Goal: Task Accomplishment & Management: Use online tool/utility

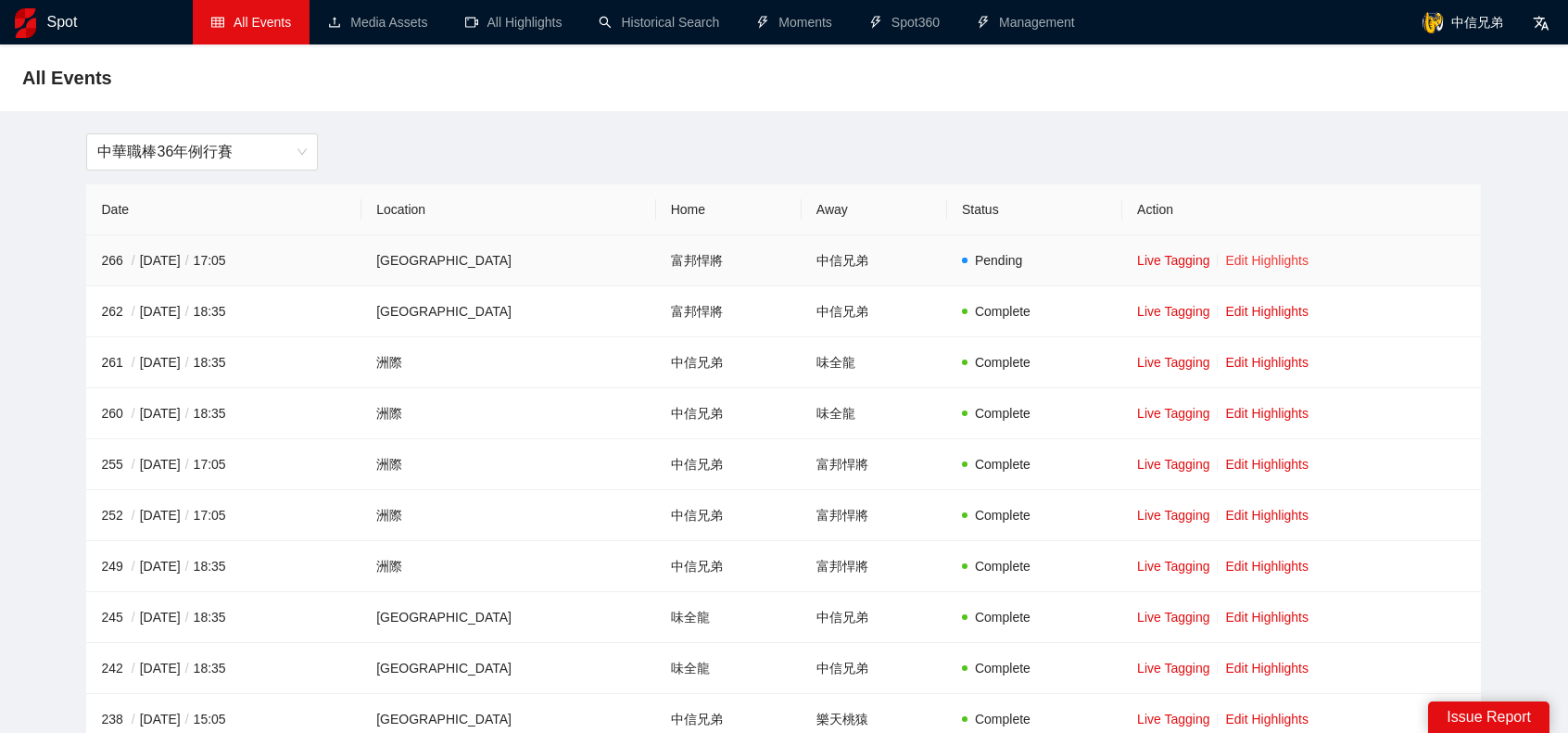
click at [1260, 266] on link "Edit Highlights" at bounding box center [1267, 260] width 84 height 15
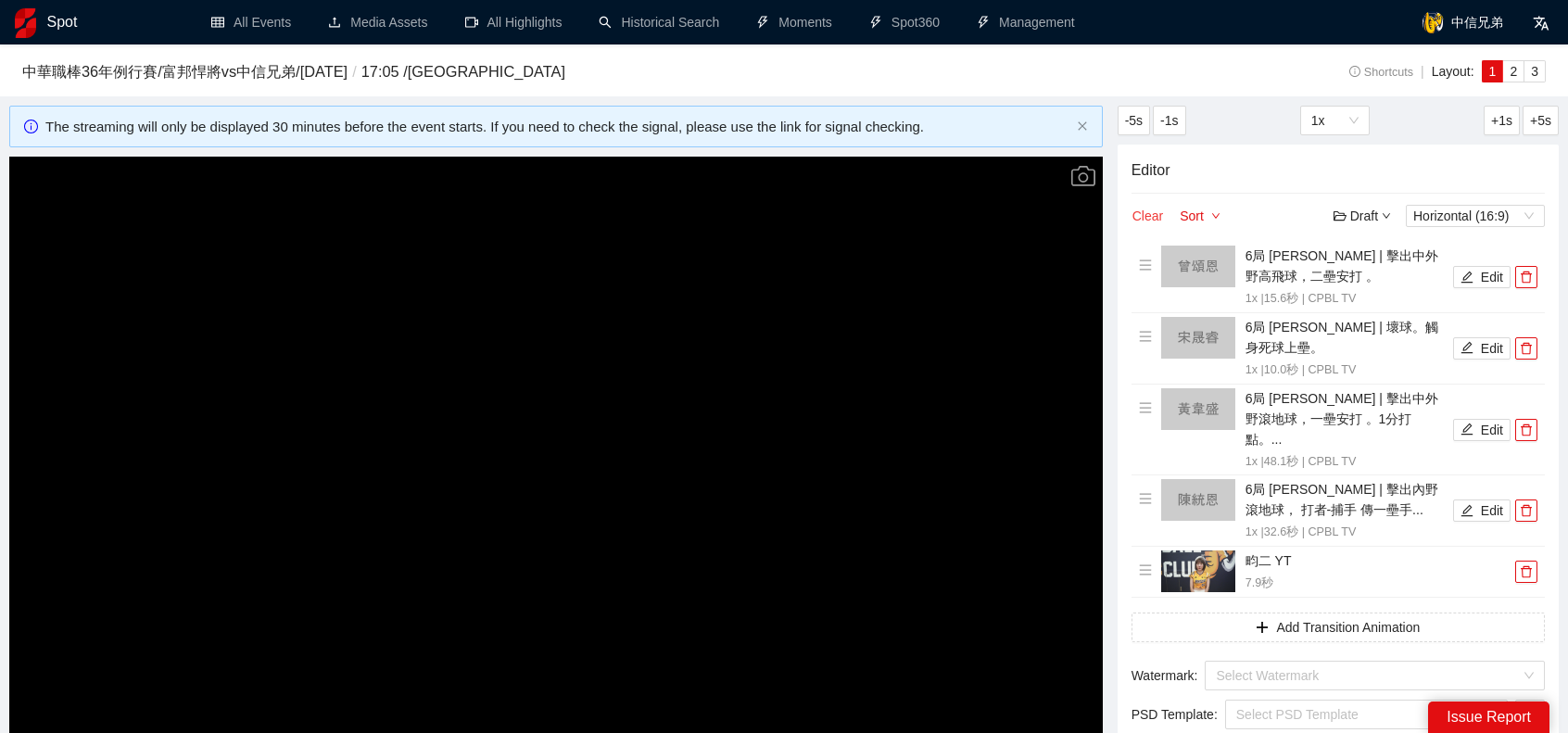
click at [1149, 217] on button "Clear" at bounding box center [1147, 216] width 33 height 23
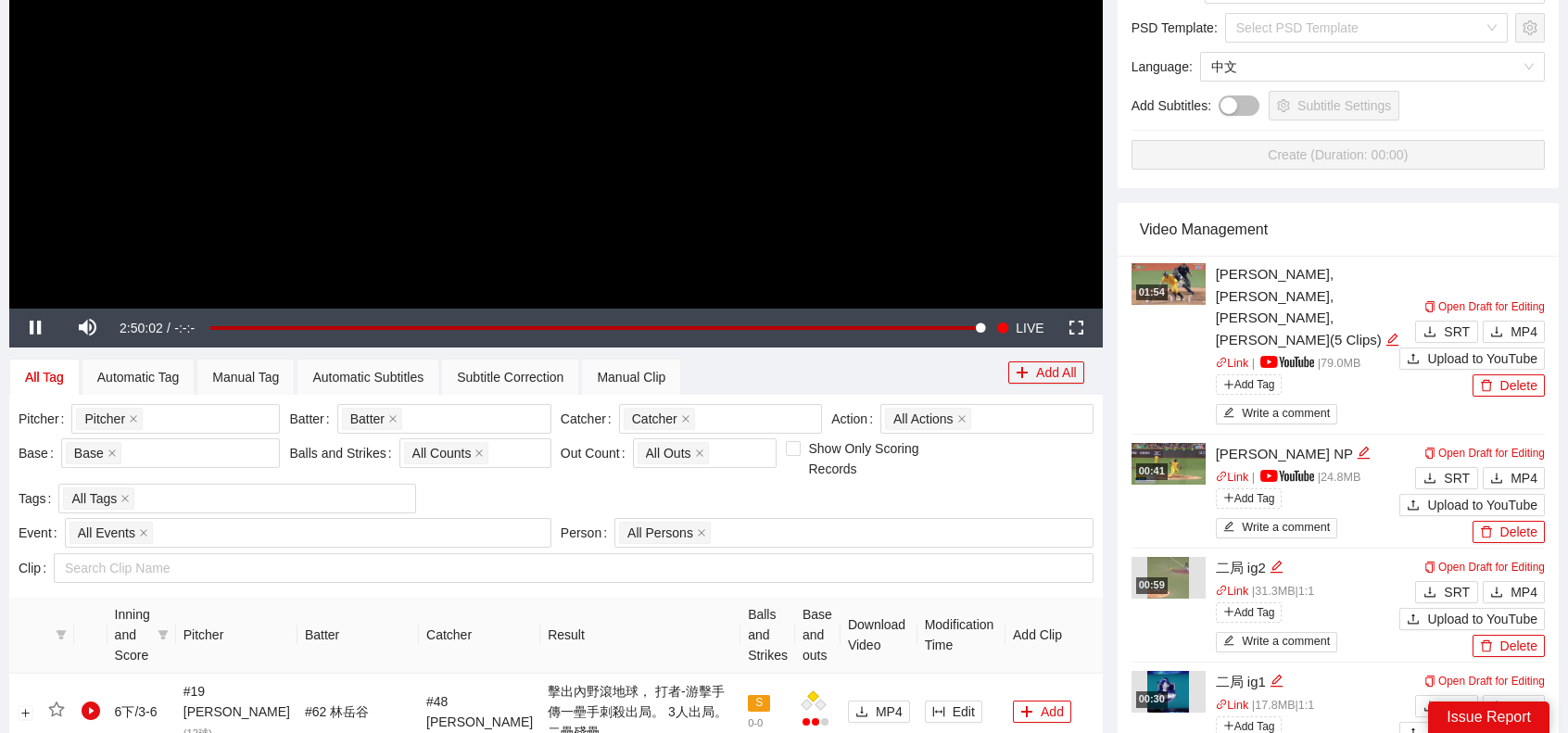
scroll to position [556, 0]
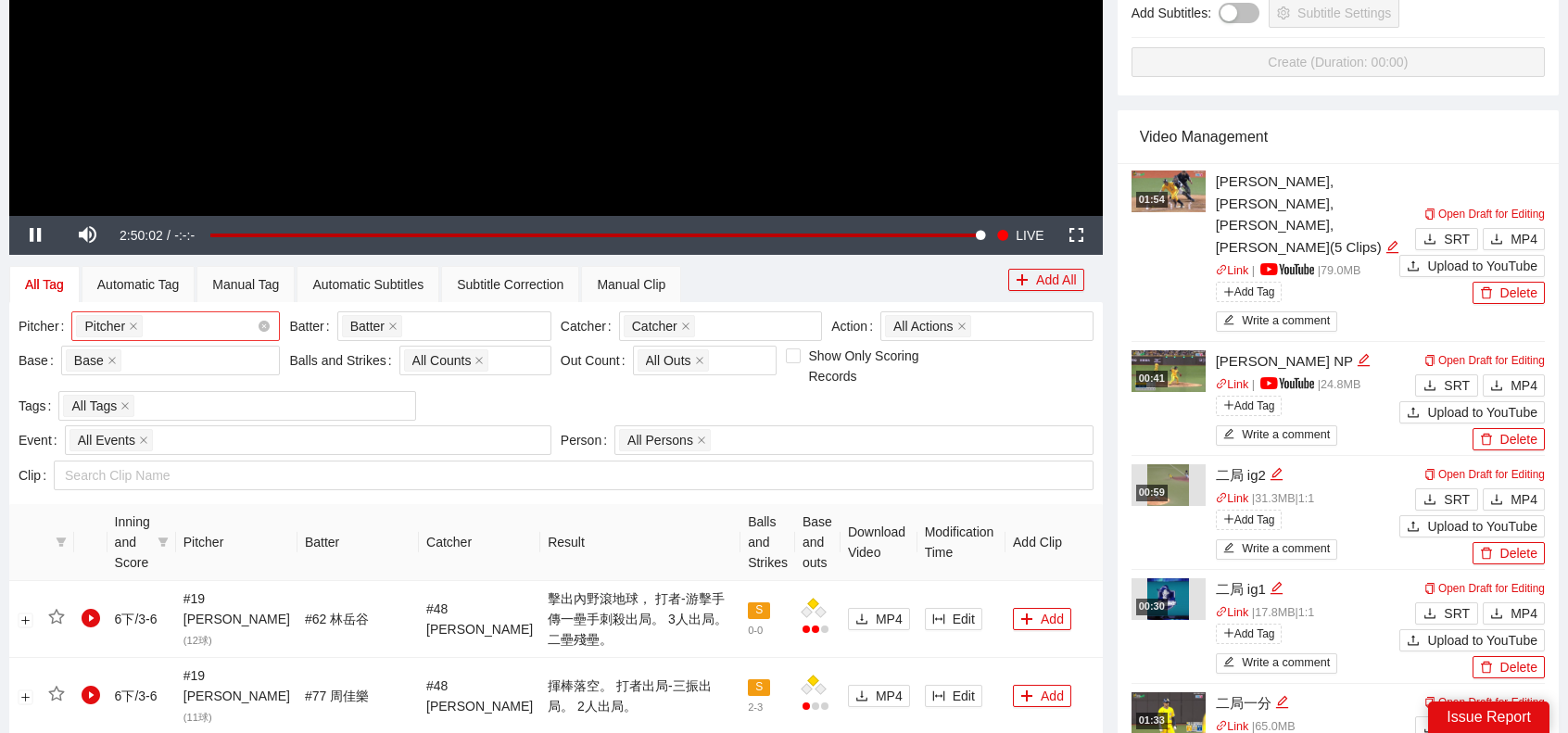
click at [225, 323] on div "Pitcher + 0 ..." at bounding box center [166, 327] width 180 height 26
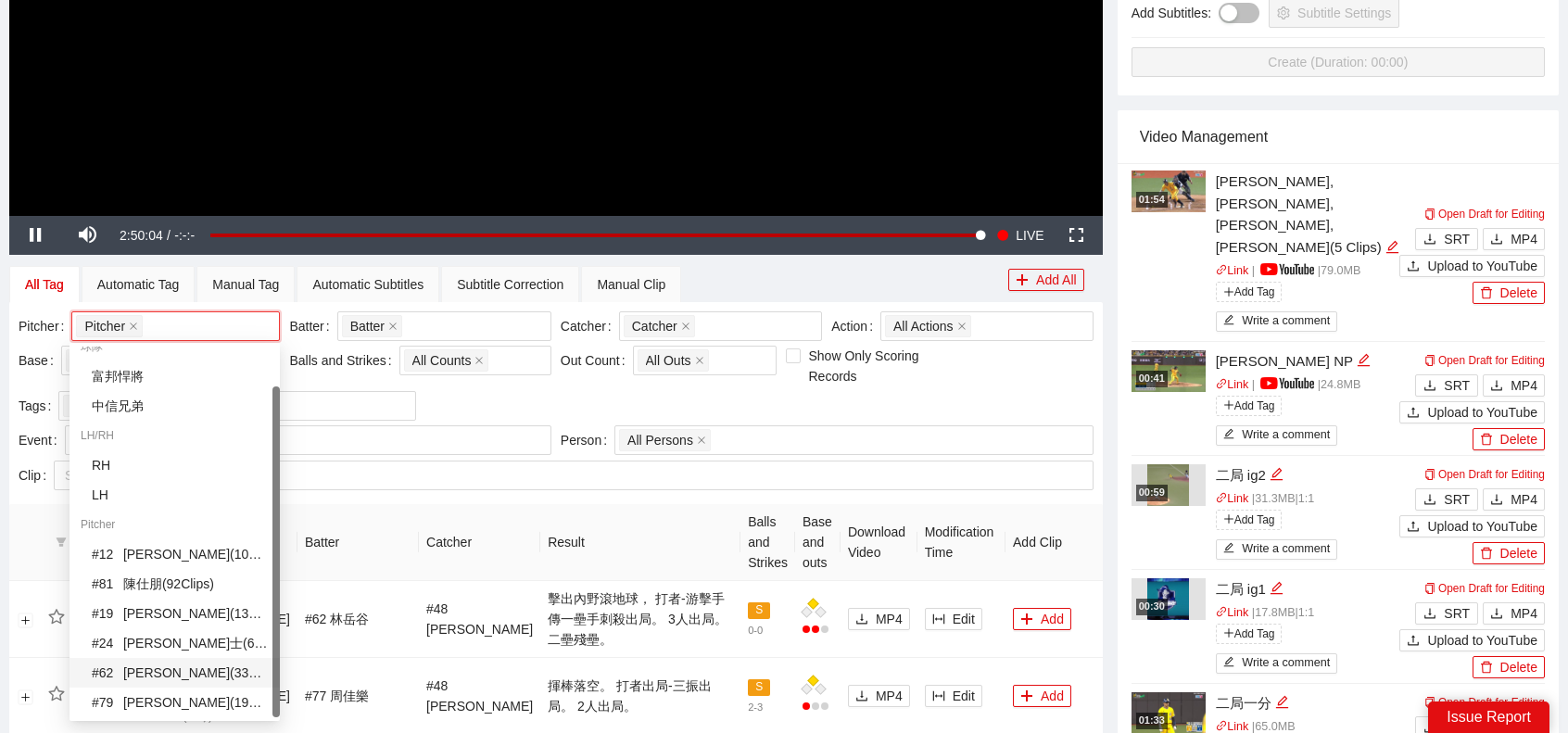
scroll to position [741, 0]
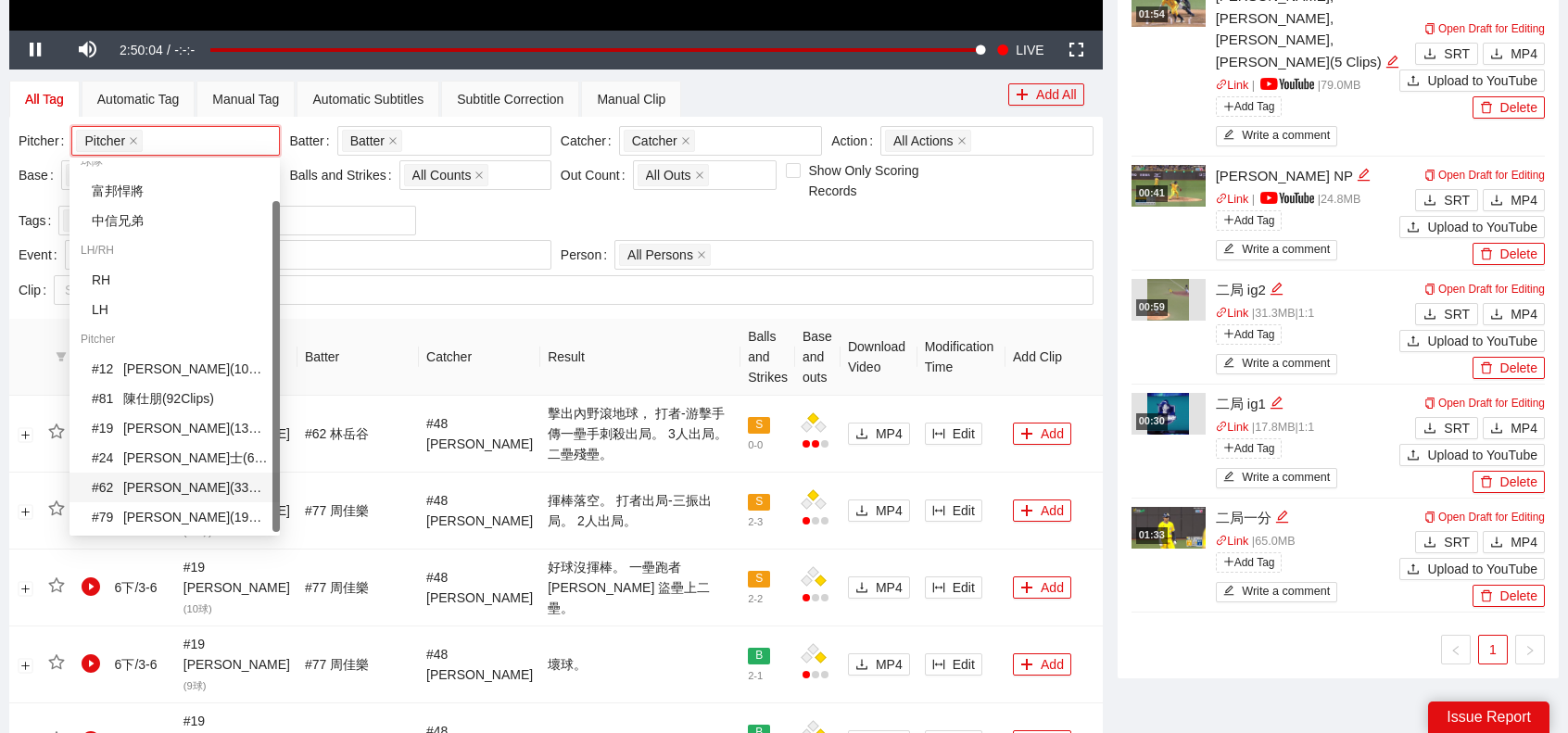
click at [149, 480] on div "# 62 [PERSON_NAME] ( 33 Clips )" at bounding box center [180, 487] width 177 height 21
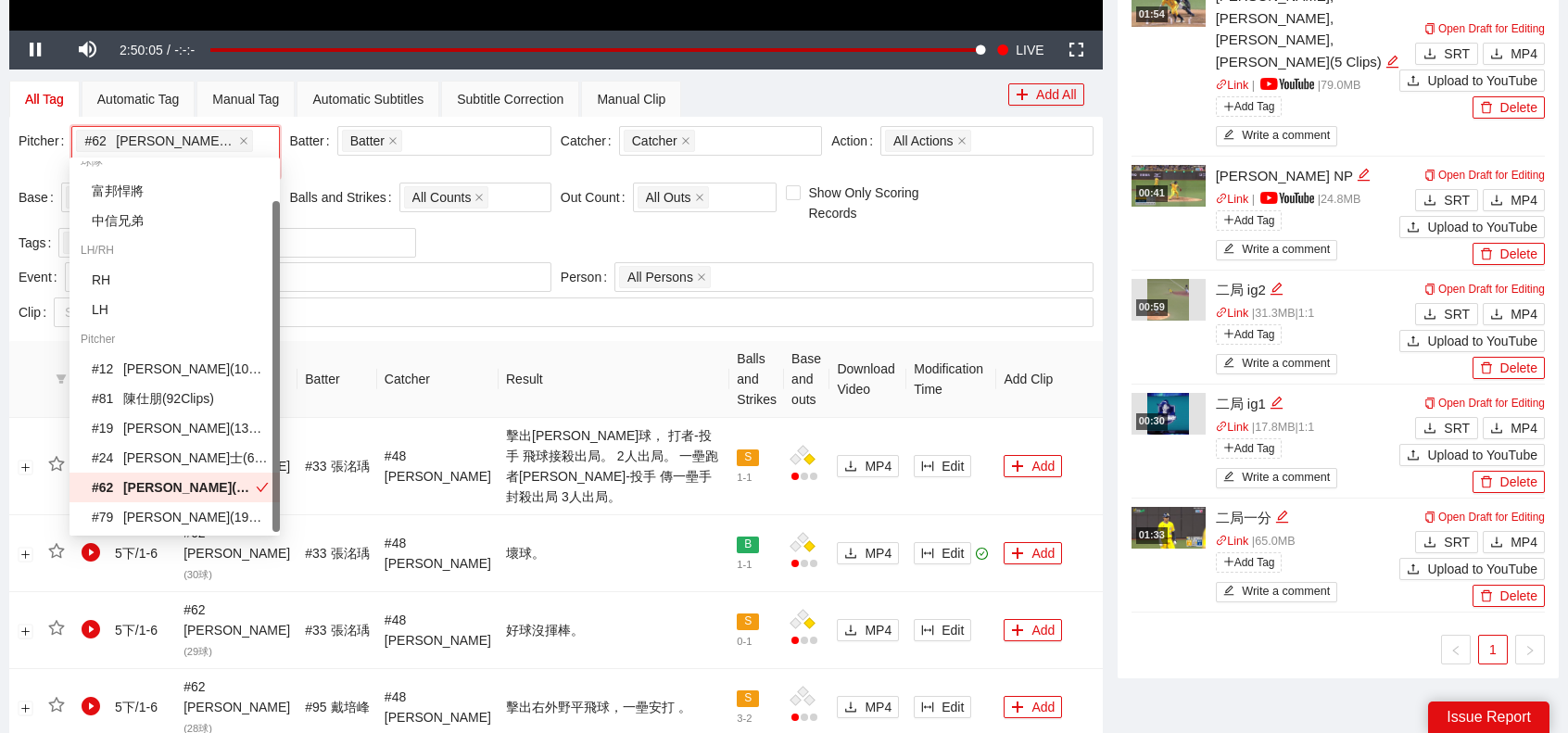
click at [545, 344] on th "Result" at bounding box center [614, 379] width 231 height 77
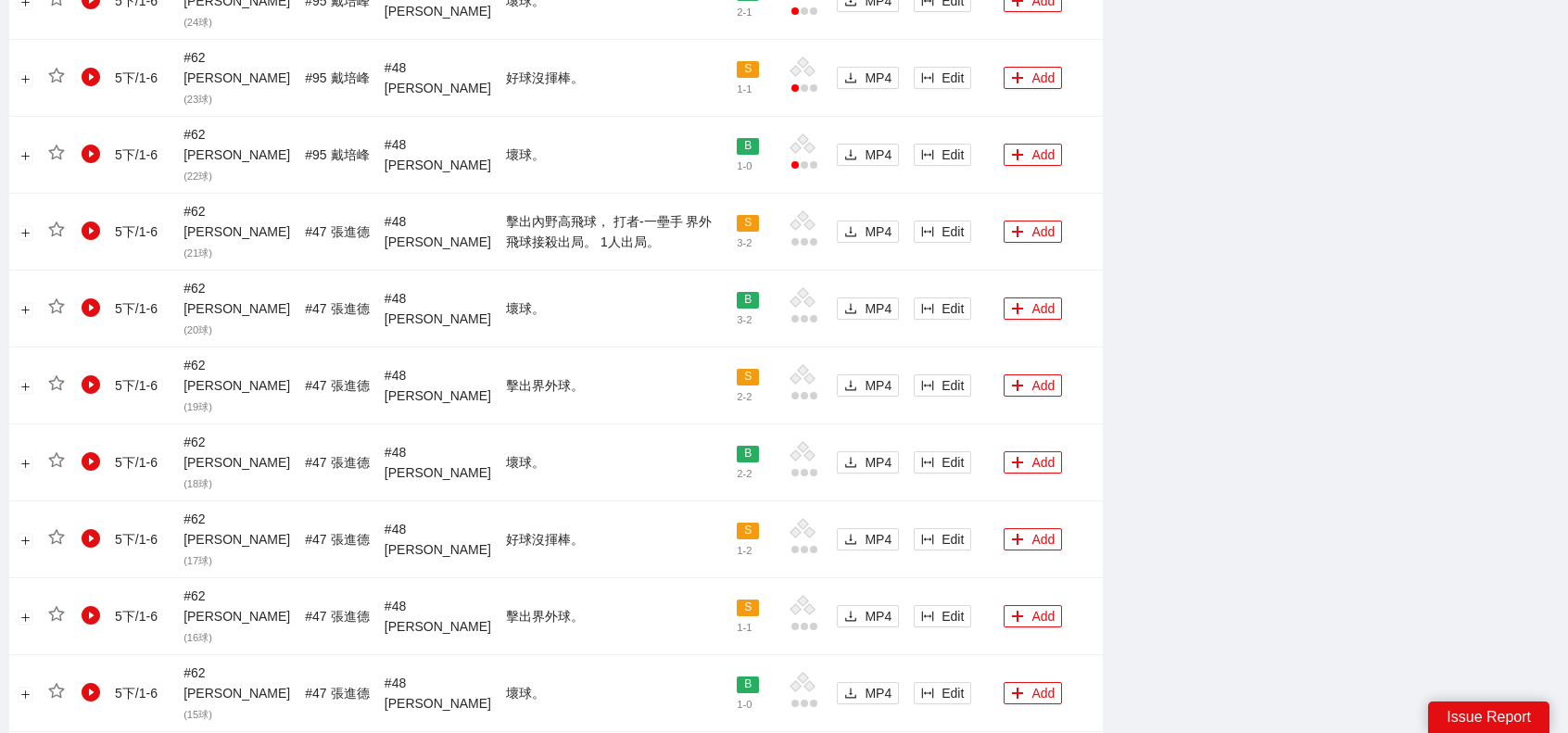
scroll to position [1758, 0]
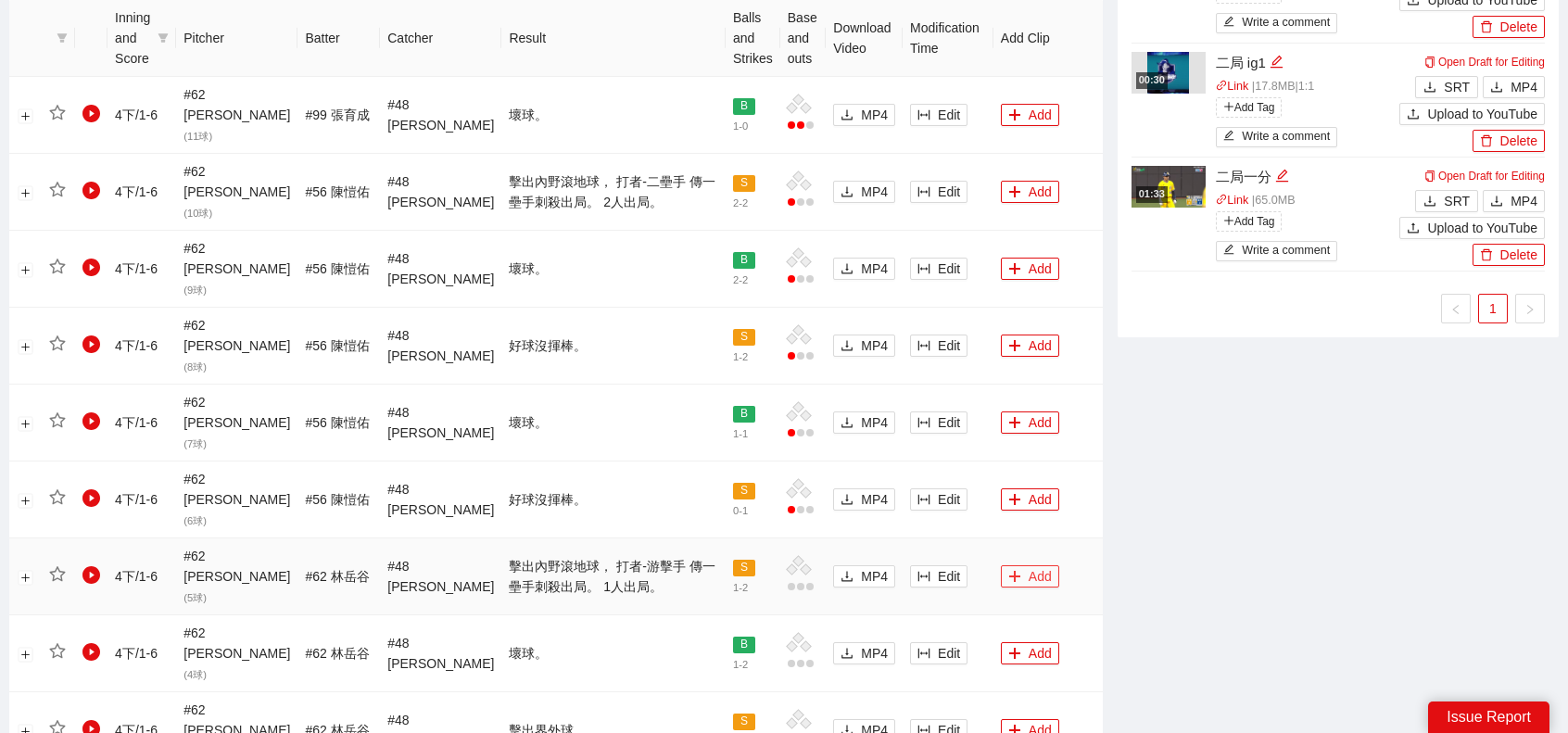
scroll to position [1046, 0]
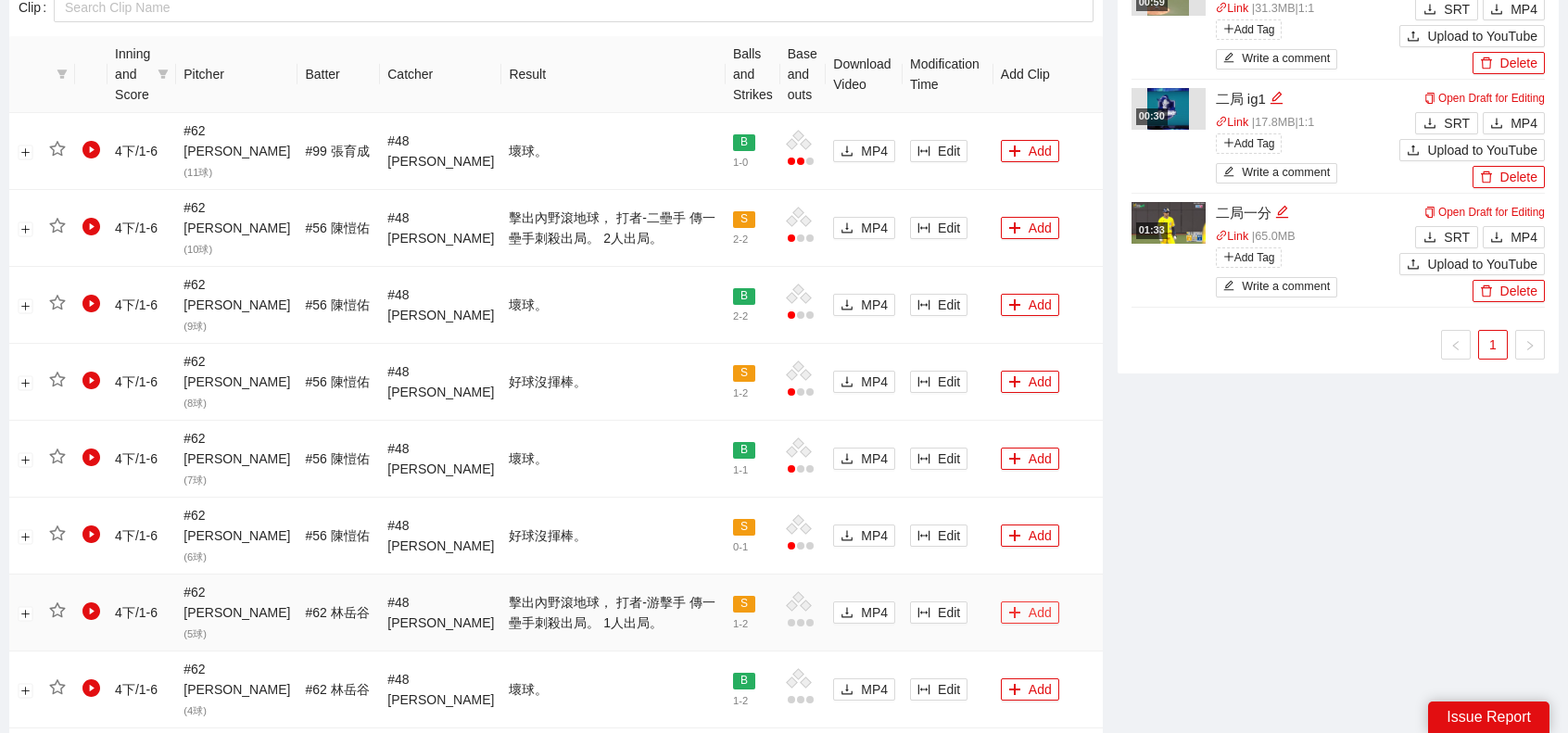
click at [1027, 602] on button "Add" at bounding box center [1030, 613] width 58 height 23
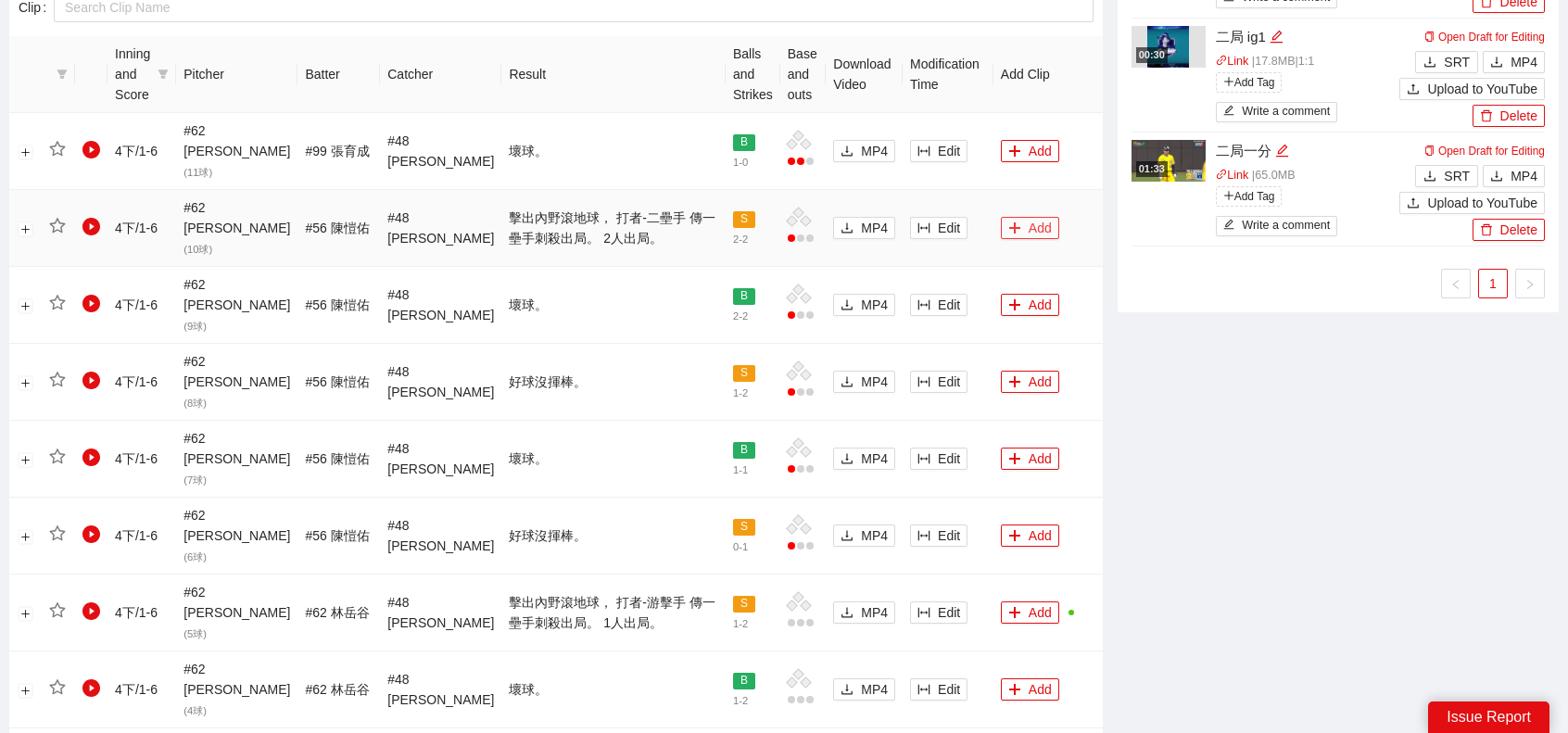
click at [1022, 217] on button "Add" at bounding box center [1030, 228] width 58 height 23
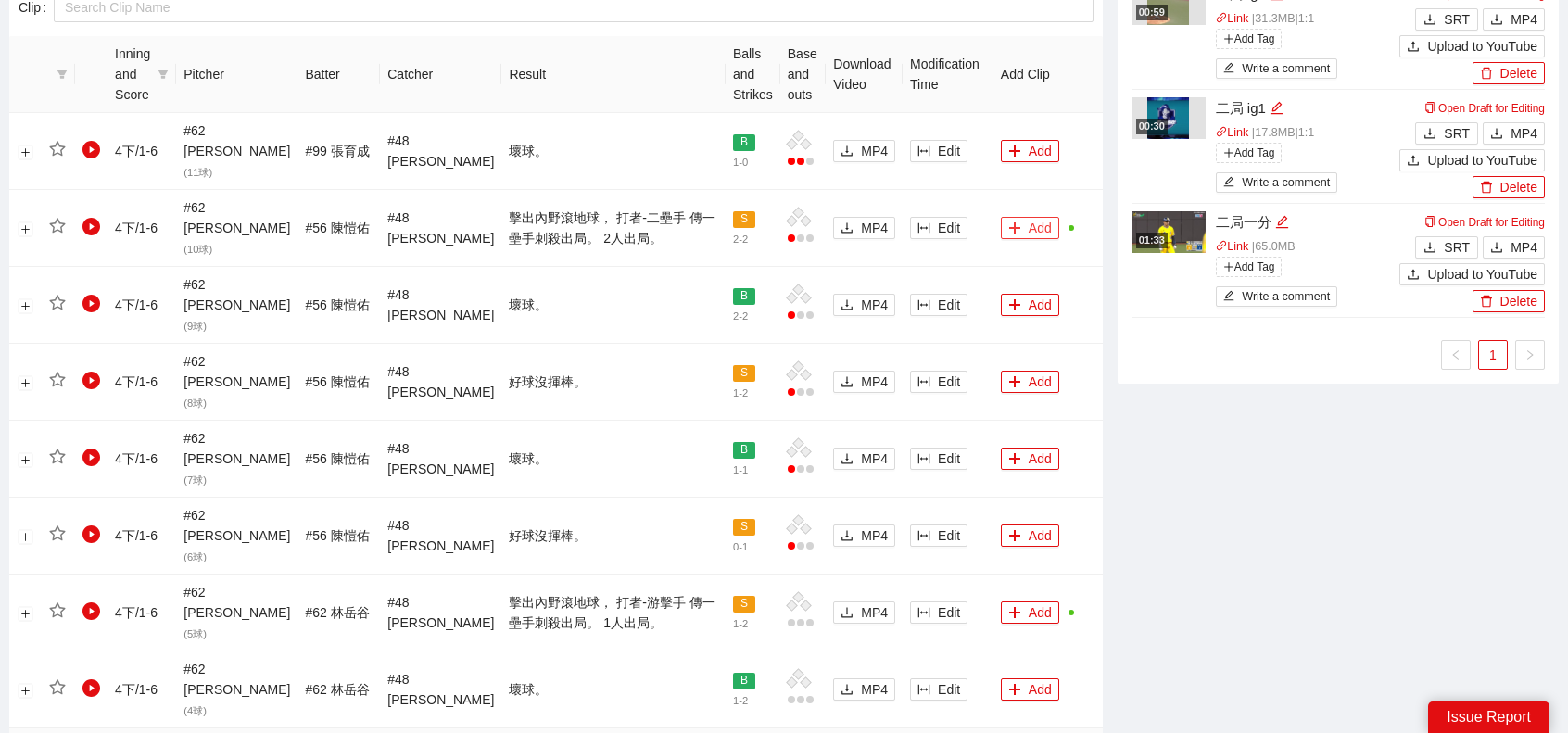
scroll to position [1231, 0]
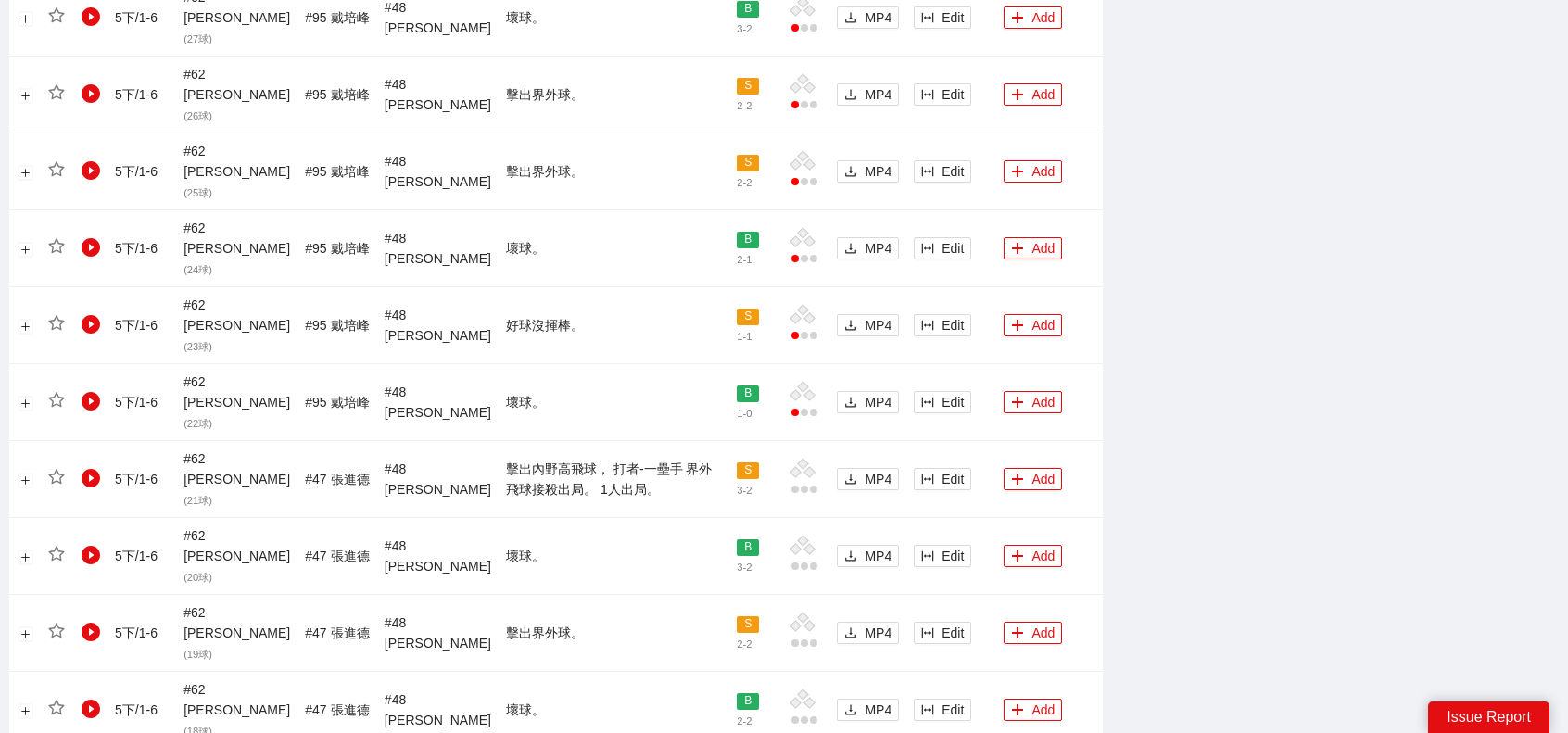
scroll to position [1509, 0]
click at [1013, 466] on button "Add" at bounding box center [1033, 478] width 58 height 23
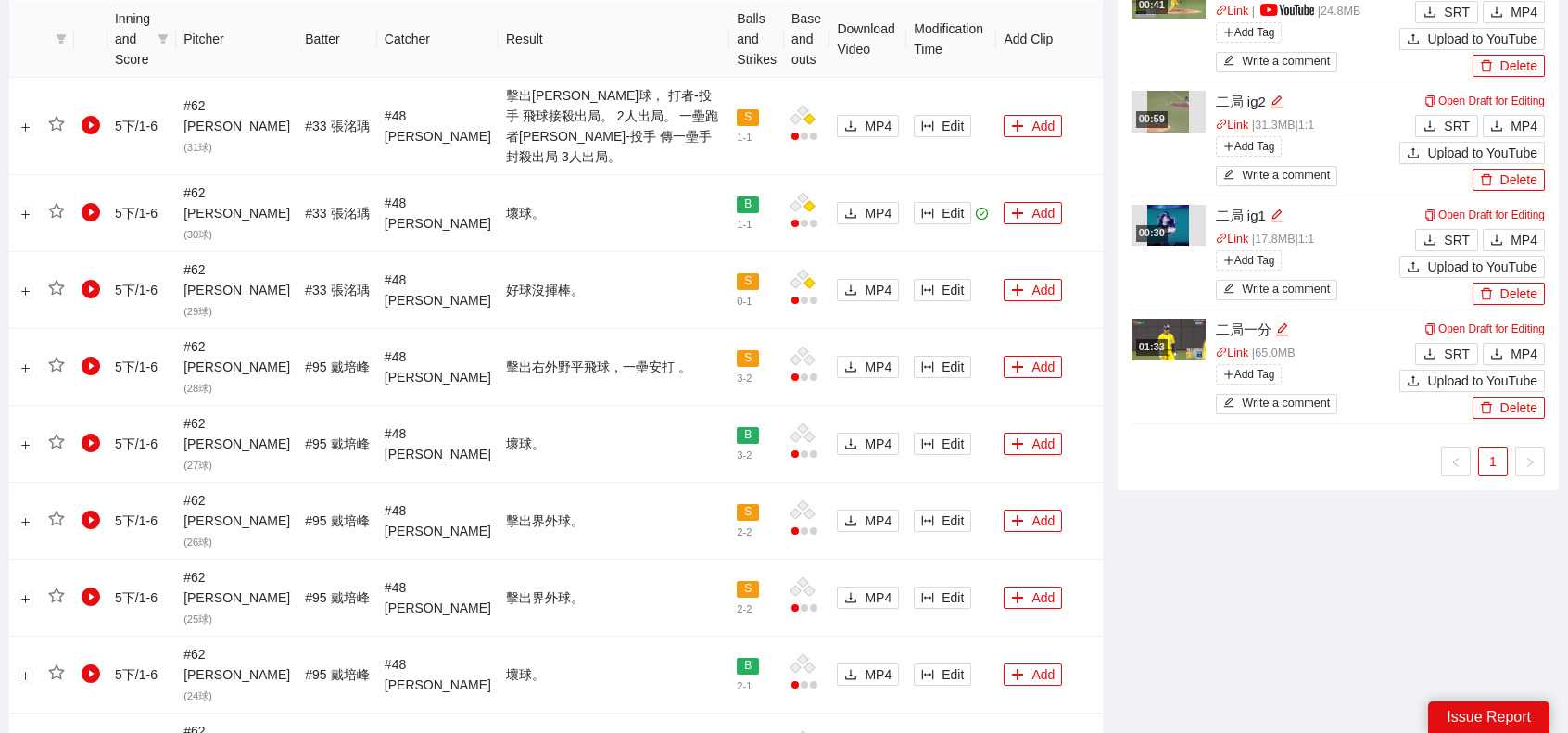
scroll to position [1046, 0]
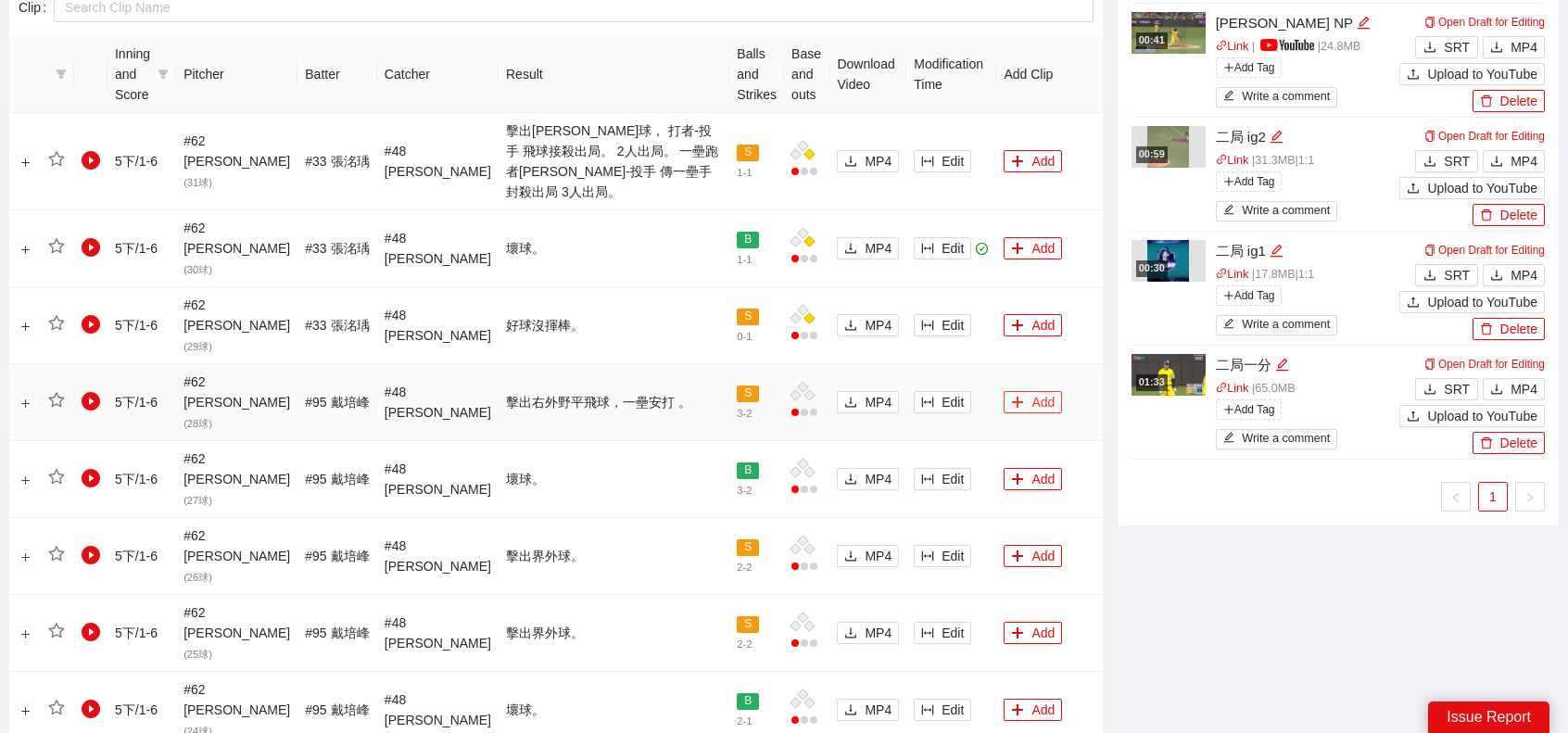
click at [1035, 391] on button "Add" at bounding box center [1033, 403] width 58 height 23
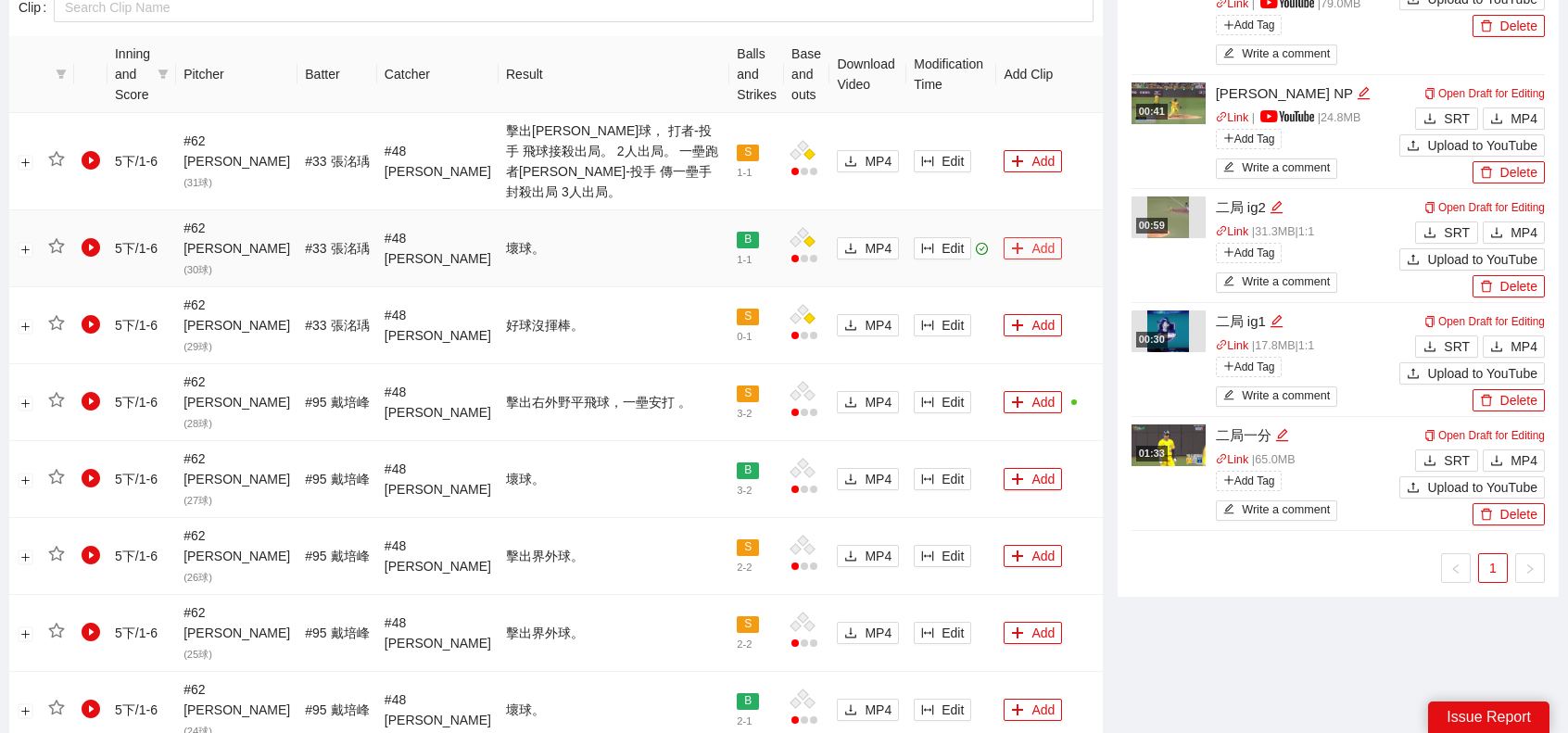
click at [1034, 237] on button "Add" at bounding box center [1033, 249] width 58 height 23
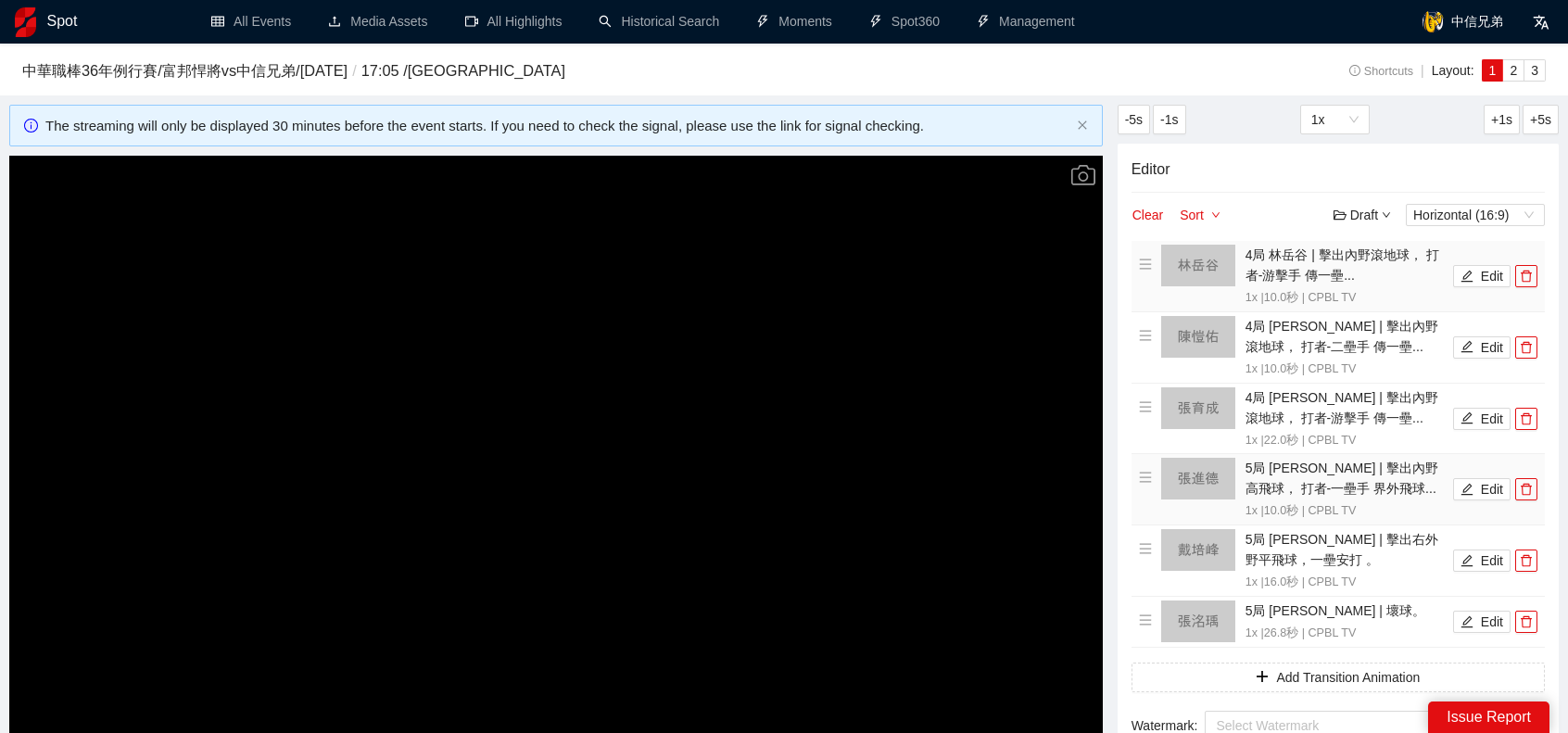
scroll to position [0, 0]
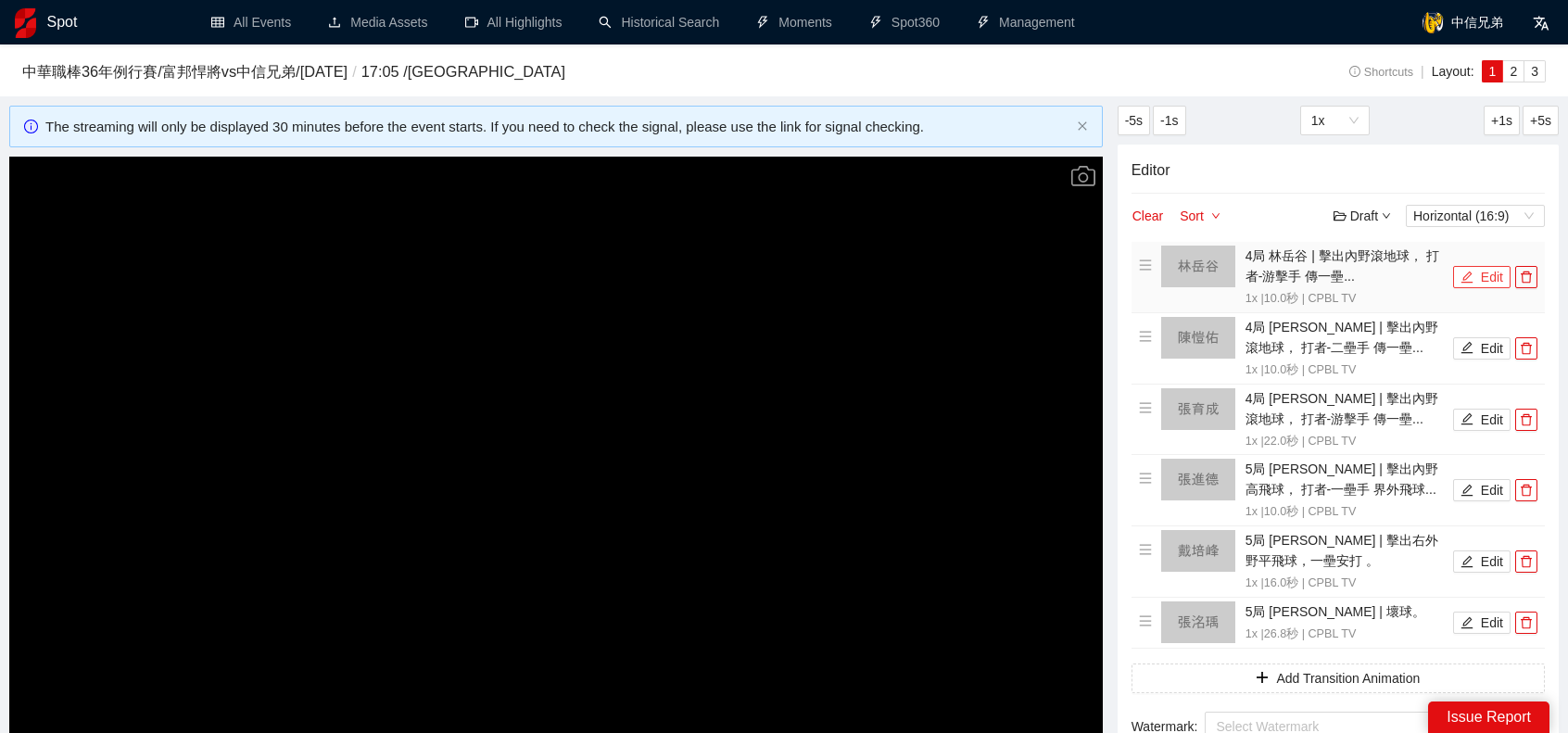
click at [1465, 275] on icon "edit" at bounding box center [1468, 277] width 13 height 13
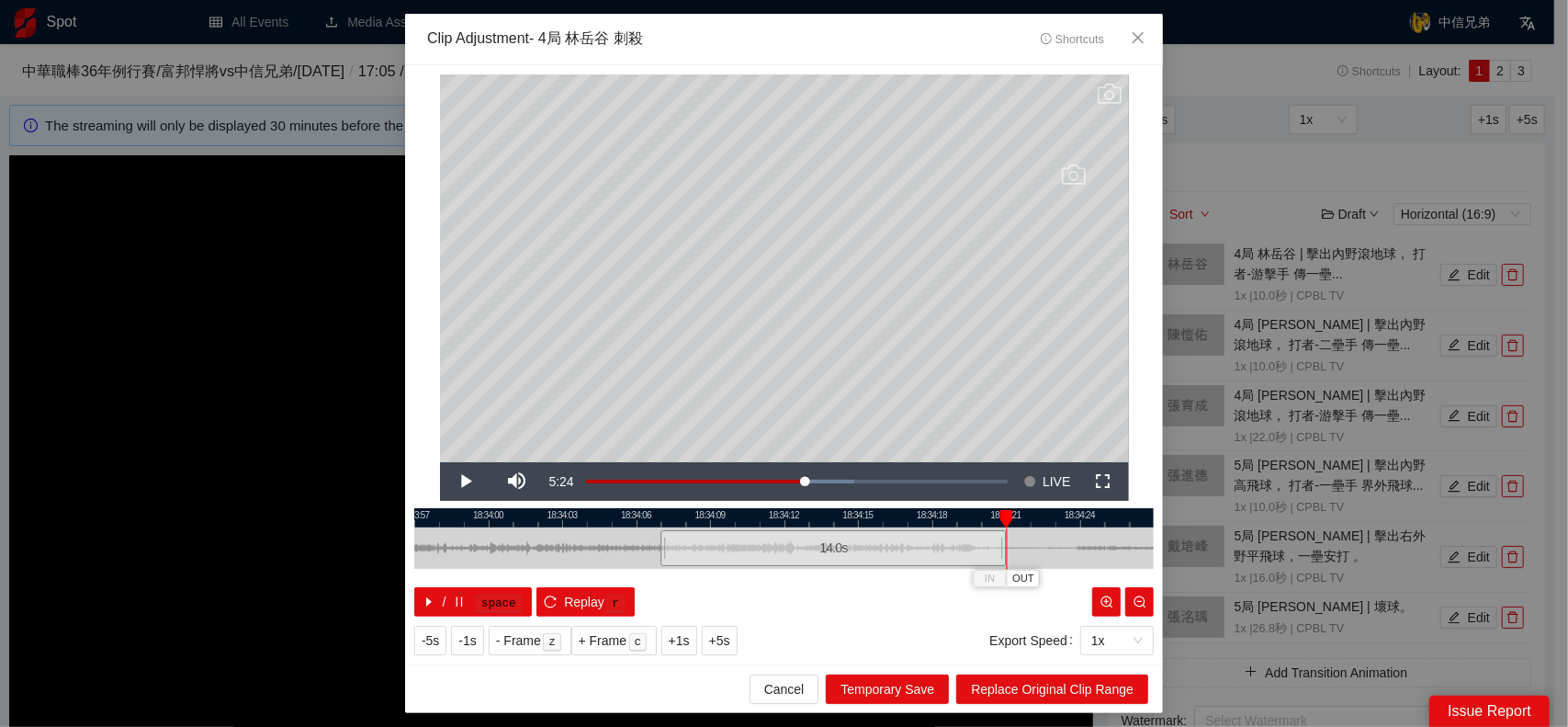
drag, startPoint x: 907, startPoint y: 548, endPoint x: 1007, endPoint y: 546, distance: 100.0
click at [1007, 546] on div at bounding box center [1004, 548] width 11 height 41
click at [1065, 682] on span "Replace Original Clip Range" at bounding box center [1052, 689] width 163 height 20
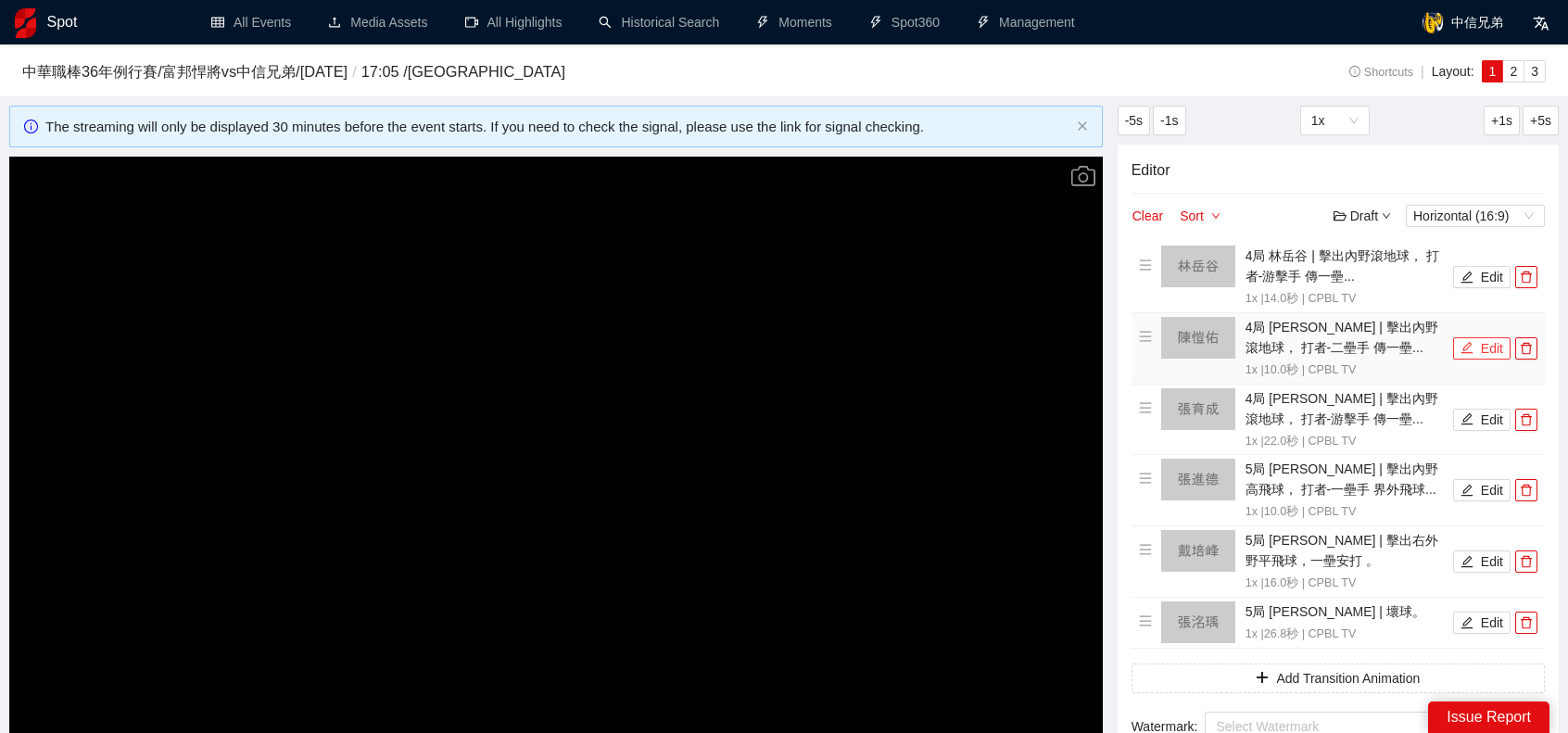
click at [1489, 353] on button "Edit" at bounding box center [1482, 348] width 57 height 23
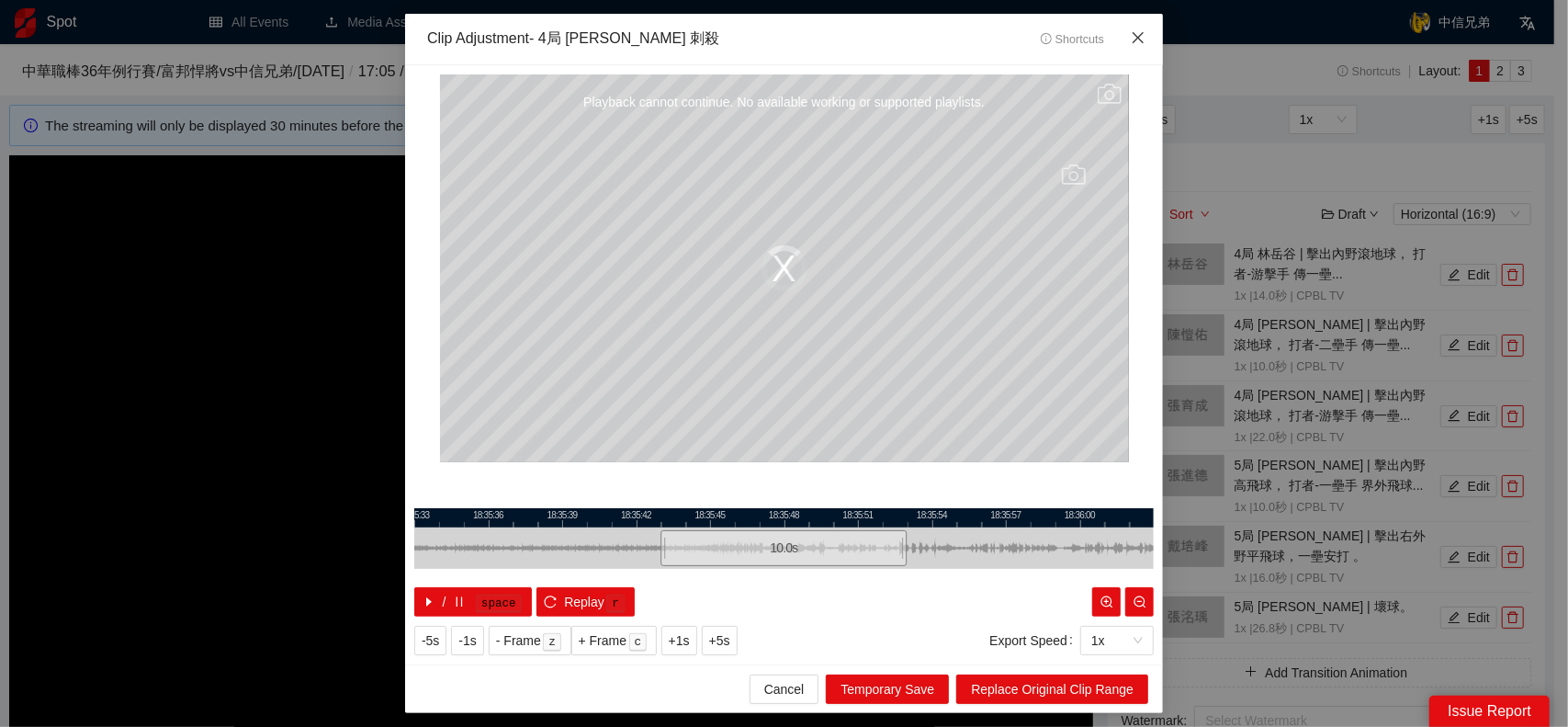
click at [1145, 38] on icon "close" at bounding box center [1138, 38] width 15 height 15
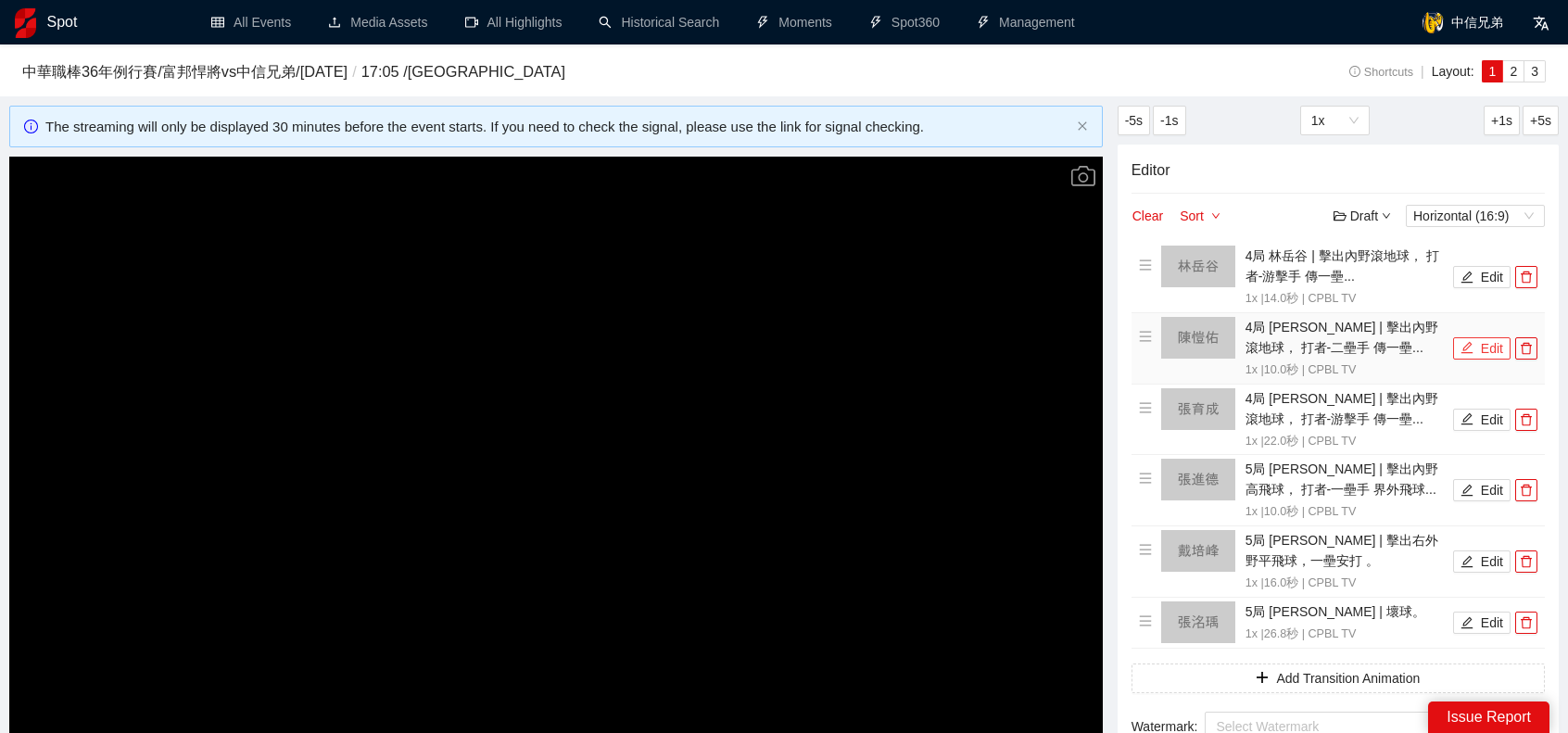
click at [1483, 351] on button "Edit" at bounding box center [1482, 348] width 57 height 23
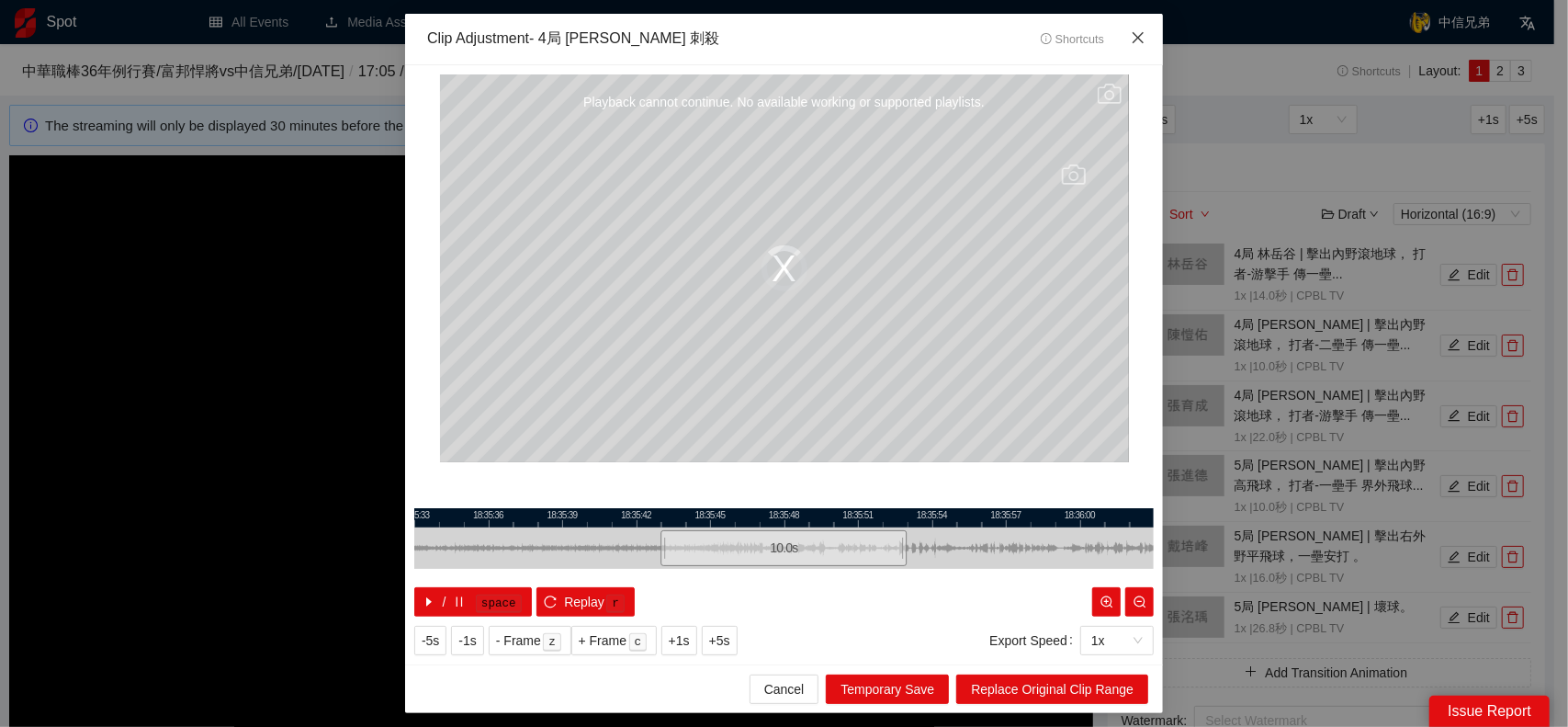
click at [1146, 35] on span "Close" at bounding box center [1137, 38] width 49 height 49
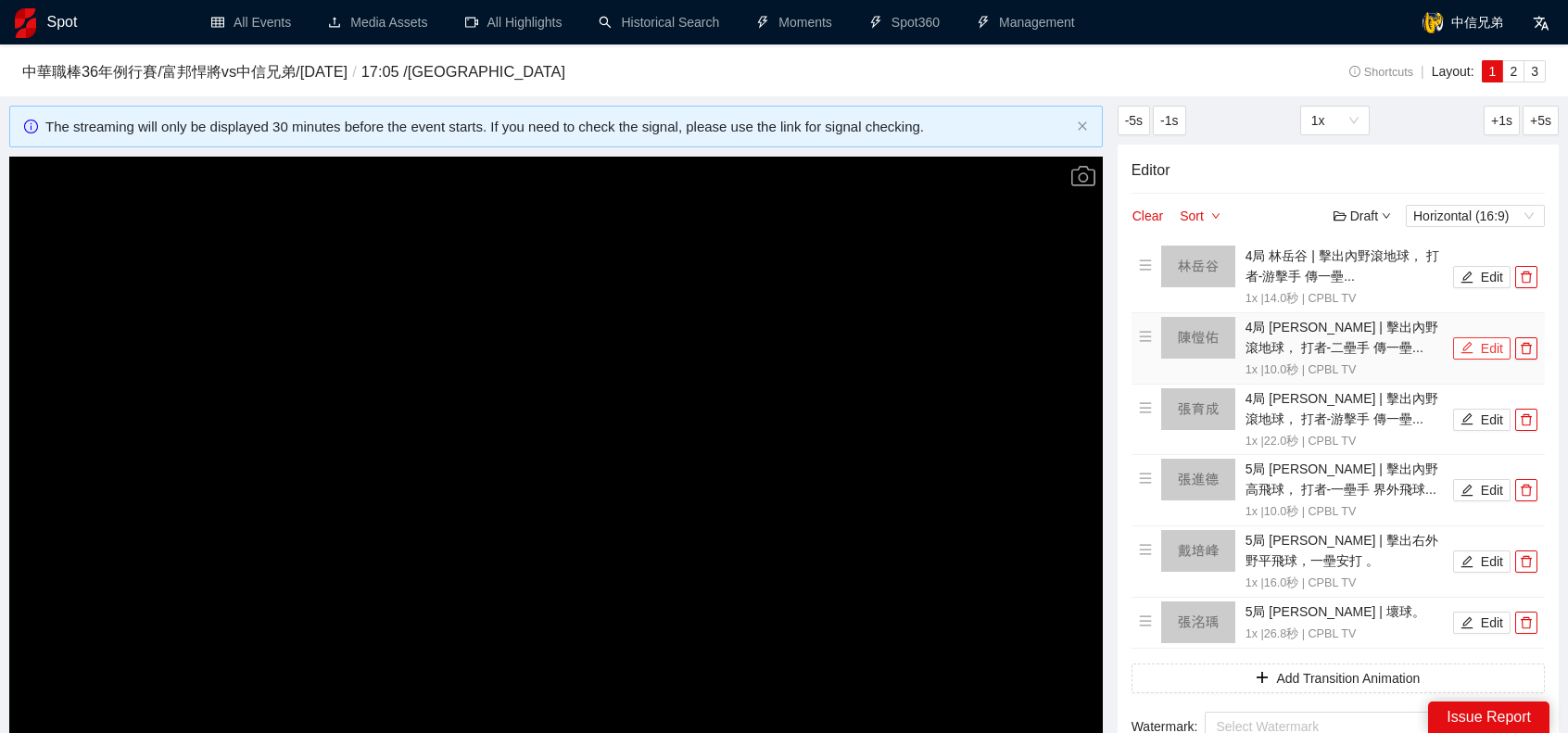
click at [1490, 350] on button "Edit" at bounding box center [1482, 348] width 57 height 23
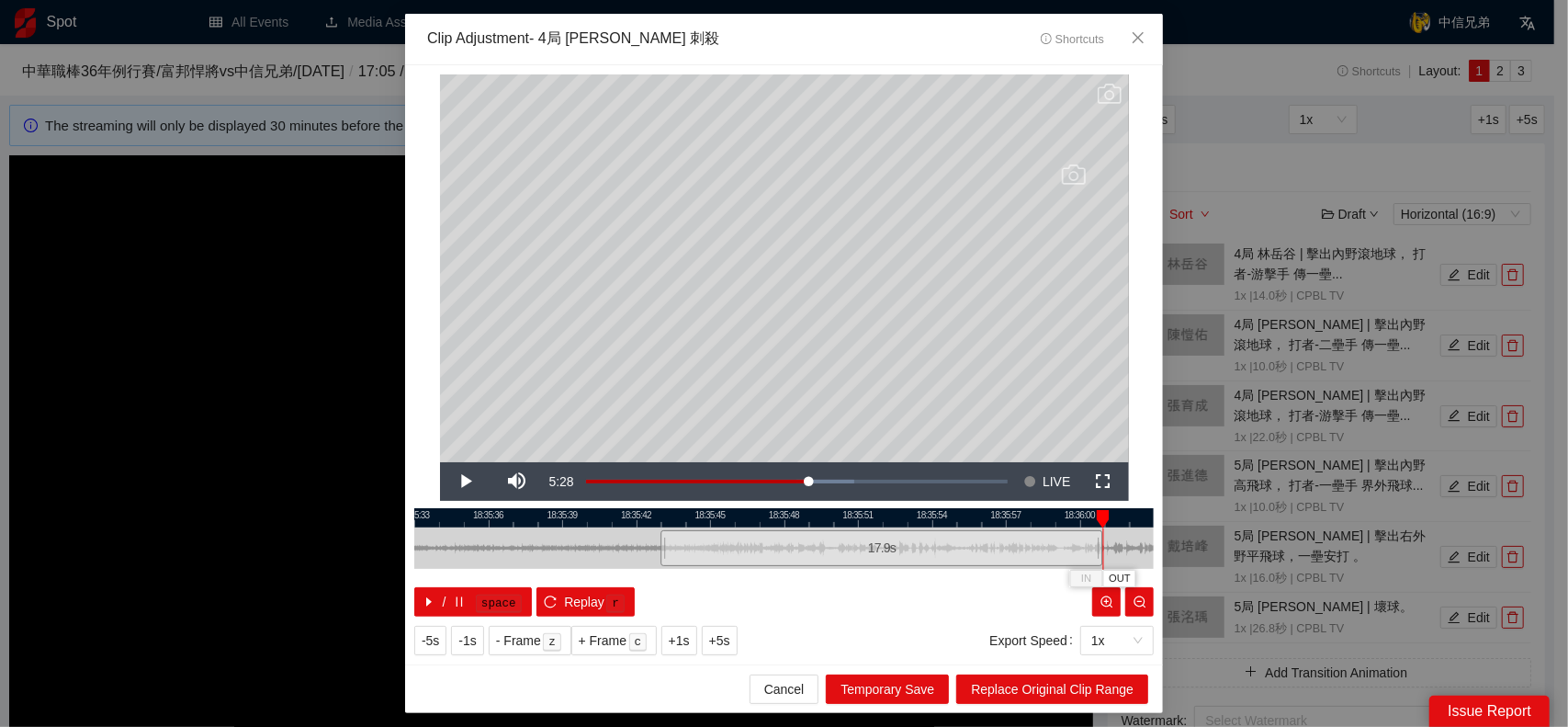
drag, startPoint x: 904, startPoint y: 545, endPoint x: 1100, endPoint y: 545, distance: 196.0
click at [1100, 545] on div at bounding box center [1101, 548] width 11 height 41
click at [1065, 684] on span "Replace Original Clip Range" at bounding box center [1052, 689] width 163 height 20
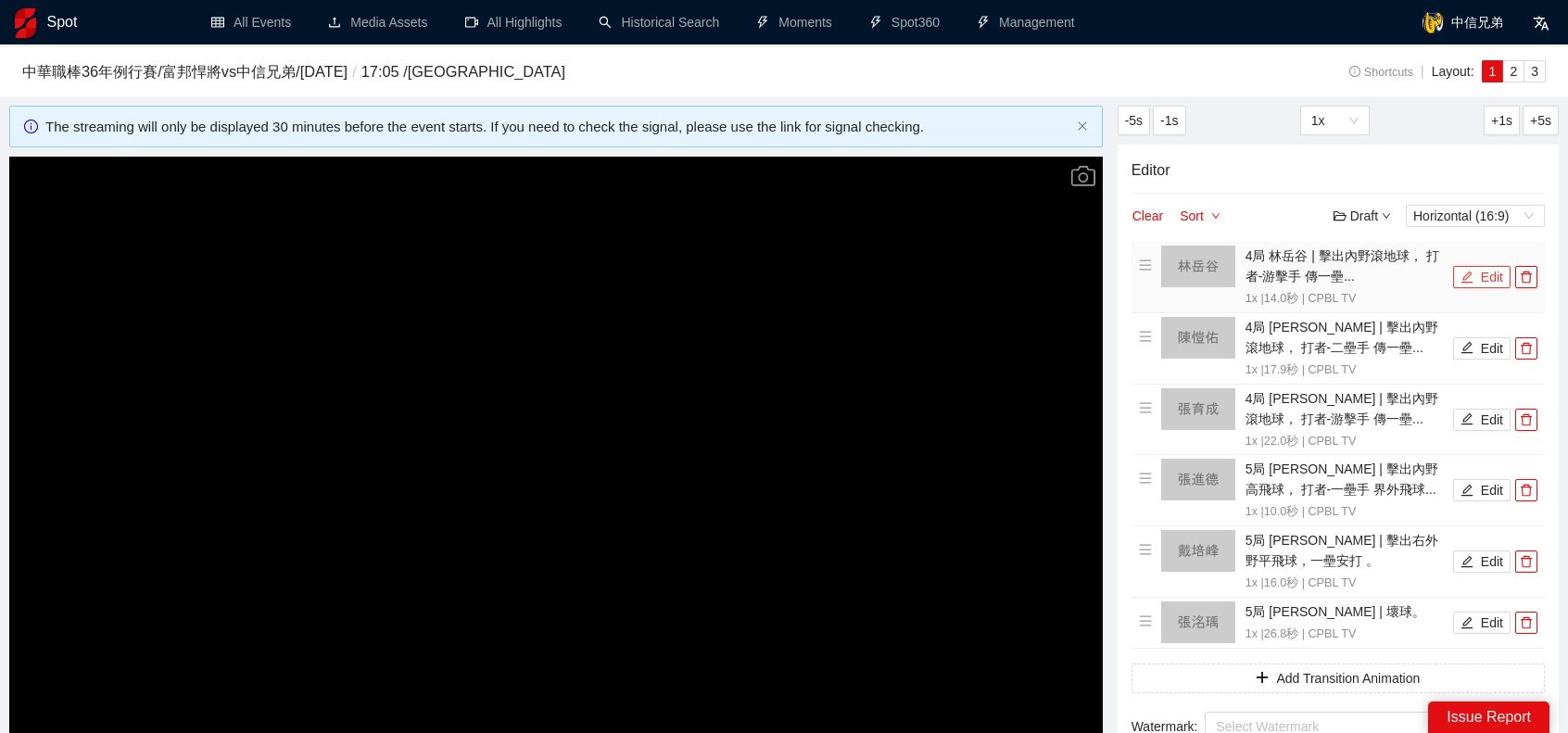
click at [1482, 277] on button "Edit" at bounding box center [1482, 277] width 57 height 23
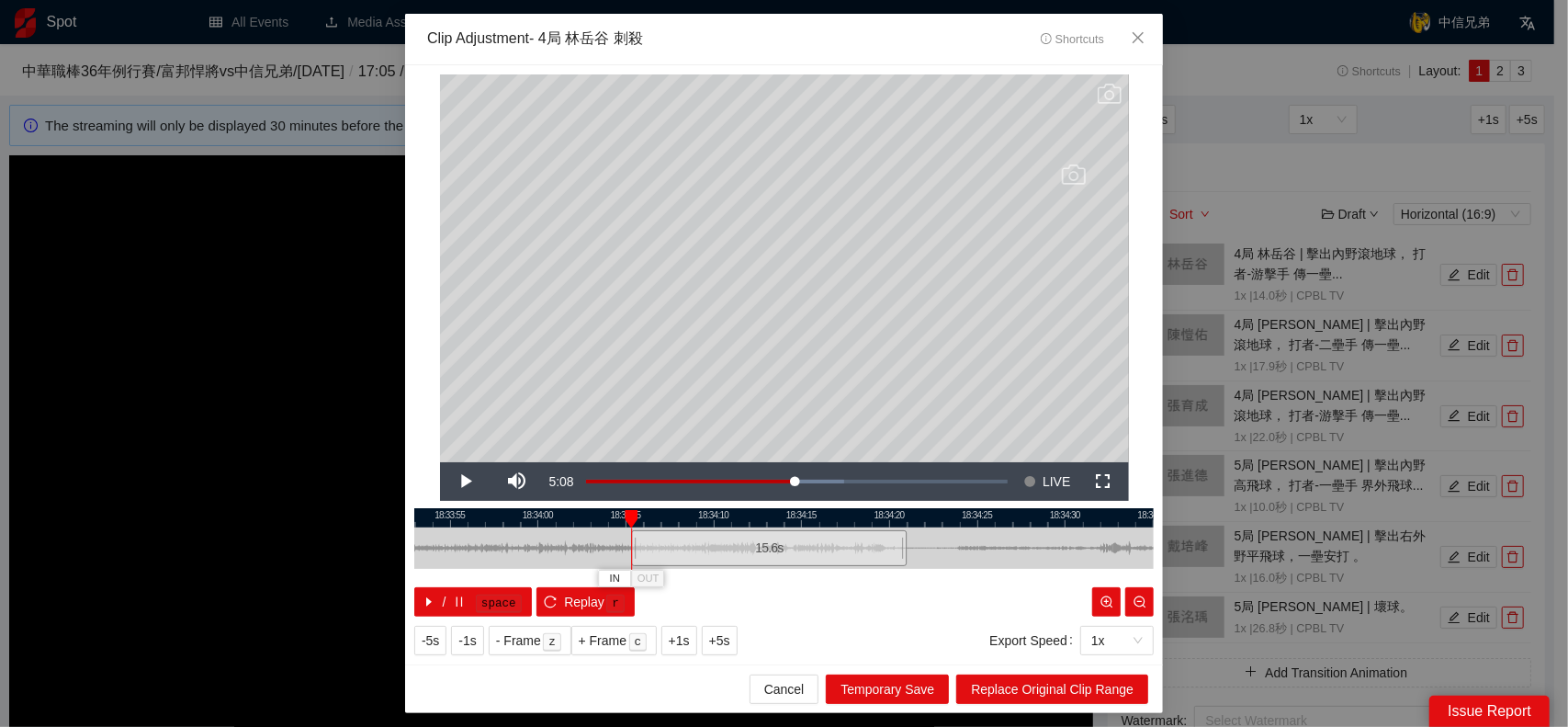
drag, startPoint x: 668, startPoint y: 552, endPoint x: 638, endPoint y: 554, distance: 30.1
click at [638, 554] on div at bounding box center [634, 548] width 11 height 41
click at [1032, 693] on span "Replace Original Clip Range" at bounding box center [1052, 689] width 163 height 20
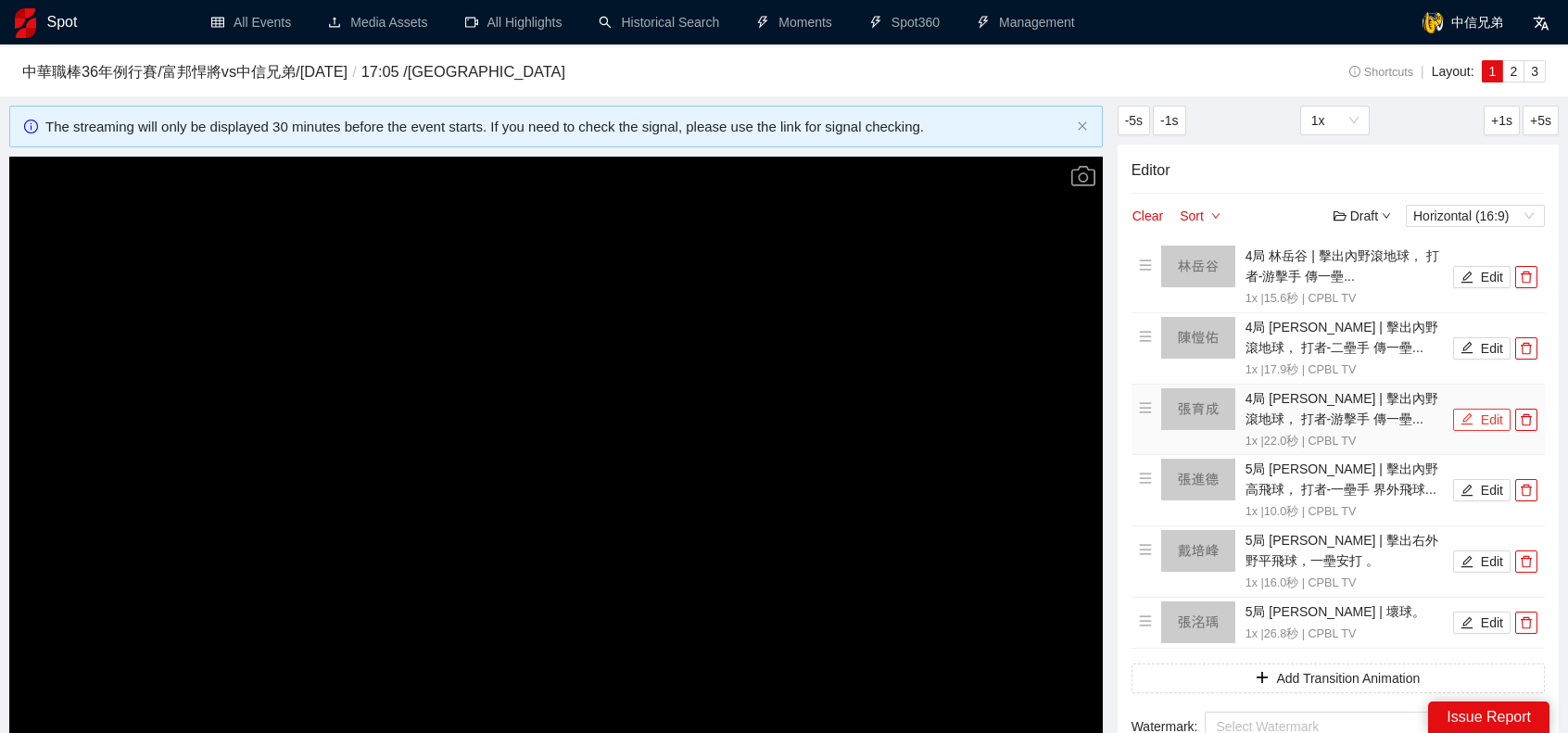
click at [1507, 423] on button "Edit" at bounding box center [1482, 420] width 57 height 23
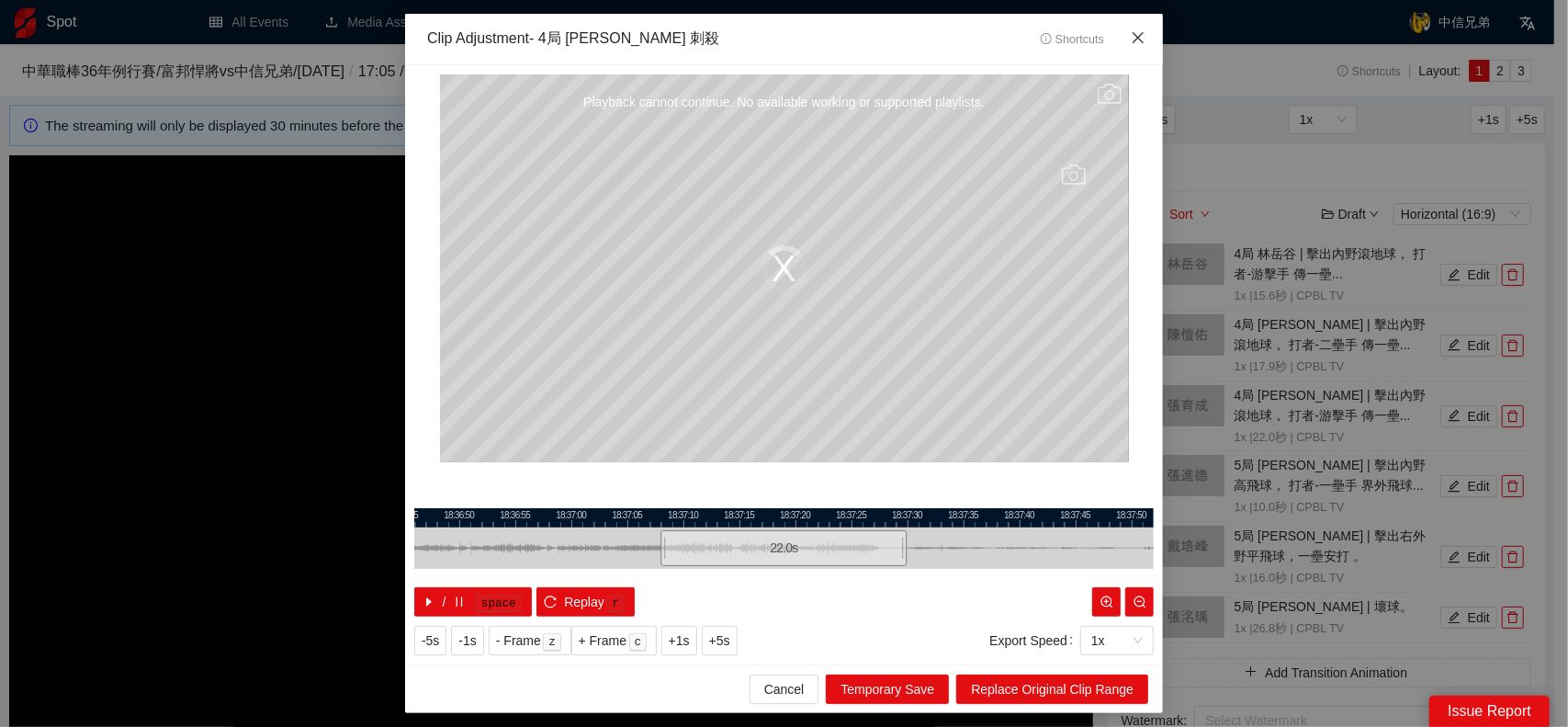
click at [1138, 45] on icon "close" at bounding box center [1138, 38] width 15 height 15
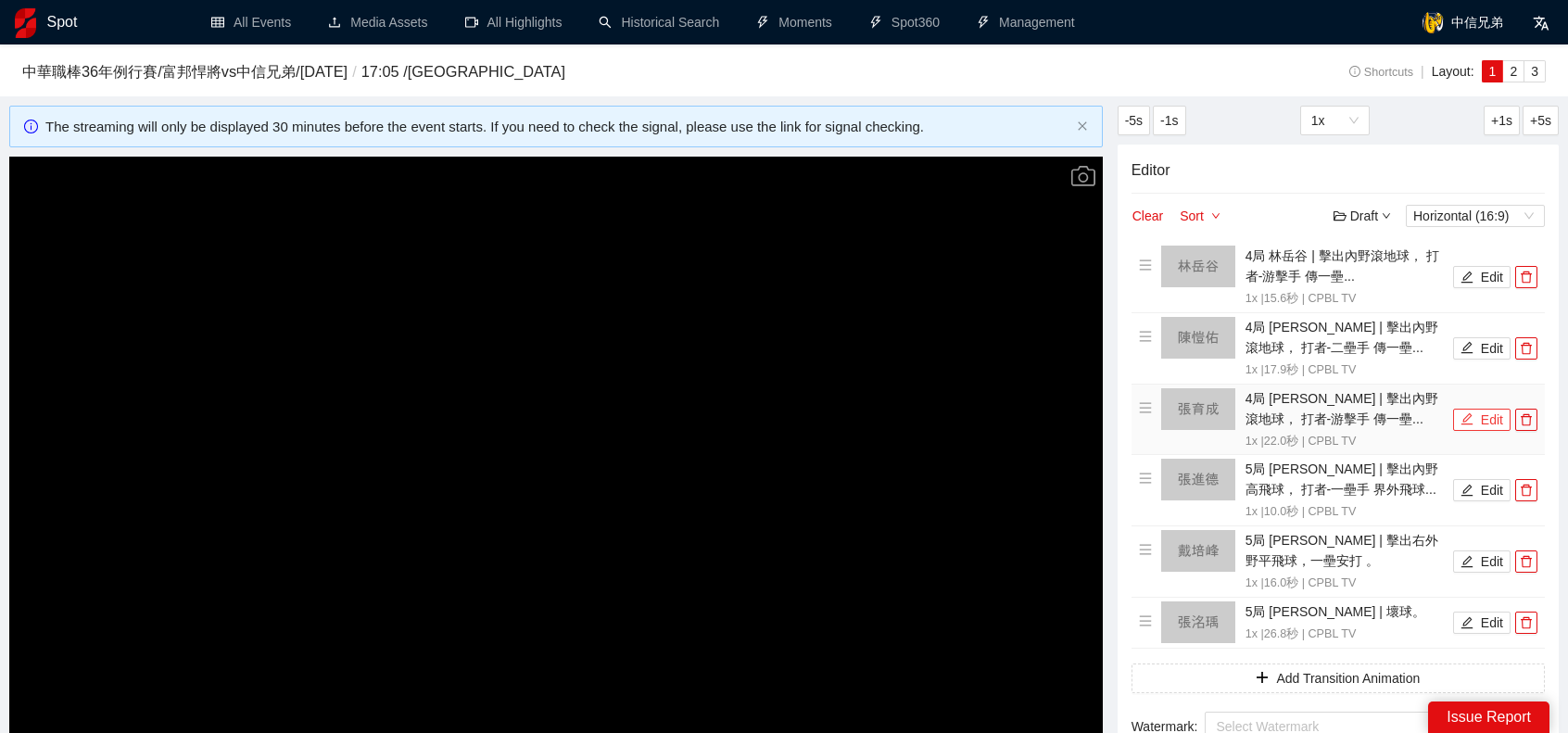
click at [1479, 427] on button "Edit" at bounding box center [1482, 420] width 57 height 23
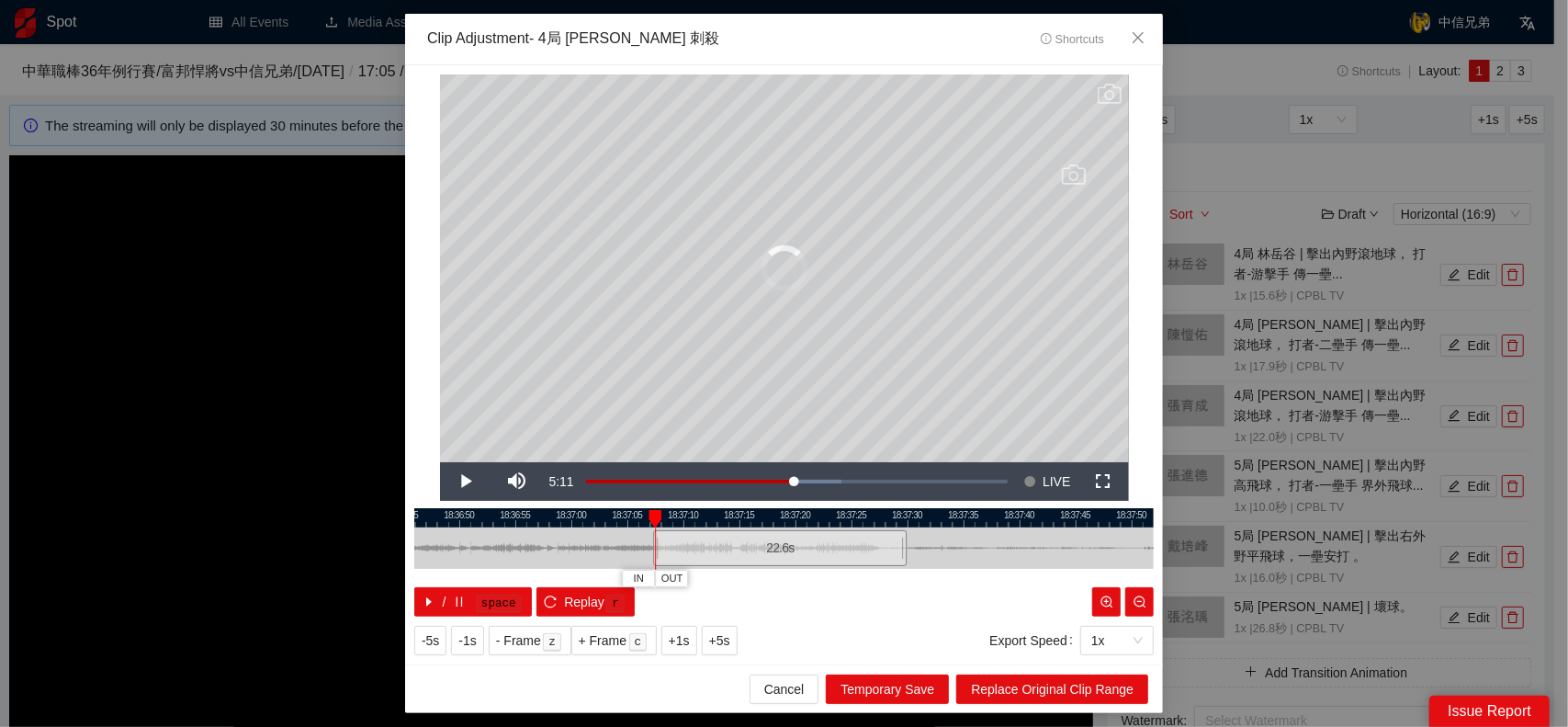
drag, startPoint x: 662, startPoint y: 546, endPoint x: 696, endPoint y: 543, distance: 34.1
click at [653, 545] on div at bounding box center [656, 548] width 11 height 41
drag, startPoint x: 902, startPoint y: 541, endPoint x: 840, endPoint y: 551, distance: 62.8
click at [840, 551] on div at bounding box center [843, 548] width 11 height 41
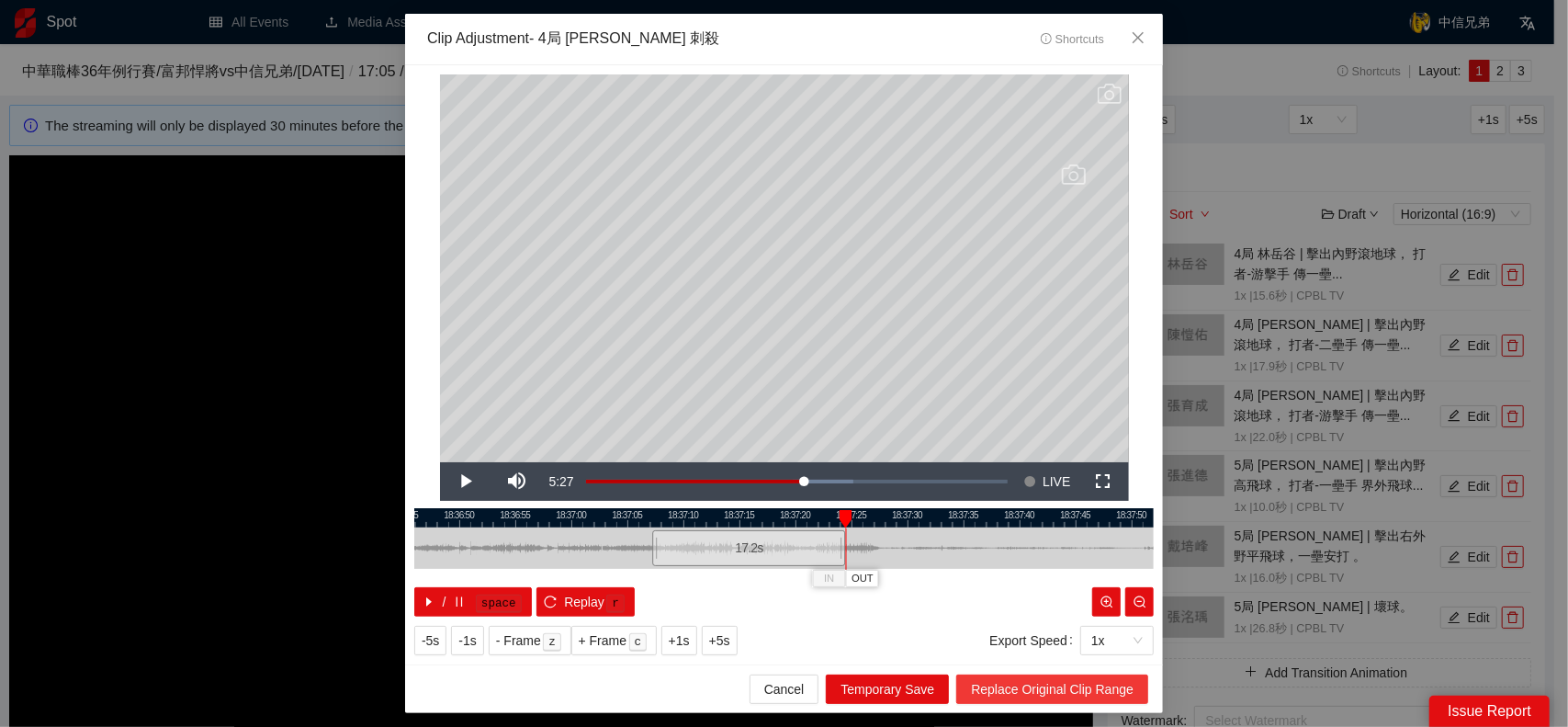
click at [1075, 693] on span "Replace Original Clip Range" at bounding box center [1052, 689] width 163 height 20
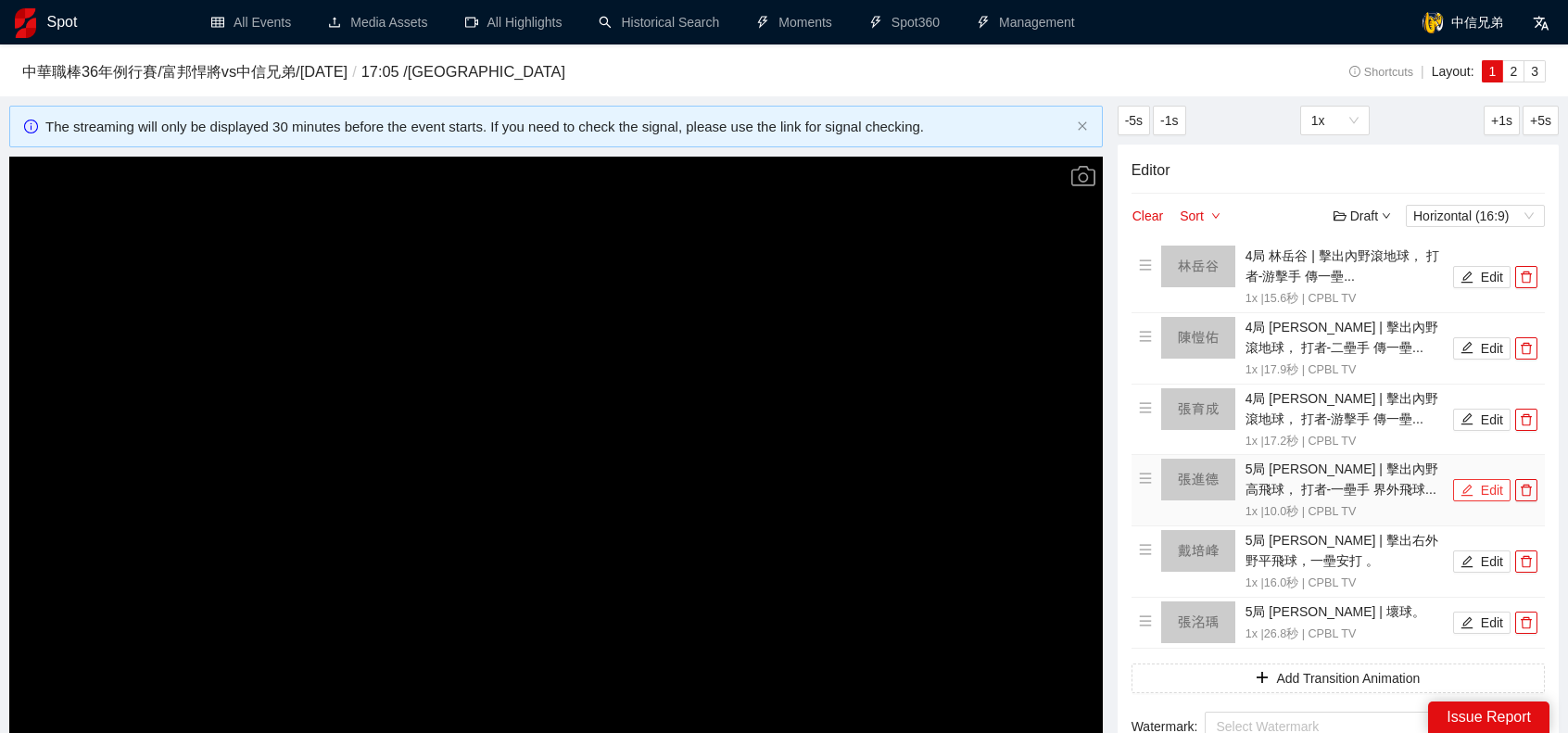
click at [1477, 491] on button "Edit" at bounding box center [1482, 490] width 57 height 23
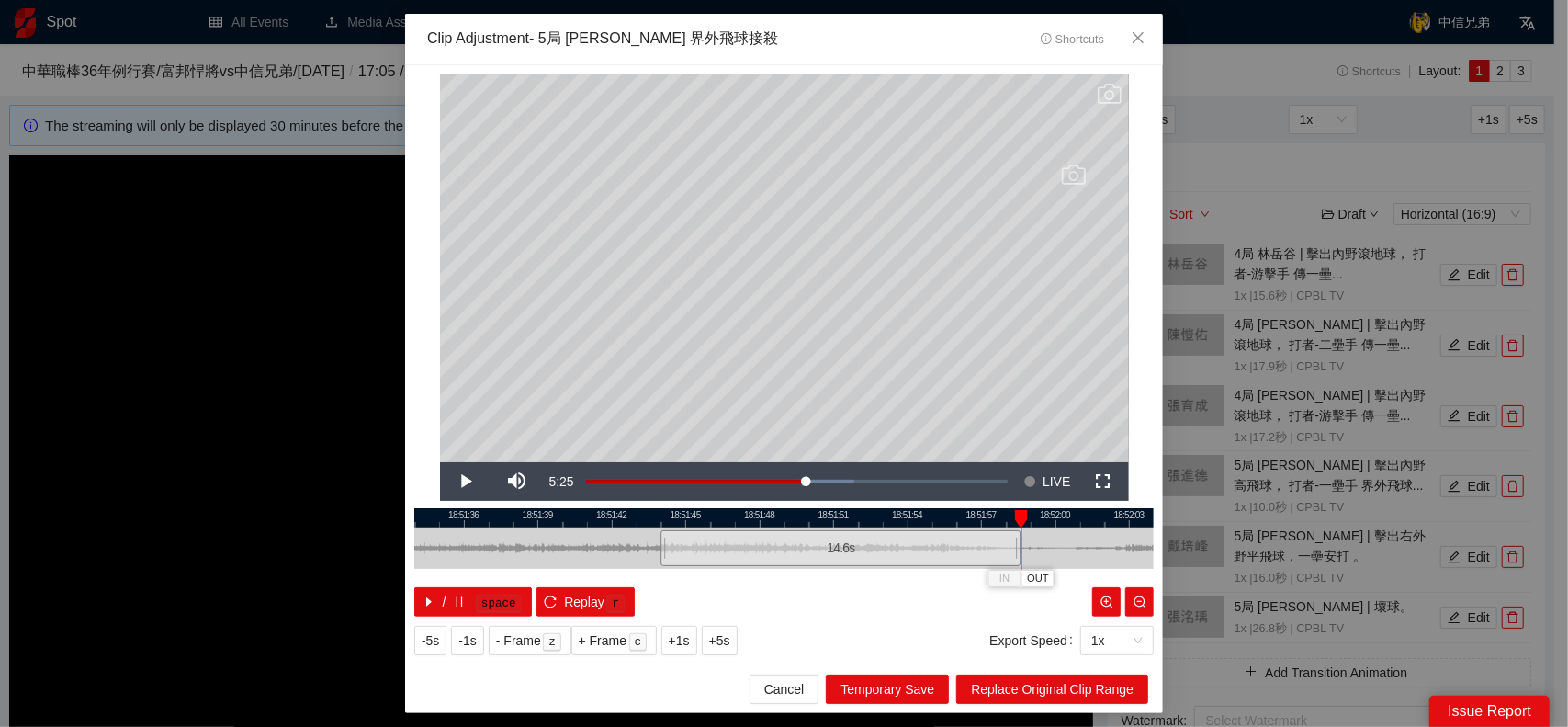
drag, startPoint x: 907, startPoint y: 552, endPoint x: 1022, endPoint y: 544, distance: 115.3
click at [1022, 544] on div "18:51:33 18:51:36 18:51:39 18:51:42 18:51:45 18:51:48 18:51:51 18:51:54 18:51:5…" at bounding box center [784, 562] width 740 height 108
click at [662, 541] on div at bounding box center [658, 548] width 11 height 41
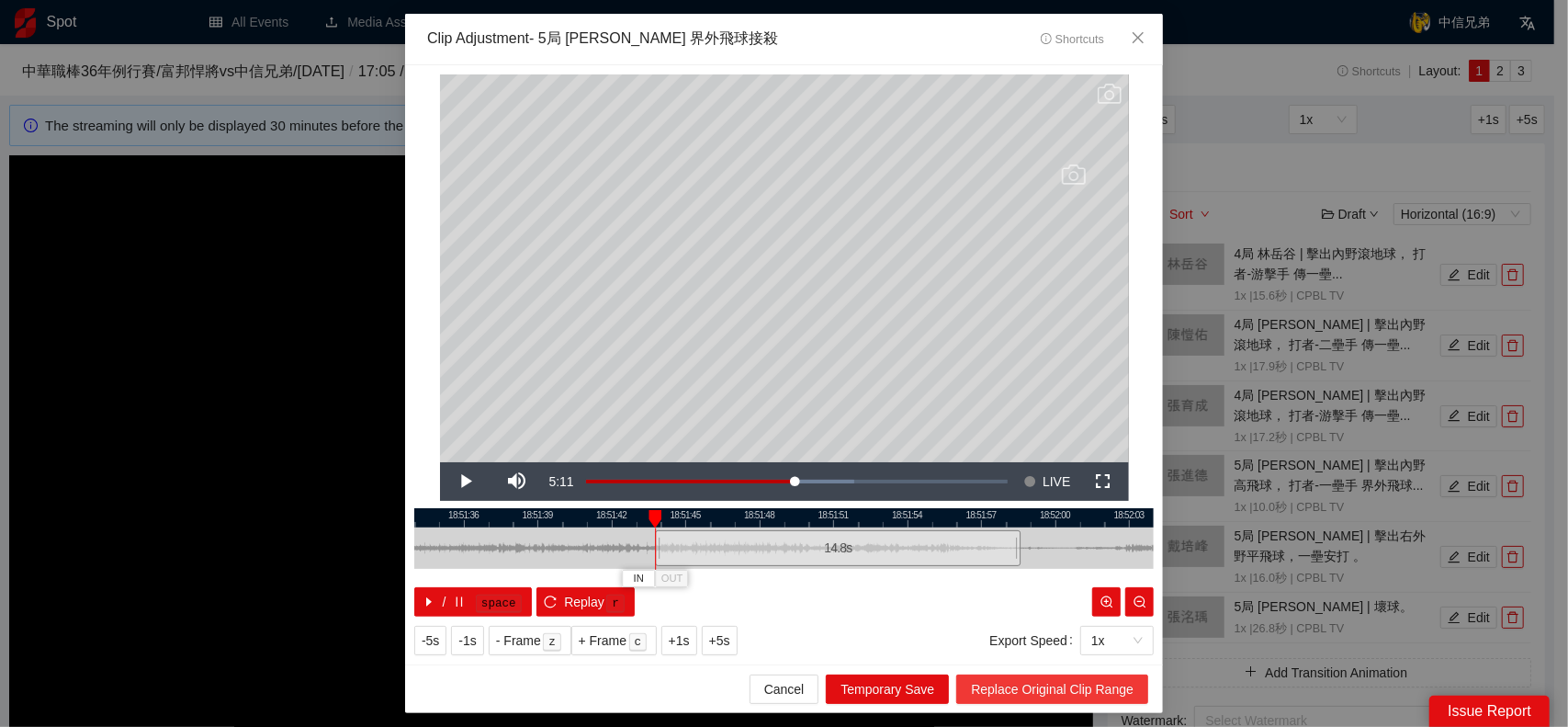
click at [1075, 676] on button "Replace Original Clip Range" at bounding box center [1052, 690] width 192 height 30
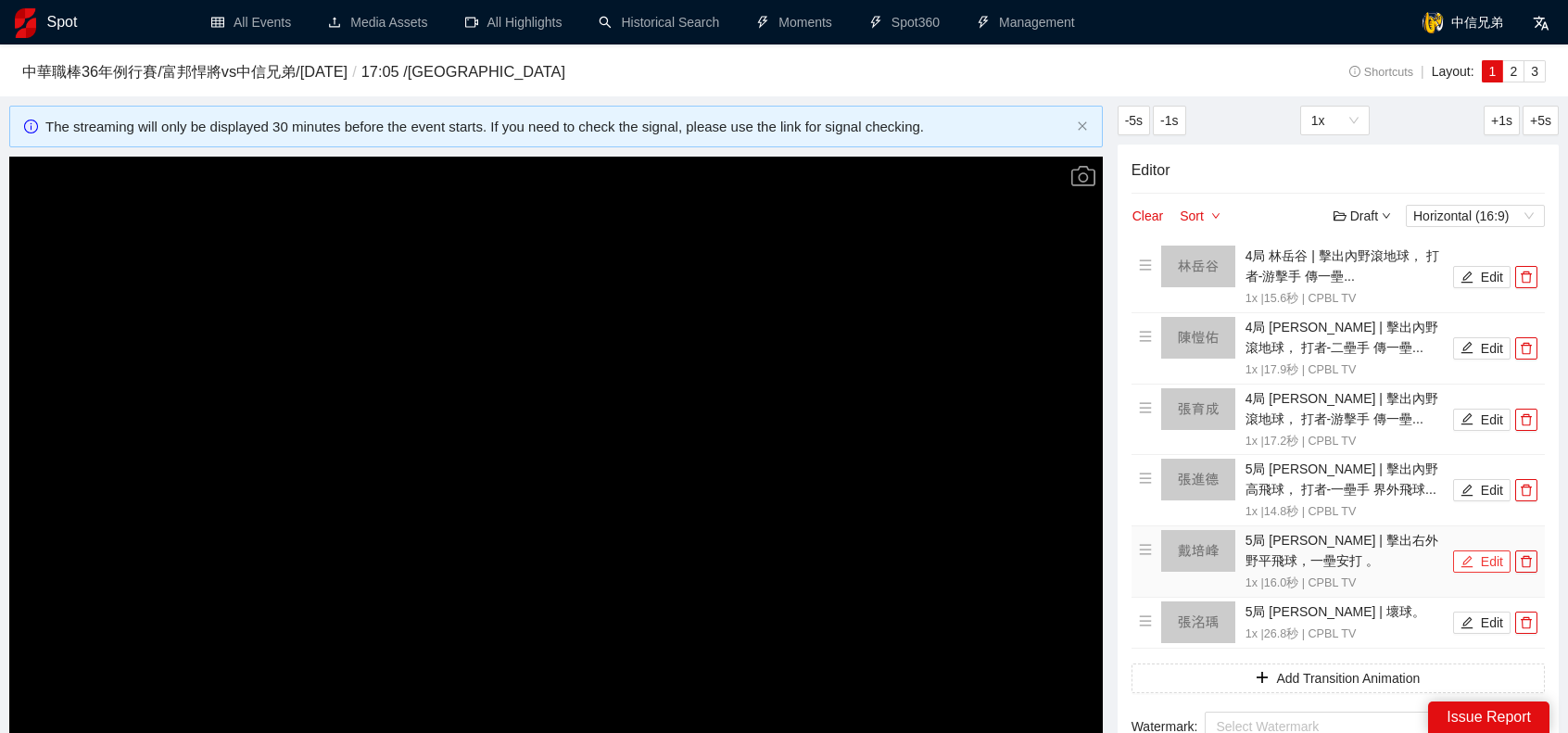
click at [1487, 570] on button "Edit" at bounding box center [1482, 561] width 57 height 23
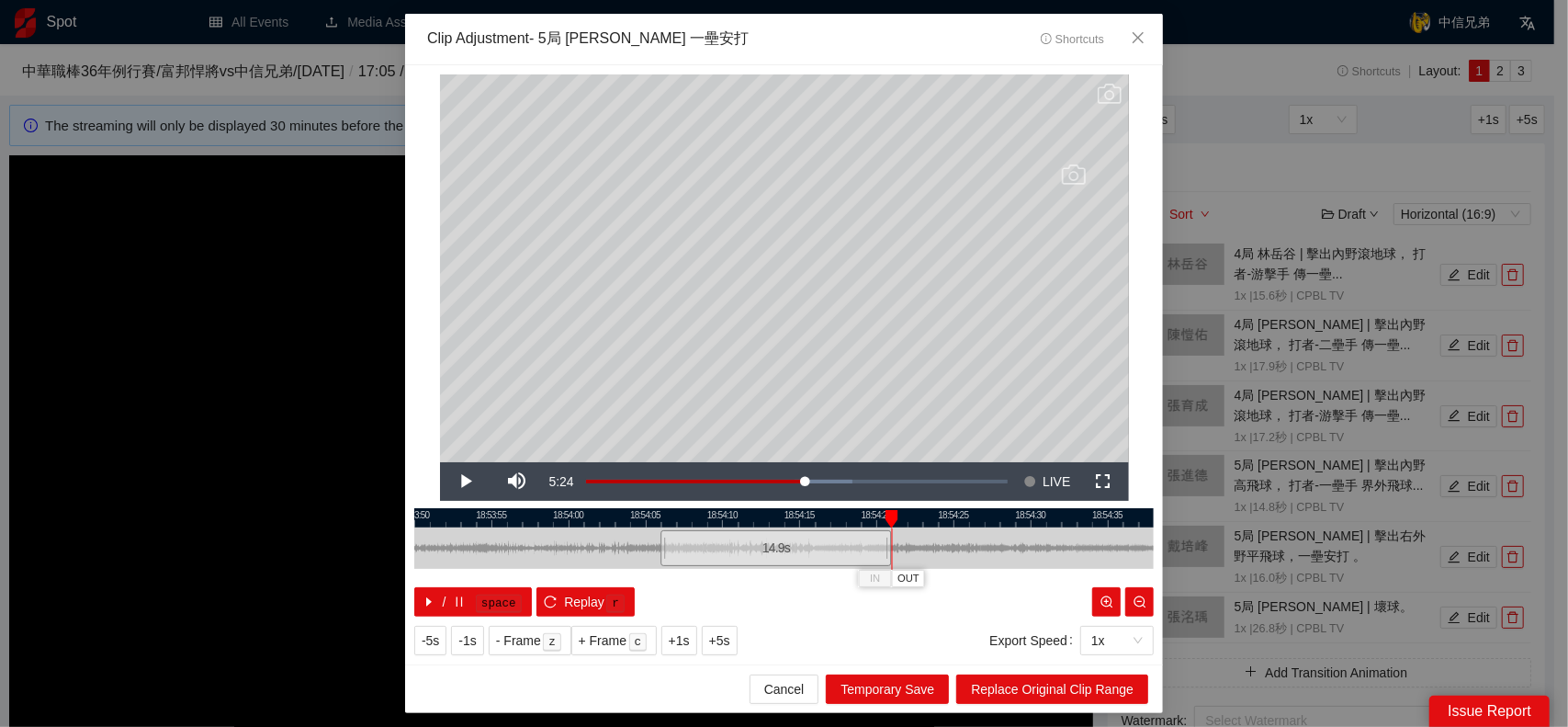
drag, startPoint x: 907, startPoint y: 543, endPoint x: 891, endPoint y: 544, distance: 16.0
click at [891, 544] on div at bounding box center [890, 548] width 11 height 41
click at [1082, 685] on span "Replace Original Clip Range" at bounding box center [1052, 689] width 163 height 20
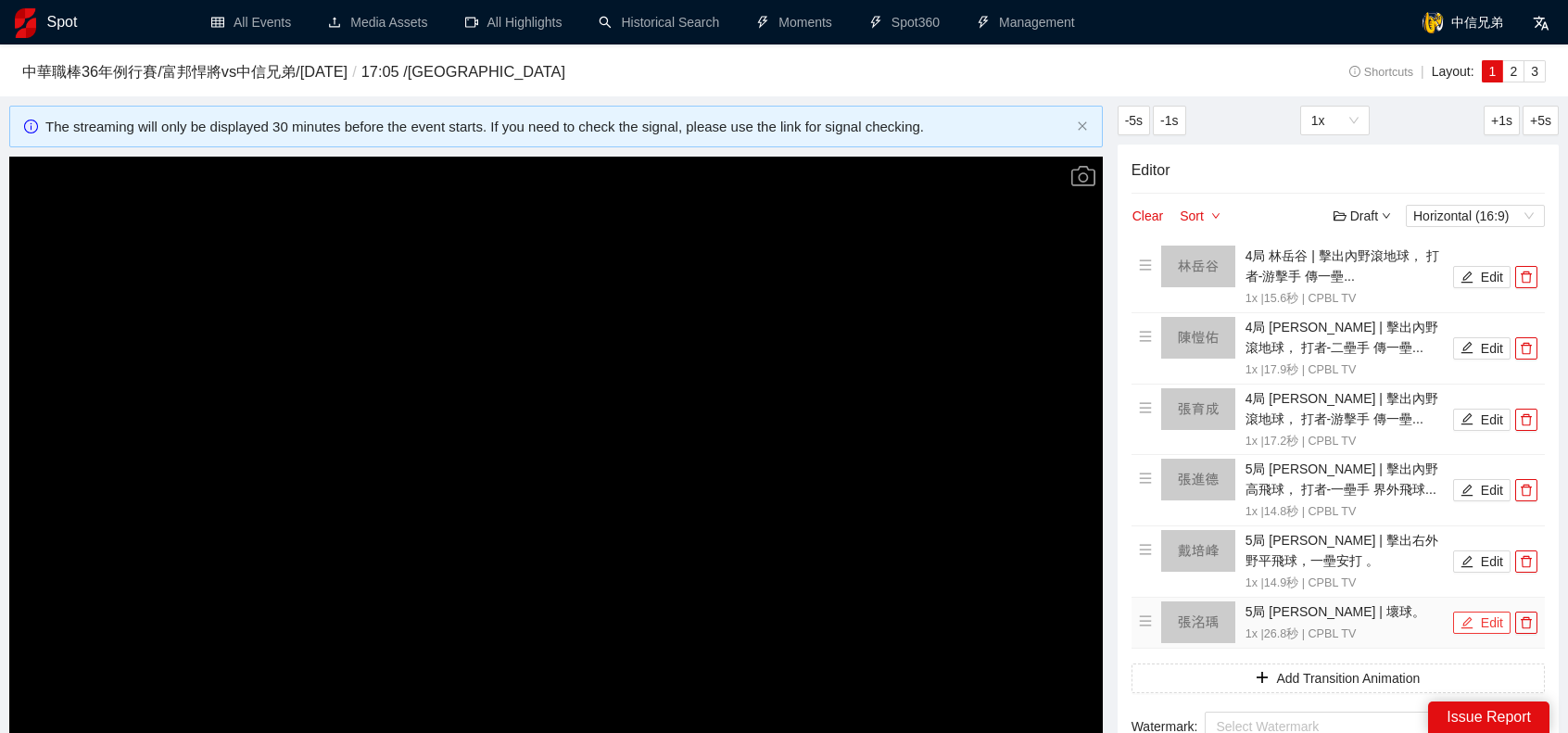
click at [1469, 625] on icon "edit" at bounding box center [1468, 621] width 12 height 12
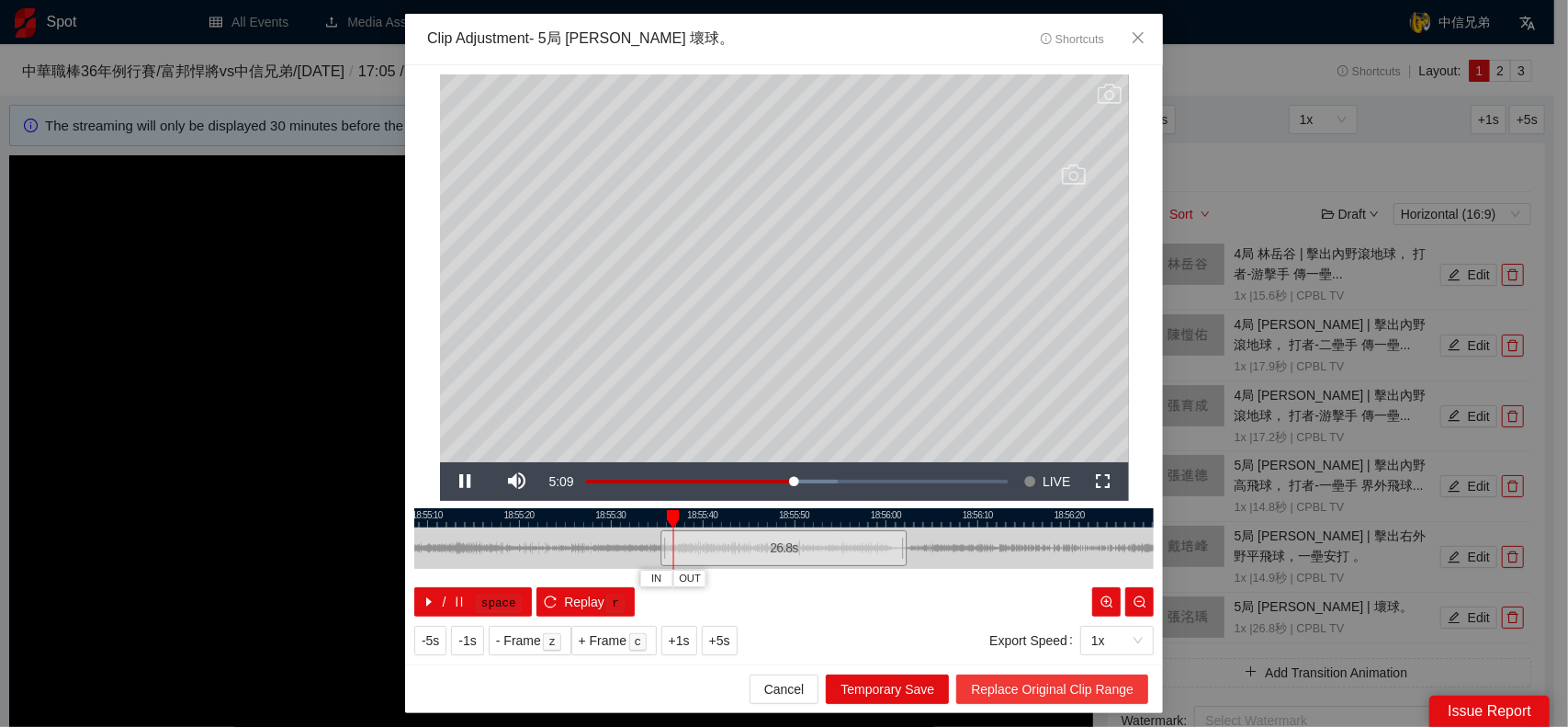
drag, startPoint x: 1020, startPoint y: 686, endPoint x: 1134, endPoint y: 666, distance: 115.7
click at [1021, 686] on span "Replace Original Clip Range" at bounding box center [1052, 689] width 163 height 20
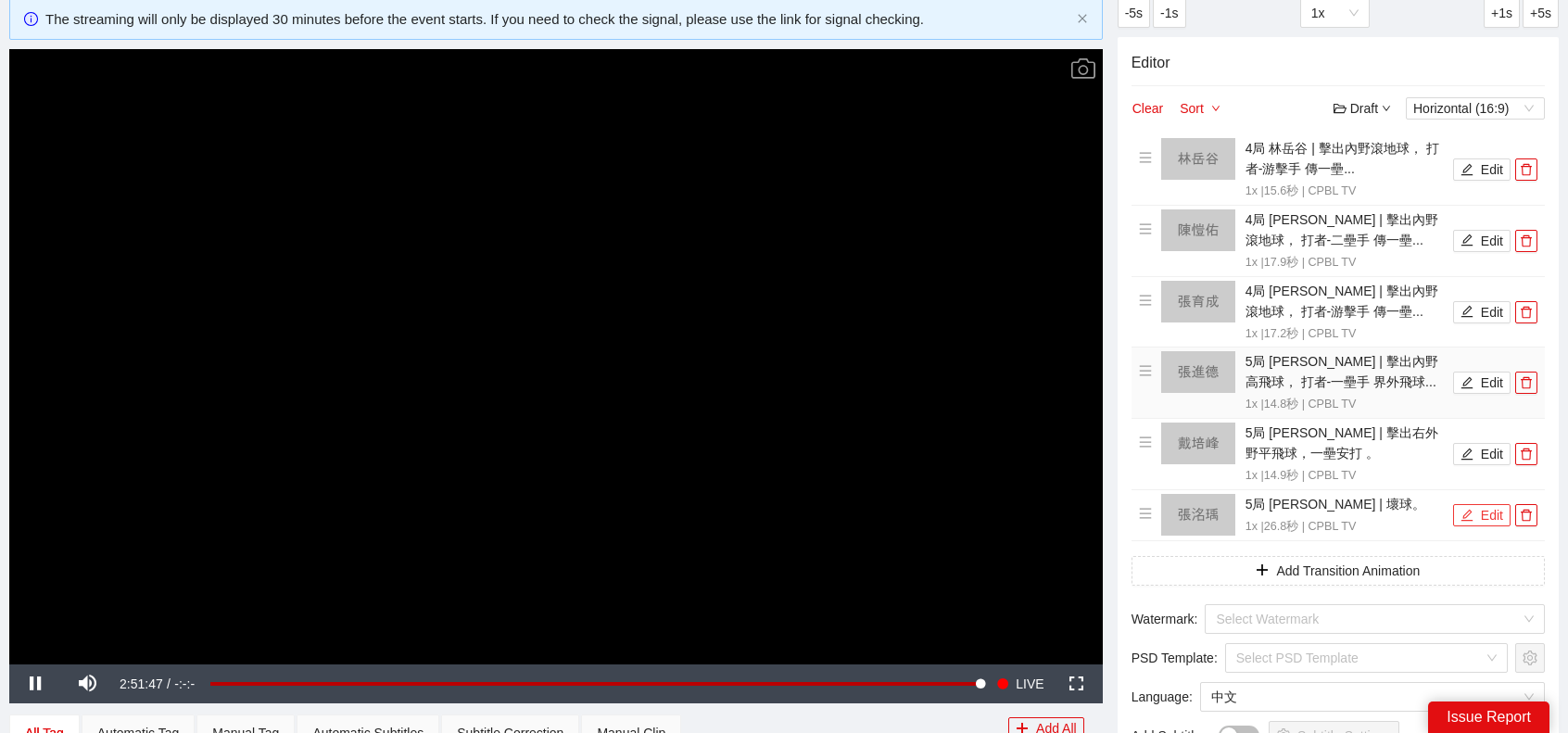
scroll to position [371, 0]
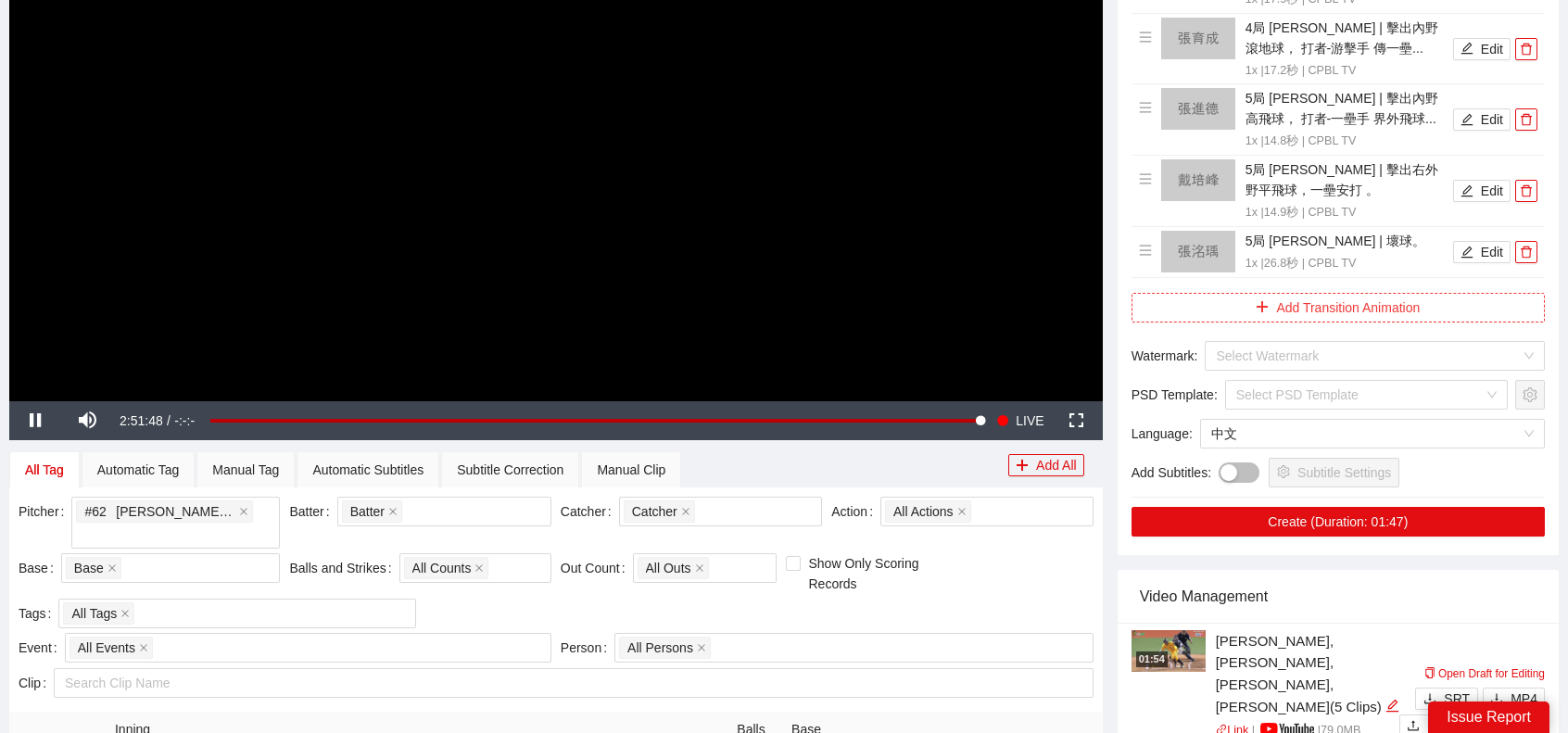
click at [1359, 308] on button "Add Transition Animation" at bounding box center [1338, 308] width 413 height 30
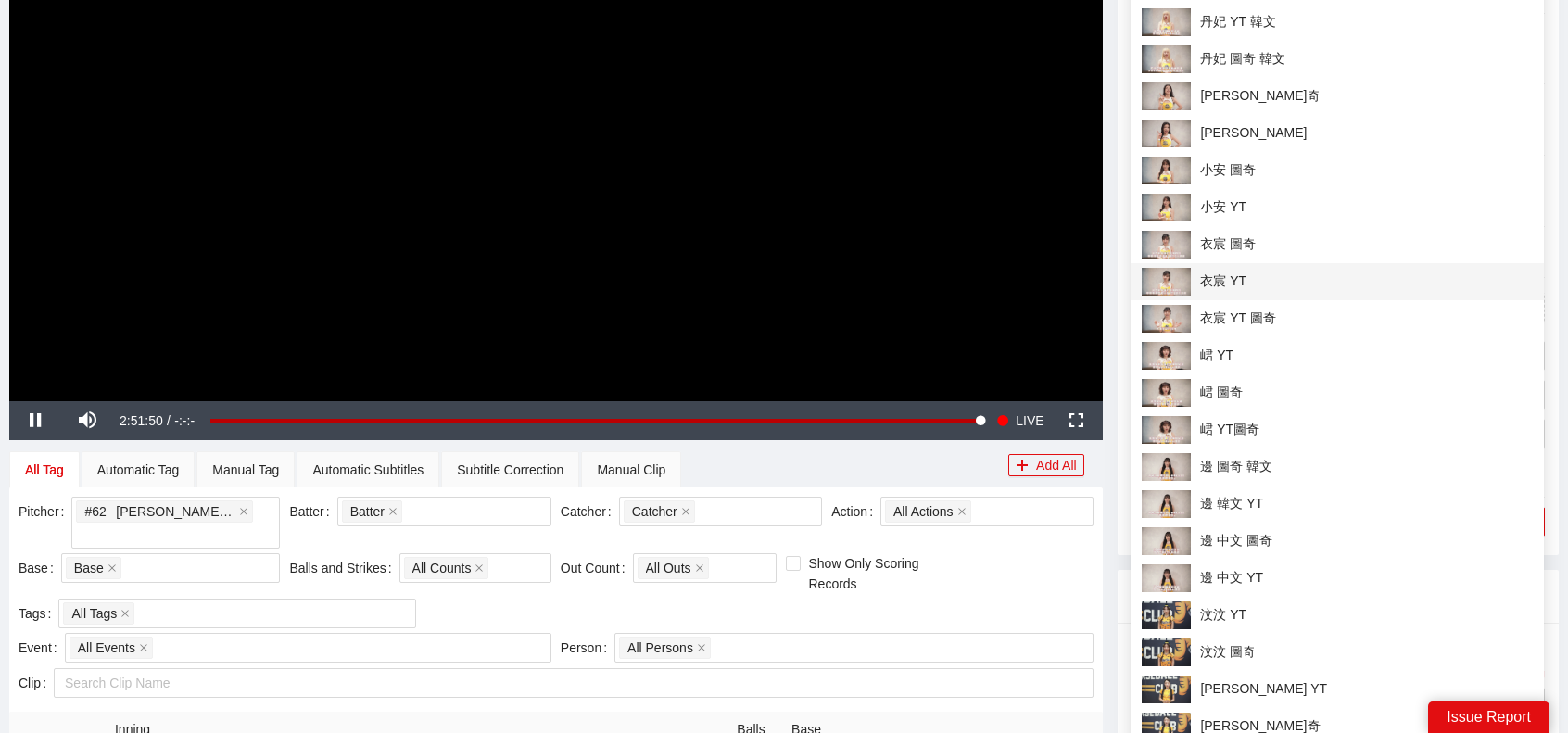
click at [1230, 273] on span "衣宸 YT" at bounding box center [1337, 282] width 392 height 28
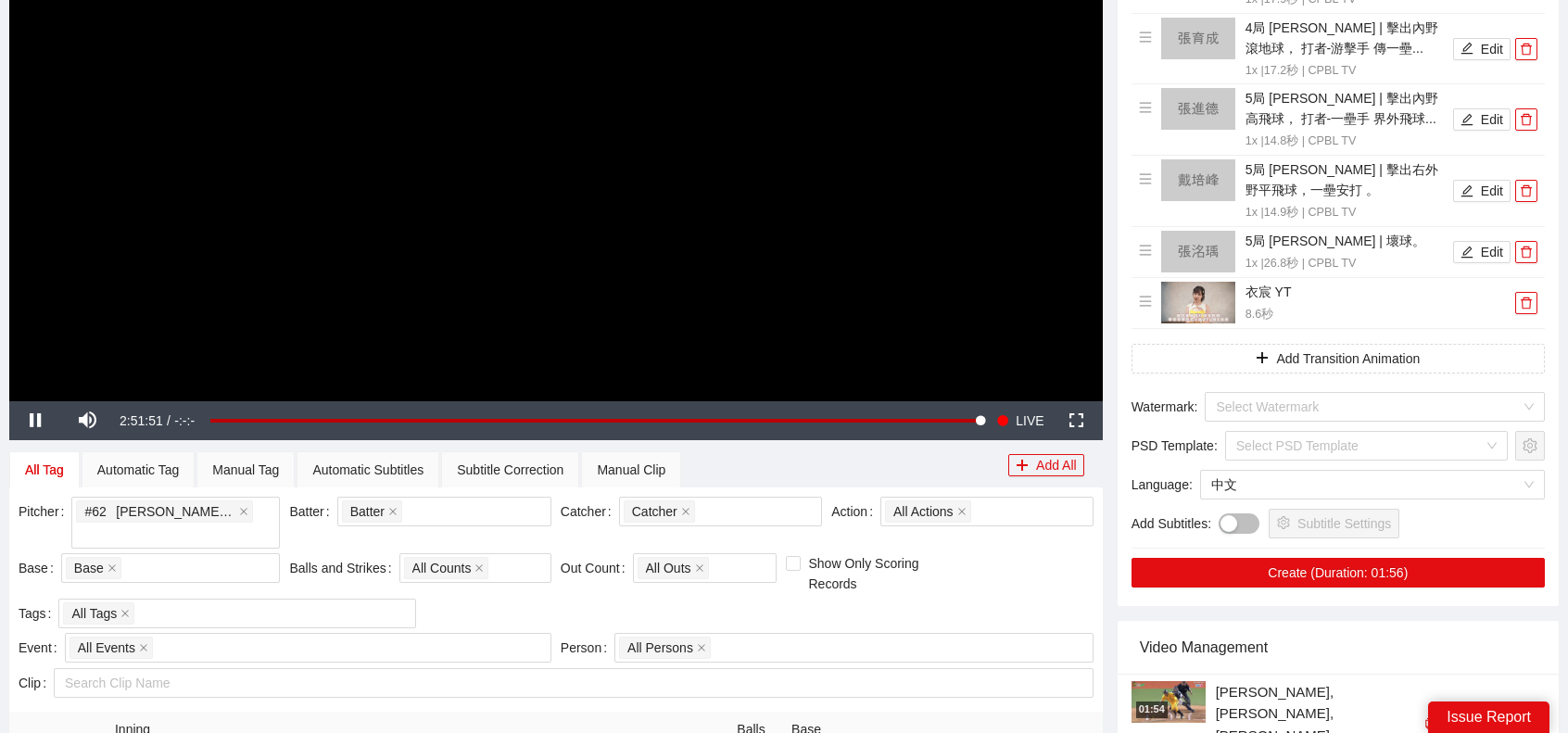
click at [1326, 387] on div "Editor Clear Sort Draft Horizontal (16:9) 4局 林岳谷 | 擊出內野滾地球， 打者-游擊手 傳一壘... 1x | …" at bounding box center [1338, 190] width 441 height 832
click at [1330, 397] on input "search" at bounding box center [1368, 407] width 305 height 28
click at [1330, 399] on input "search" at bounding box center [1368, 407] width 305 height 28
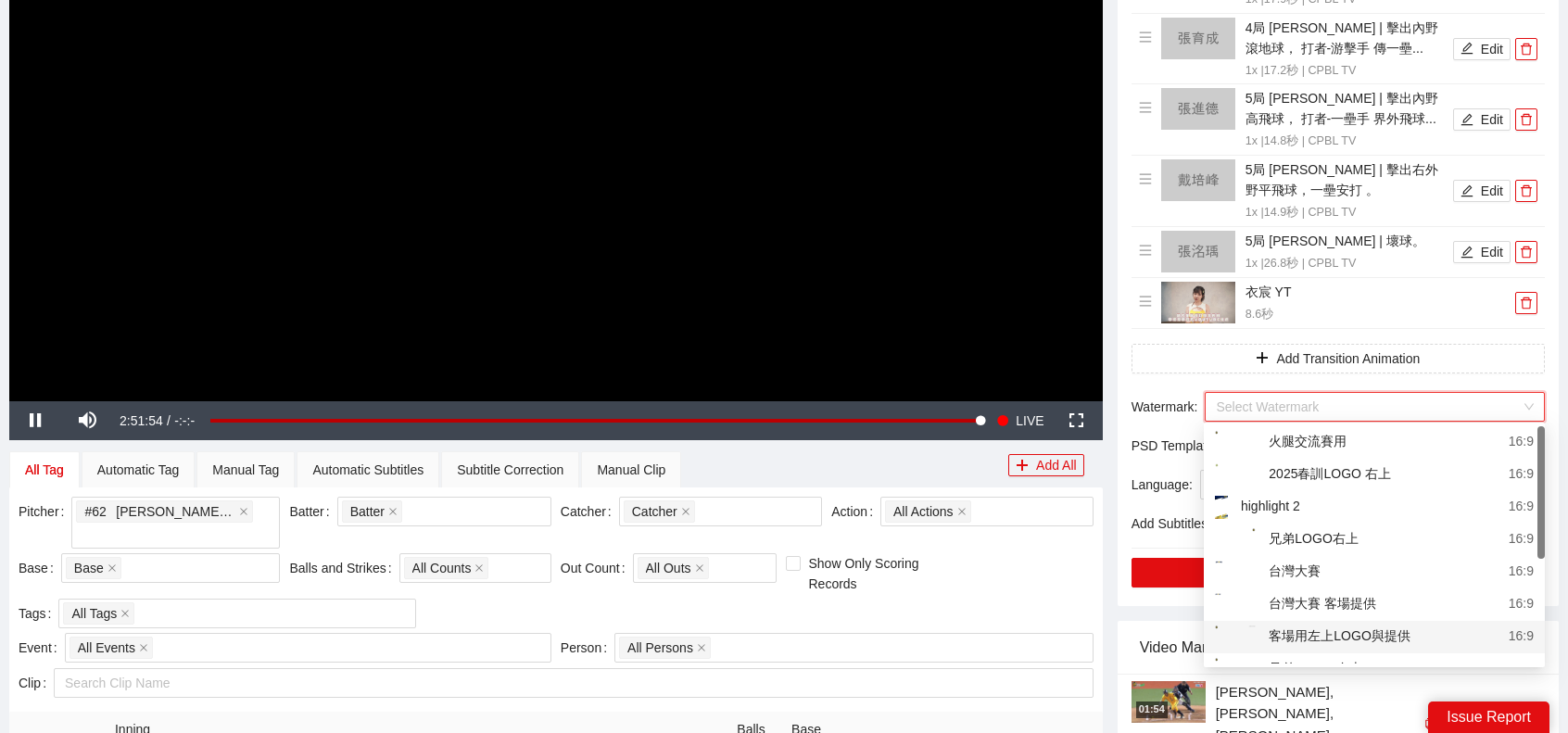
click at [1360, 625] on div "客場用左上LOGO與提供 16:9" at bounding box center [1374, 636] width 341 height 33
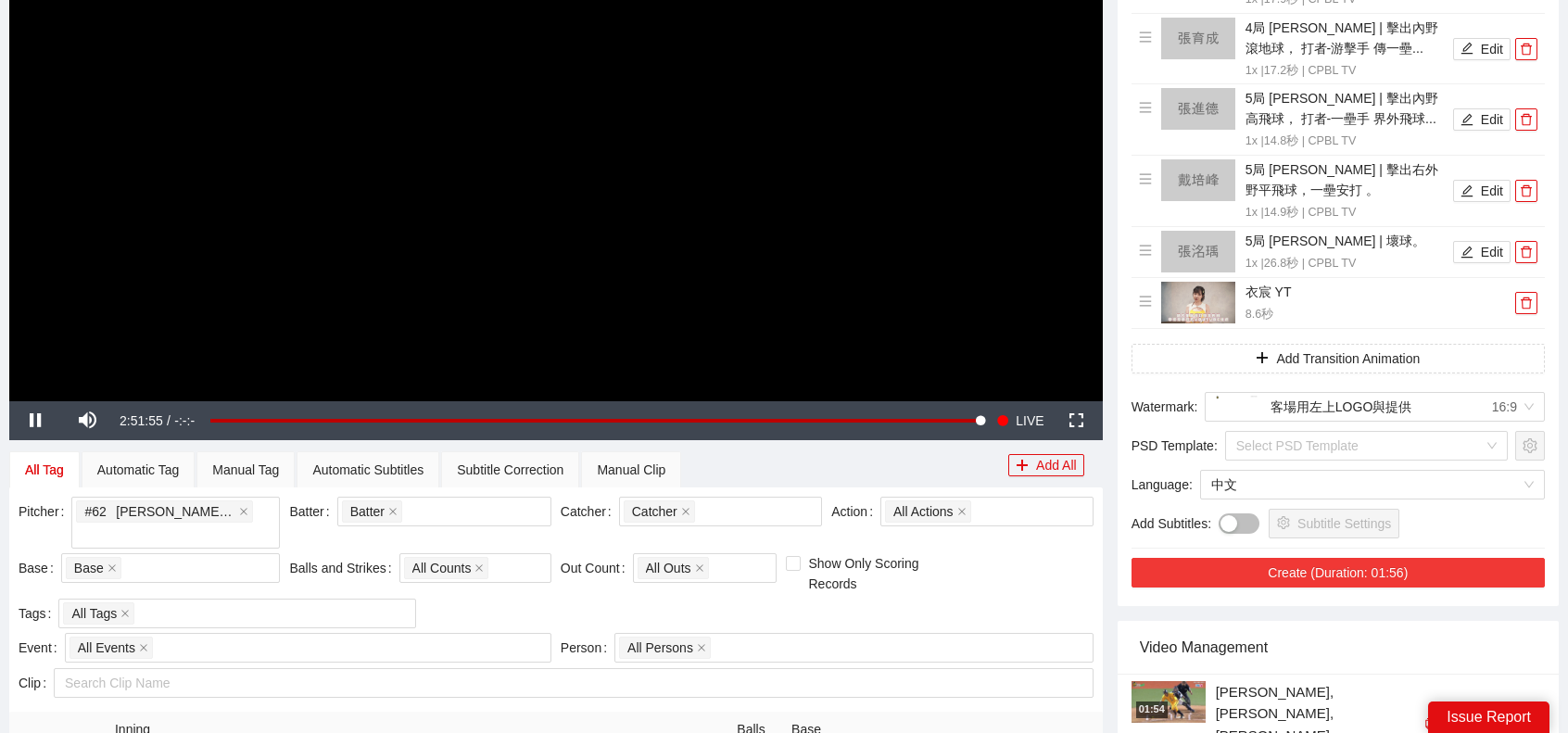
click at [1314, 561] on button "Create (Duration: 01:56)" at bounding box center [1338, 573] width 413 height 30
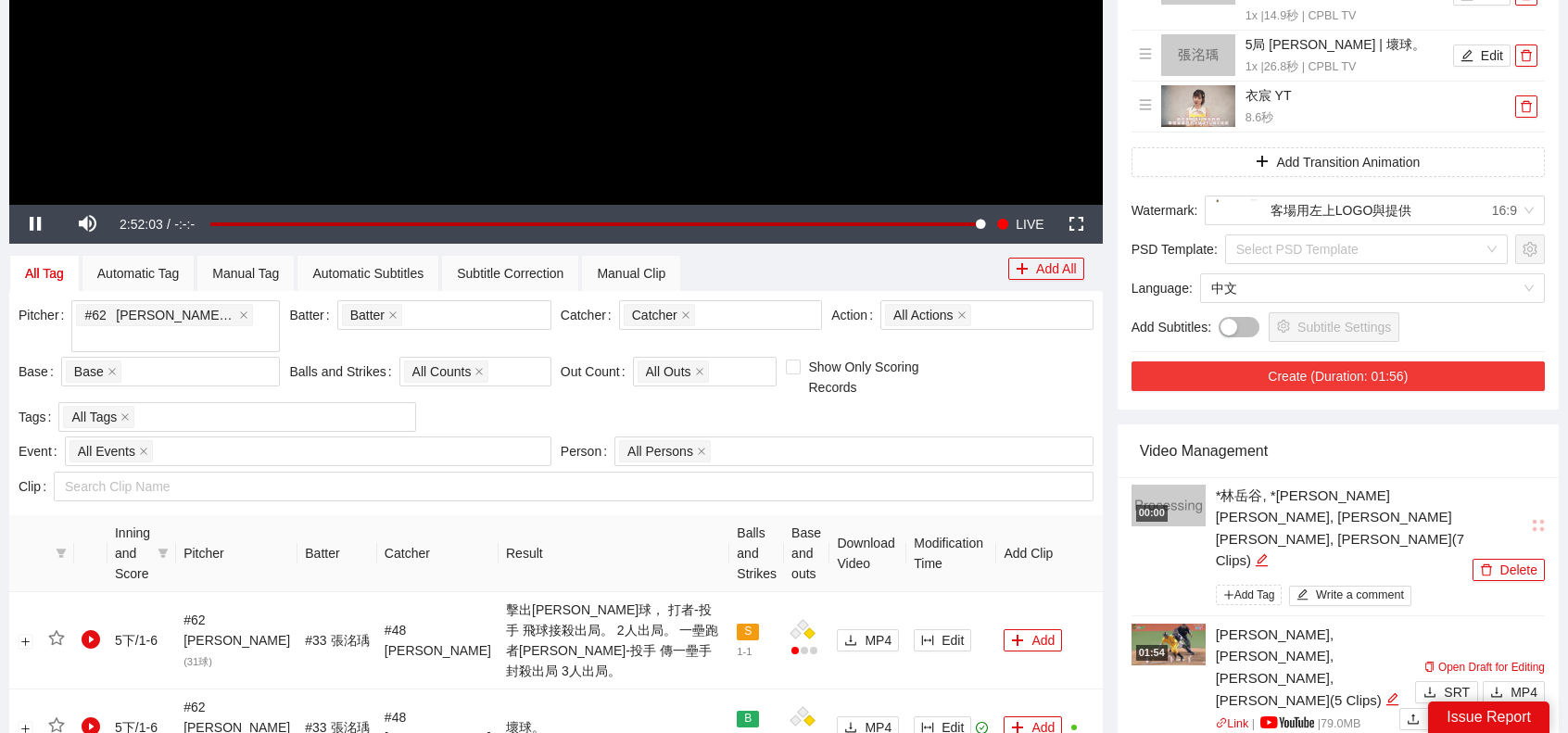
scroll to position [649, 0]
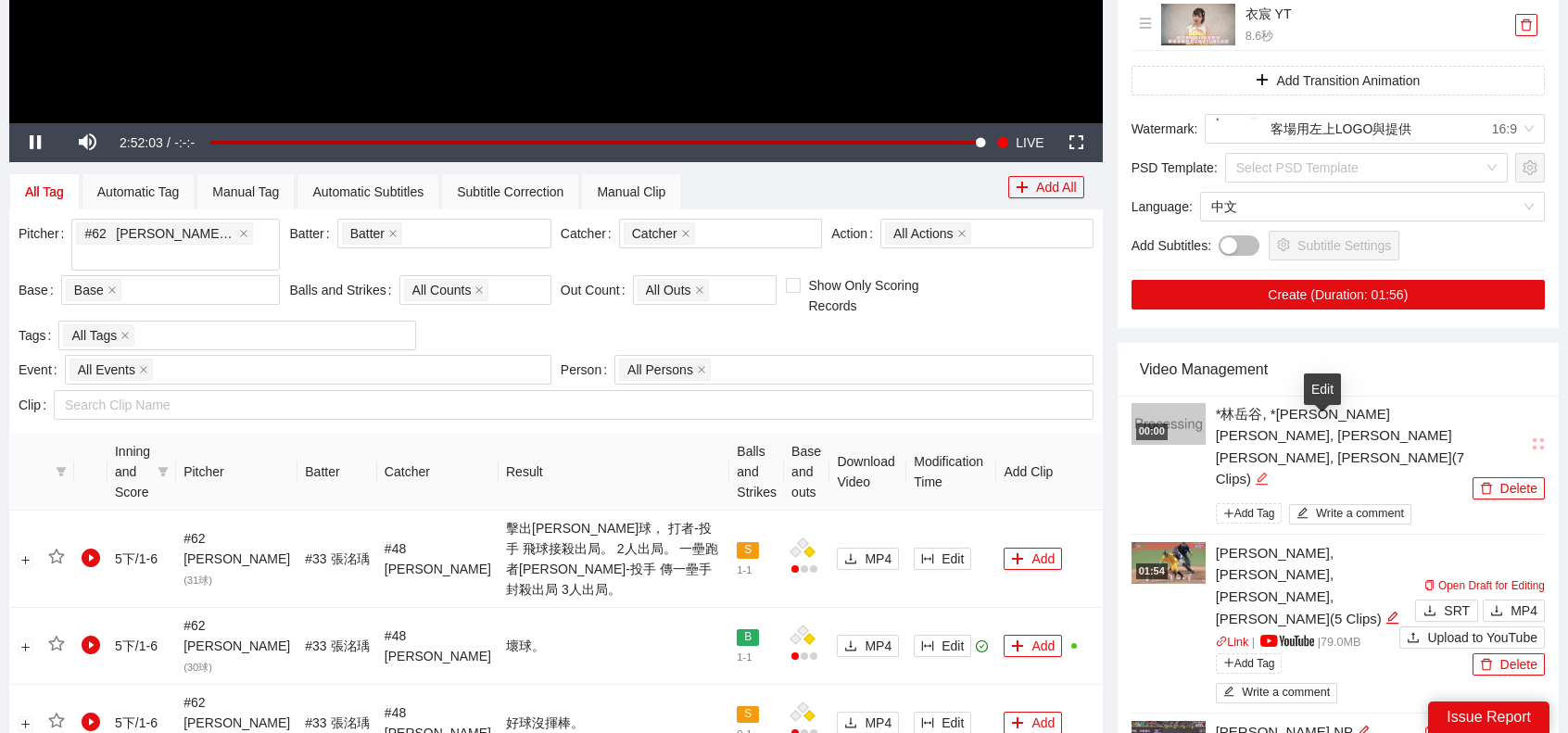
click at [1268, 471] on icon "edit" at bounding box center [1262, 478] width 14 height 14
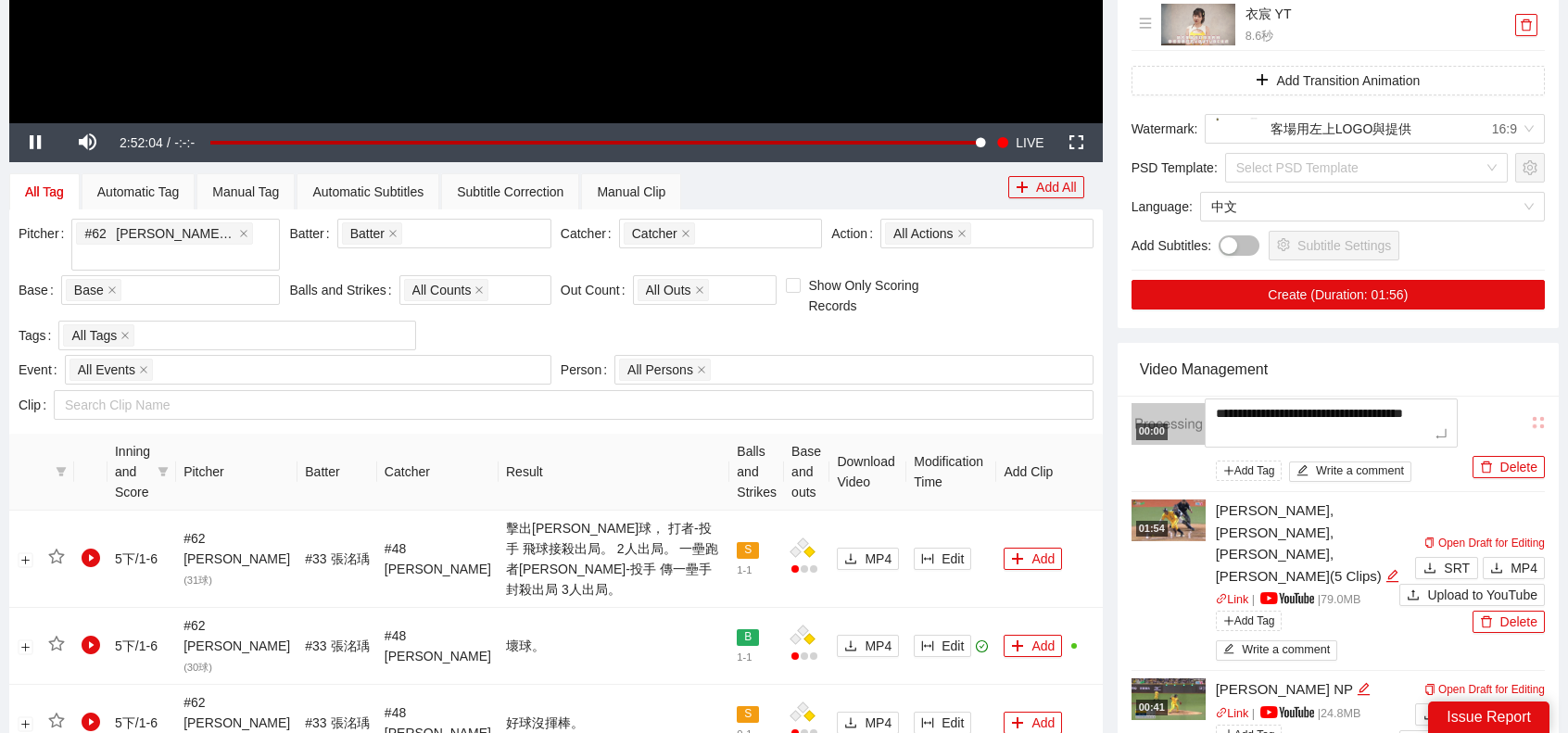
type textarea "*"
type textarea "**"
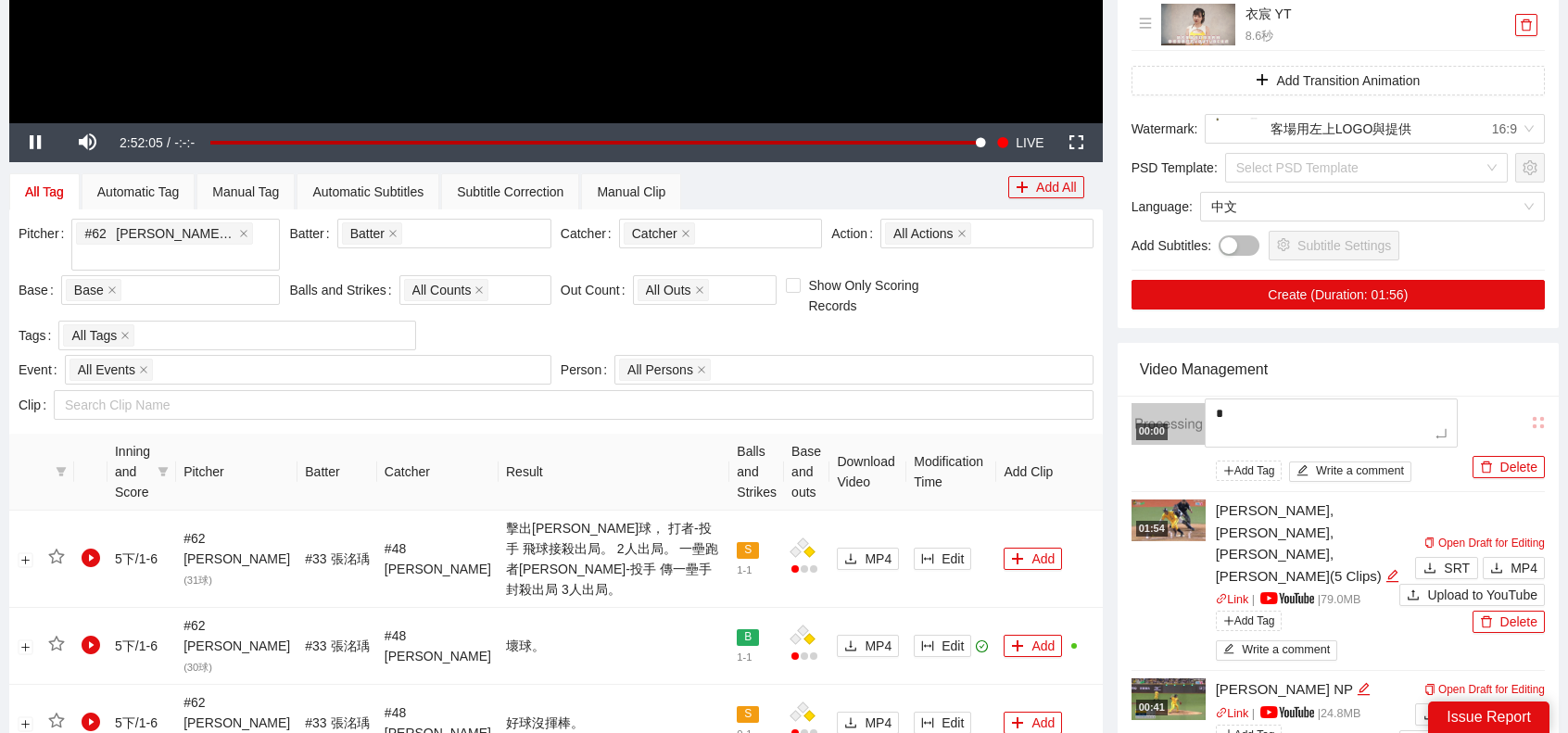
type textarea "**"
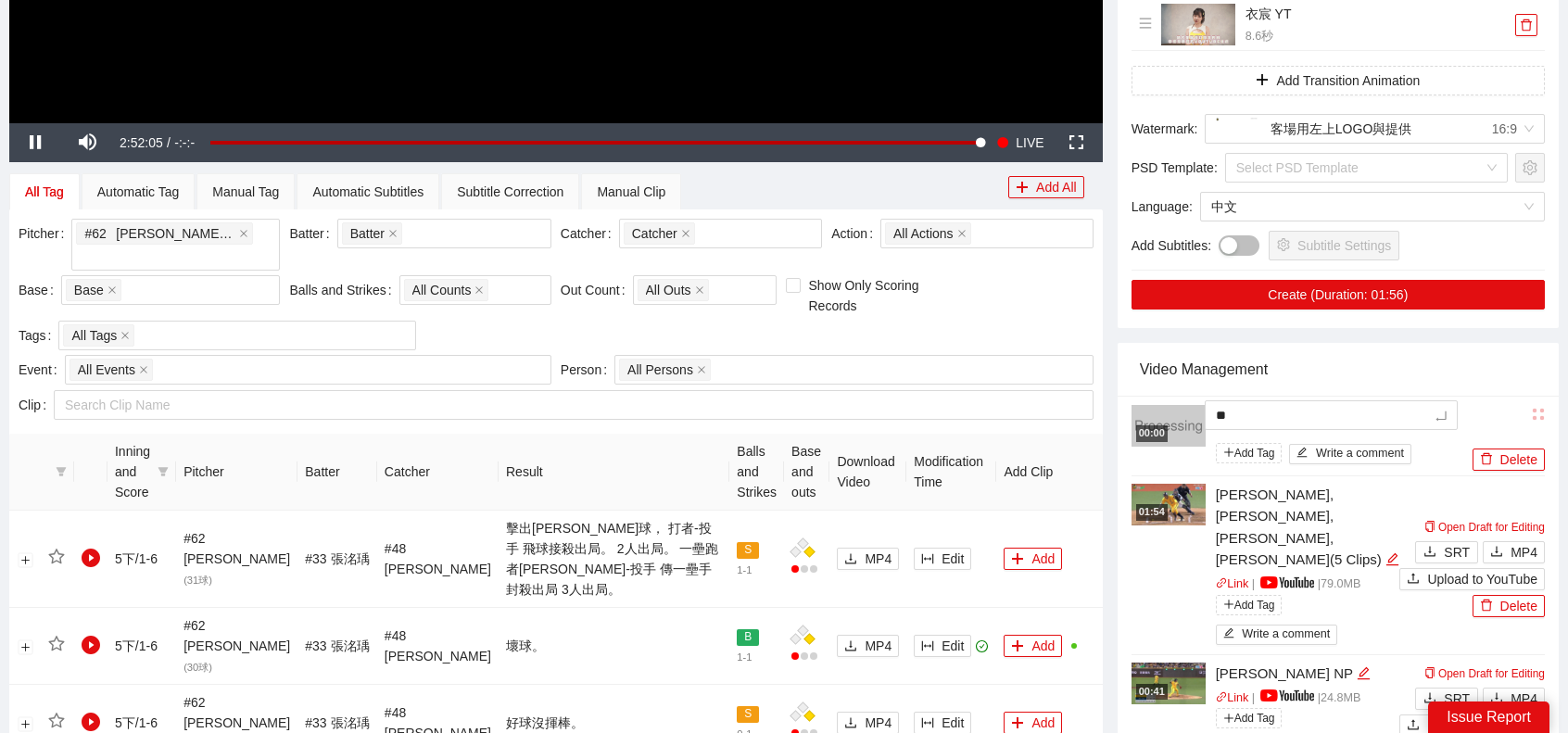
type textarea "***"
type textarea "**"
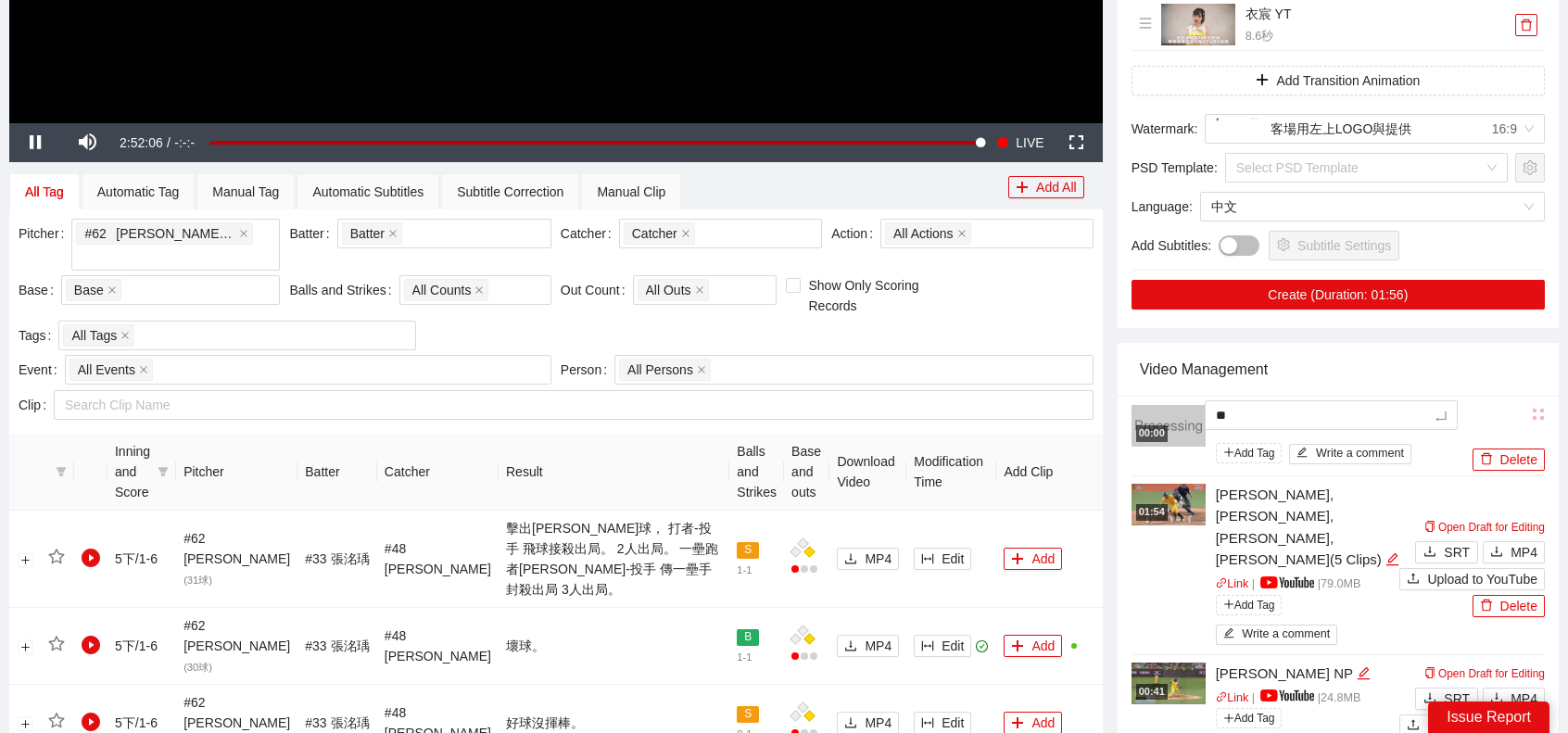
type textarea "**"
click at [1407, 367] on div "Video Management" at bounding box center [1338, 369] width 396 height 53
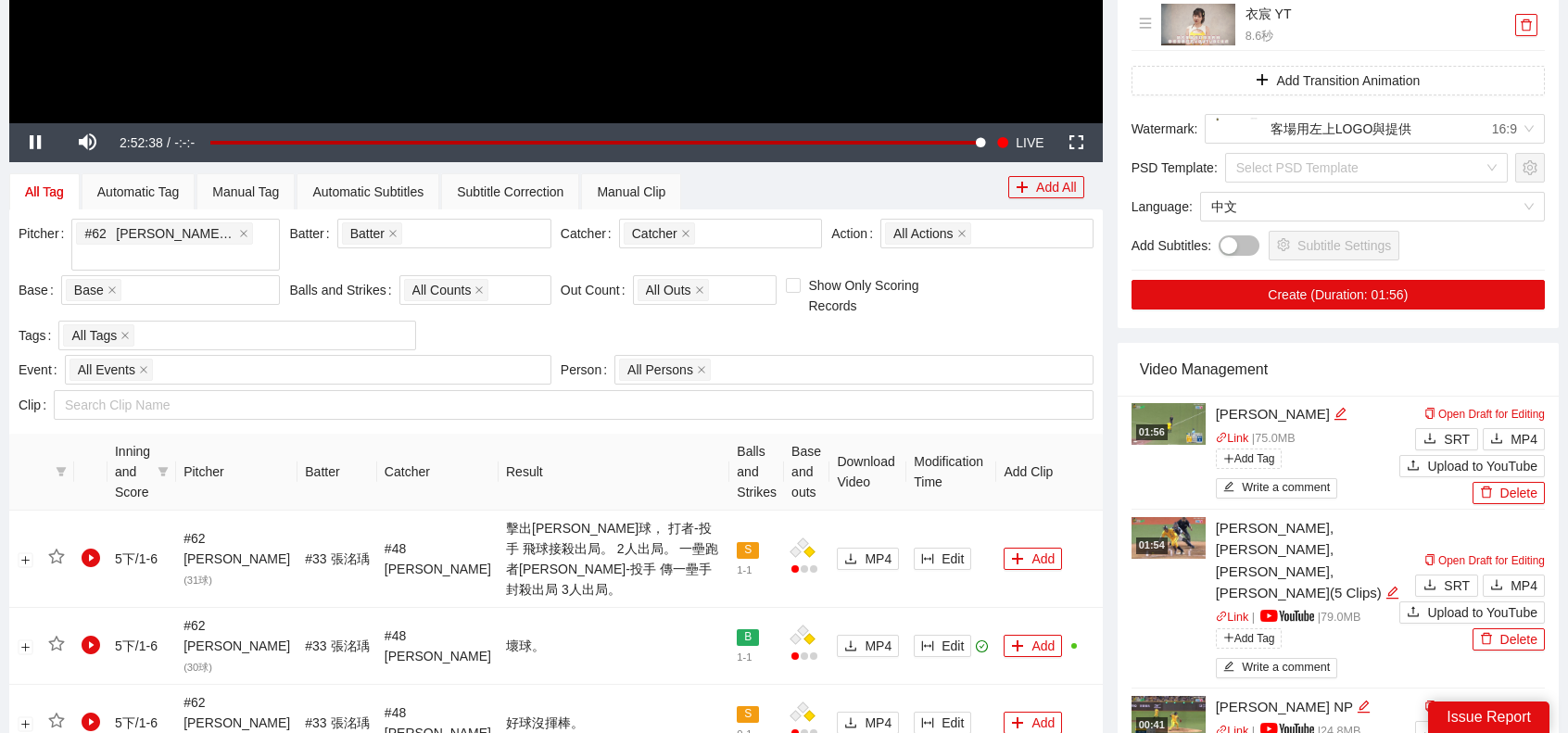
click at [1535, 437] on span "MP4" at bounding box center [1524, 439] width 27 height 21
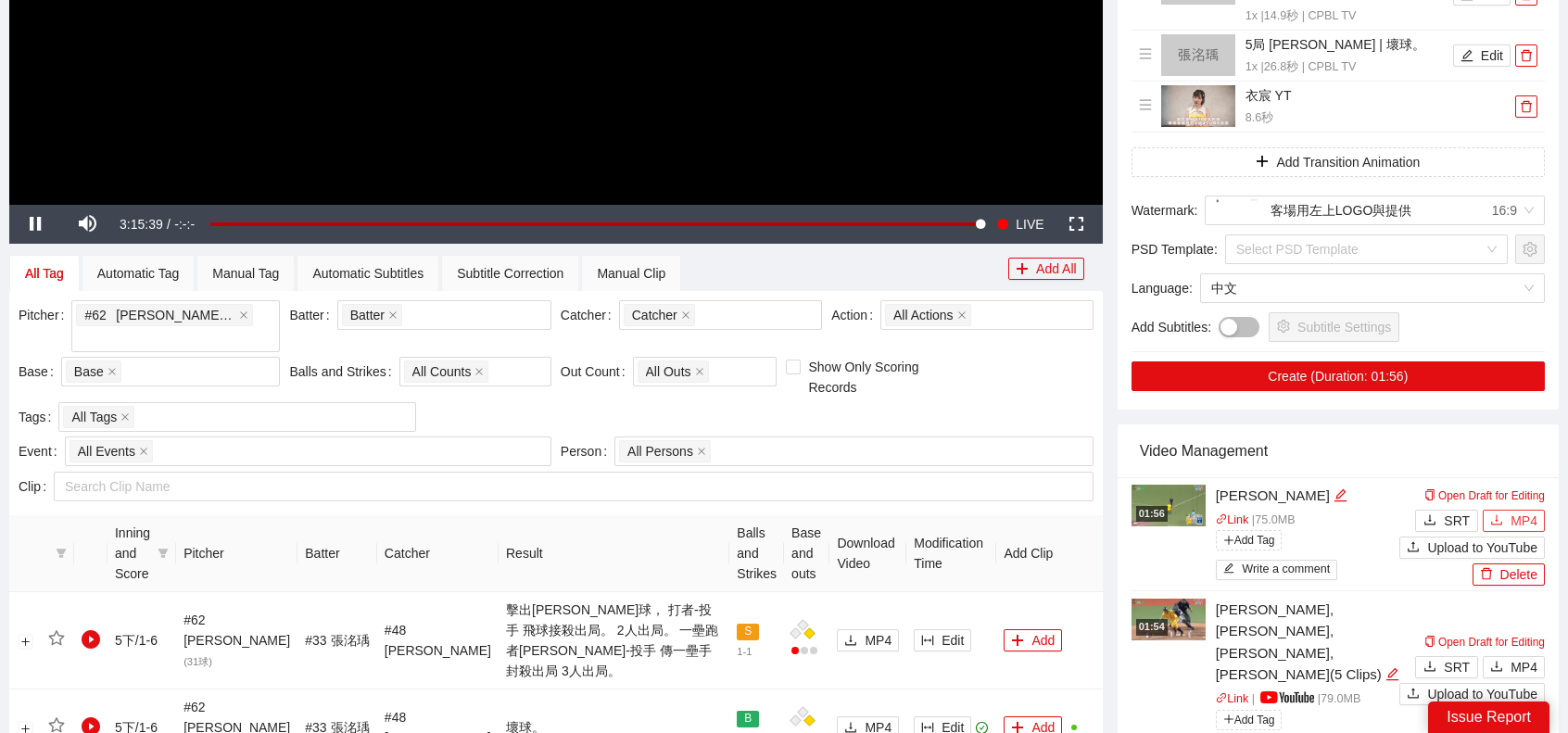
scroll to position [556, 0]
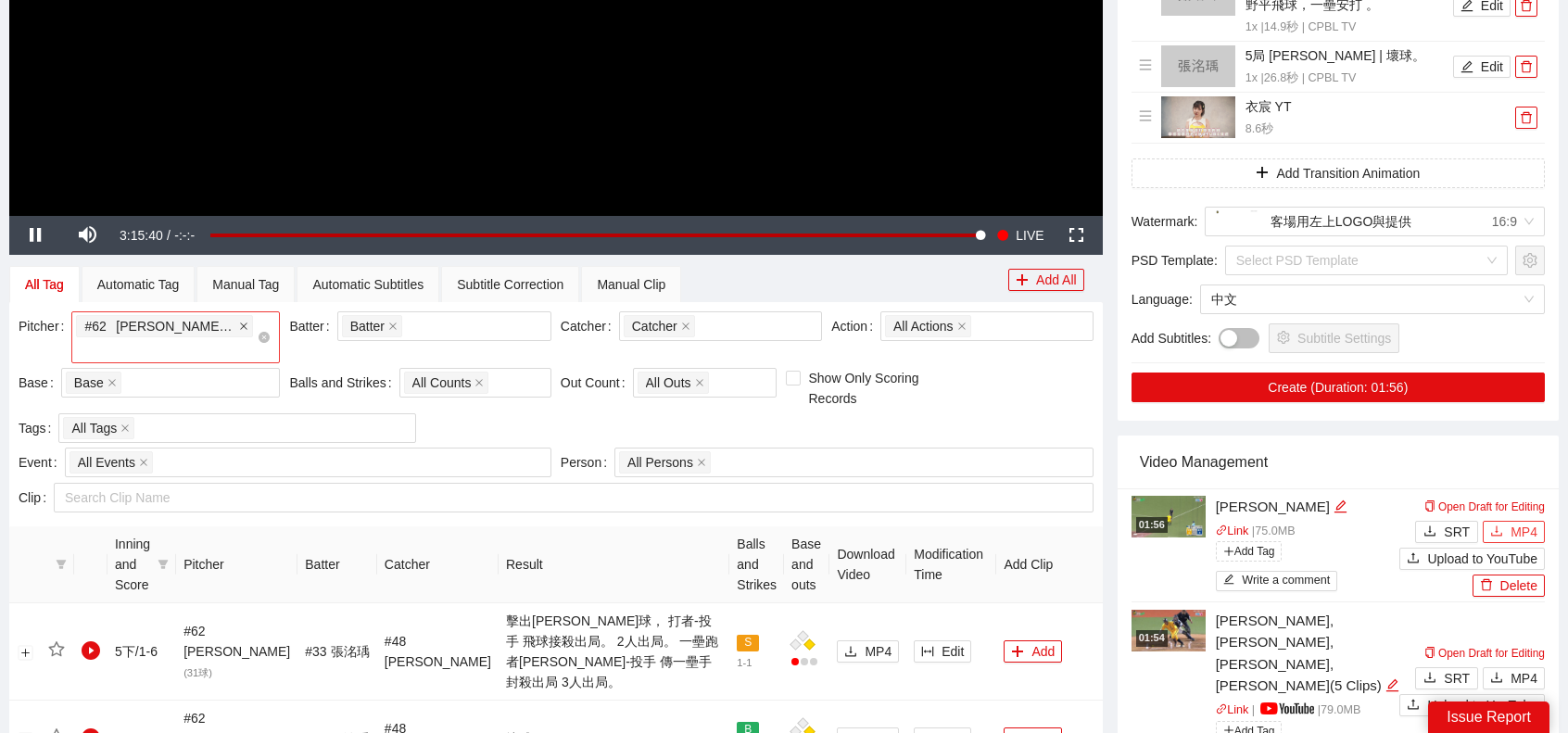
click at [241, 326] on icon "close" at bounding box center [245, 327] width 8 height 8
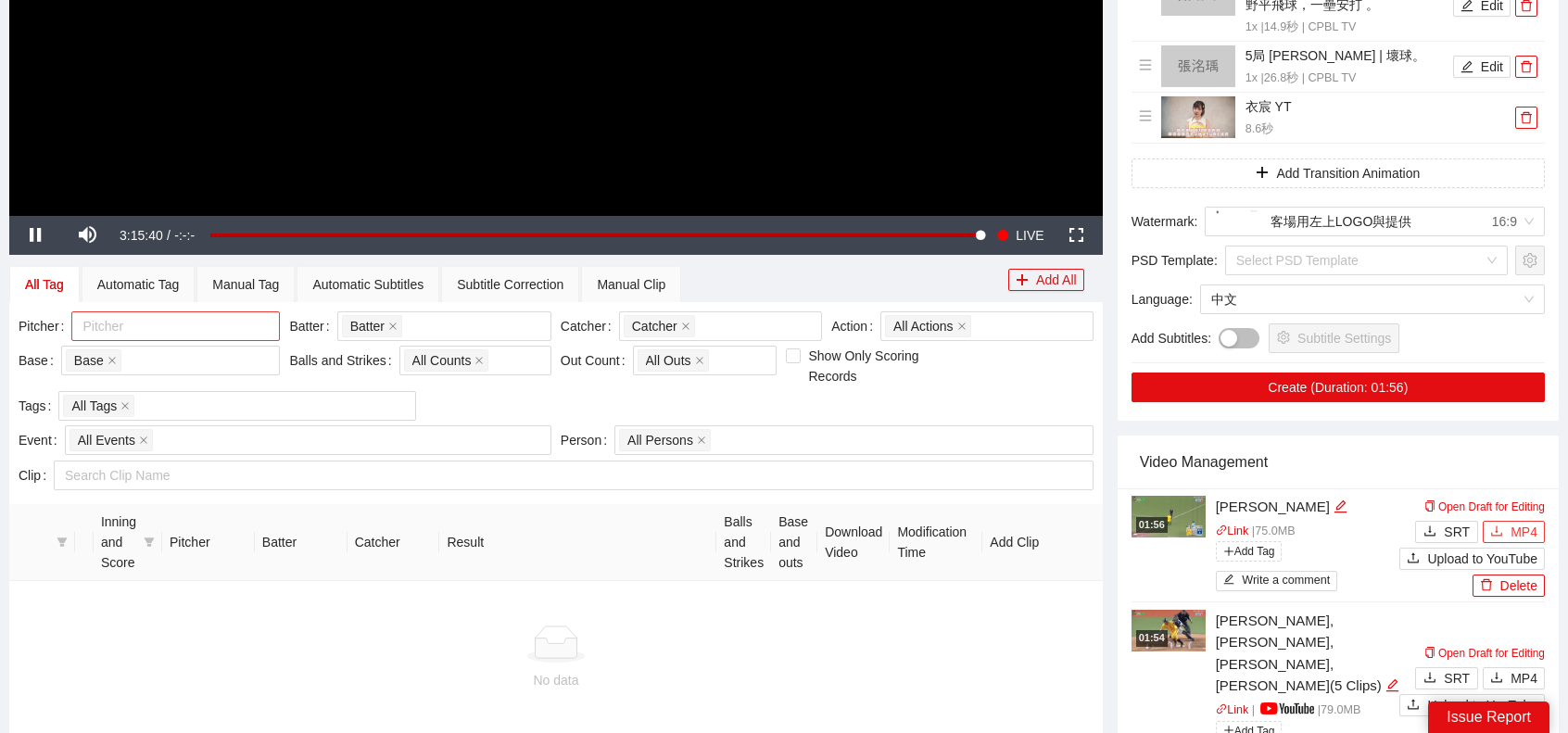
click at [193, 323] on div at bounding box center [166, 327] width 180 height 23
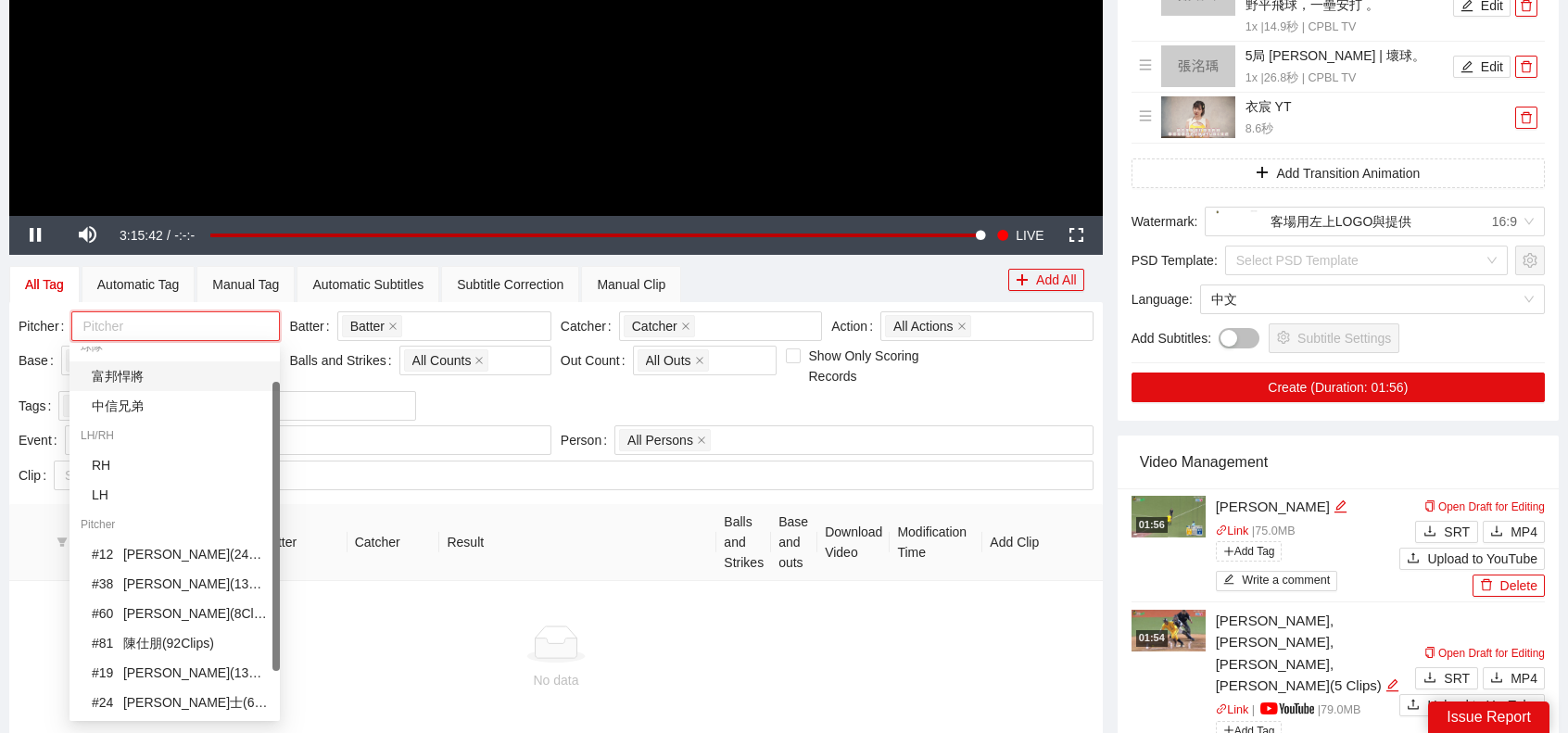
drag, startPoint x: 144, startPoint y: 407, endPoint x: 175, endPoint y: 377, distance: 43.1
click at [175, 377] on div "球隊 富邦悍將 中信兄弟 LH/RH RH LH Pitcher # 12 [PERSON_NAME]( 24 Clips ) # 38 [PERSON_NA…" at bounding box center [175, 554] width 210 height 445
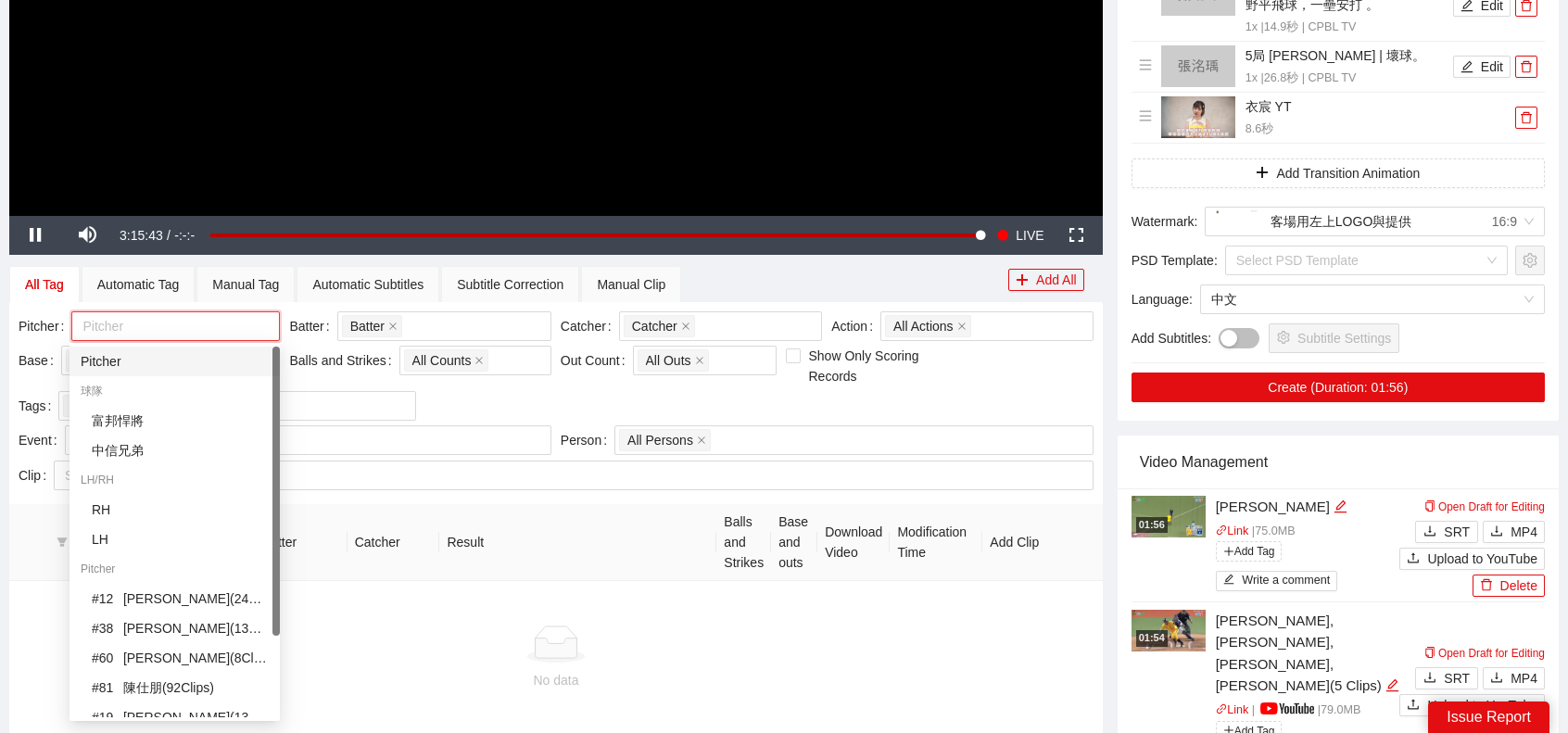
click at [122, 357] on div "Pitcher" at bounding box center [175, 361] width 188 height 21
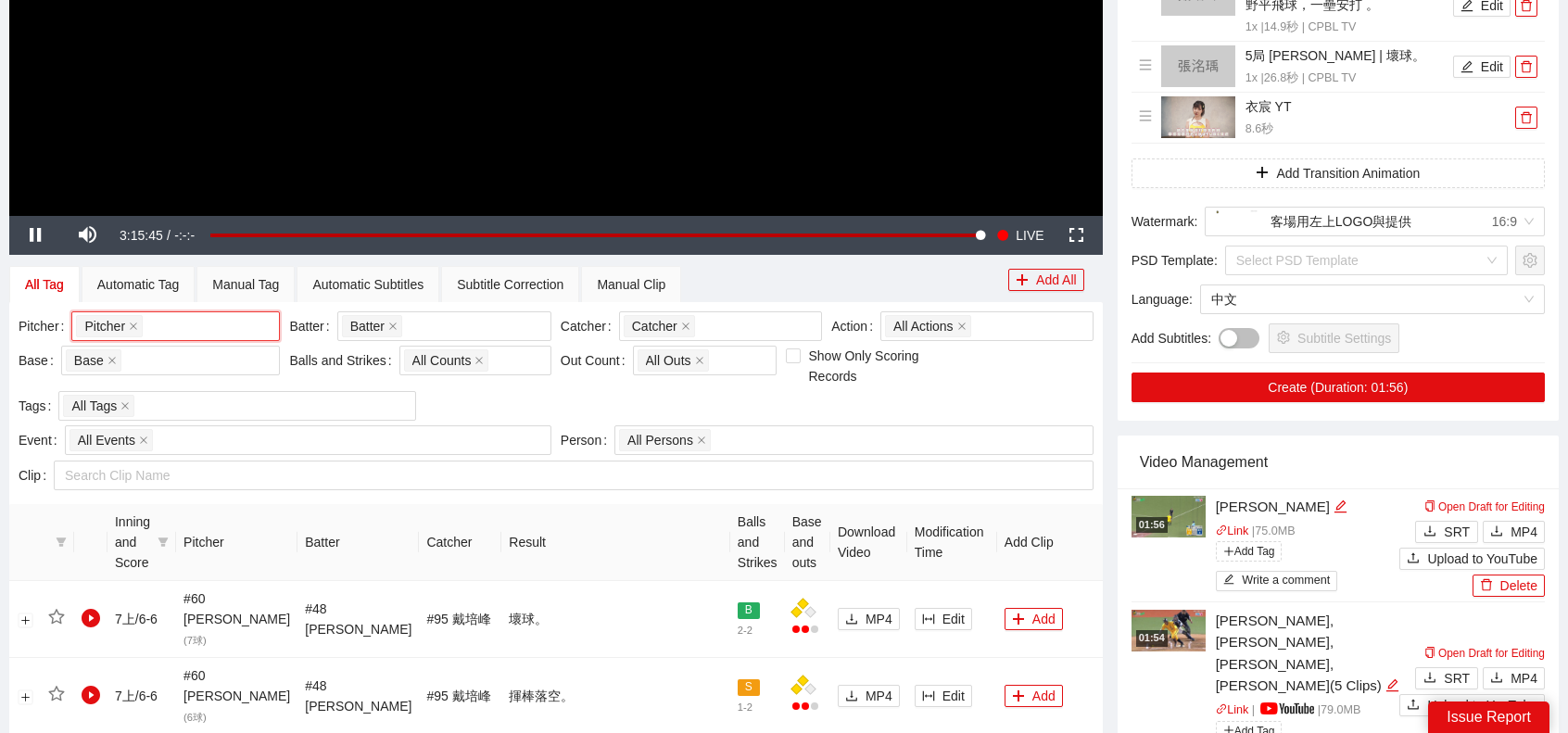
click at [857, 283] on div "All Tag Automatic Tag Manual Tag Automatic Subtitles Subtitle Correction Manual…" at bounding box center [509, 283] width 999 height 37
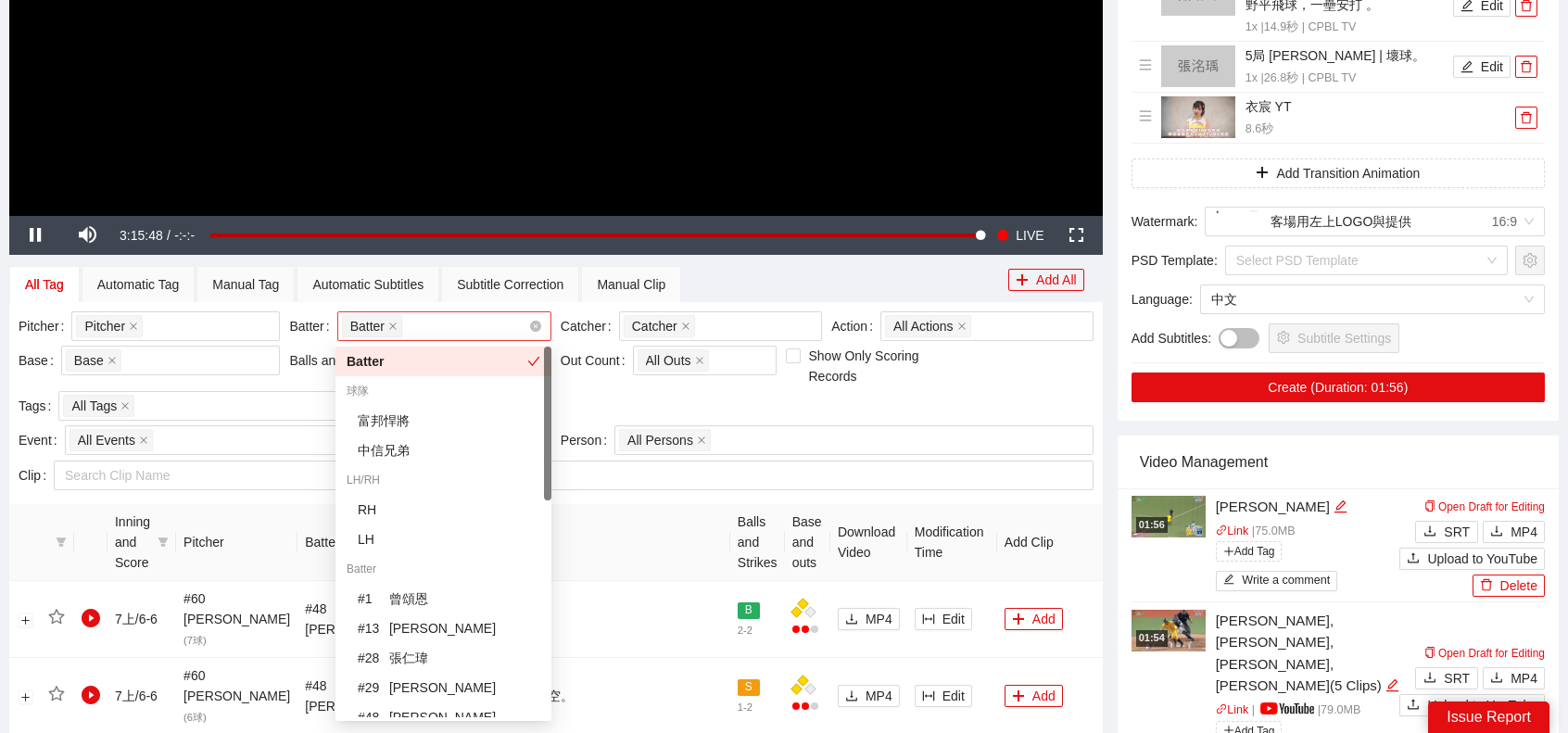
click at [465, 314] on div "Batter + 0 ..." at bounding box center [435, 327] width 186 height 26
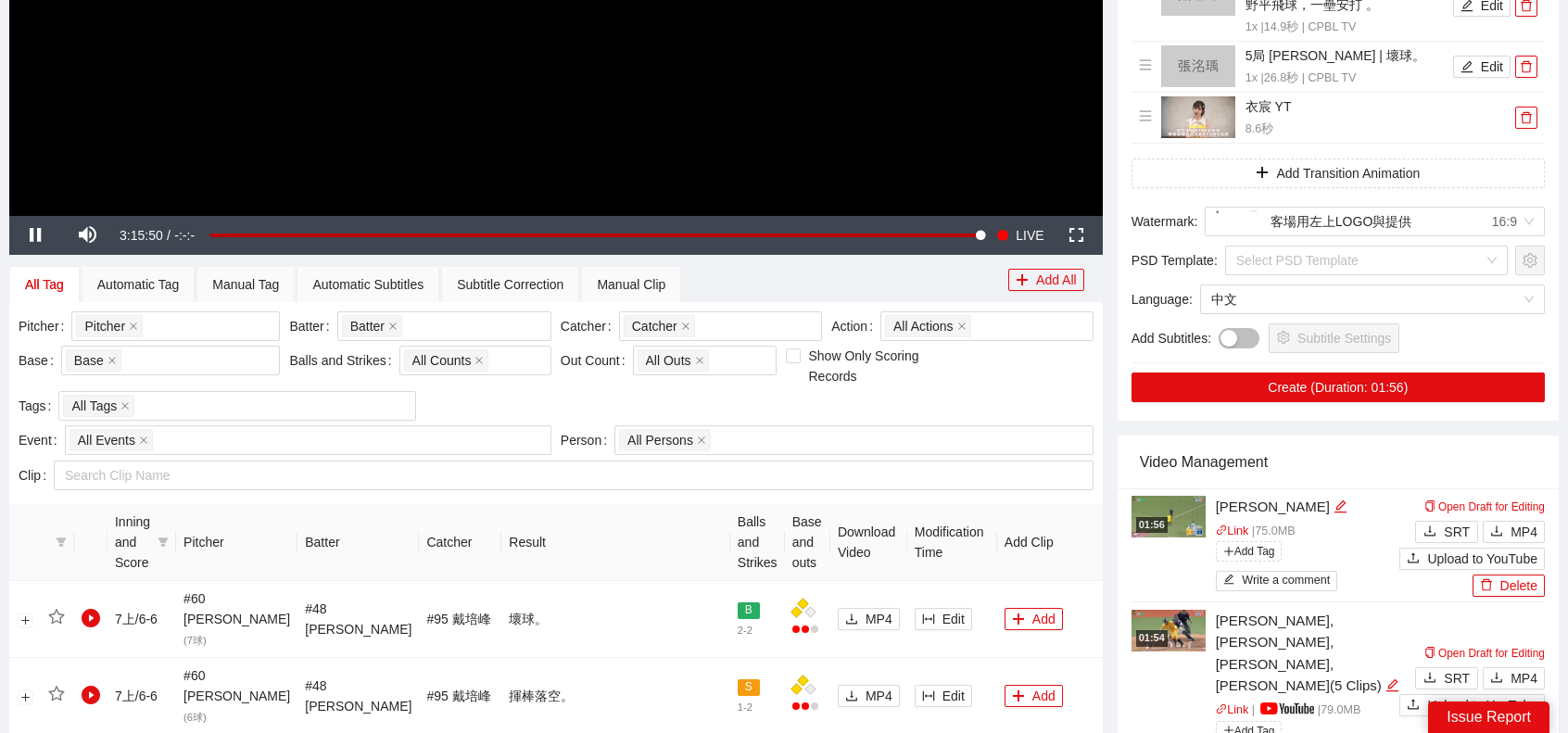
click at [767, 285] on div "All Tag Automatic Tag Manual Tag Automatic Subtitles Subtitle Correction Manual…" at bounding box center [509, 283] width 999 height 37
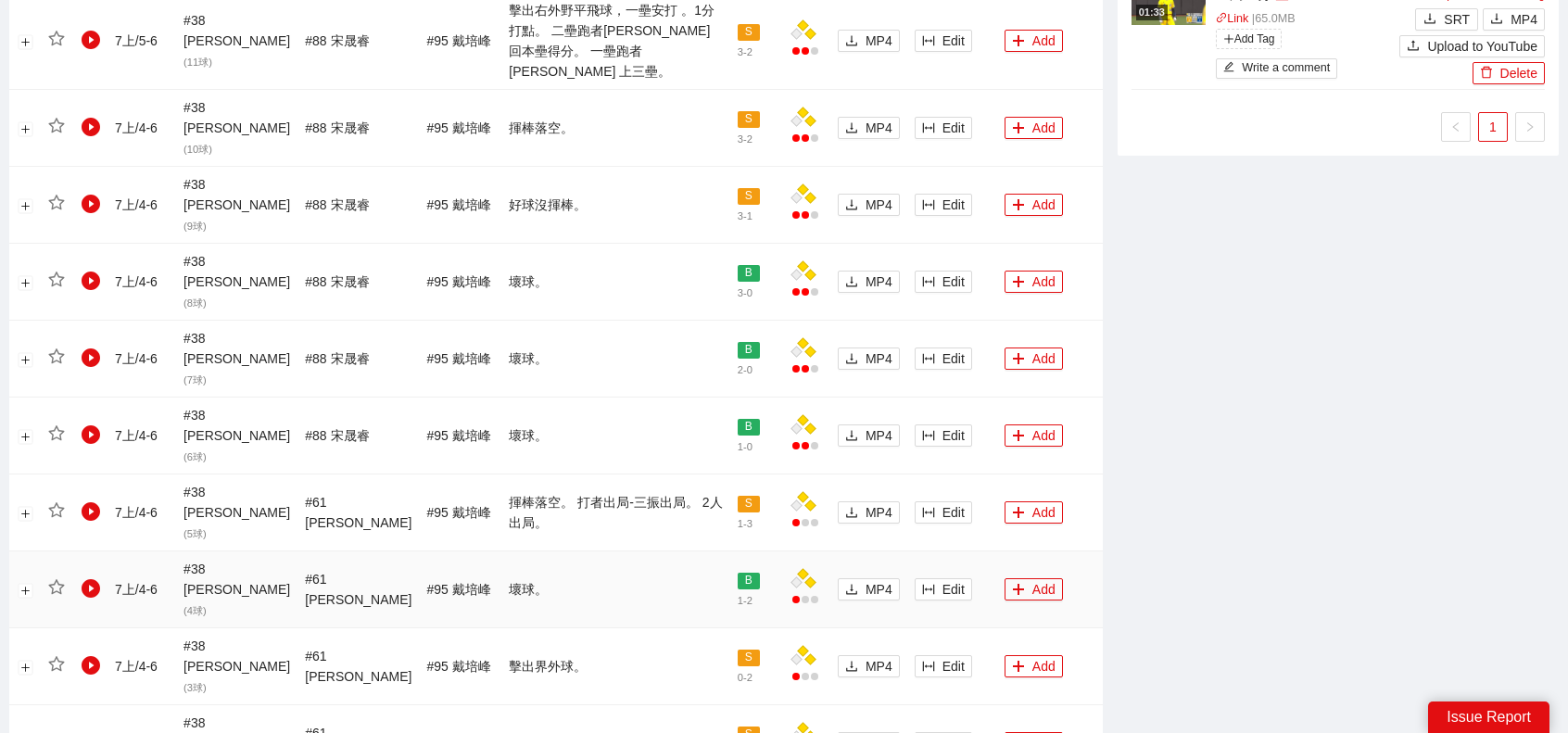
scroll to position [1853, 0]
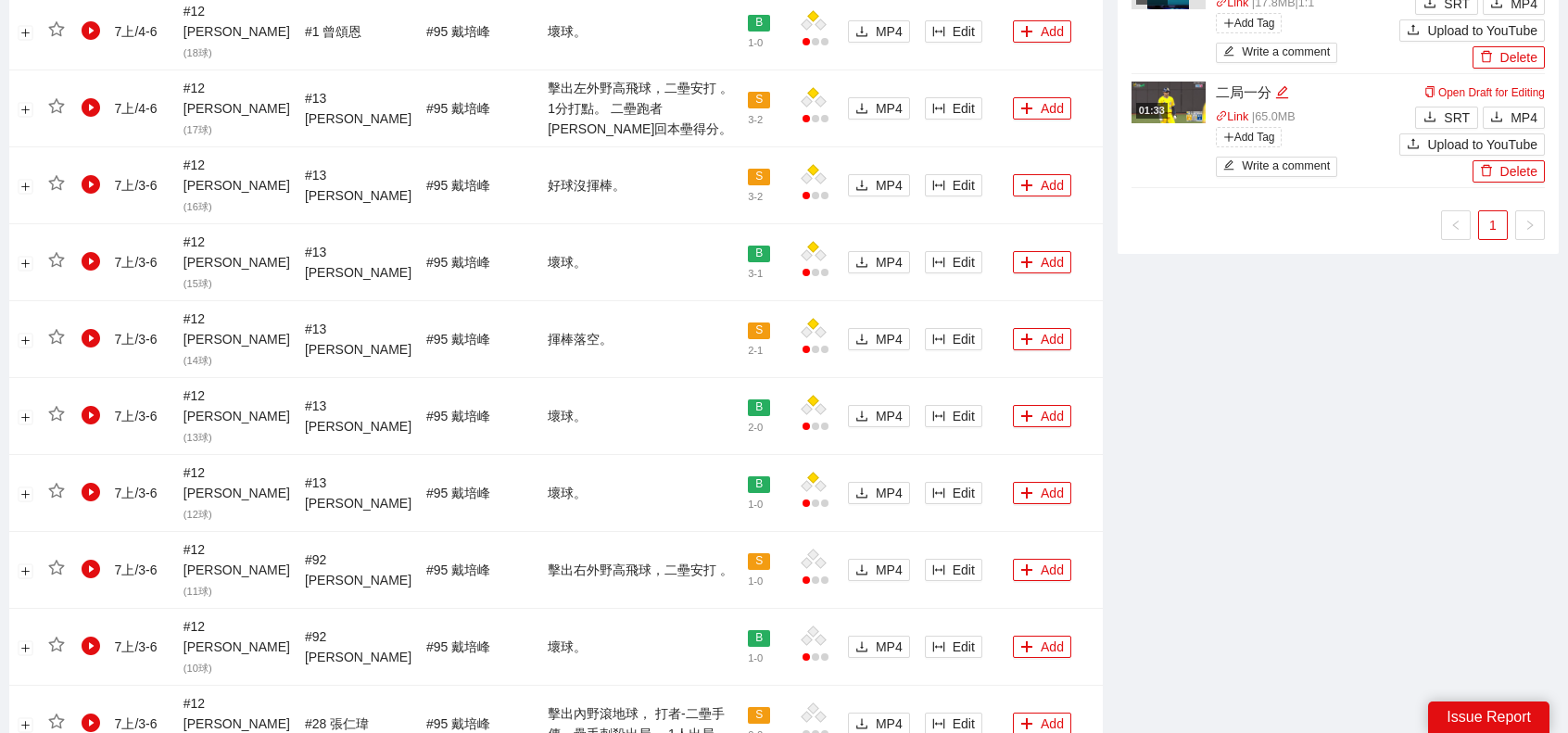
scroll to position [1644, 0]
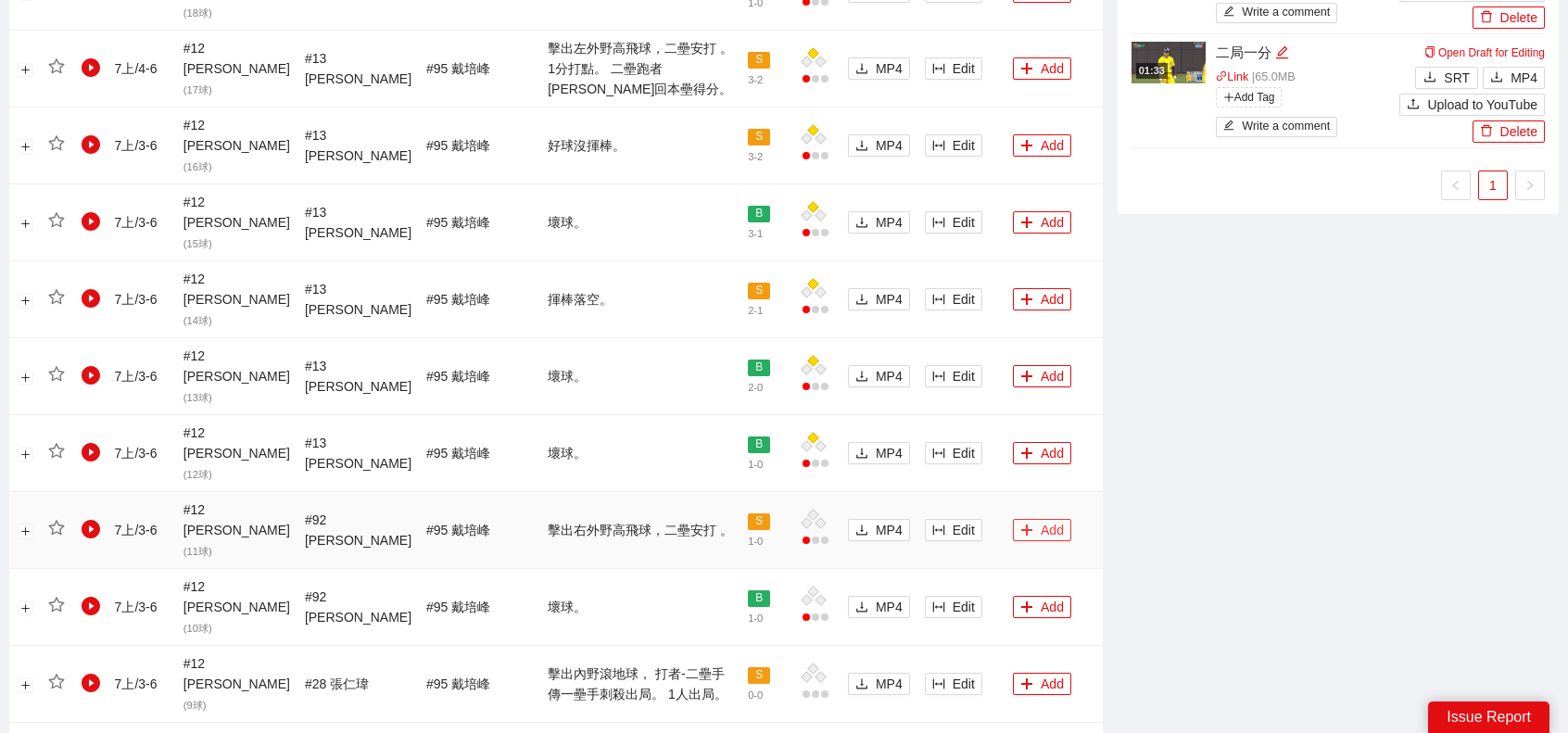
click at [1015, 519] on button "Add" at bounding box center [1042, 530] width 58 height 23
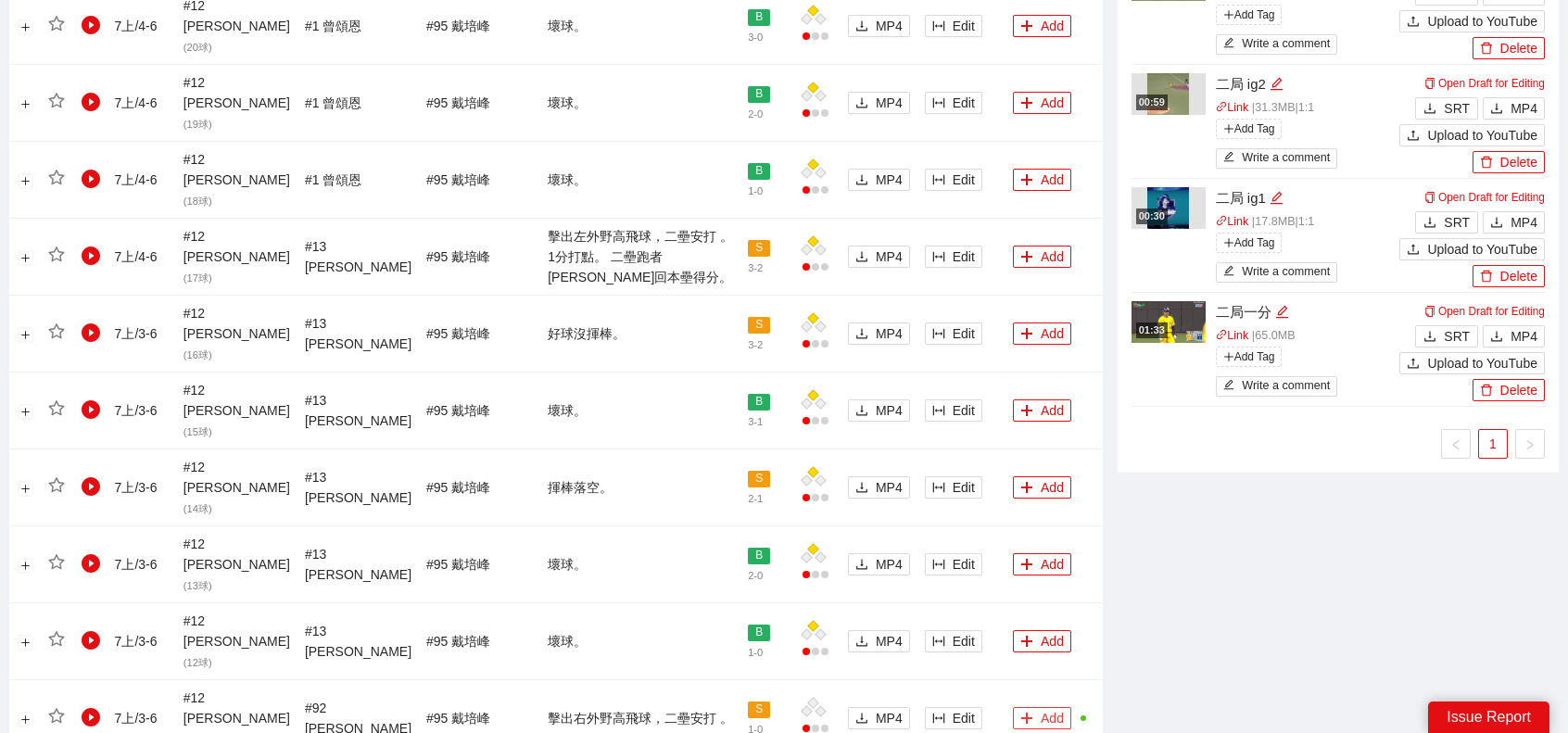
scroll to position [1367, 0]
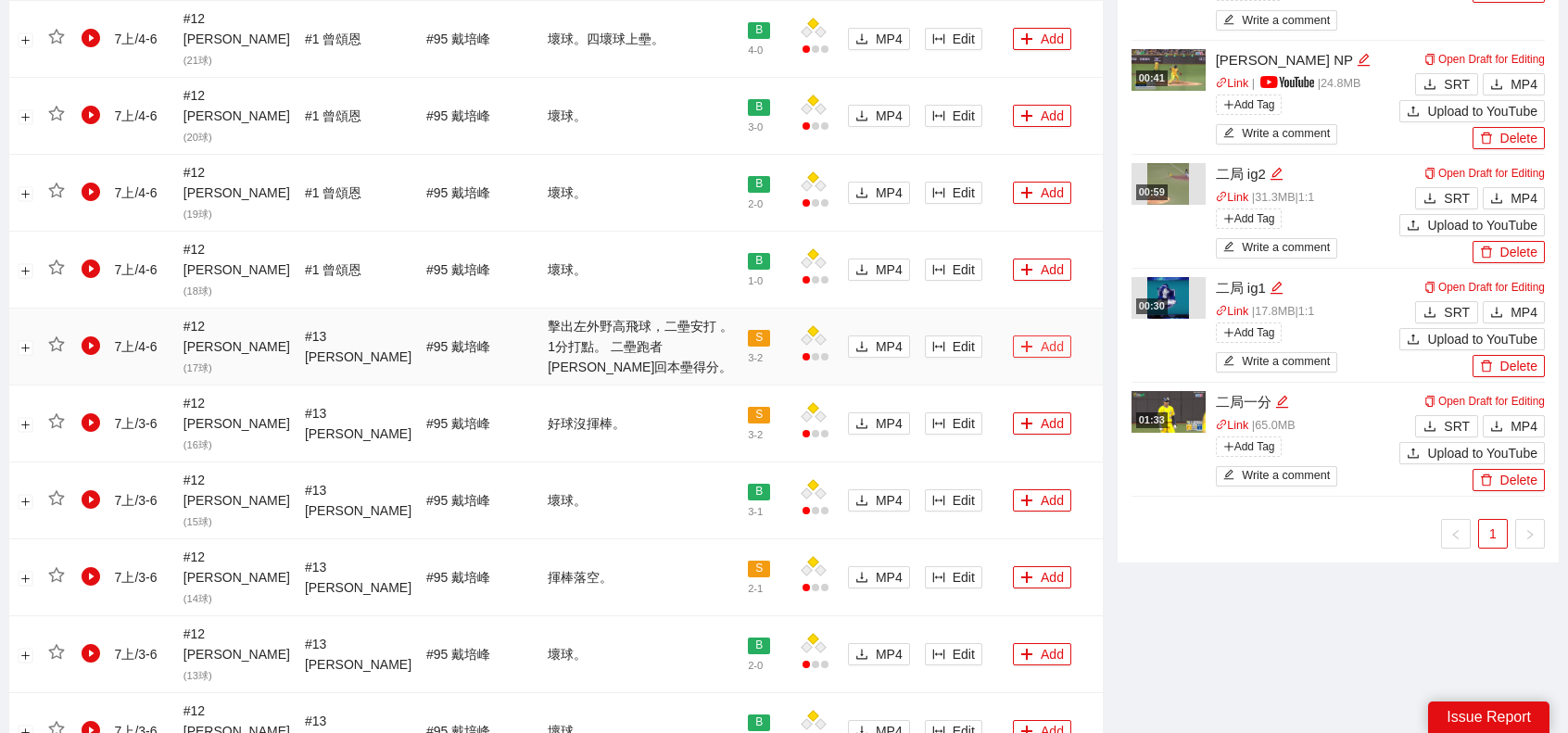
click at [1025, 335] on button "Add" at bounding box center [1042, 346] width 58 height 23
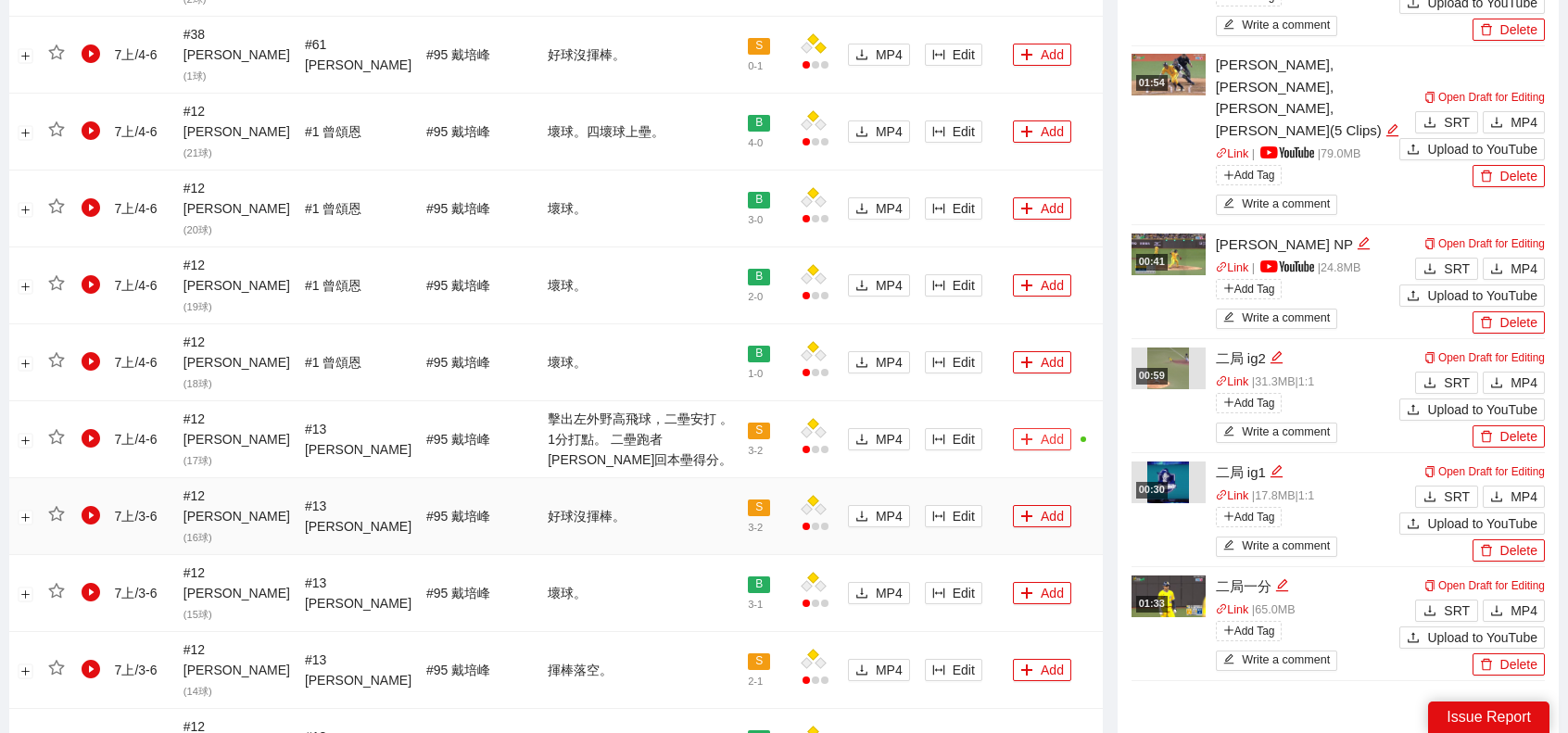
scroll to position [1182, 0]
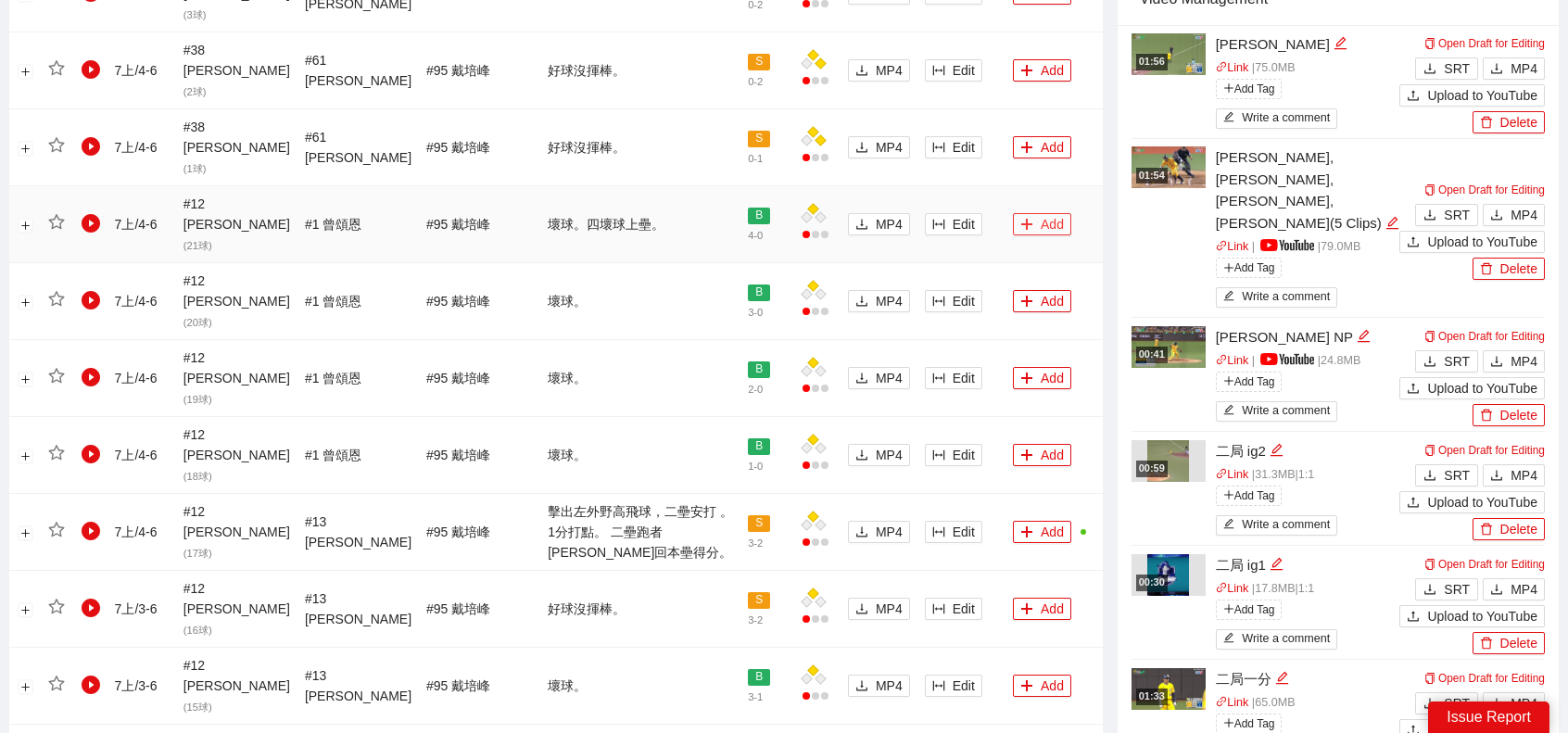
click at [1030, 213] on button "Add" at bounding box center [1042, 224] width 58 height 23
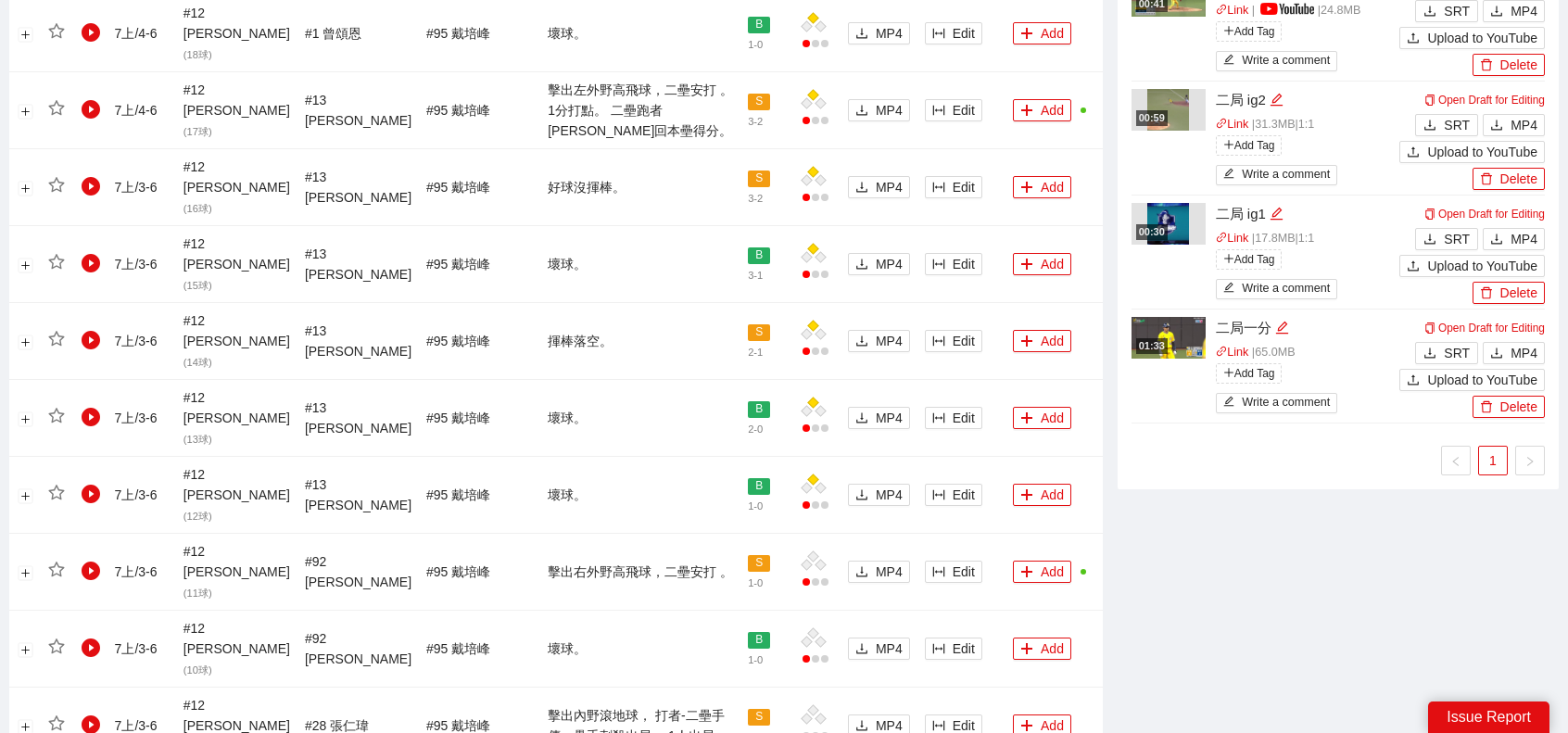
scroll to position [1798, 0]
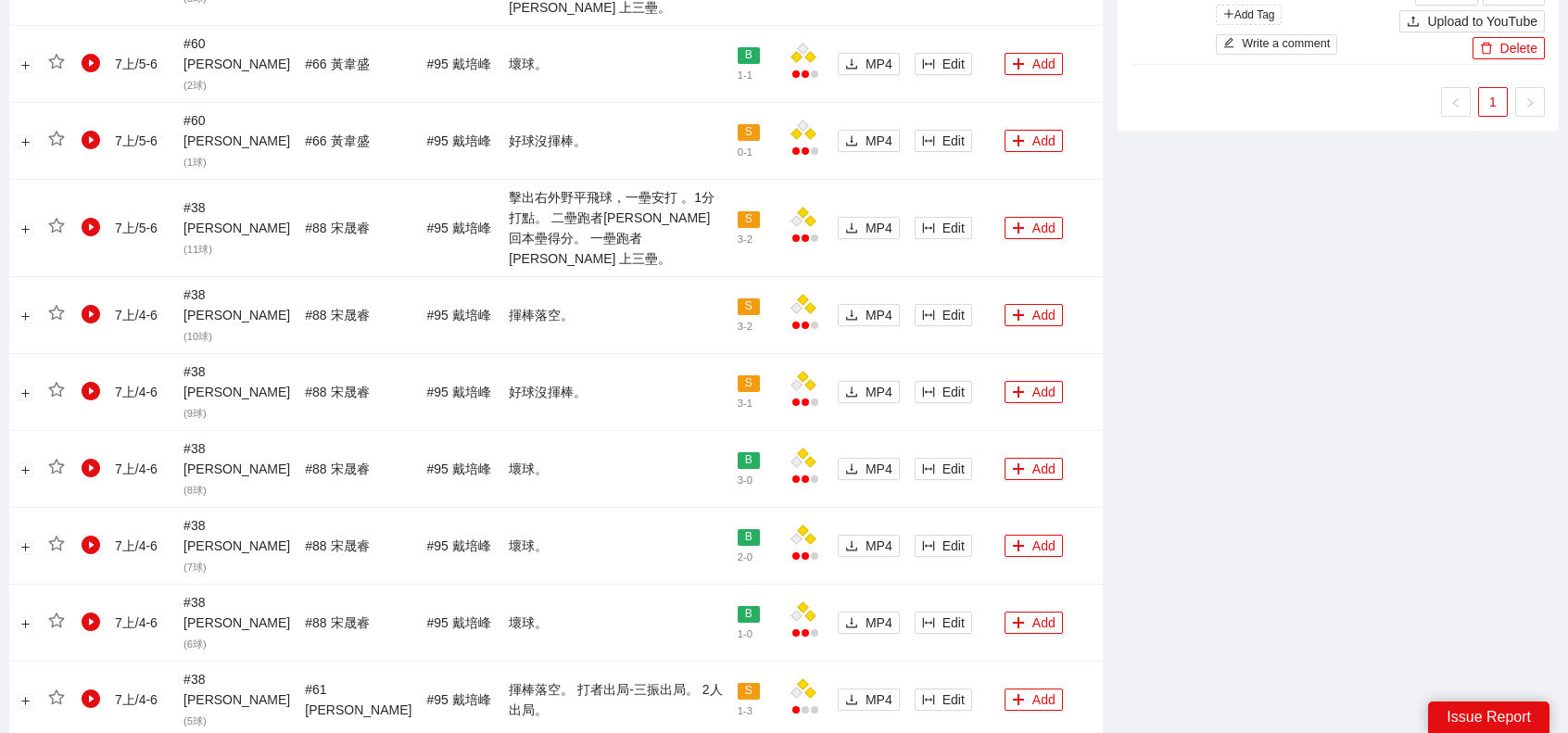
scroll to position [1684, 0]
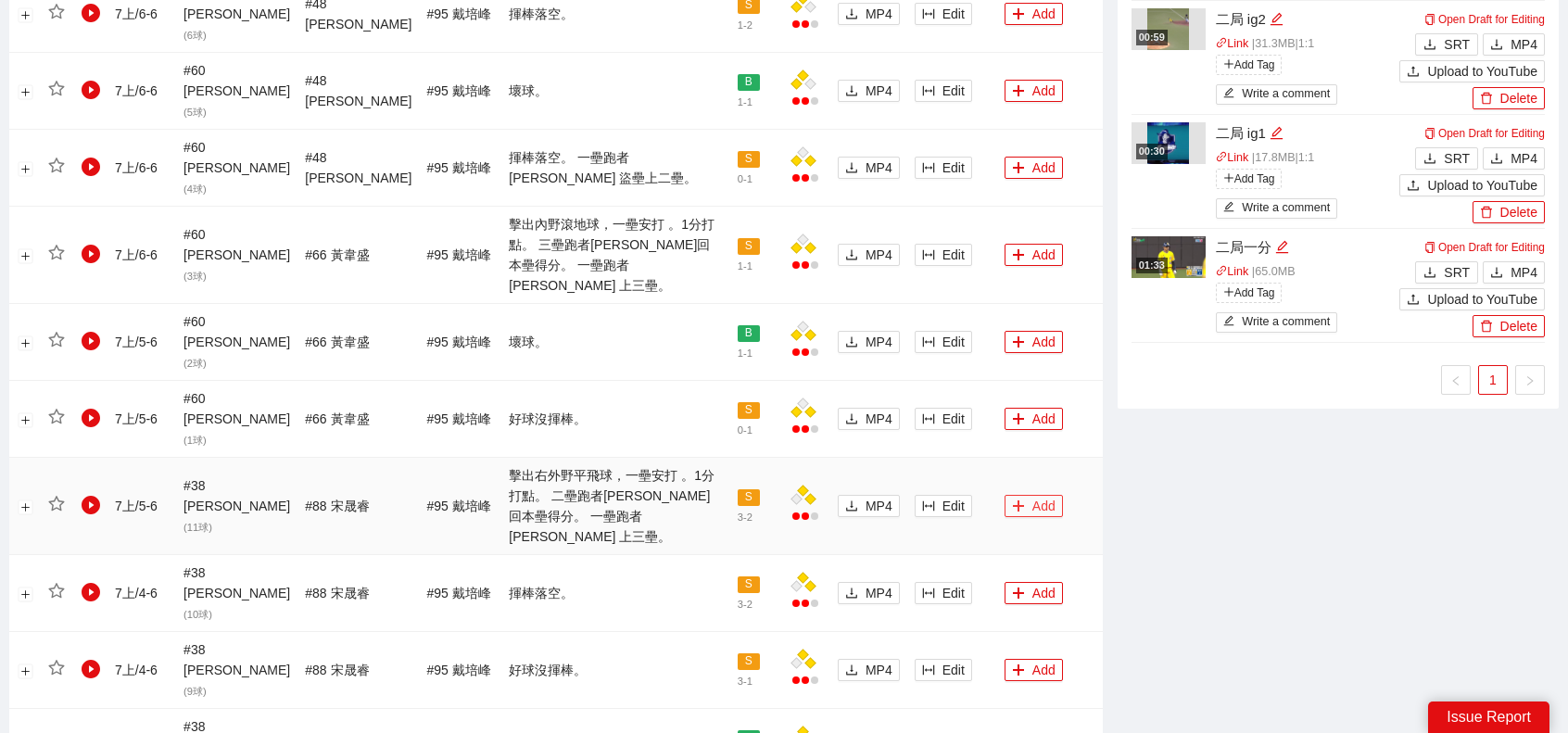
click at [1026, 495] on button "Add" at bounding box center [1034, 506] width 58 height 23
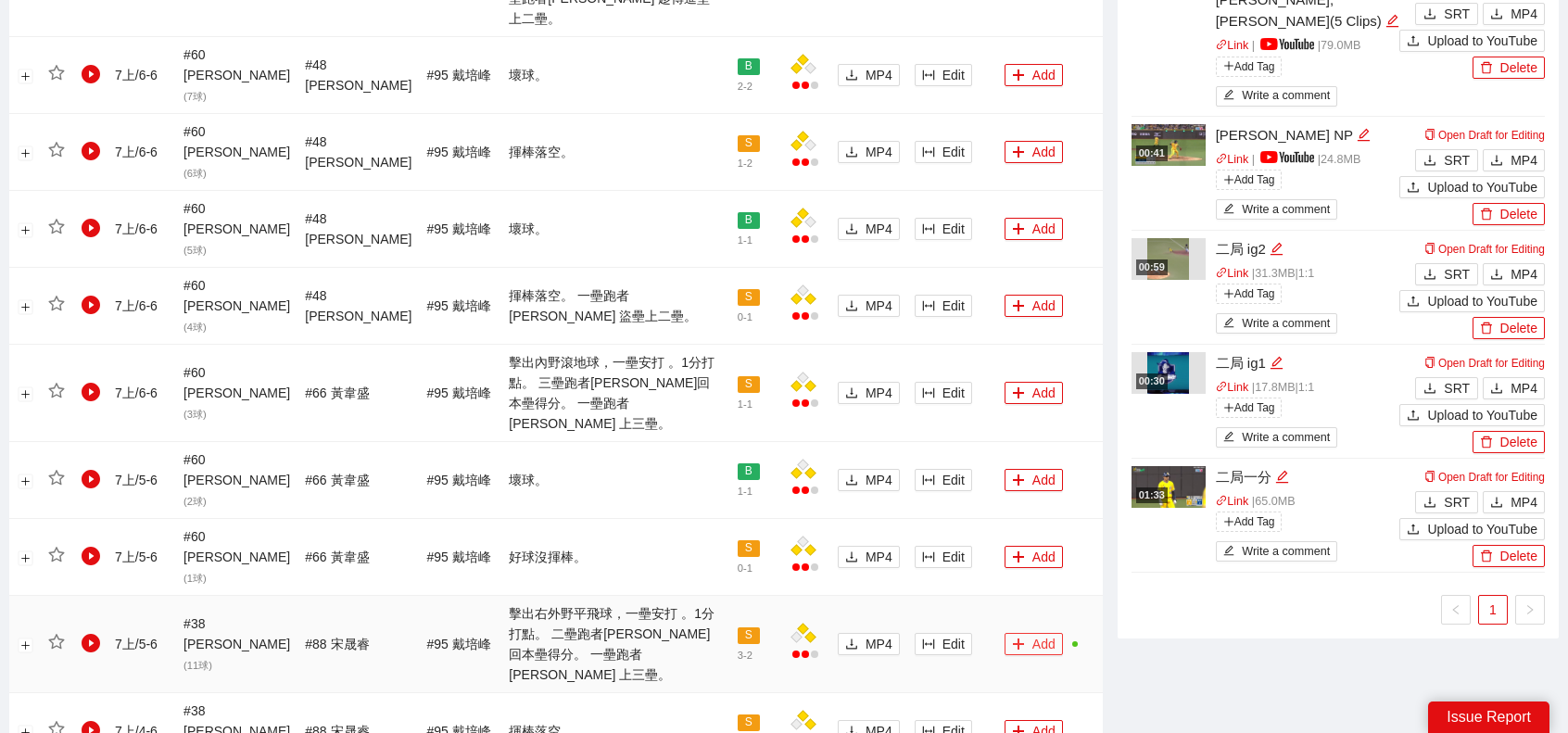
scroll to position [1498, 0]
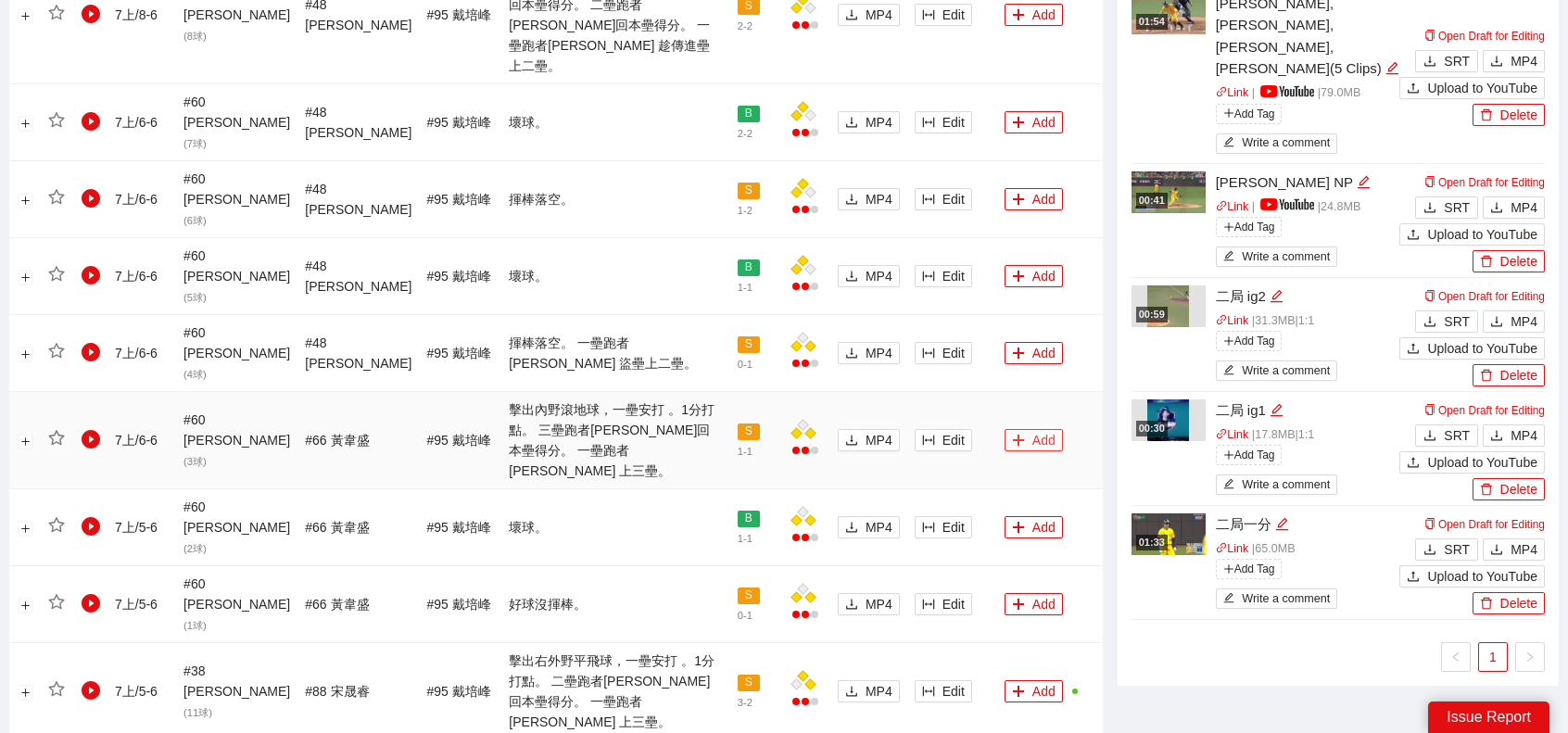
click at [1027, 429] on button "Add" at bounding box center [1034, 440] width 58 height 23
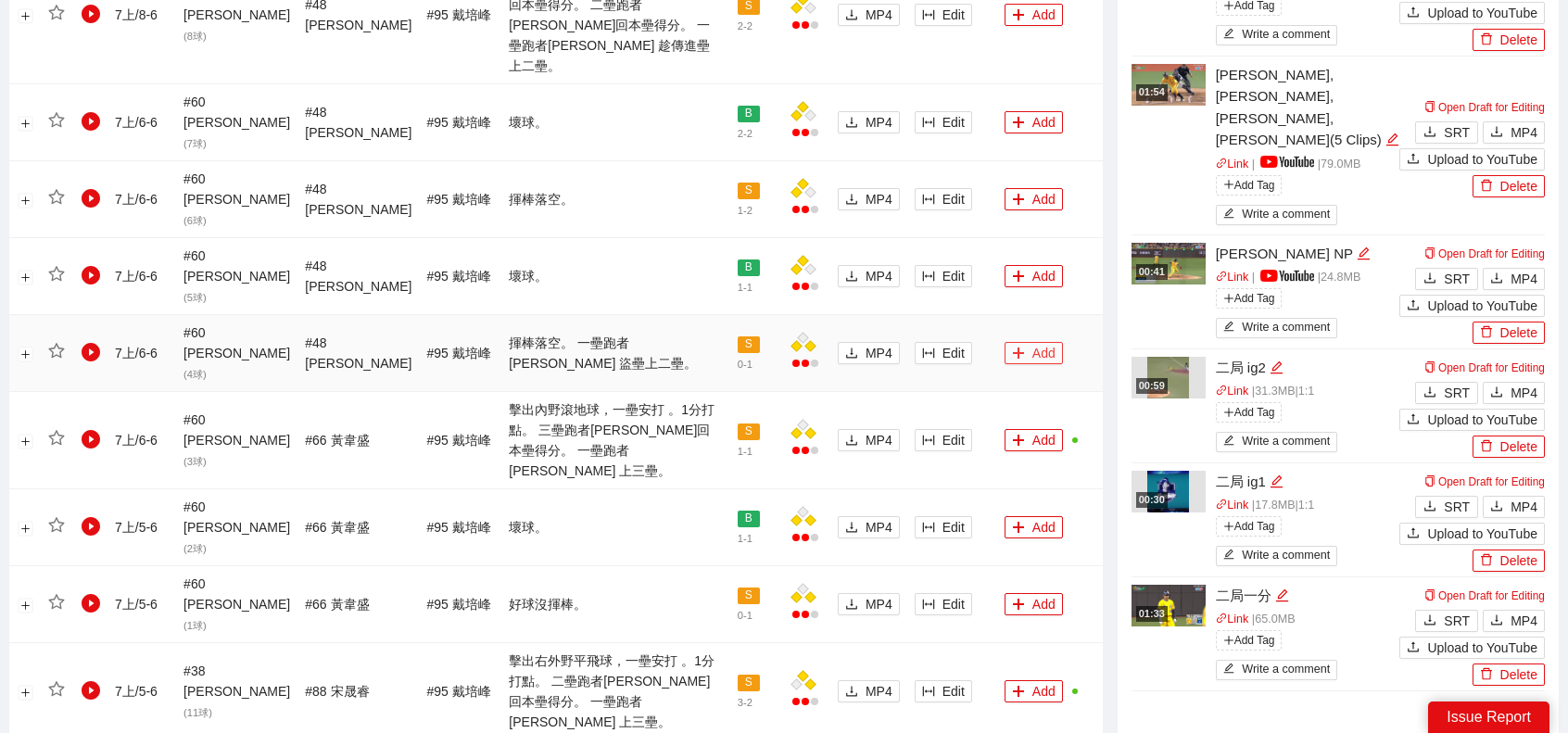
click at [1027, 342] on button "Add" at bounding box center [1034, 353] width 58 height 23
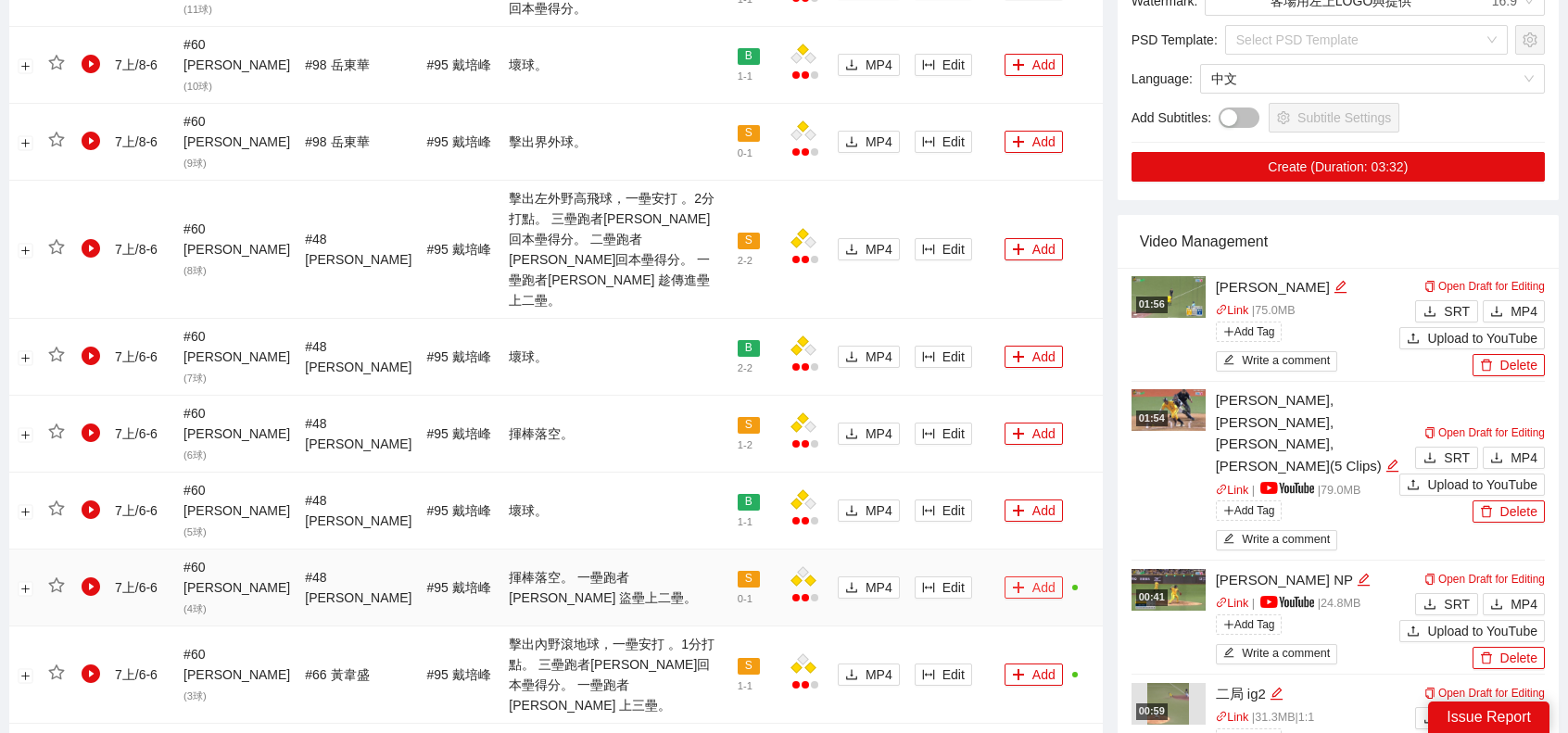
scroll to position [1220, 0]
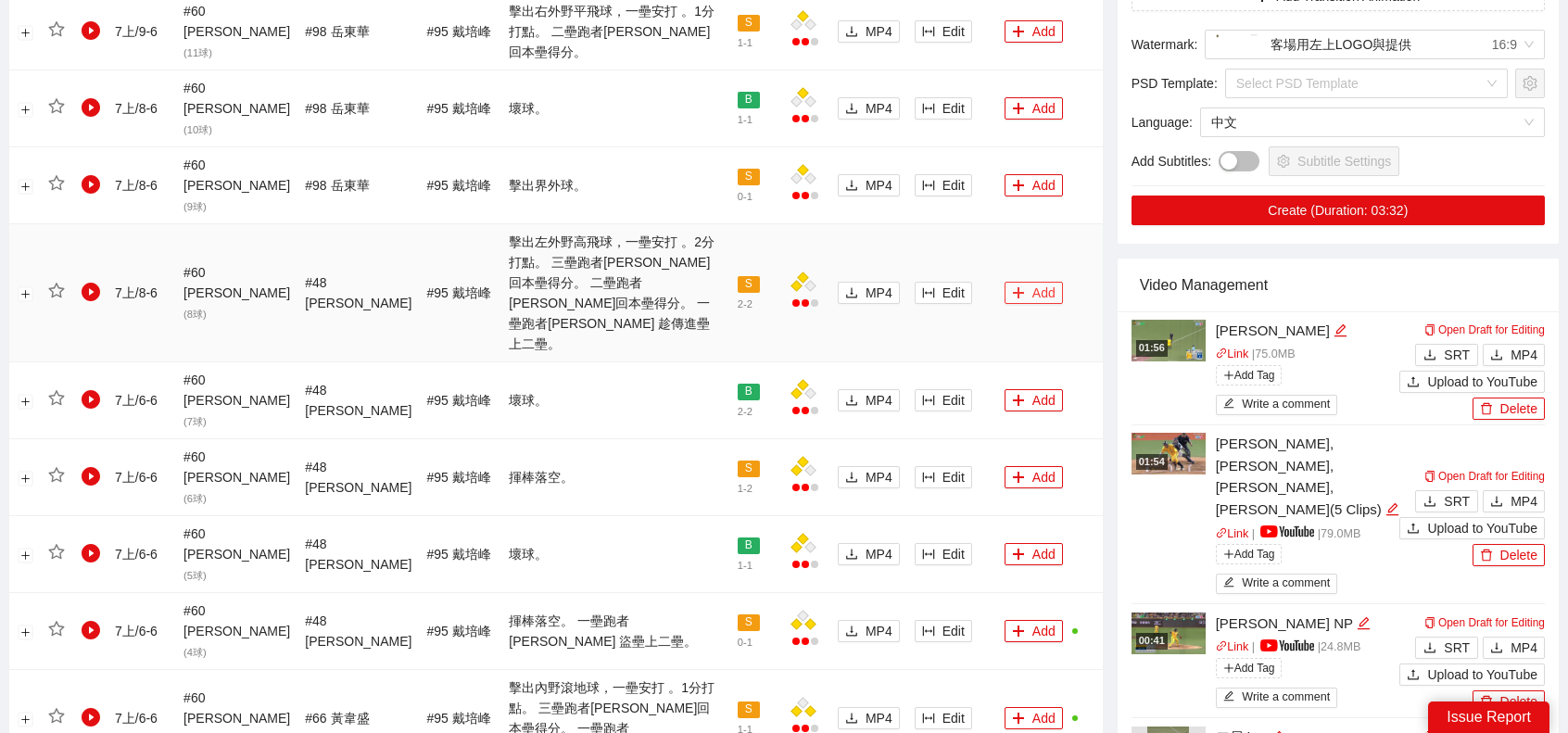
click at [1020, 282] on button "Add" at bounding box center [1034, 293] width 58 height 23
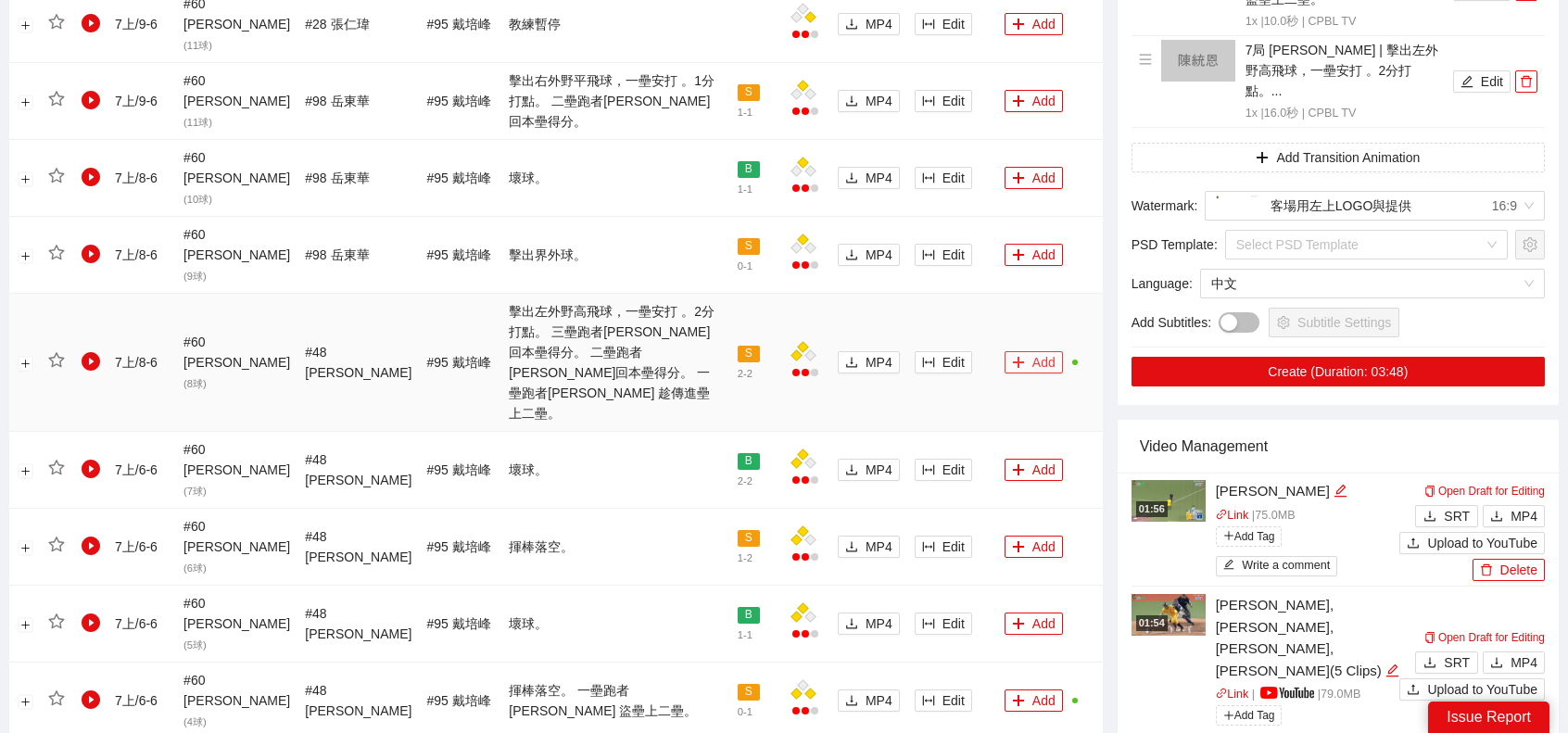
scroll to position [1035, 0]
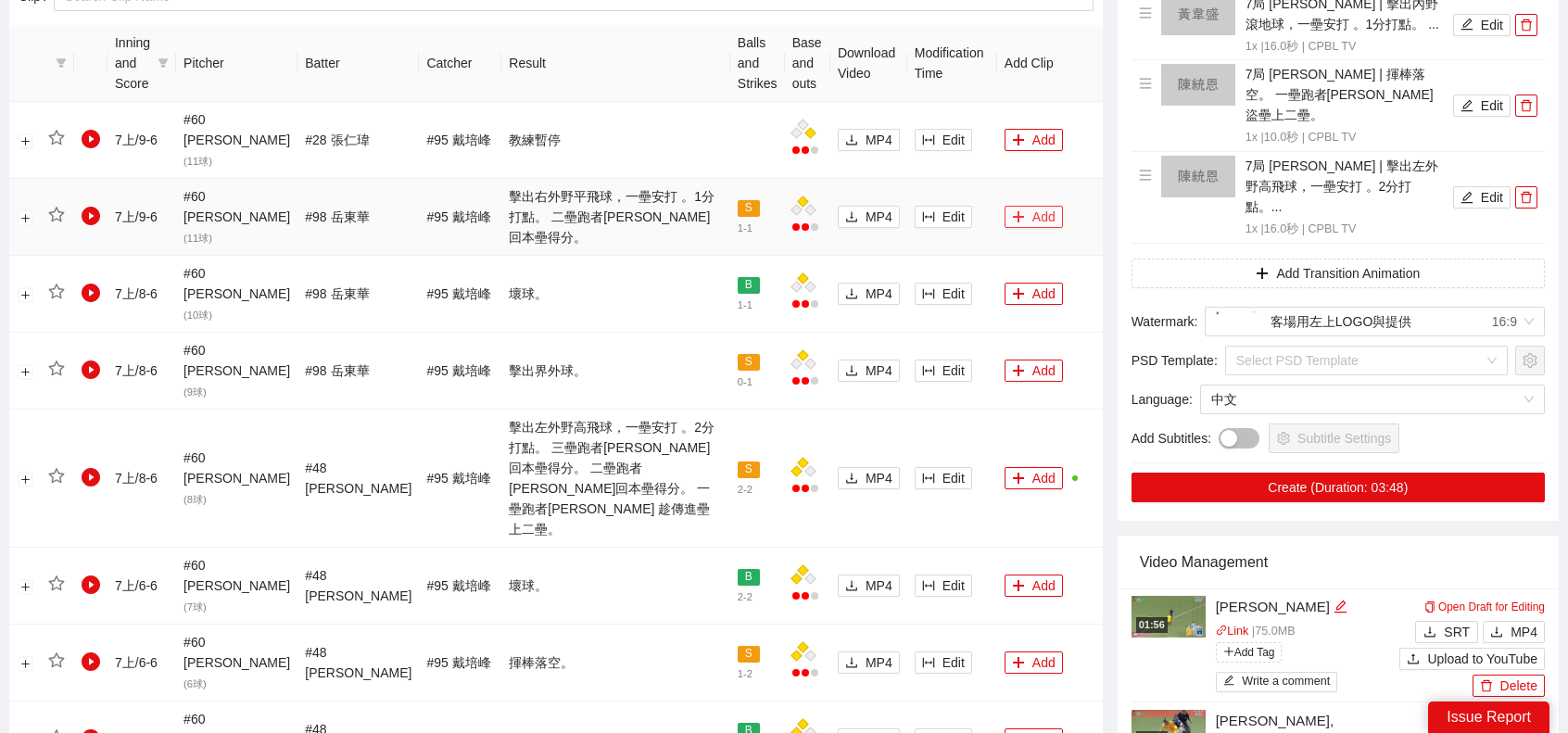
click at [1033, 206] on button "Add" at bounding box center [1034, 217] width 58 height 23
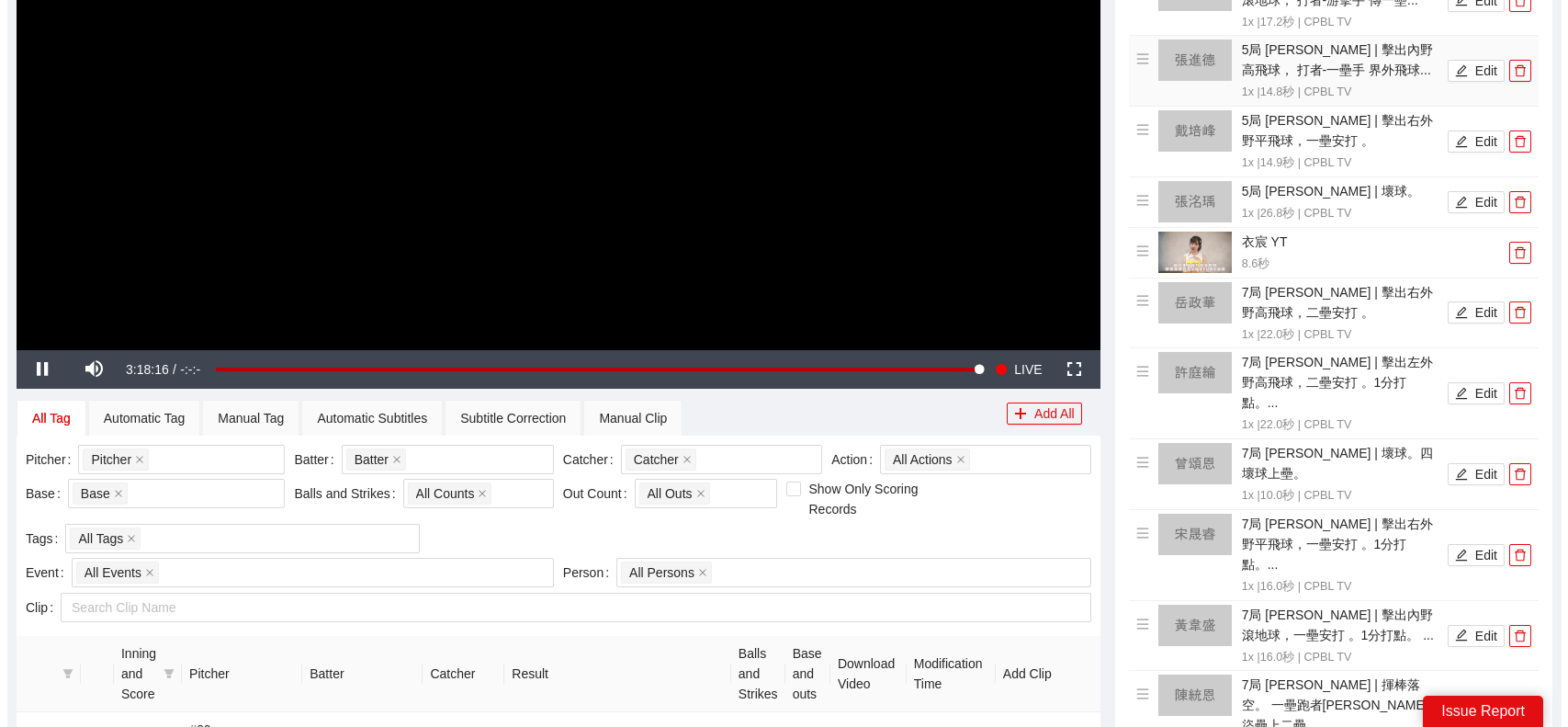
scroll to position [199, 0]
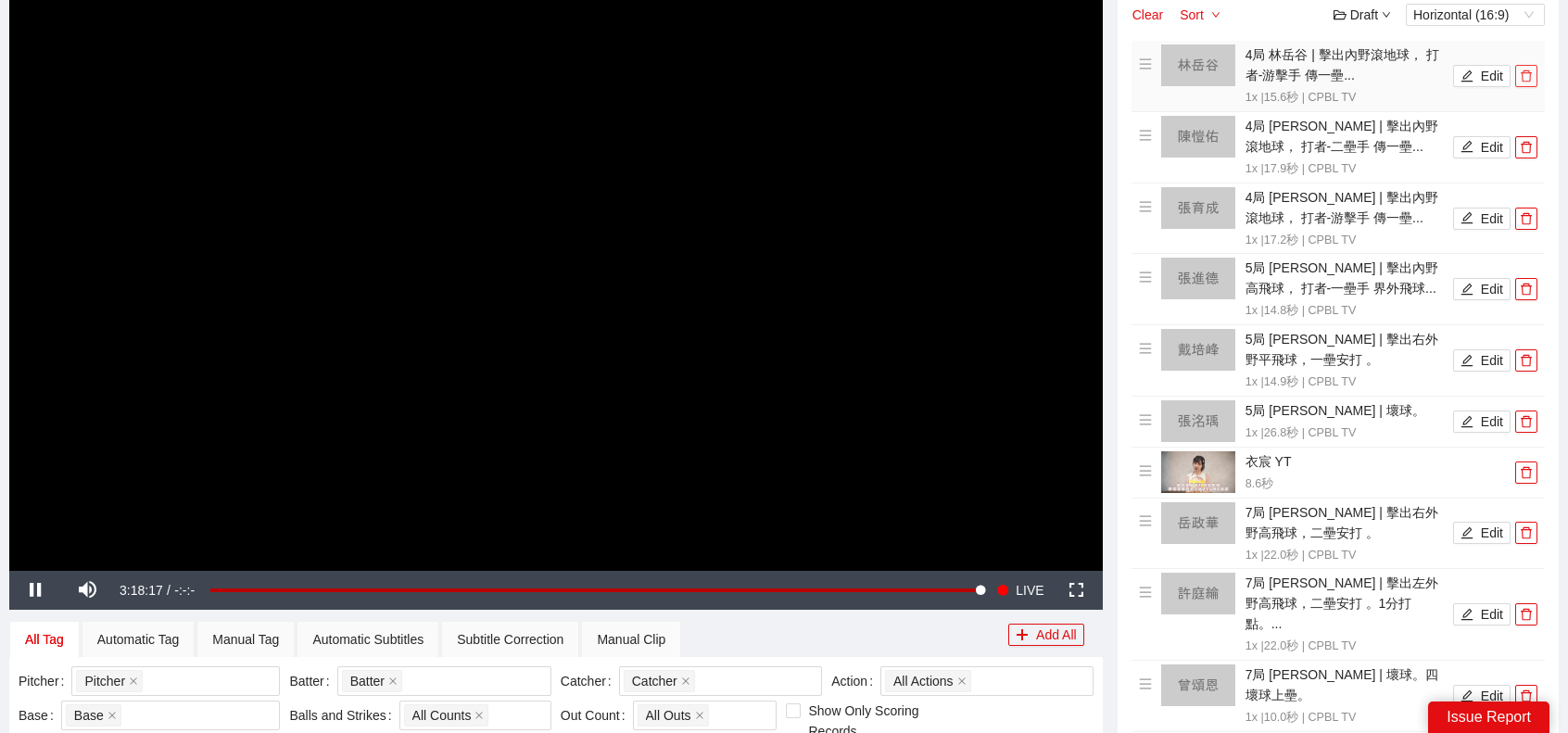
click at [1531, 73] on icon "delete" at bounding box center [1527, 76] width 13 height 13
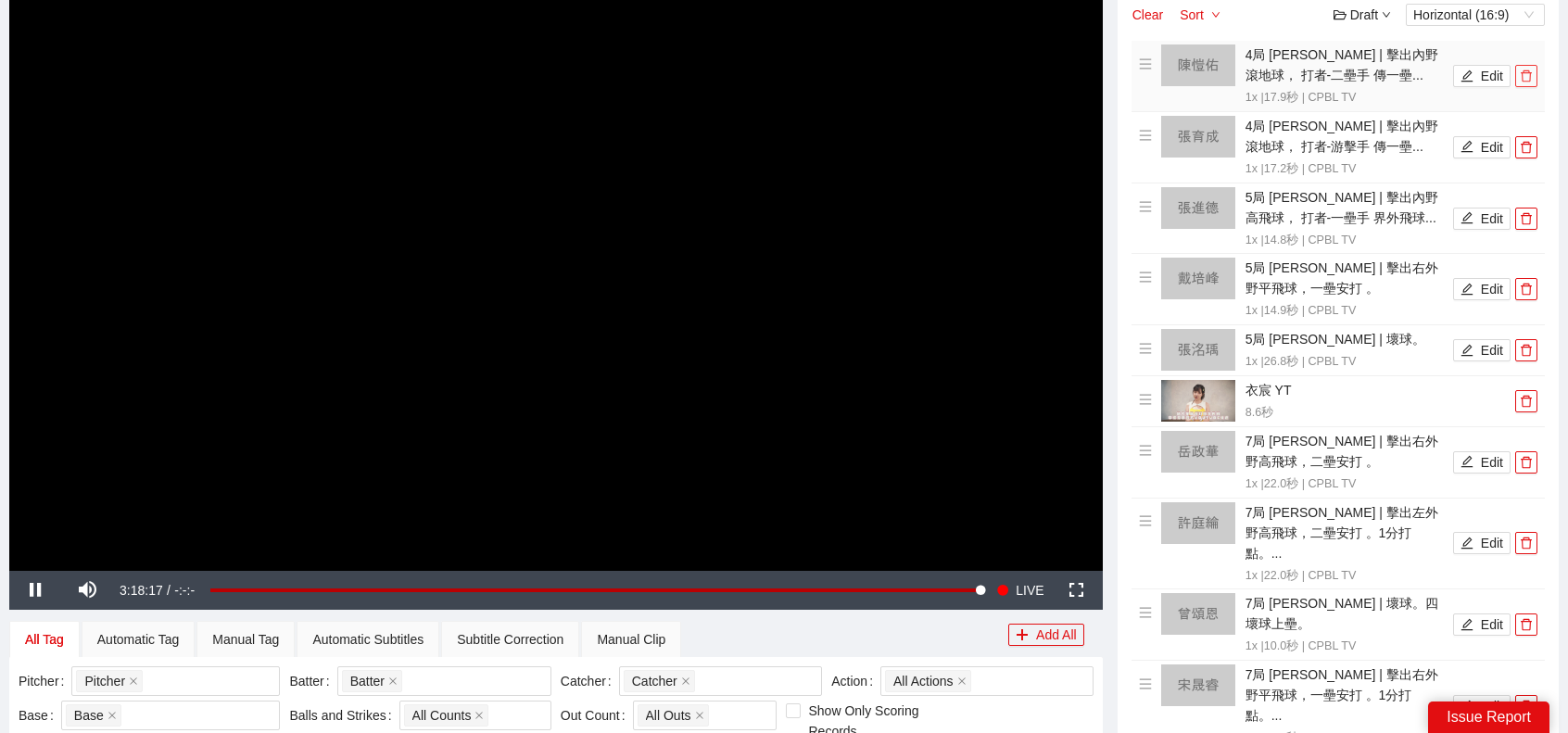
click at [1530, 73] on icon "delete" at bounding box center [1527, 76] width 11 height 12
click at [1530, 141] on icon "delete" at bounding box center [1527, 146] width 11 height 12
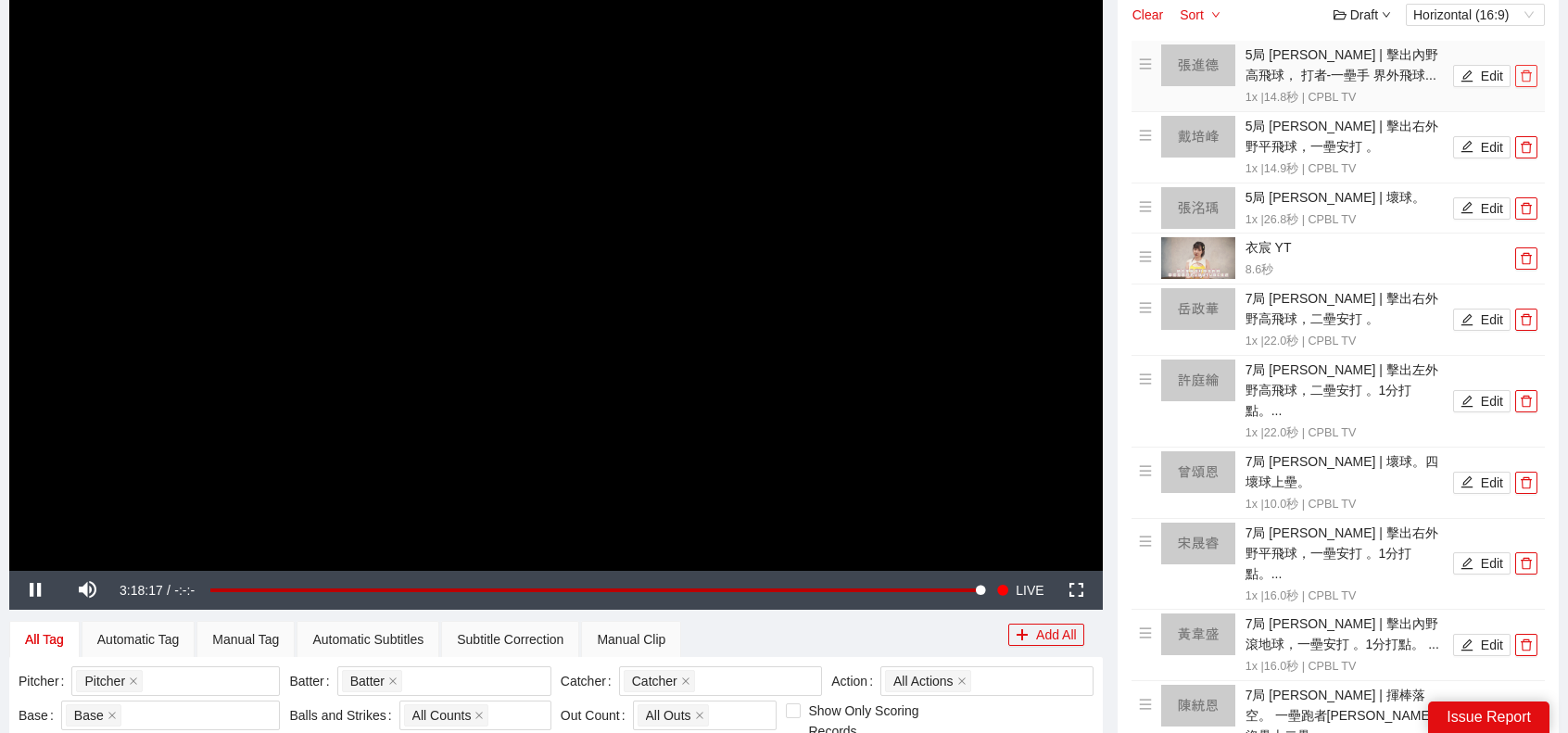
click at [1530, 73] on icon "delete" at bounding box center [1527, 76] width 11 height 12
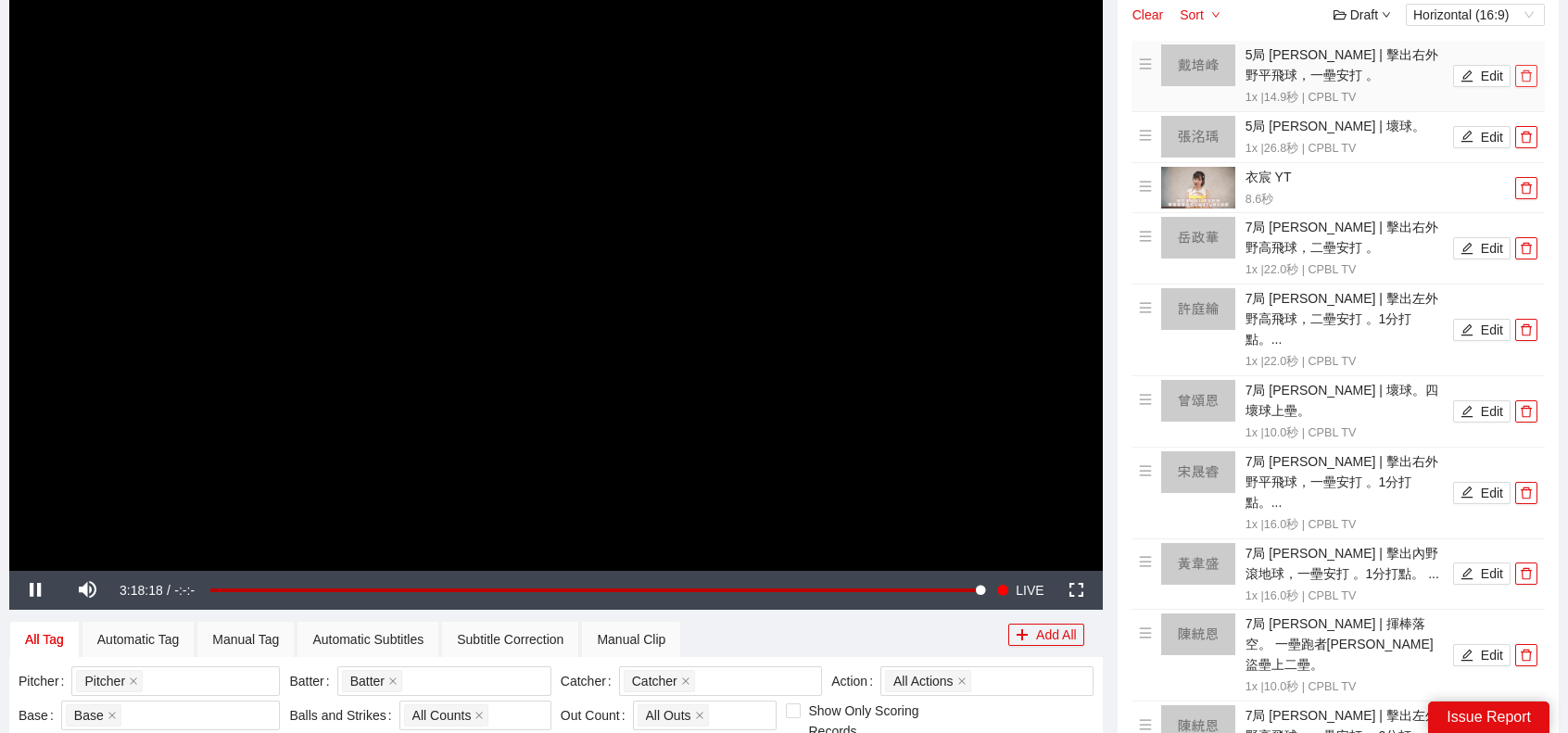
click at [1530, 73] on icon "delete" at bounding box center [1527, 76] width 11 height 12
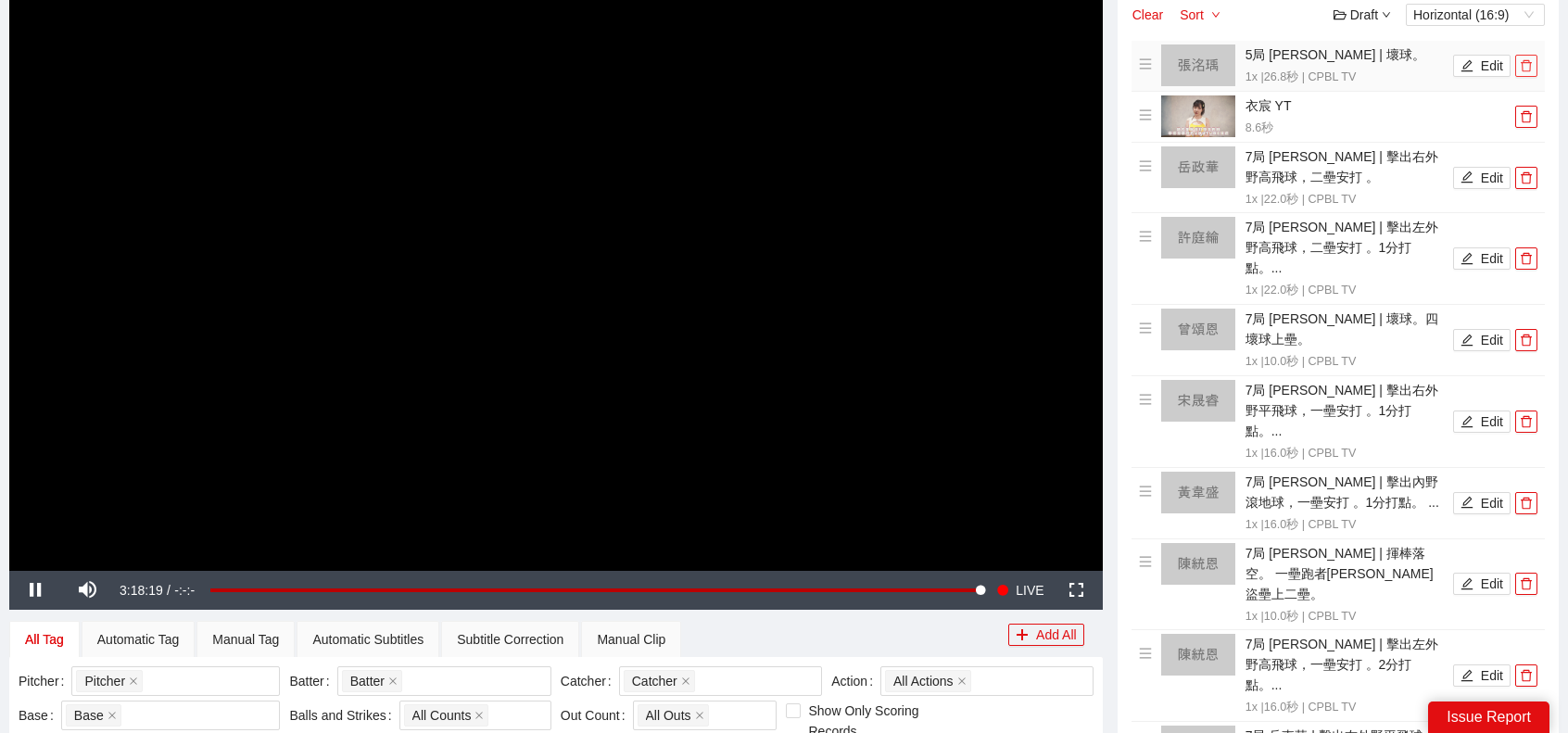
click at [1521, 66] on icon "delete" at bounding box center [1527, 66] width 13 height 13
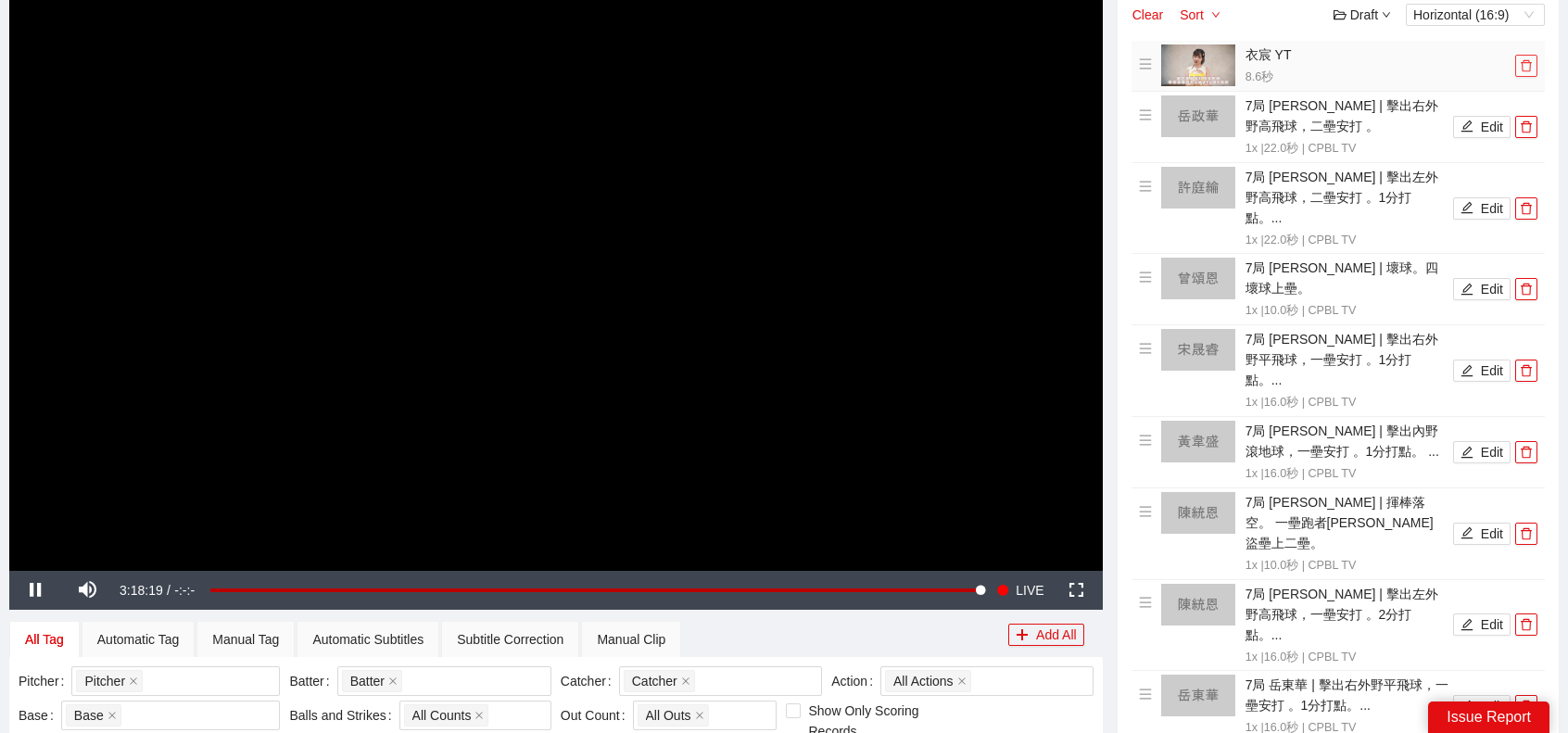
click at [1532, 59] on icon "delete" at bounding box center [1527, 66] width 13 height 13
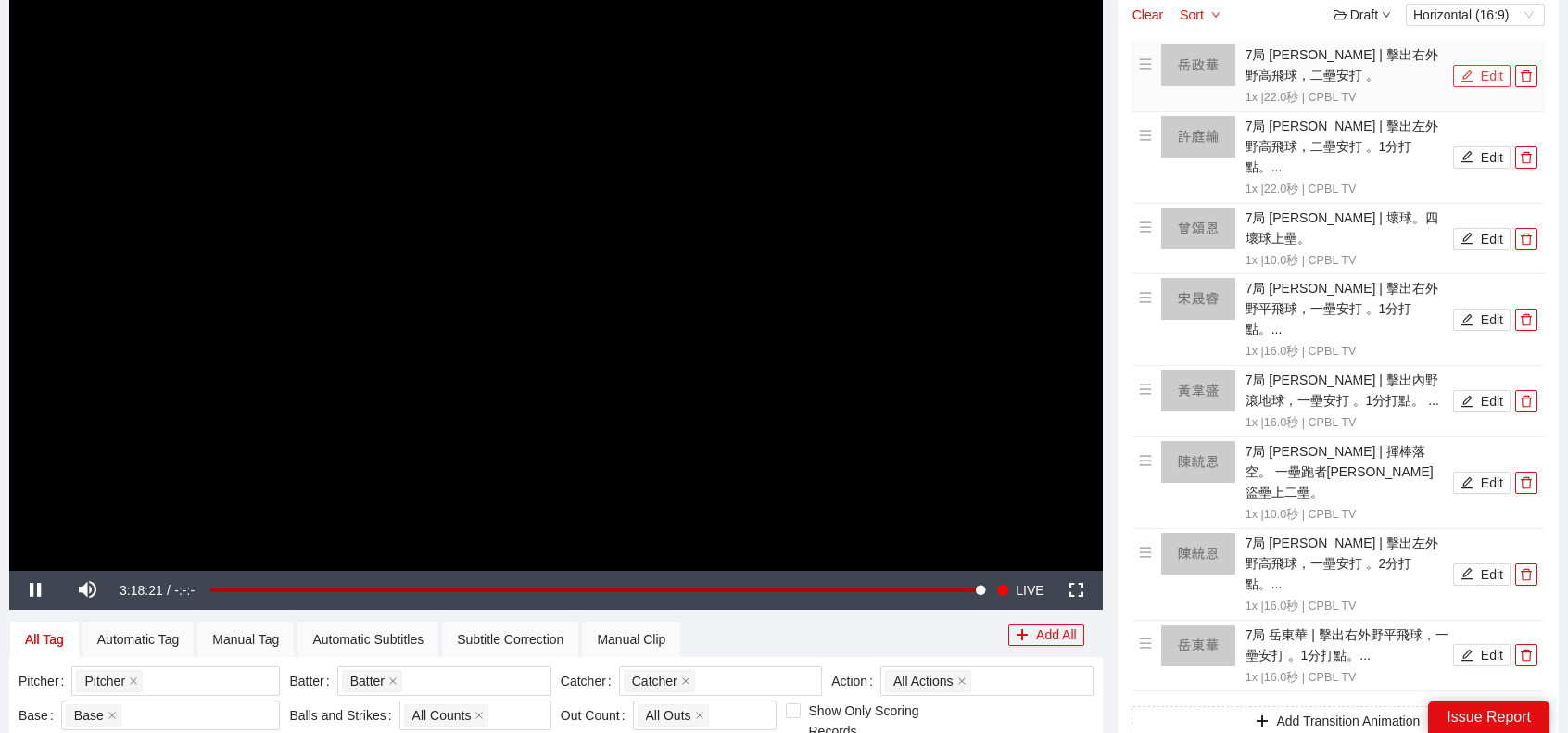
click at [1481, 71] on button "Edit" at bounding box center [1482, 76] width 57 height 23
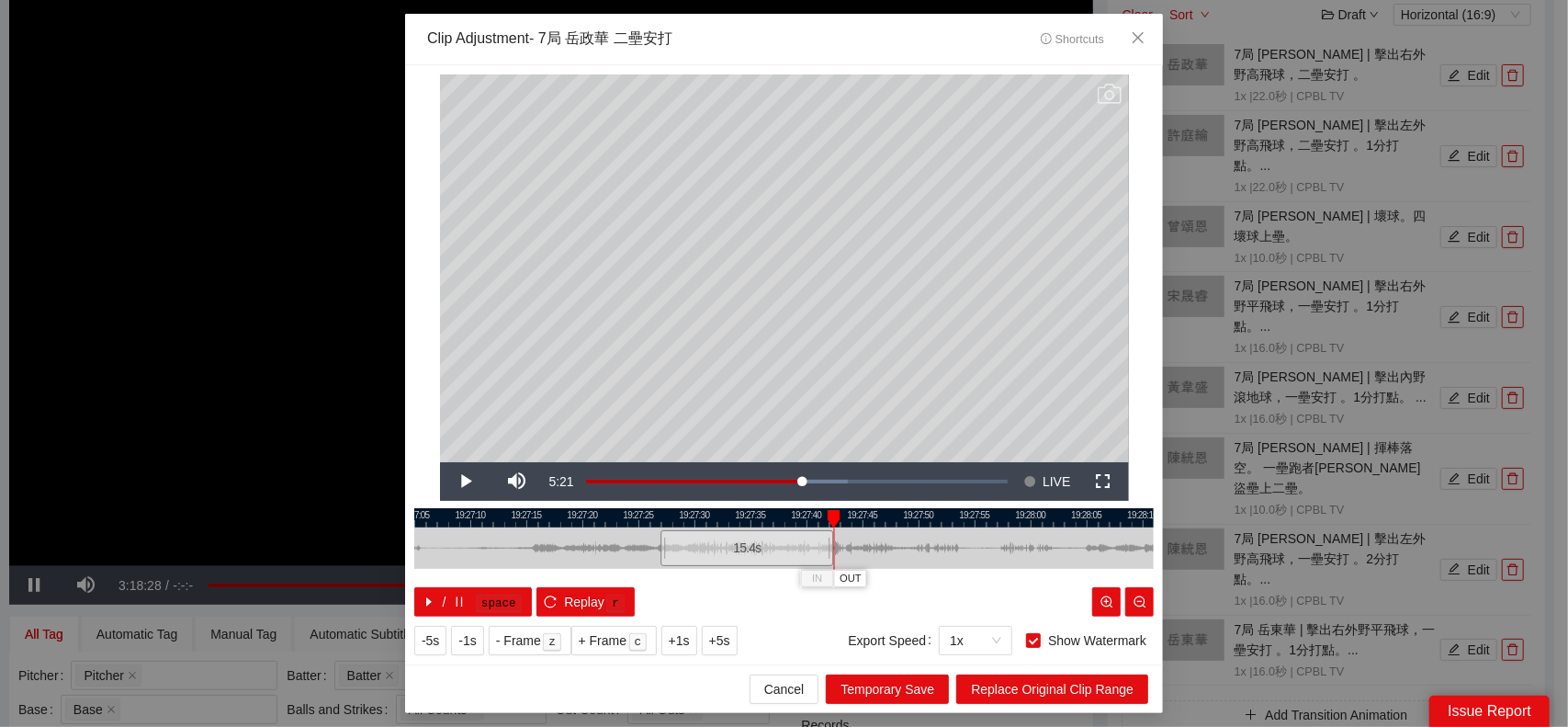
drag, startPoint x: 903, startPoint y: 546, endPoint x: 829, endPoint y: 554, distance: 74.4
click at [829, 554] on div at bounding box center [831, 548] width 11 height 41
click at [1051, 694] on span "Replace Original Clip Range" at bounding box center [1052, 689] width 163 height 20
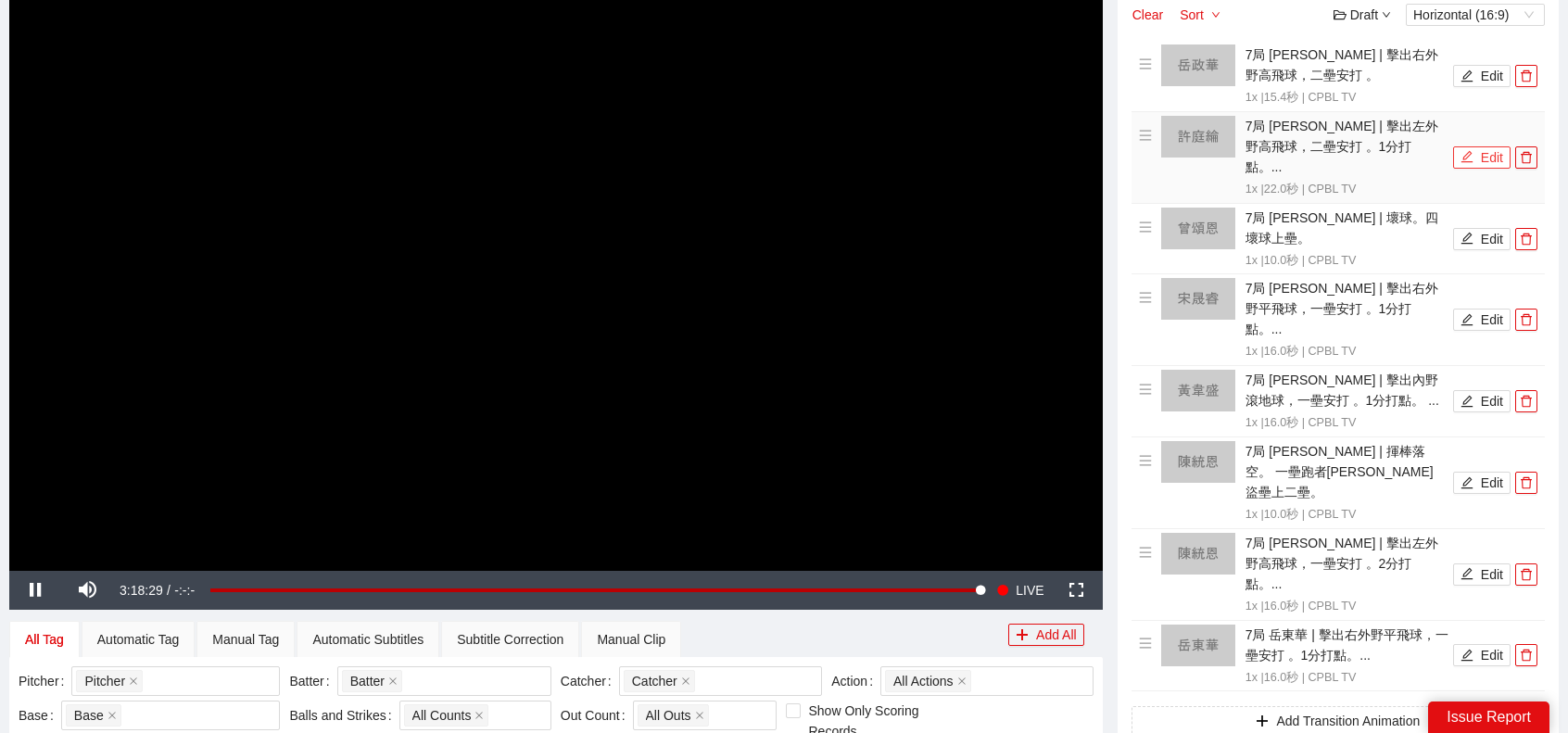
click at [1479, 146] on button "Edit" at bounding box center [1482, 158] width 57 height 23
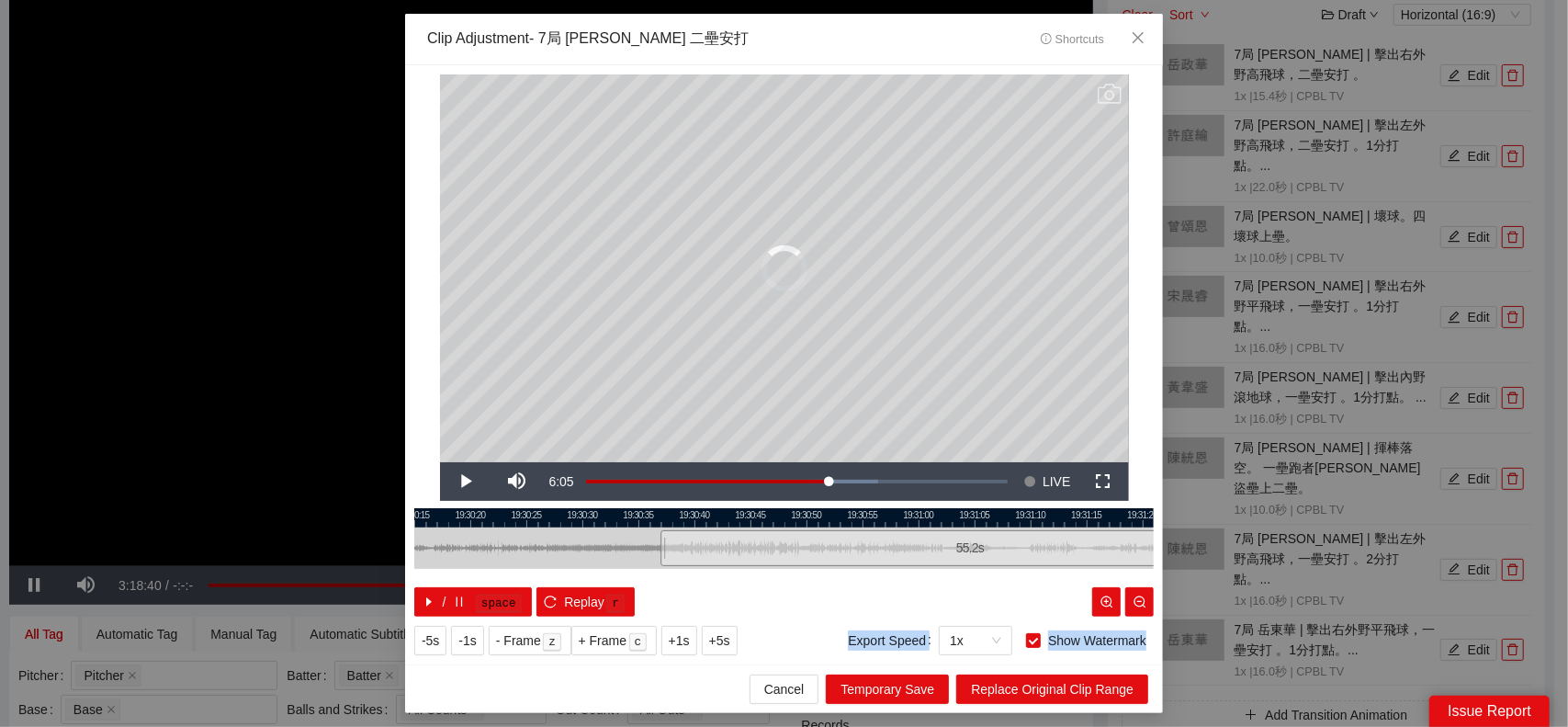
drag, startPoint x: 906, startPoint y: 545, endPoint x: 1271, endPoint y: 533, distance: 365.2
click at [1275, 534] on div "**********" at bounding box center [784, 363] width 1568 height 727
click at [1106, 680] on span "Replace Original Clip Range" at bounding box center [1052, 689] width 163 height 20
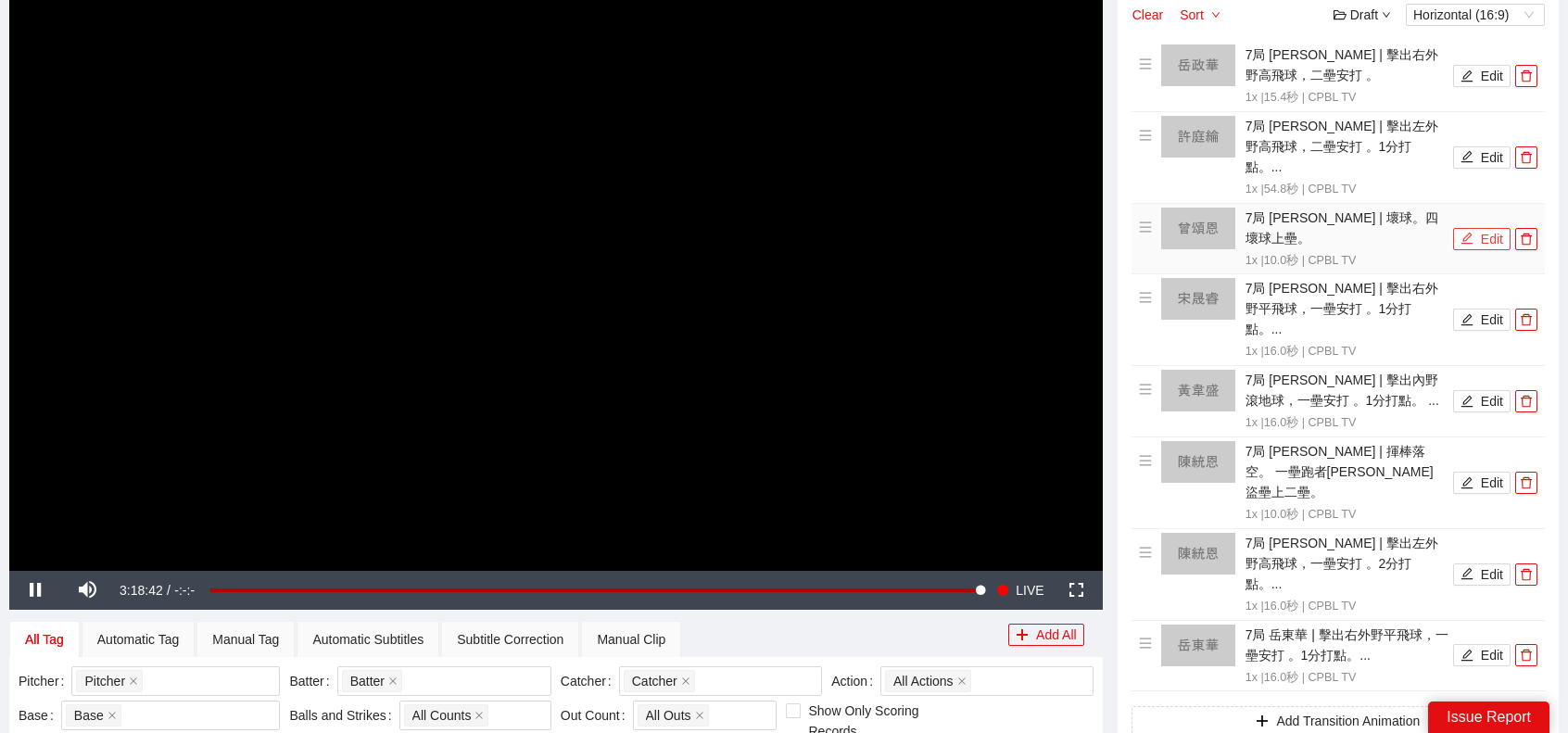
click at [1486, 228] on button "Edit" at bounding box center [1482, 239] width 57 height 23
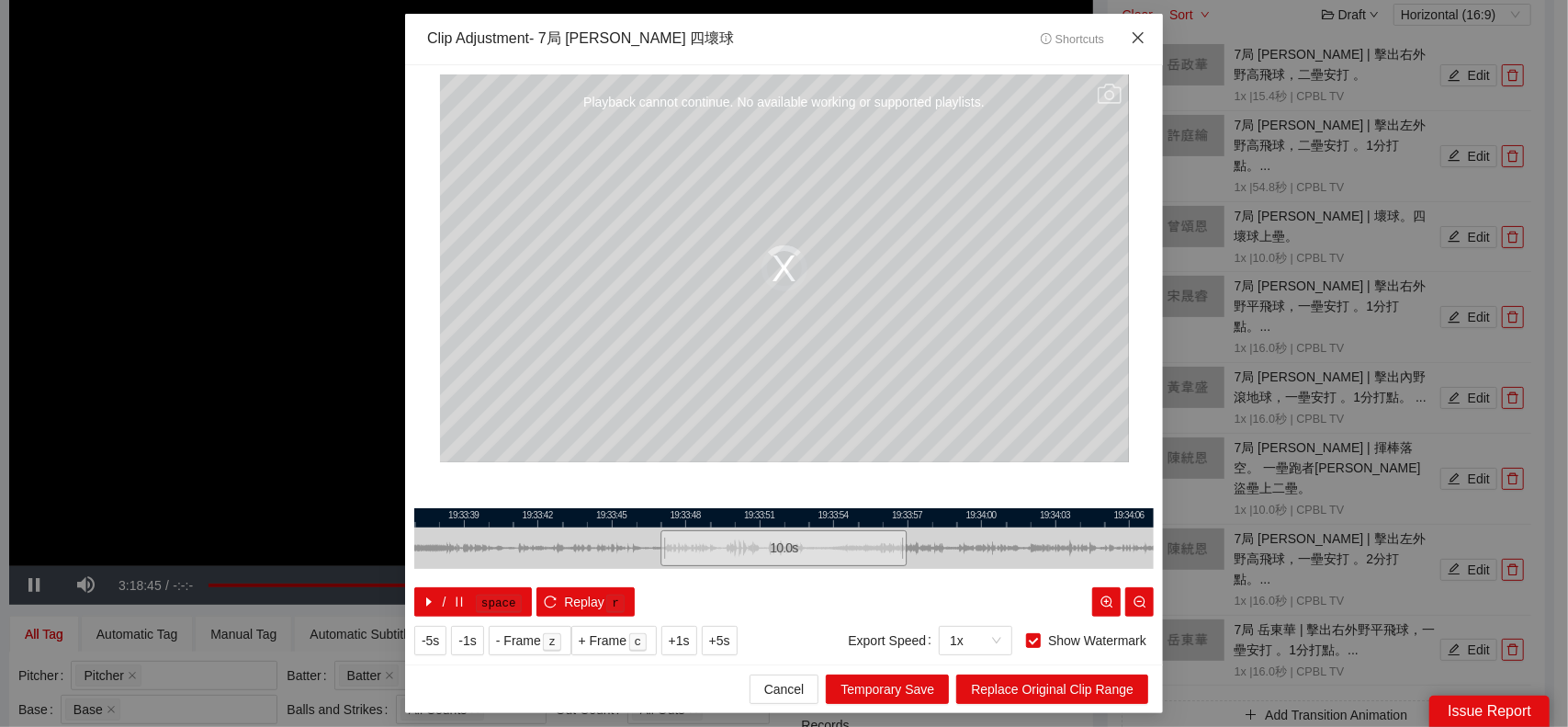
click at [1145, 37] on icon "close" at bounding box center [1138, 38] width 15 height 15
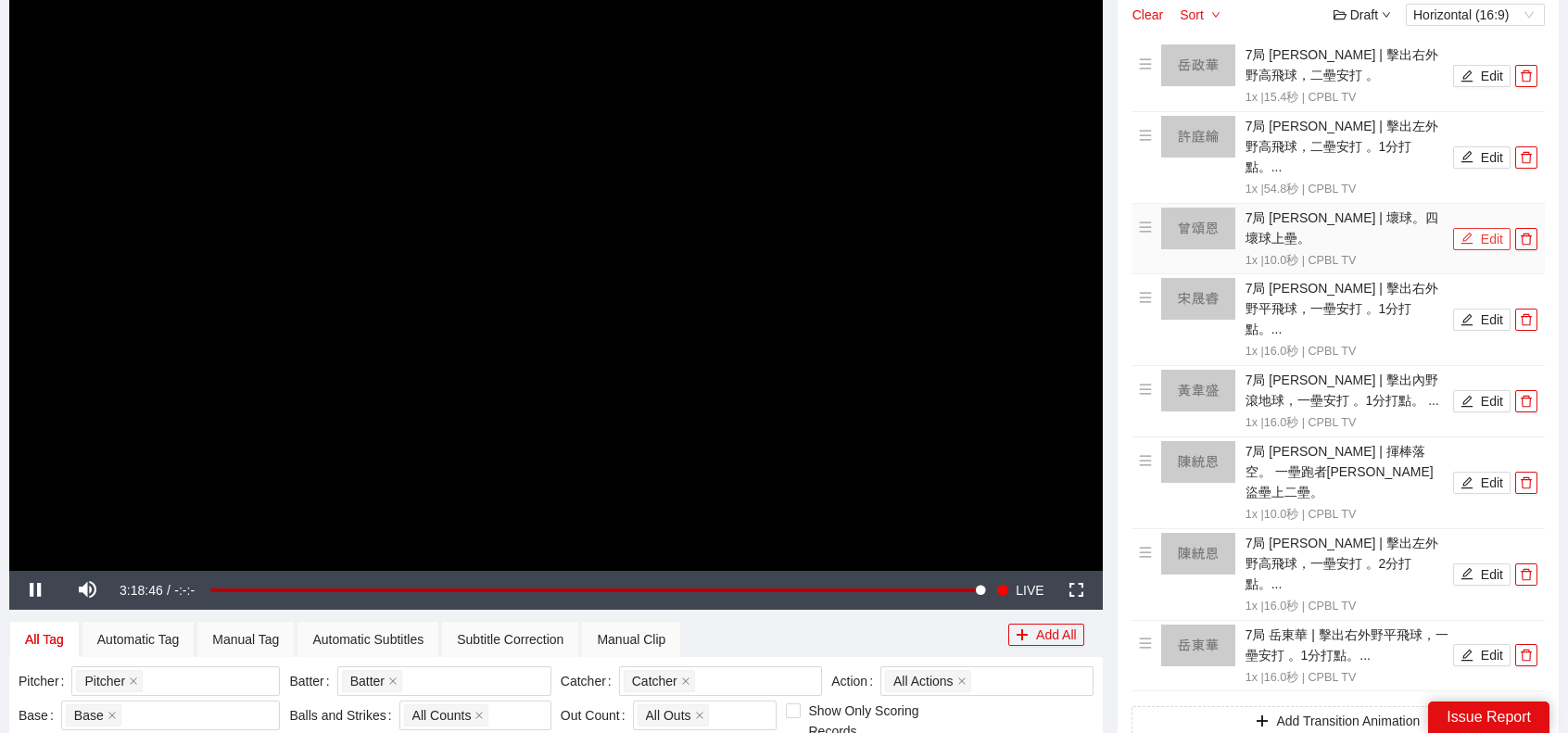
click at [1485, 228] on button "Edit" at bounding box center [1482, 239] width 57 height 23
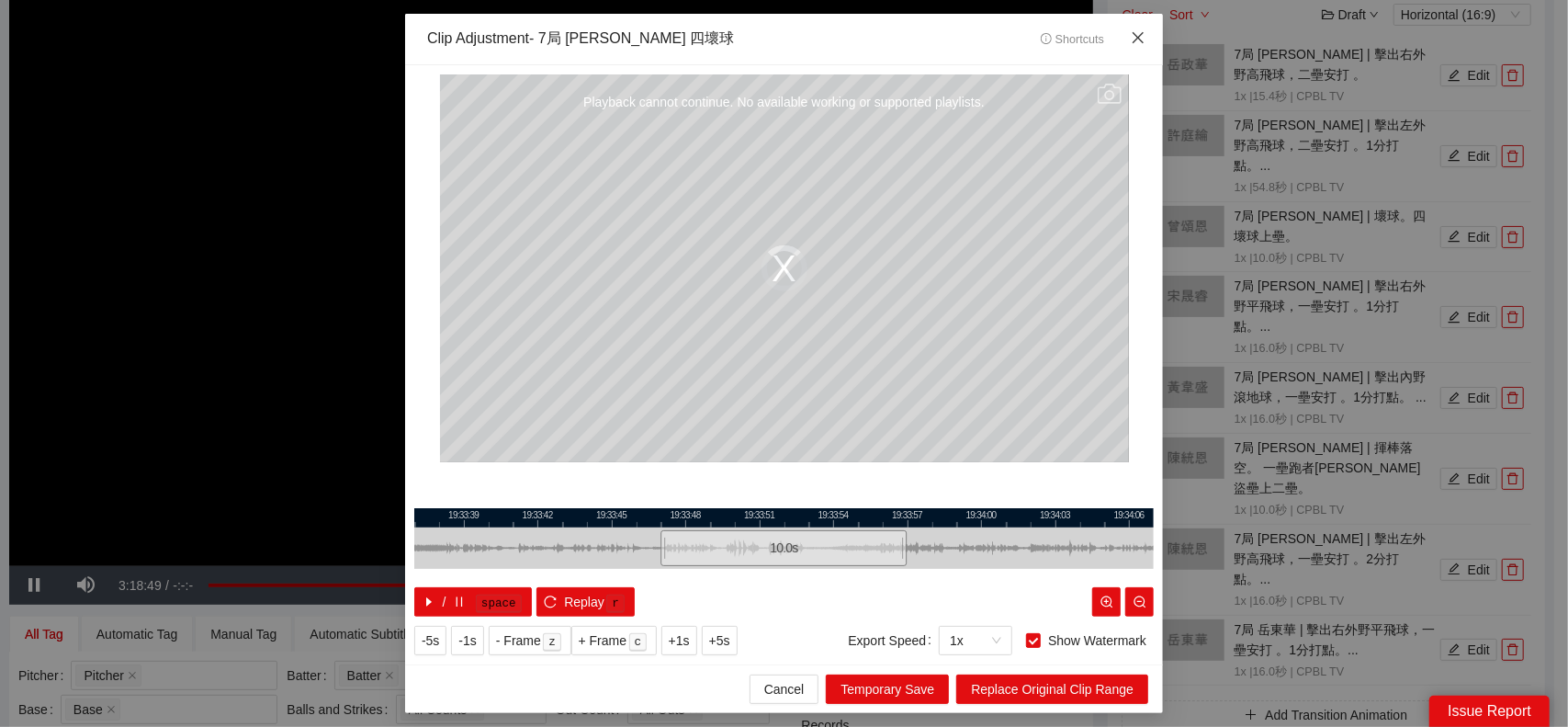
click at [1140, 40] on icon "close" at bounding box center [1138, 38] width 15 height 15
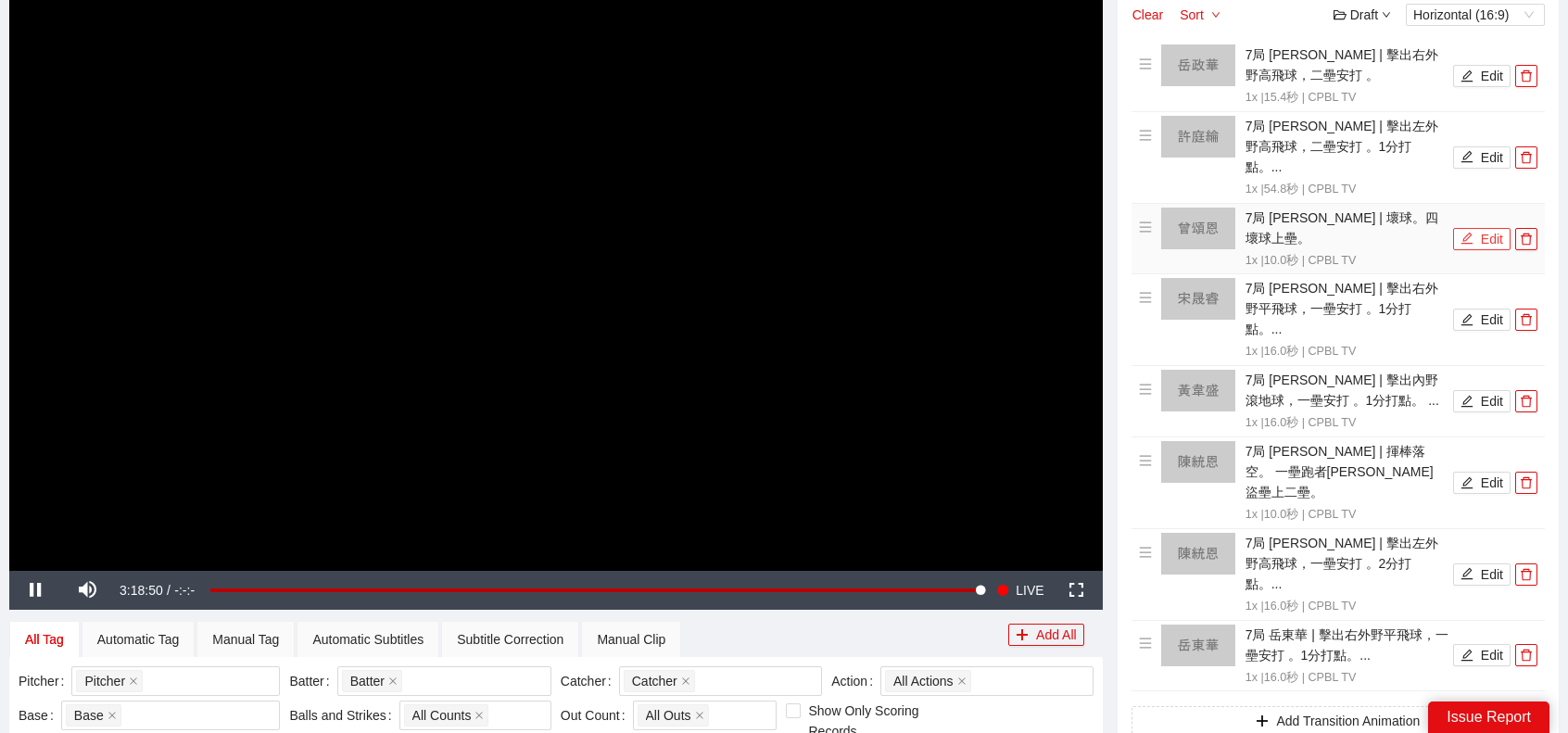
click at [1484, 228] on button "Edit" at bounding box center [1482, 239] width 57 height 23
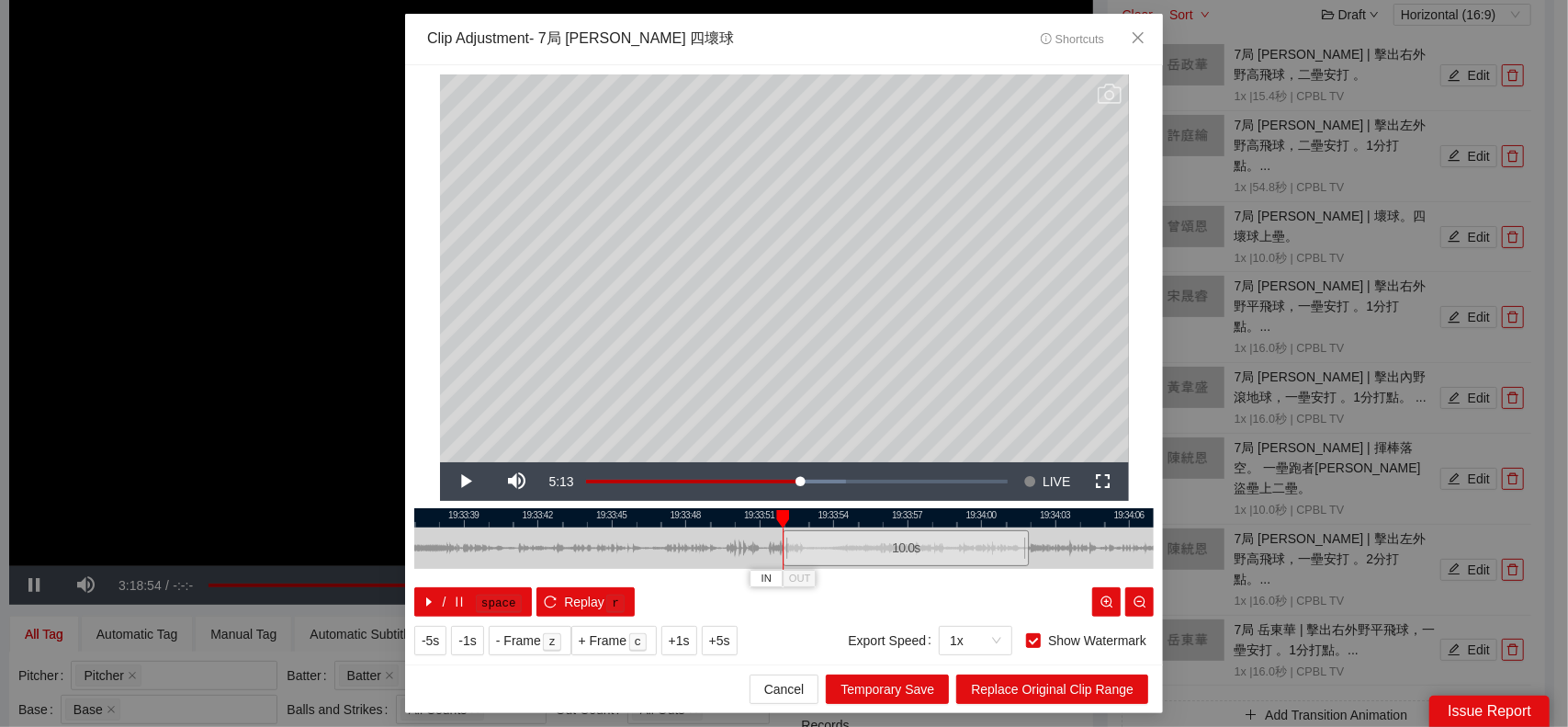
drag, startPoint x: 793, startPoint y: 546, endPoint x: 915, endPoint y: 542, distance: 122.1
click at [915, 542] on div "10.0 s" at bounding box center [905, 548] width 247 height 35
drag, startPoint x: 1028, startPoint y: 541, endPoint x: 996, endPoint y: 582, distance: 52.0
click at [956, 549] on div at bounding box center [954, 548] width 11 height 41
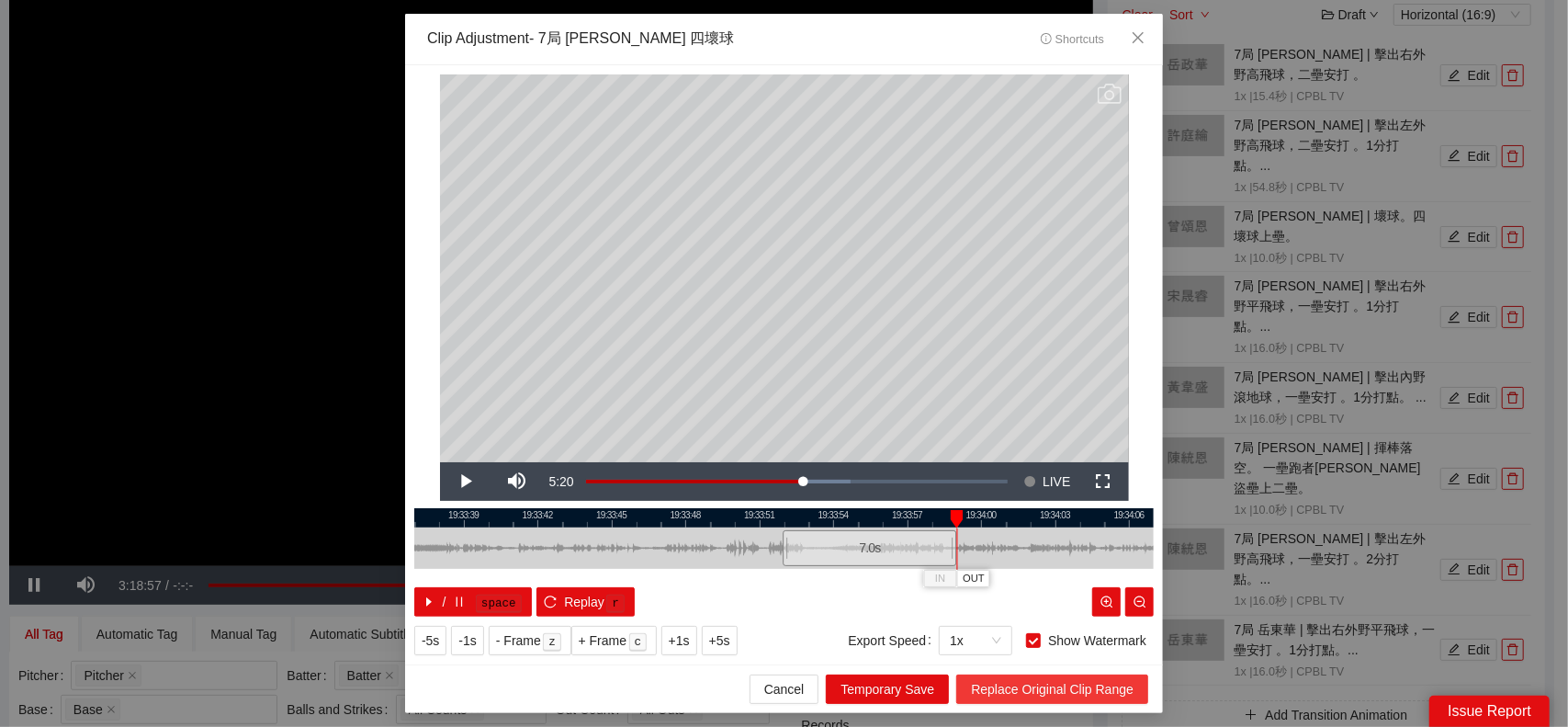
click at [1040, 679] on span "Replace Original Clip Range" at bounding box center [1052, 689] width 163 height 20
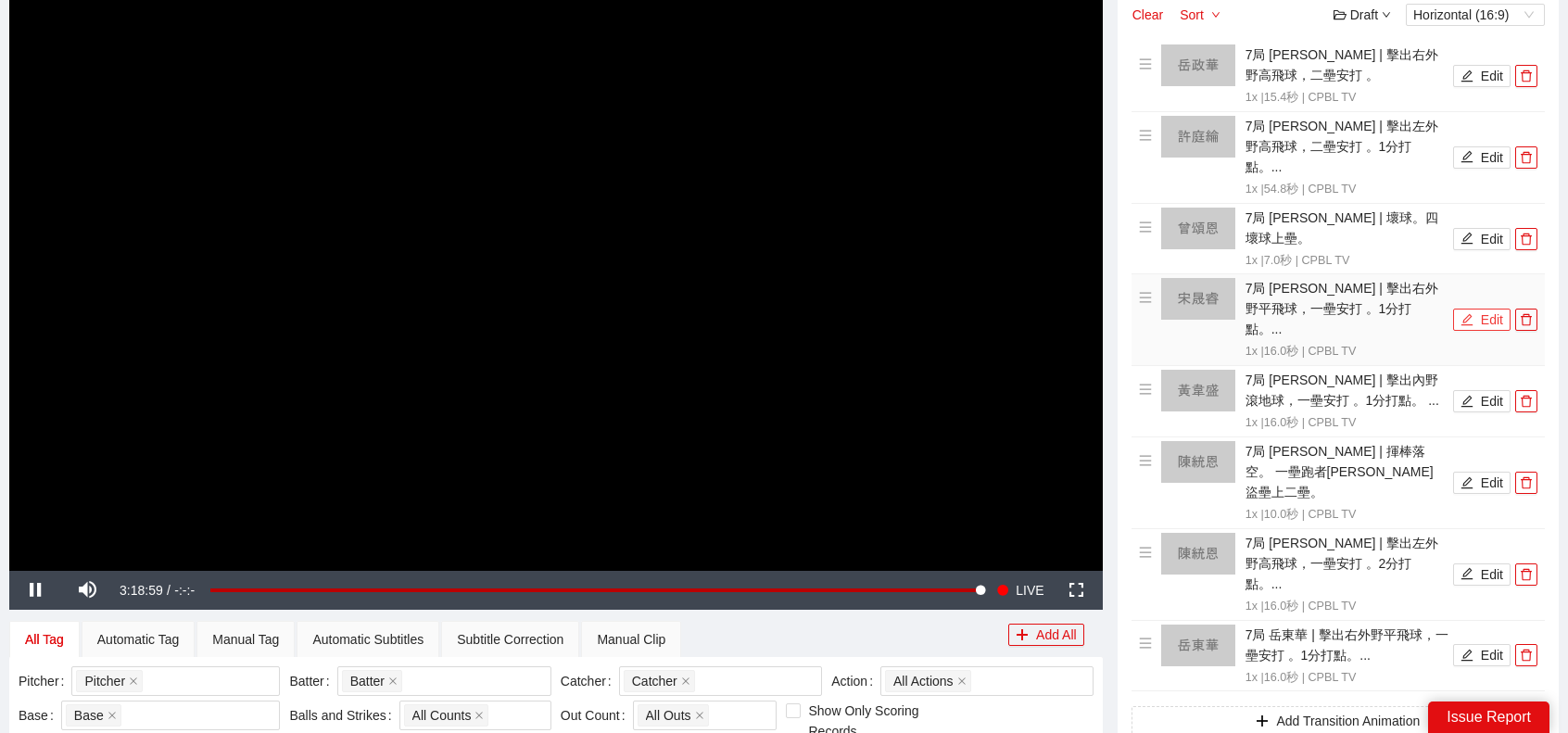
click at [1479, 309] on button "Edit" at bounding box center [1482, 320] width 57 height 23
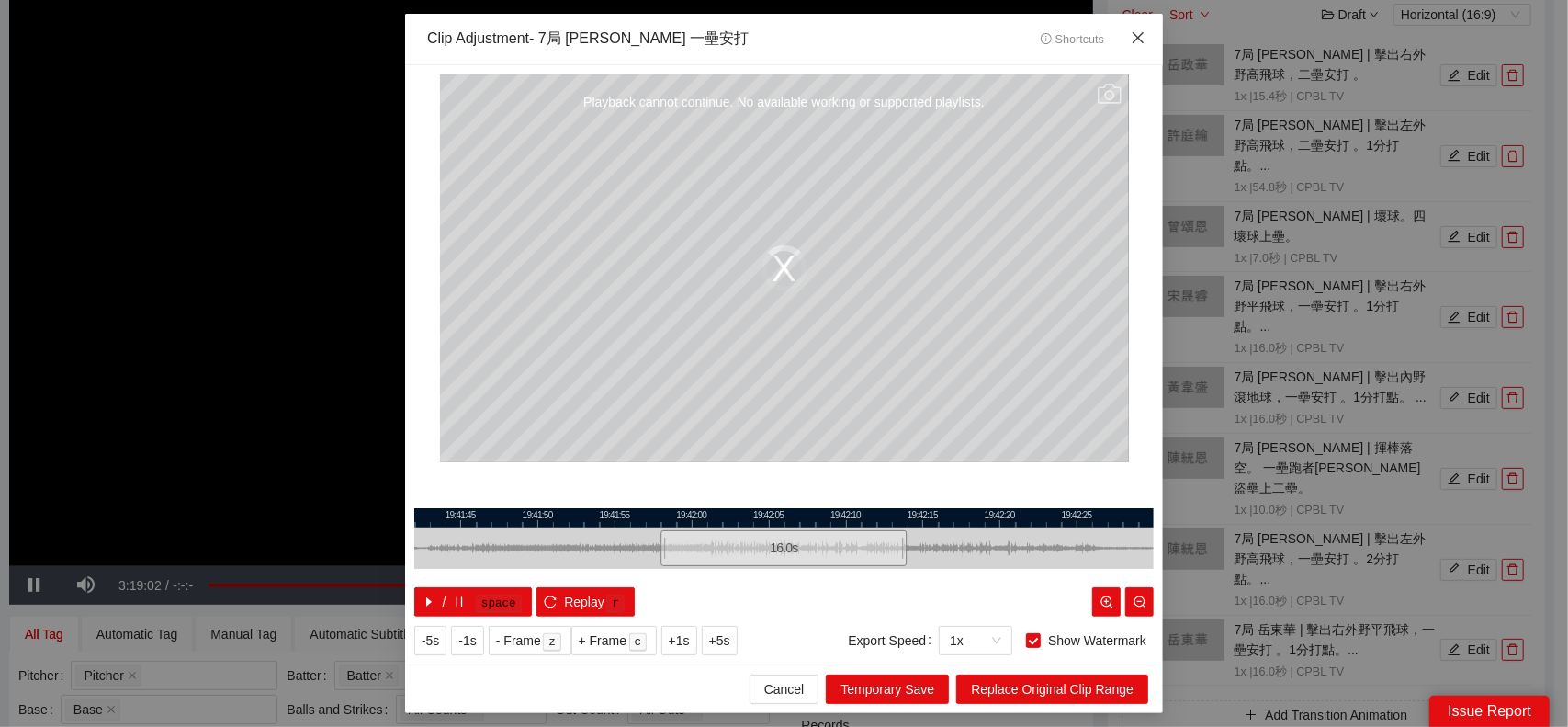
click at [1142, 41] on icon "close" at bounding box center [1138, 38] width 15 height 15
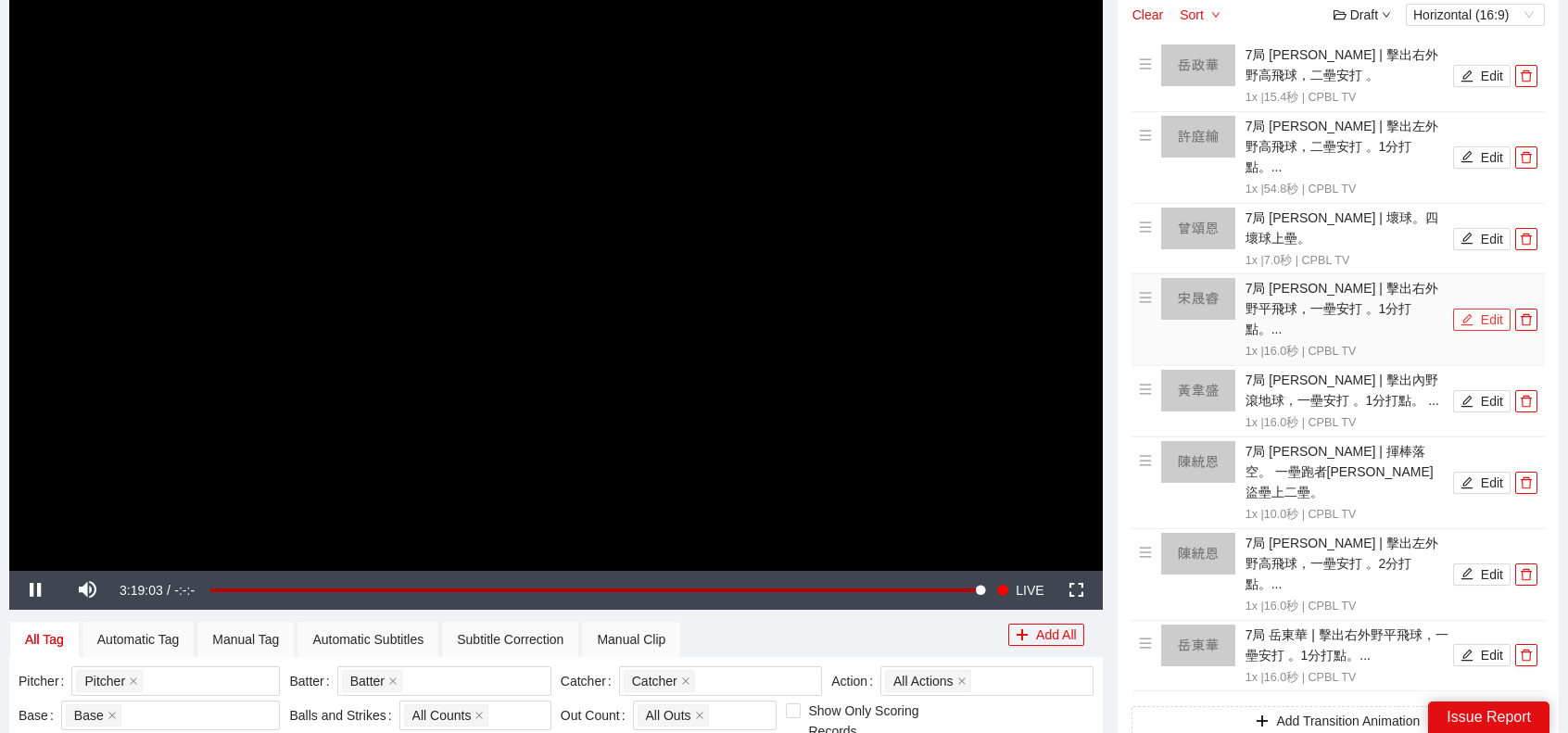
click at [1483, 309] on button "Edit" at bounding box center [1482, 320] width 57 height 23
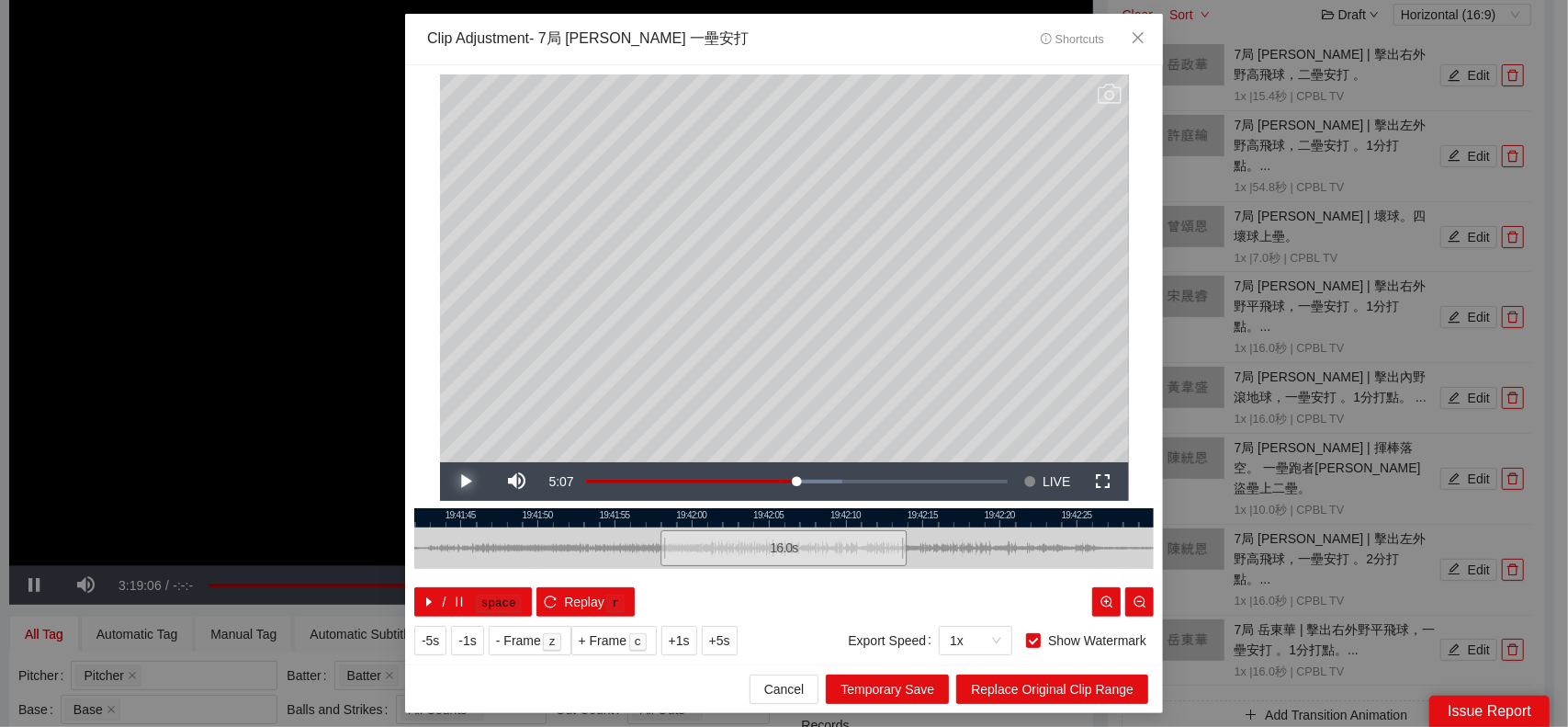
click at [465, 481] on span "Video Player" at bounding box center [465, 481] width 0 height 0
drag, startPoint x: 904, startPoint y: 543, endPoint x: 1416, endPoint y: 546, distance: 512.0
click at [1420, 545] on div "**********" at bounding box center [784, 363] width 1568 height 727
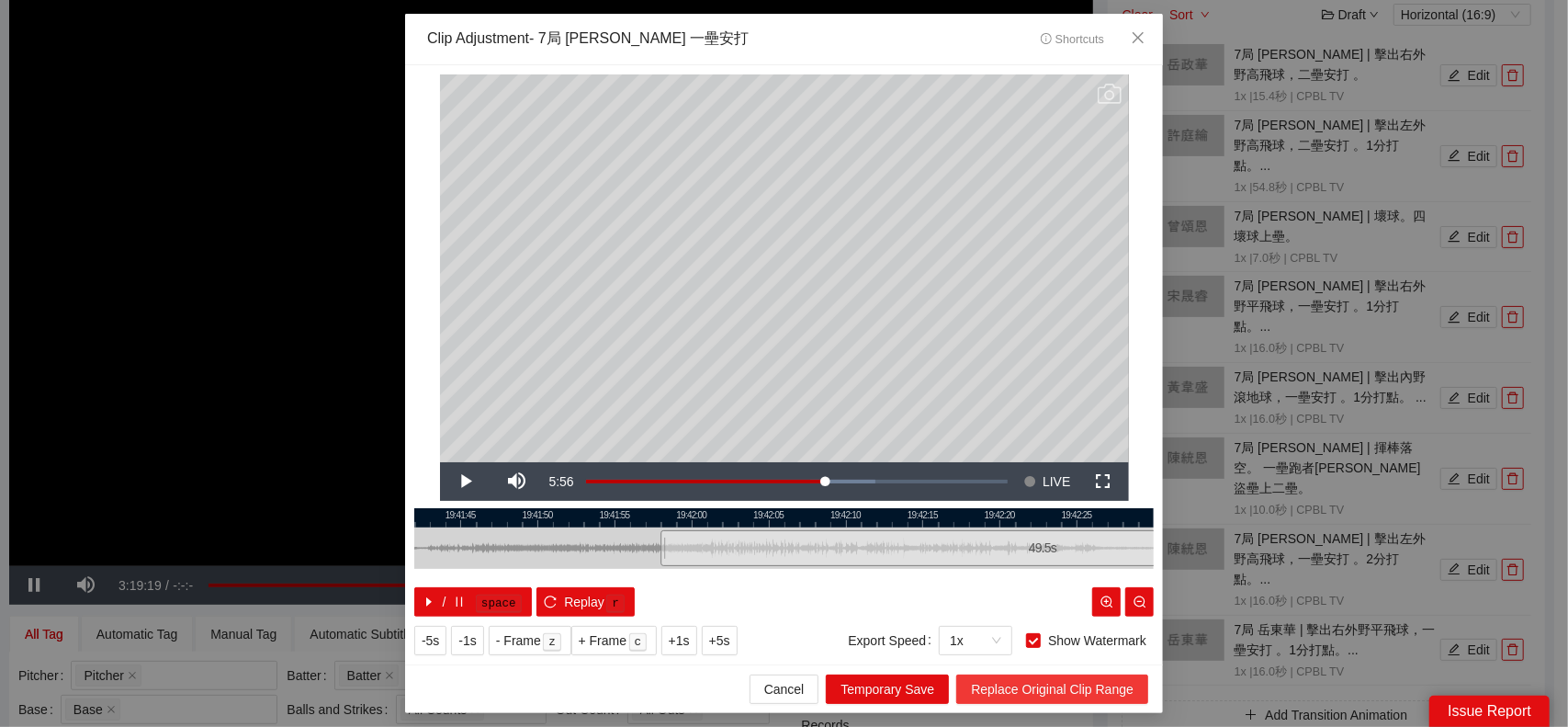
click at [1090, 693] on span "Replace Original Clip Range" at bounding box center [1052, 689] width 163 height 20
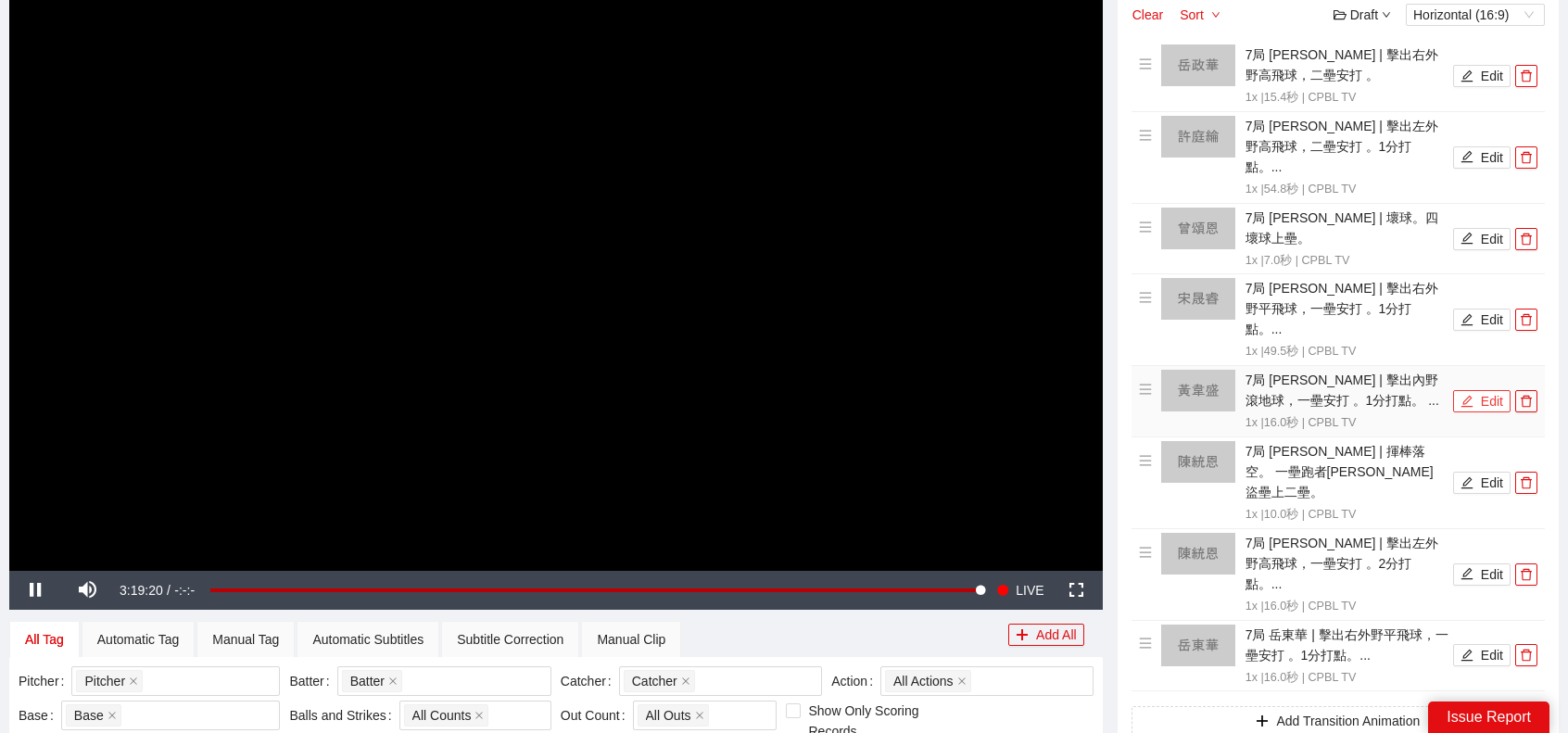
click at [1483, 390] on button "Edit" at bounding box center [1482, 402] width 57 height 23
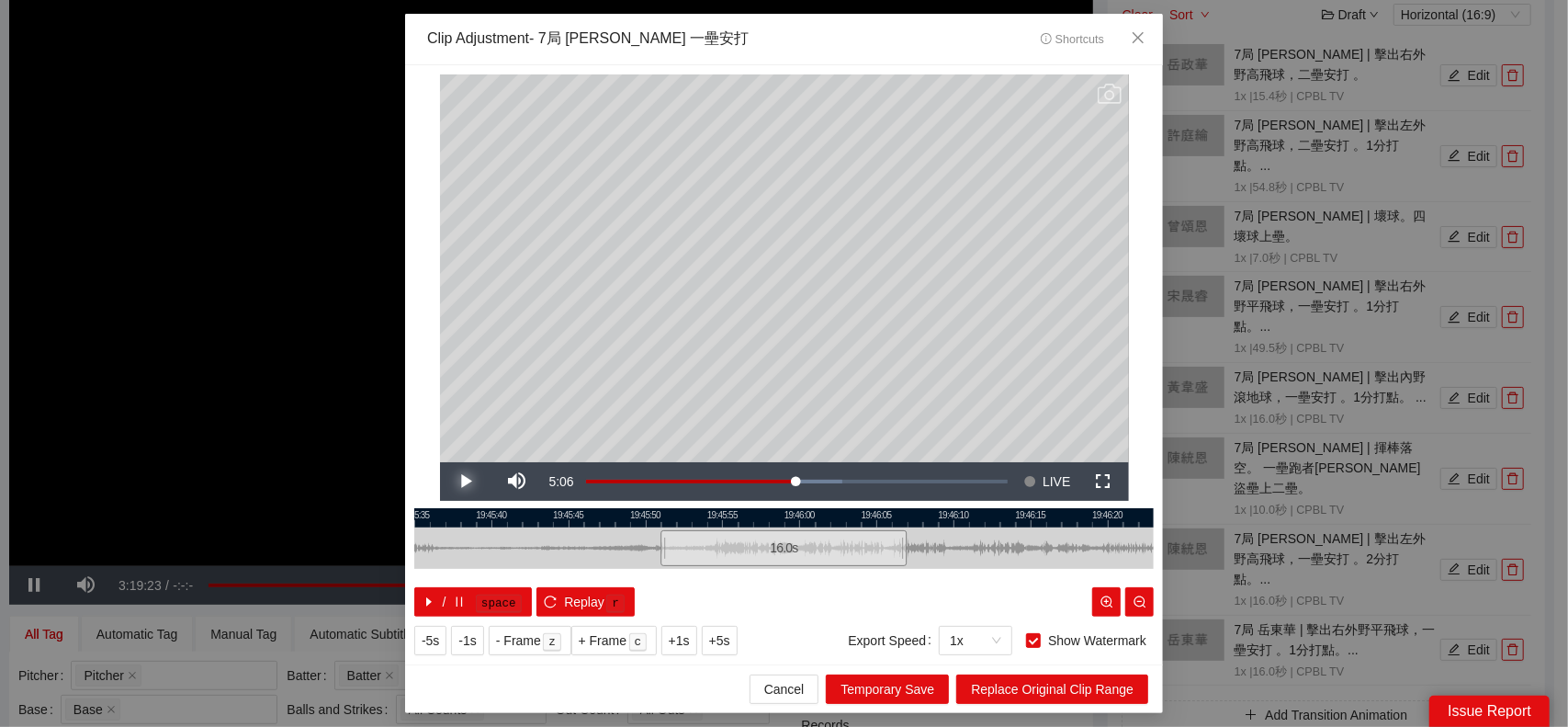
click at [465, 481] on span "Video Player" at bounding box center [465, 481] width 0 height 0
drag, startPoint x: 904, startPoint y: 538, endPoint x: 1361, endPoint y: 532, distance: 457.0
click at [1361, 532] on div "**********" at bounding box center [784, 363] width 1568 height 727
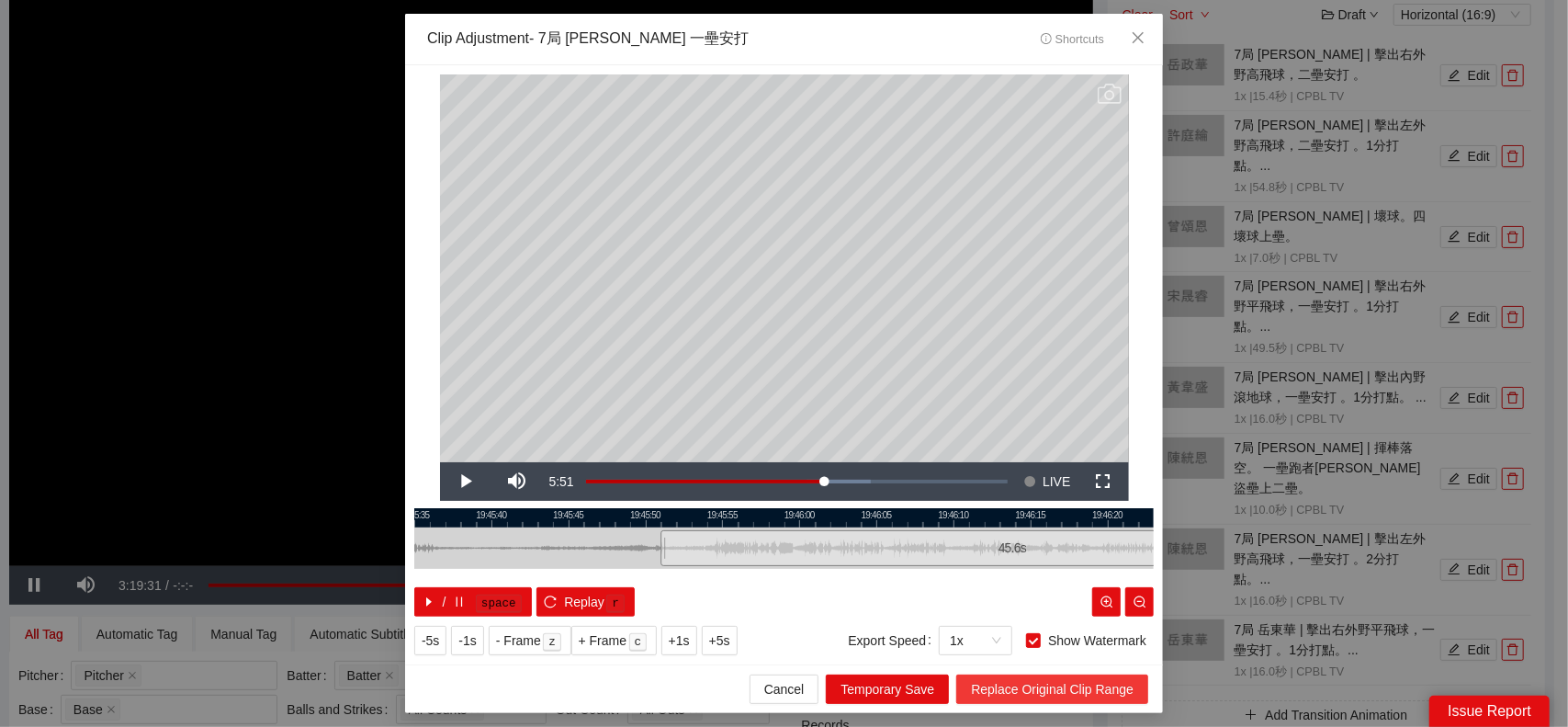
click at [1092, 689] on span "Replace Original Clip Range" at bounding box center [1052, 689] width 163 height 20
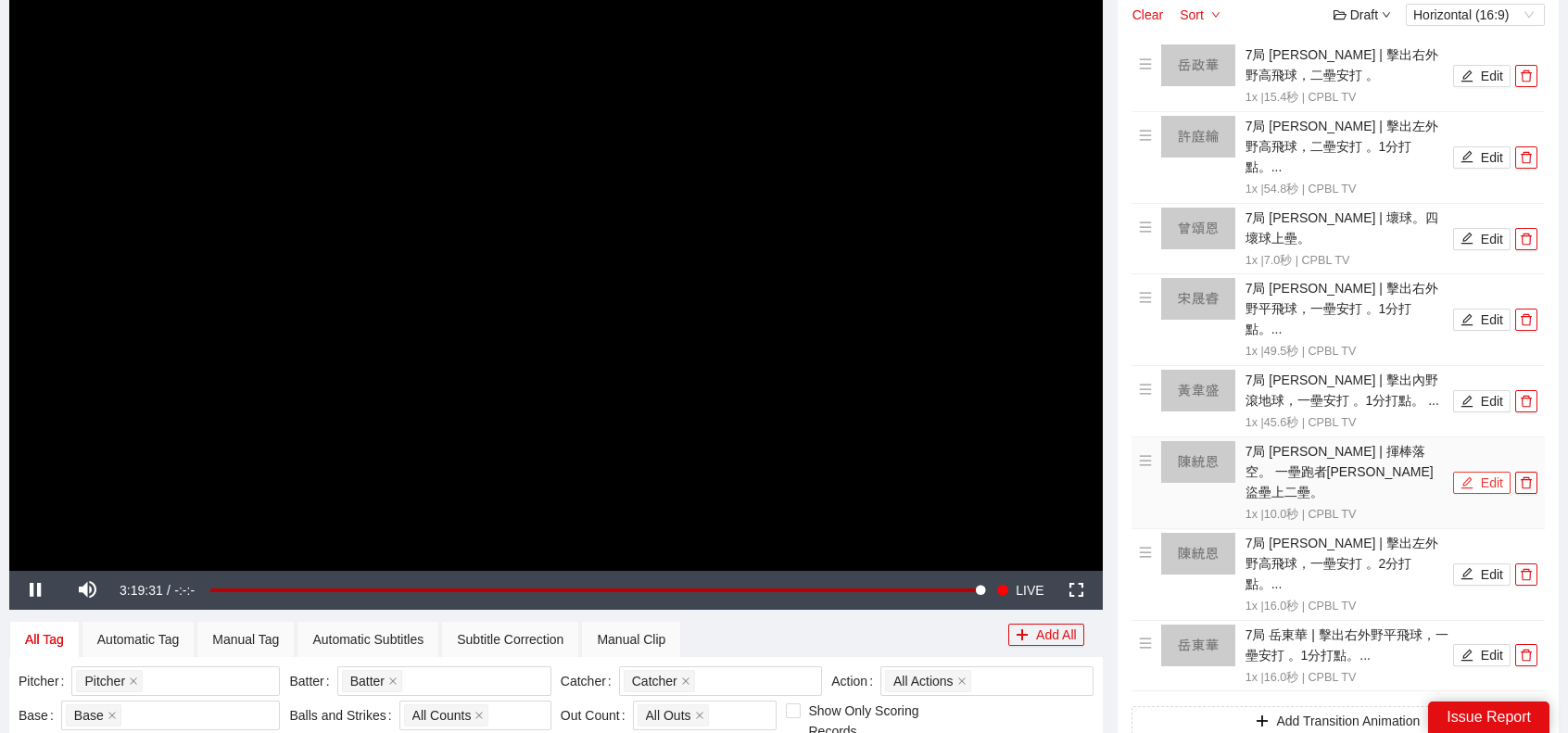
click at [1486, 471] on button "Edit" at bounding box center [1482, 482] width 57 height 23
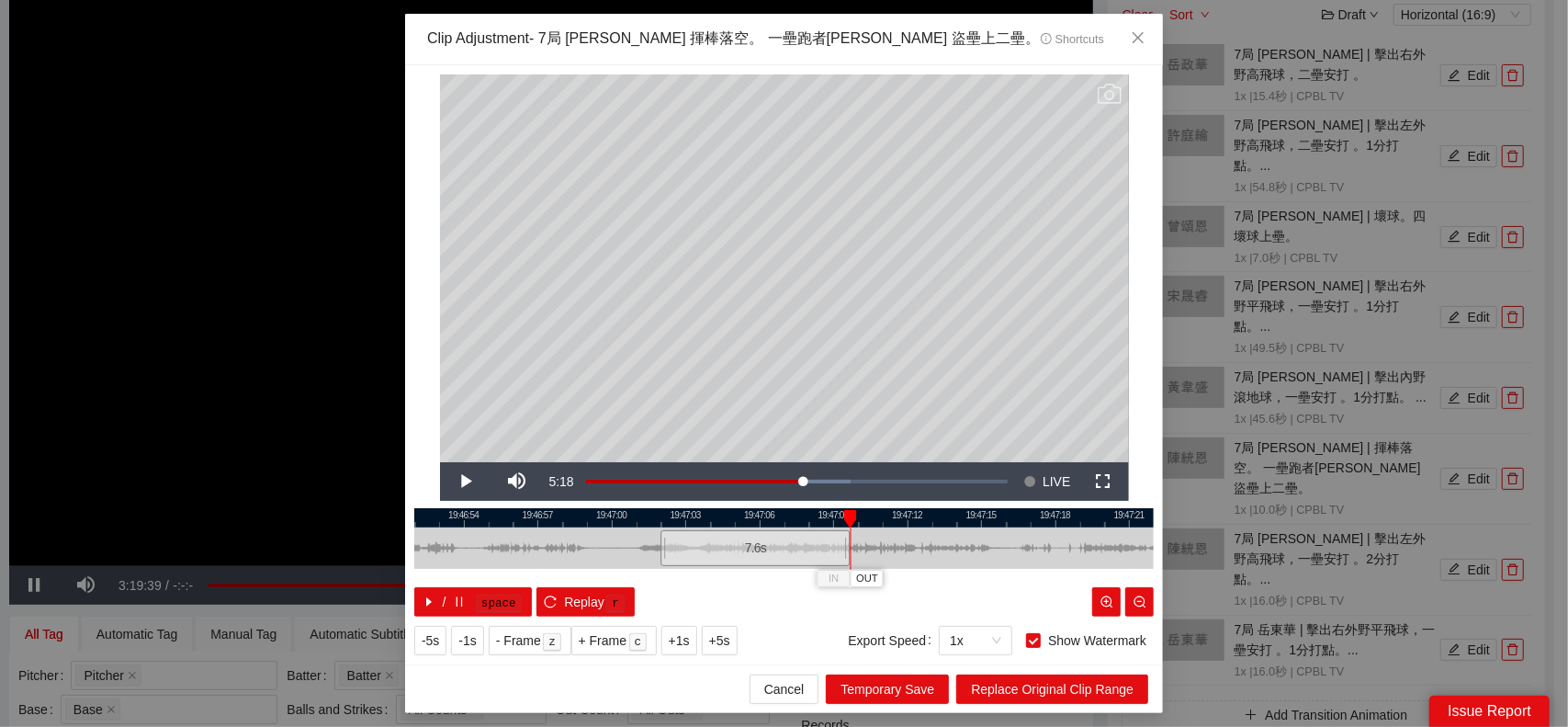
drag, startPoint x: 904, startPoint y: 548, endPoint x: 847, endPoint y: 554, distance: 57.3
click at [847, 554] on div at bounding box center [848, 548] width 11 height 41
click at [1082, 687] on span "Replace Original Clip Range" at bounding box center [1052, 689] width 163 height 20
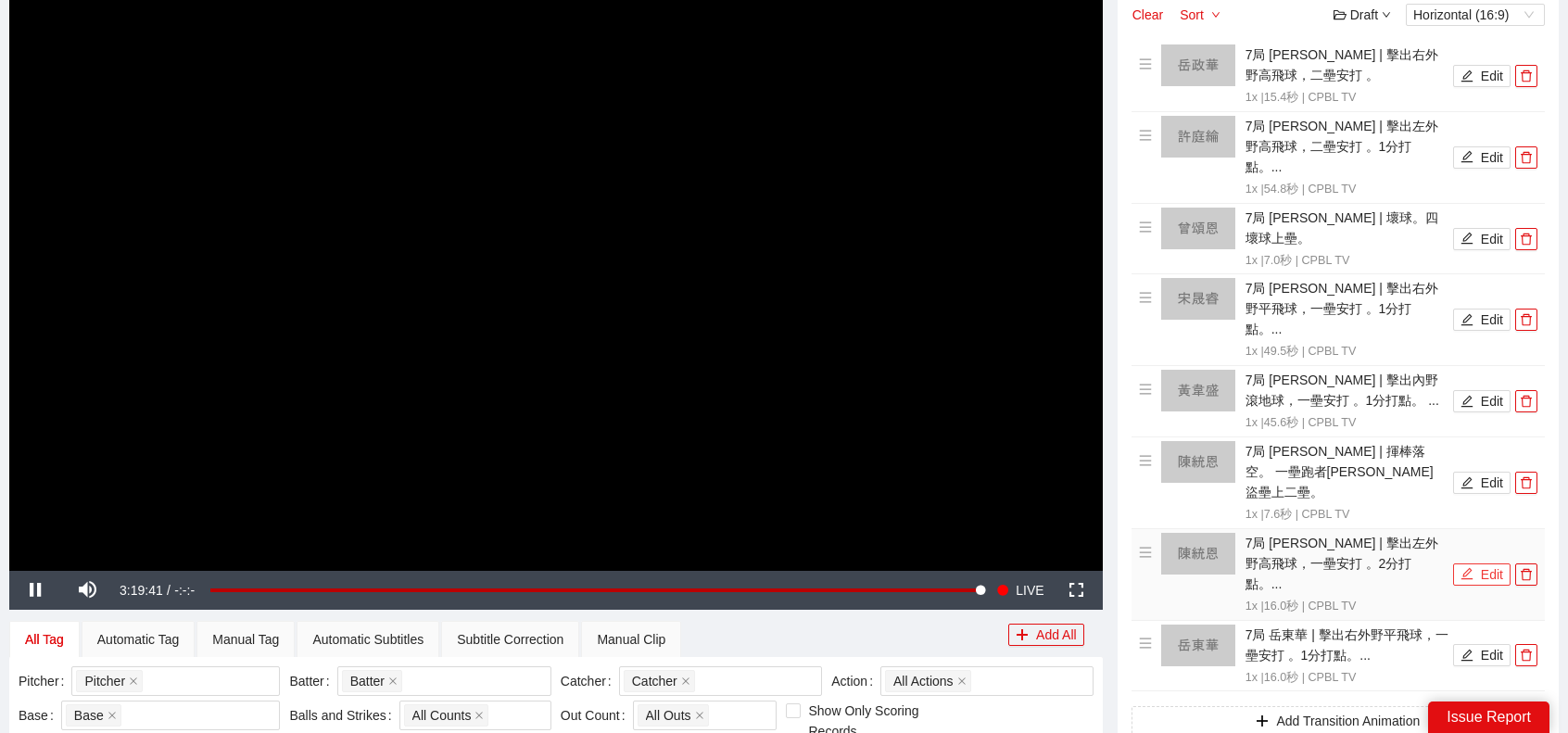
click at [1484, 563] on button "Edit" at bounding box center [1482, 574] width 57 height 23
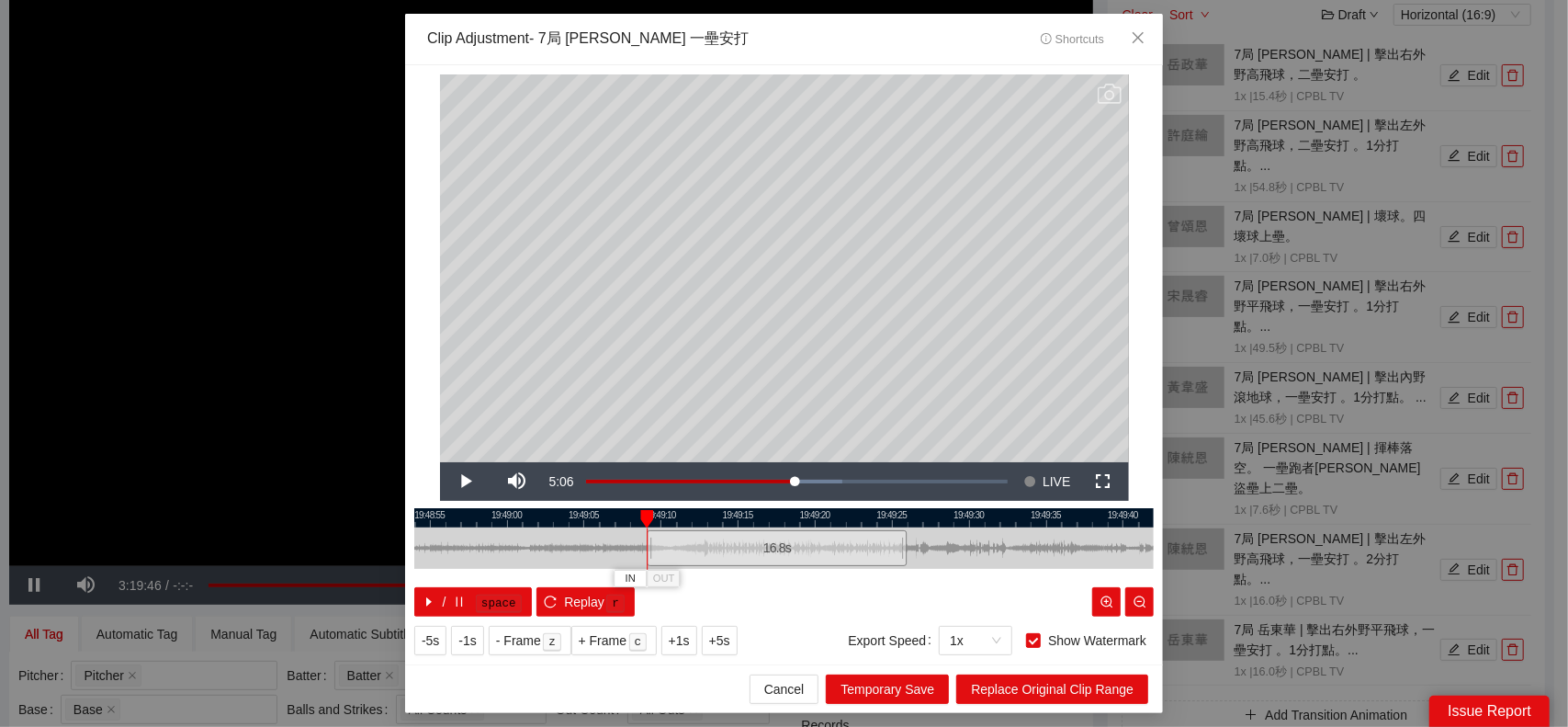
drag, startPoint x: 663, startPoint y: 541, endPoint x: 650, endPoint y: 541, distance: 13.0
click at [650, 541] on div at bounding box center [650, 548] width 11 height 41
drag, startPoint x: 906, startPoint y: 548, endPoint x: 768, endPoint y: 550, distance: 138.0
click at [768, 550] on div "19:48:50 19:48:55 19:49:00 19:49:05 19:49:10 19:49:15 19:49:20 19:49:25 19:49:3…" at bounding box center [784, 562] width 740 height 108
click at [543, 597] on icon "reload" at bounding box center [550, 602] width 13 height 13
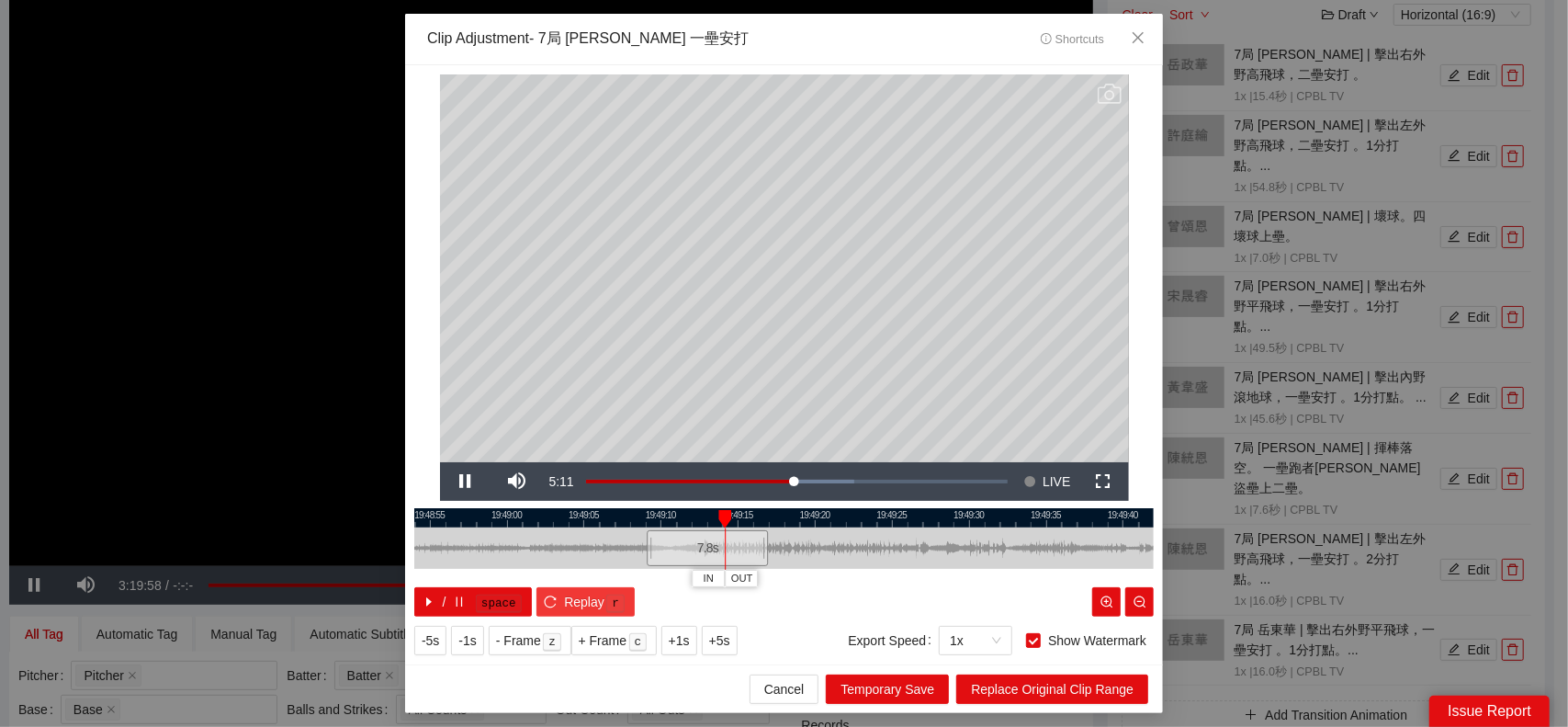
click at [547, 599] on icon "reload" at bounding box center [550, 602] width 13 height 13
click at [465, 481] on span "Video Player" at bounding box center [465, 481] width 0 height 0
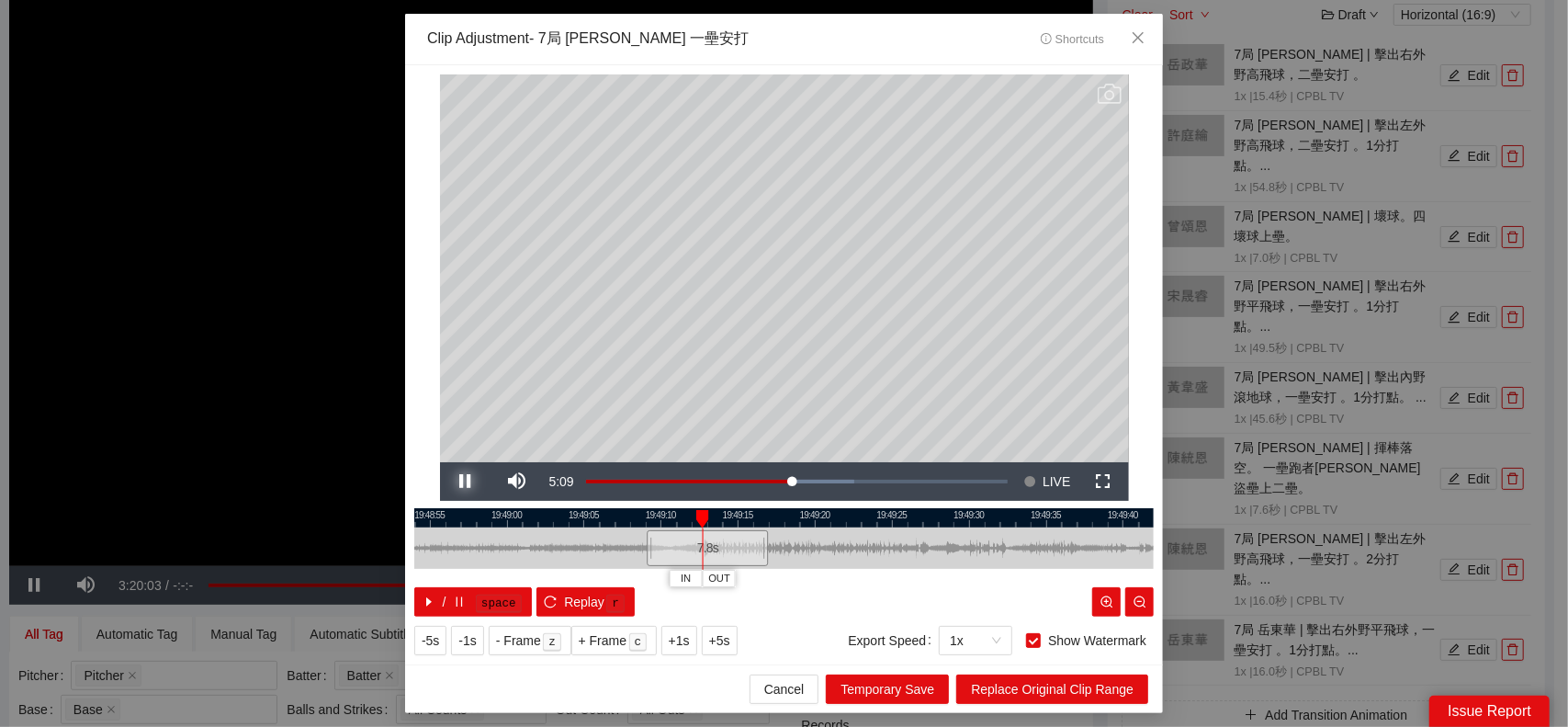
click at [465, 481] on span "Video Player" at bounding box center [465, 481] width 0 height 0
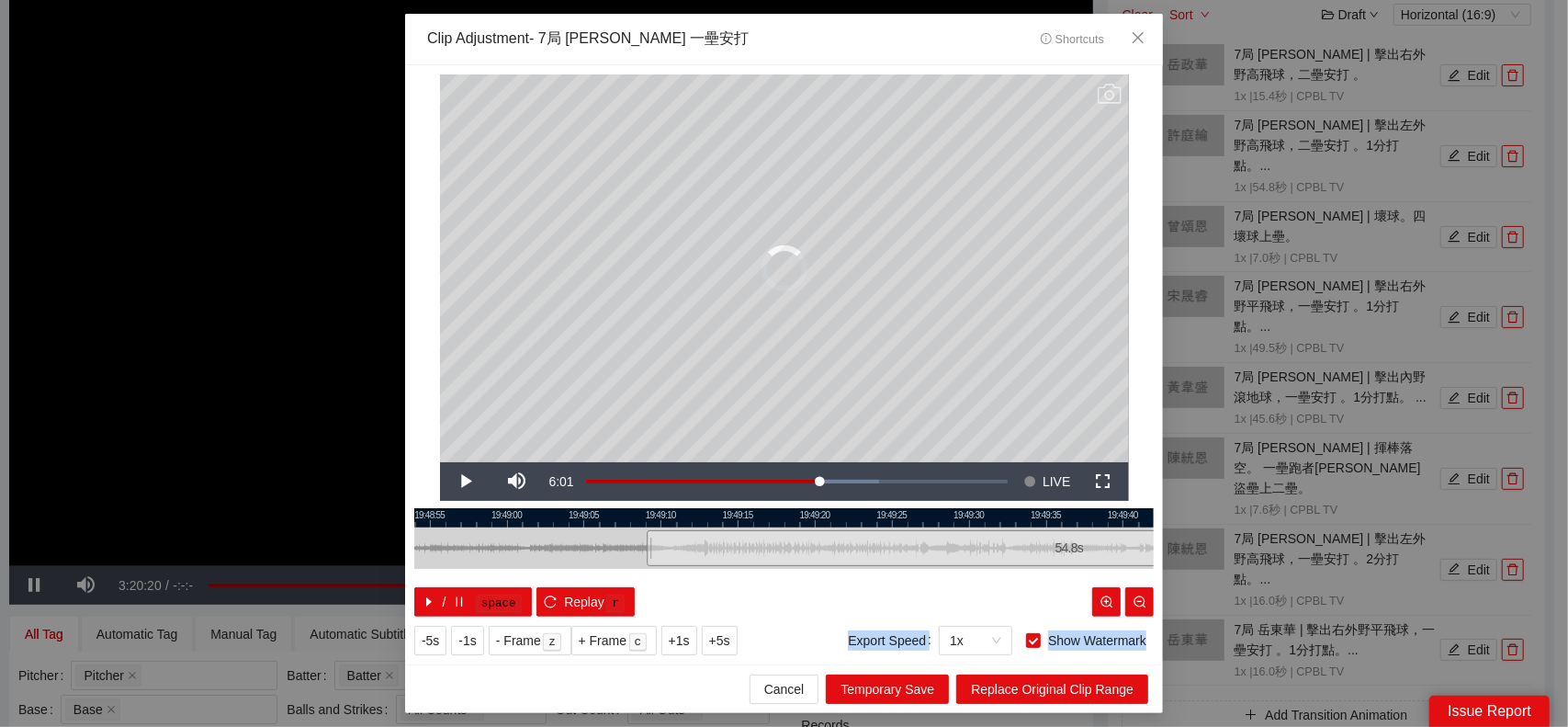
drag, startPoint x: 762, startPoint y: 543, endPoint x: 1485, endPoint y: 507, distance: 723.9
click at [1485, 507] on div "**********" at bounding box center [784, 363] width 1568 height 727
drag, startPoint x: 1075, startPoint y: 690, endPoint x: 1084, endPoint y: 683, distance: 11.4
click at [1082, 683] on span "Replace Original Clip Range" at bounding box center [1052, 689] width 163 height 20
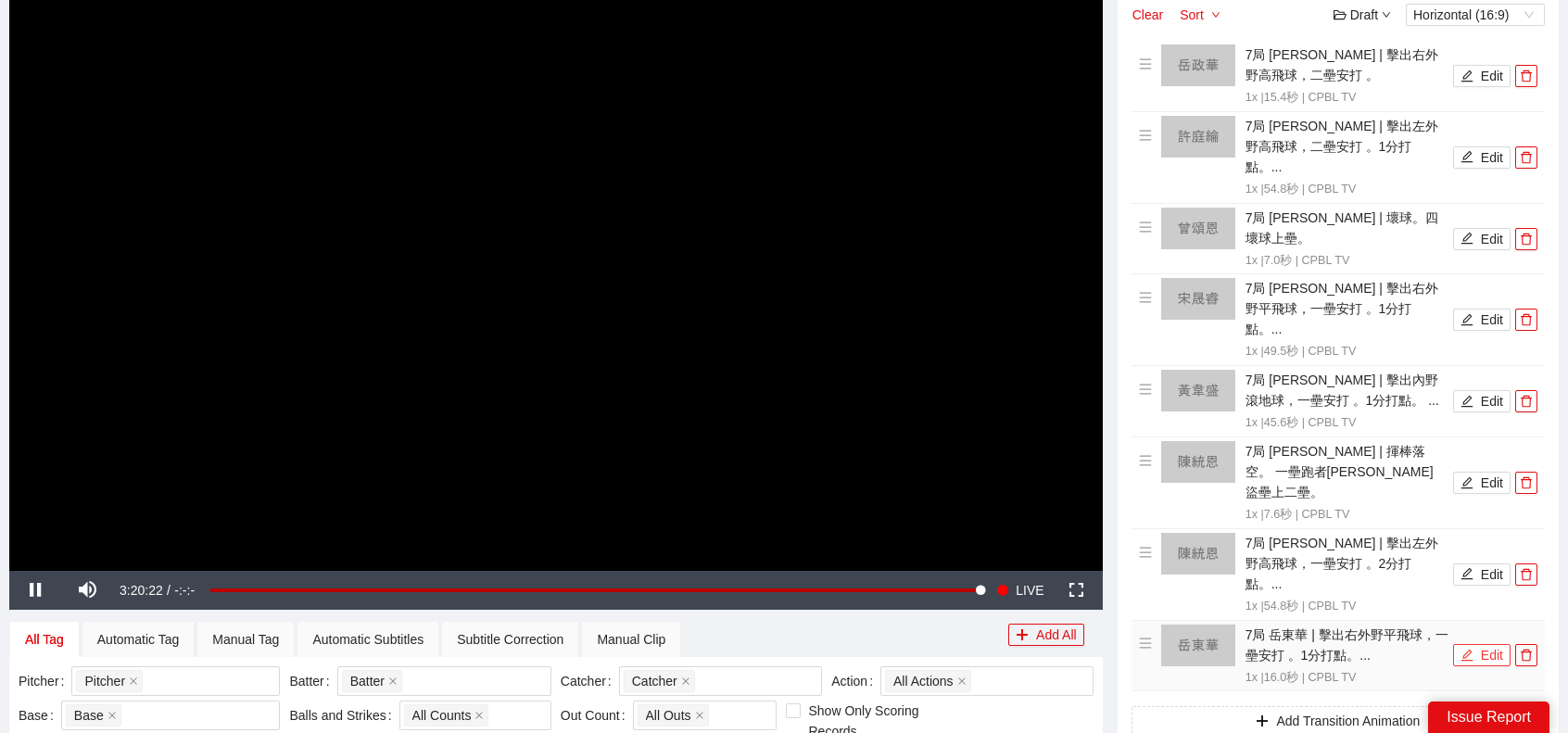
click at [1480, 644] on button "Edit" at bounding box center [1482, 655] width 57 height 23
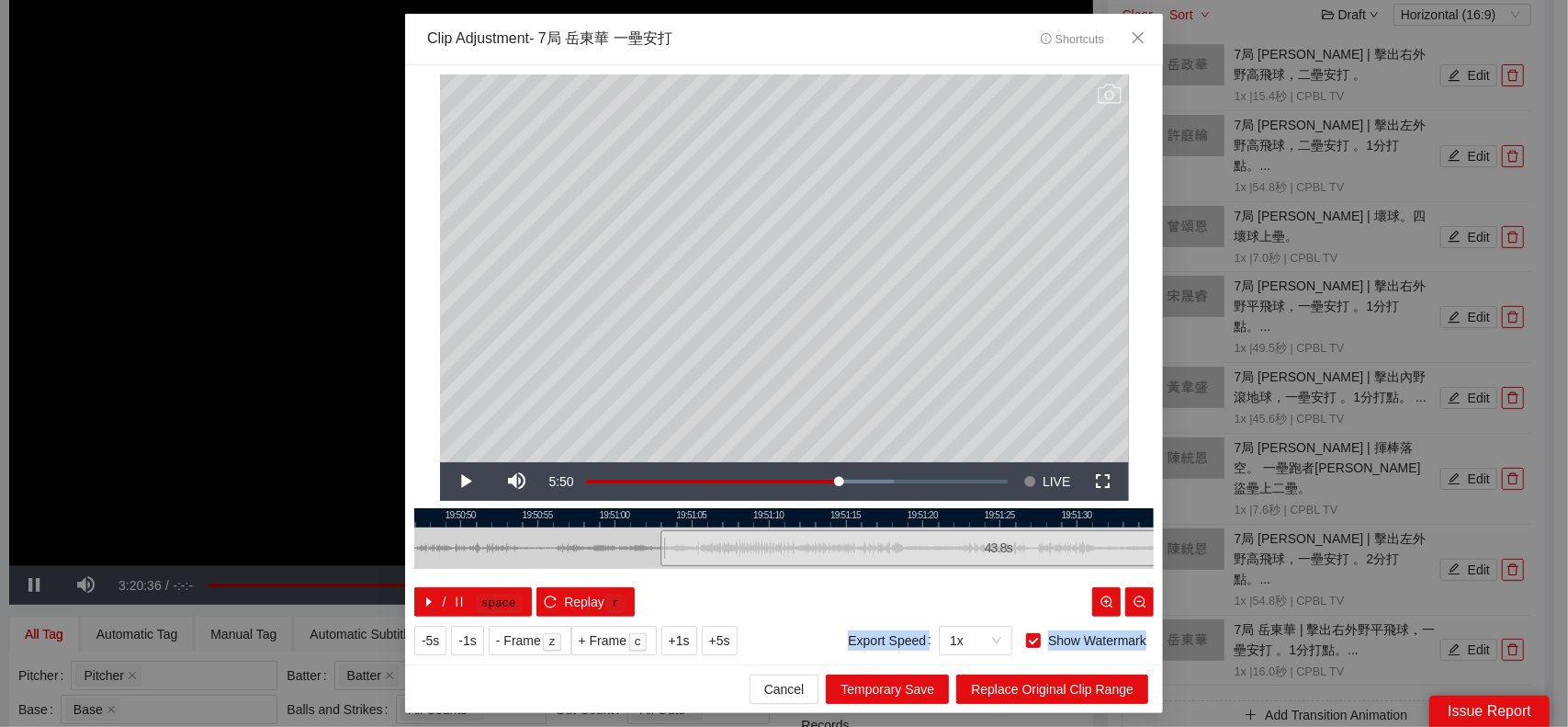
drag, startPoint x: 904, startPoint y: 548, endPoint x: 1333, endPoint y: 532, distance: 429.3
click at [1333, 532] on div "**********" at bounding box center [784, 363] width 1568 height 727
click at [1027, 699] on button "Replace Original Clip Range" at bounding box center [1052, 690] width 192 height 30
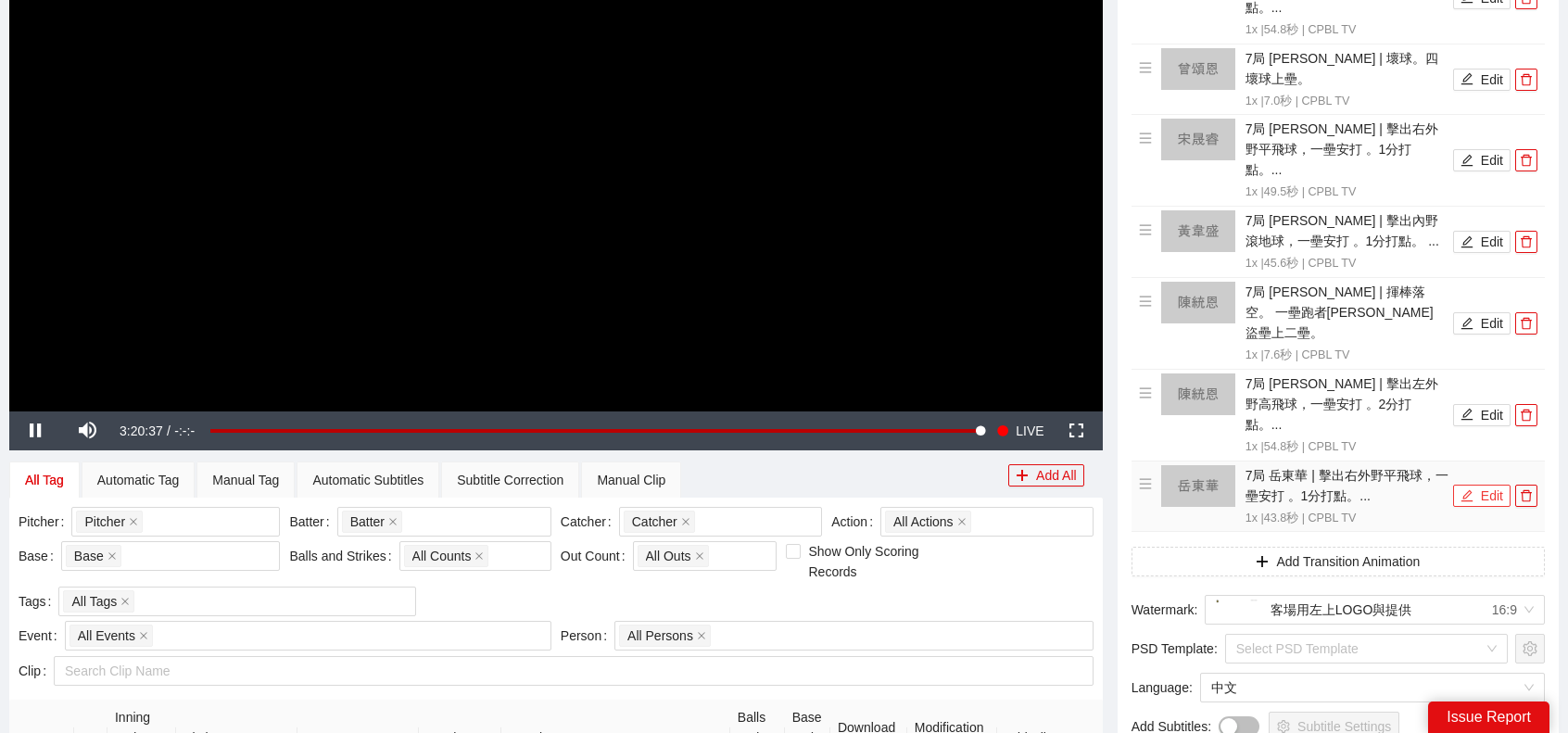
scroll to position [387, 0]
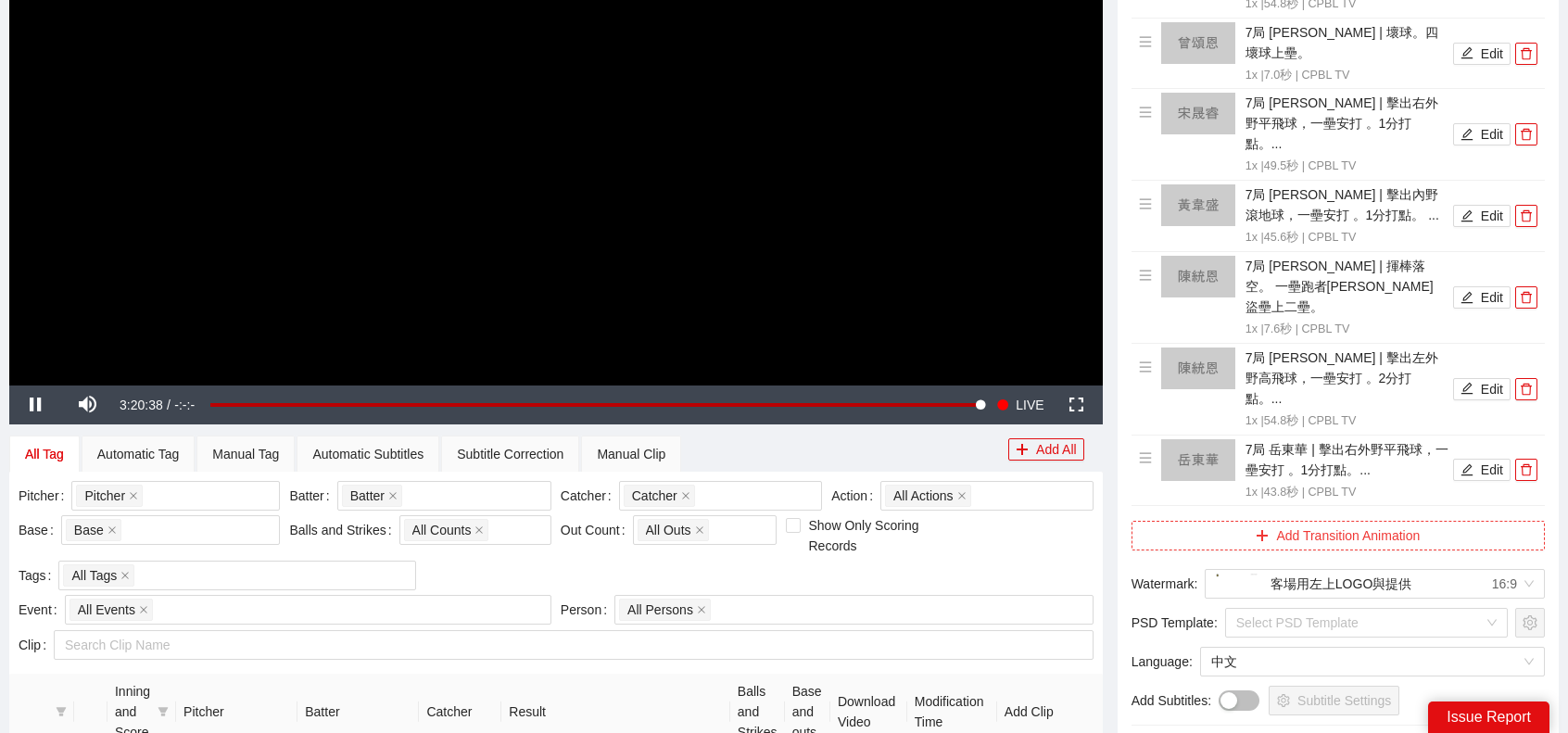
click at [1364, 521] on button "Add Transition Animation" at bounding box center [1338, 536] width 413 height 30
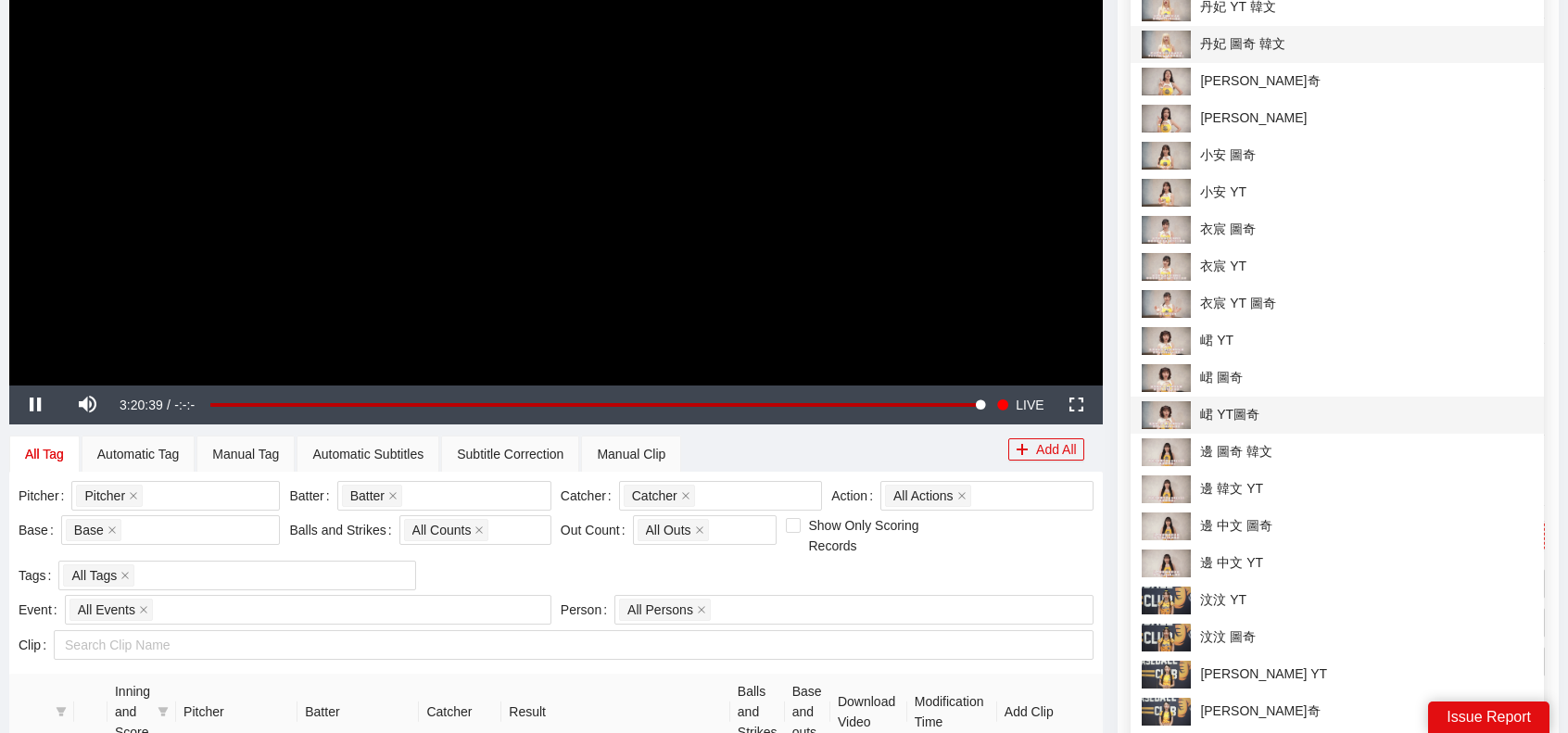
scroll to position [0, 0]
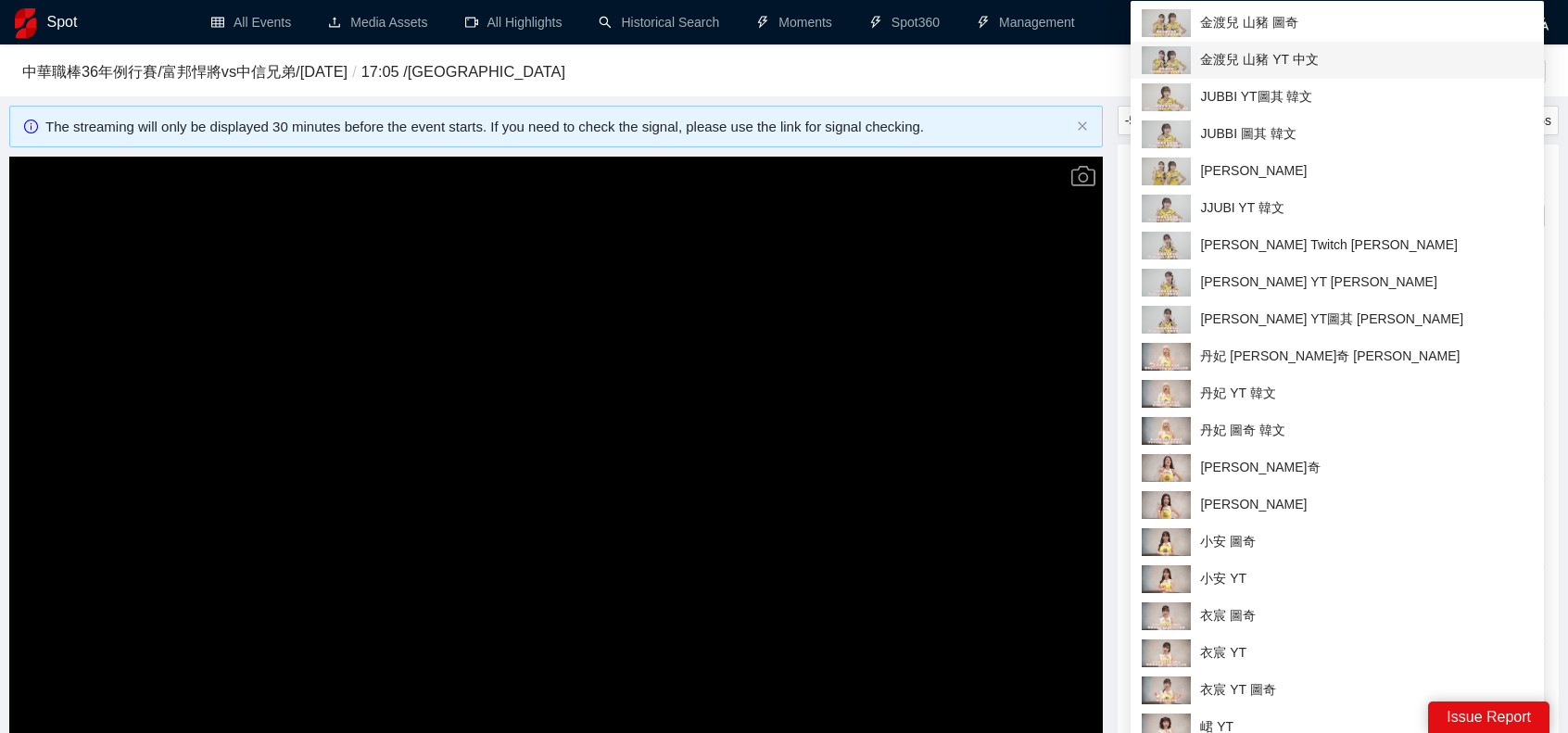
click at [1311, 54] on span "金渡兒 山豬 YT 中文" at bounding box center [1337, 60] width 392 height 28
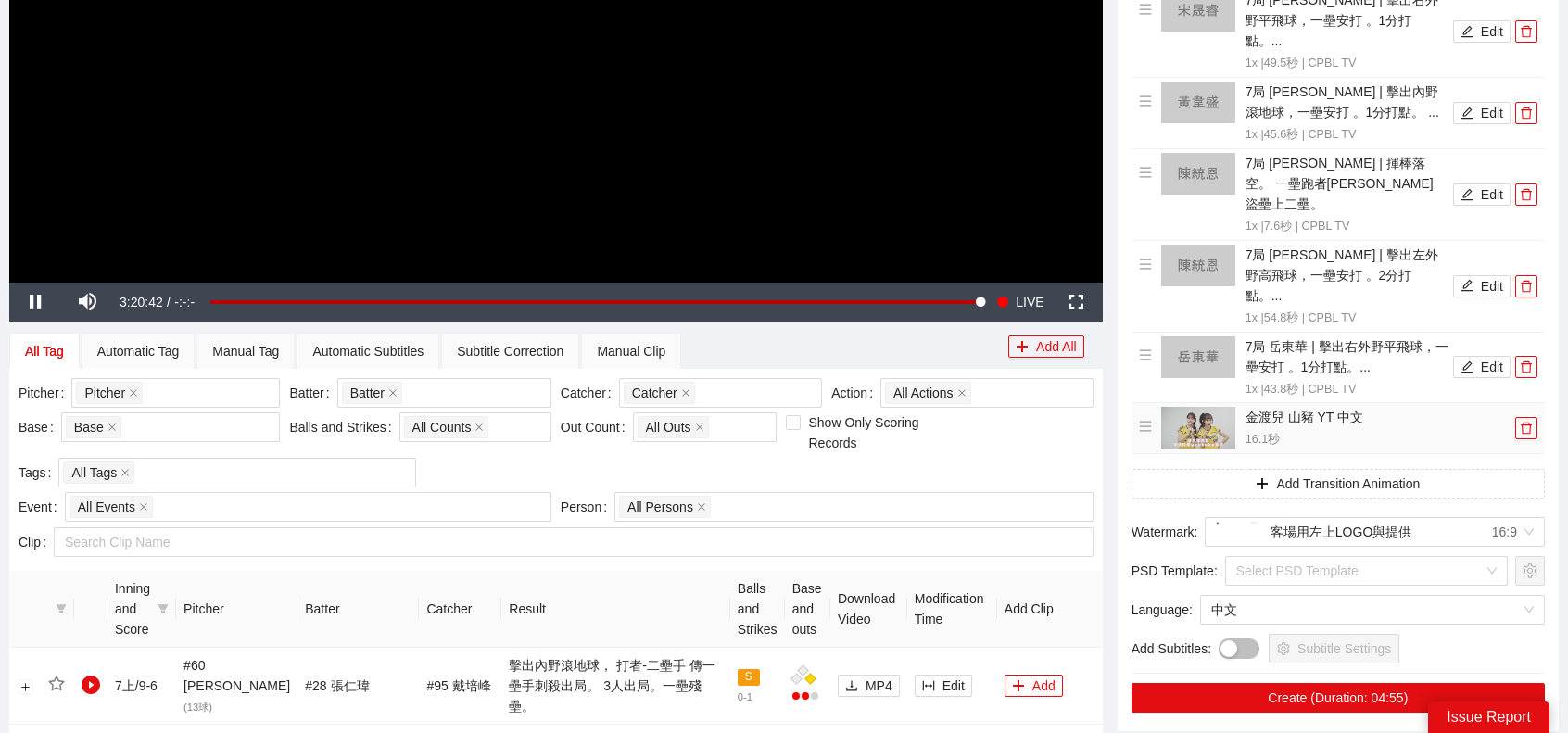
scroll to position [833, 0]
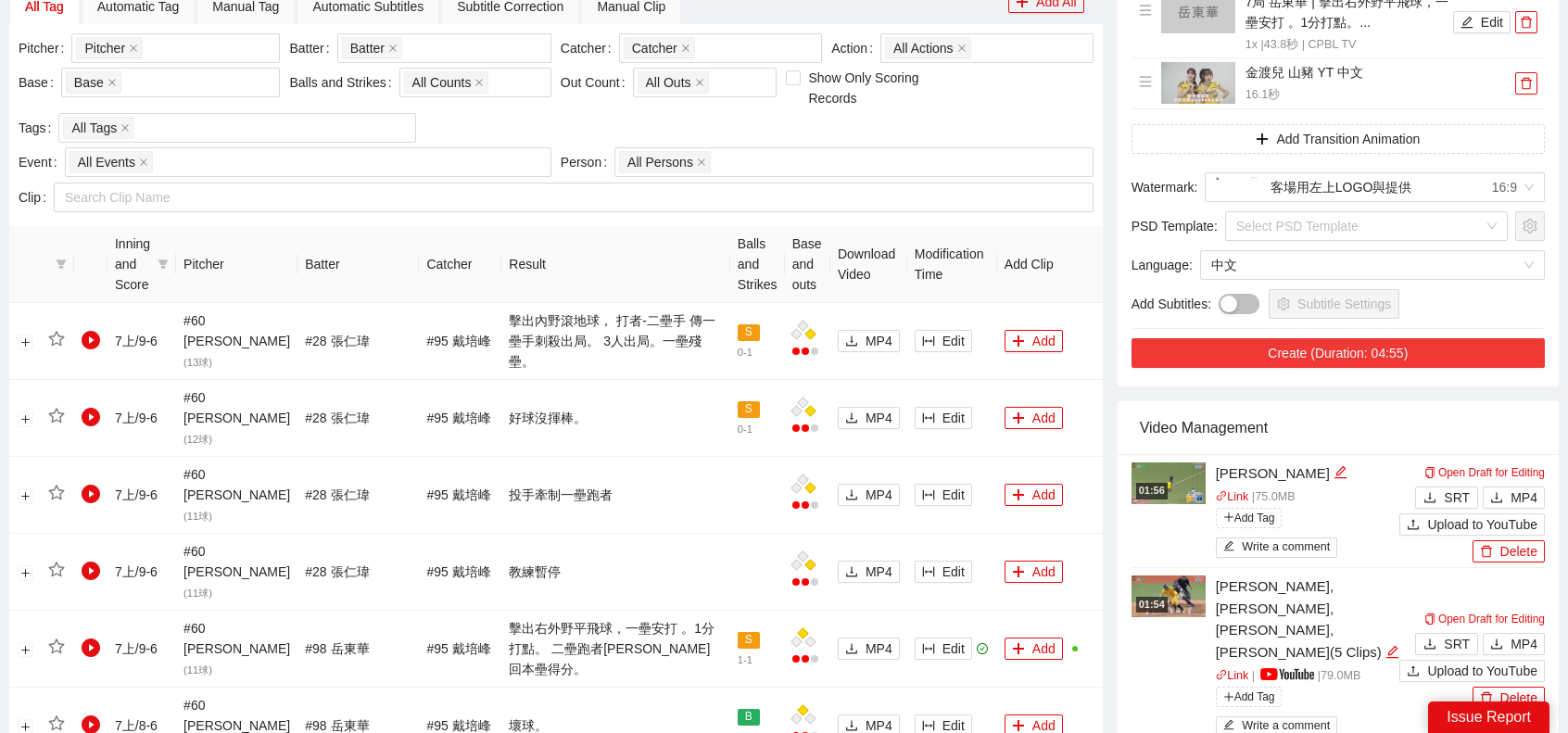
click at [1394, 338] on button "Create (Duration: 04:55)" at bounding box center [1338, 353] width 413 height 30
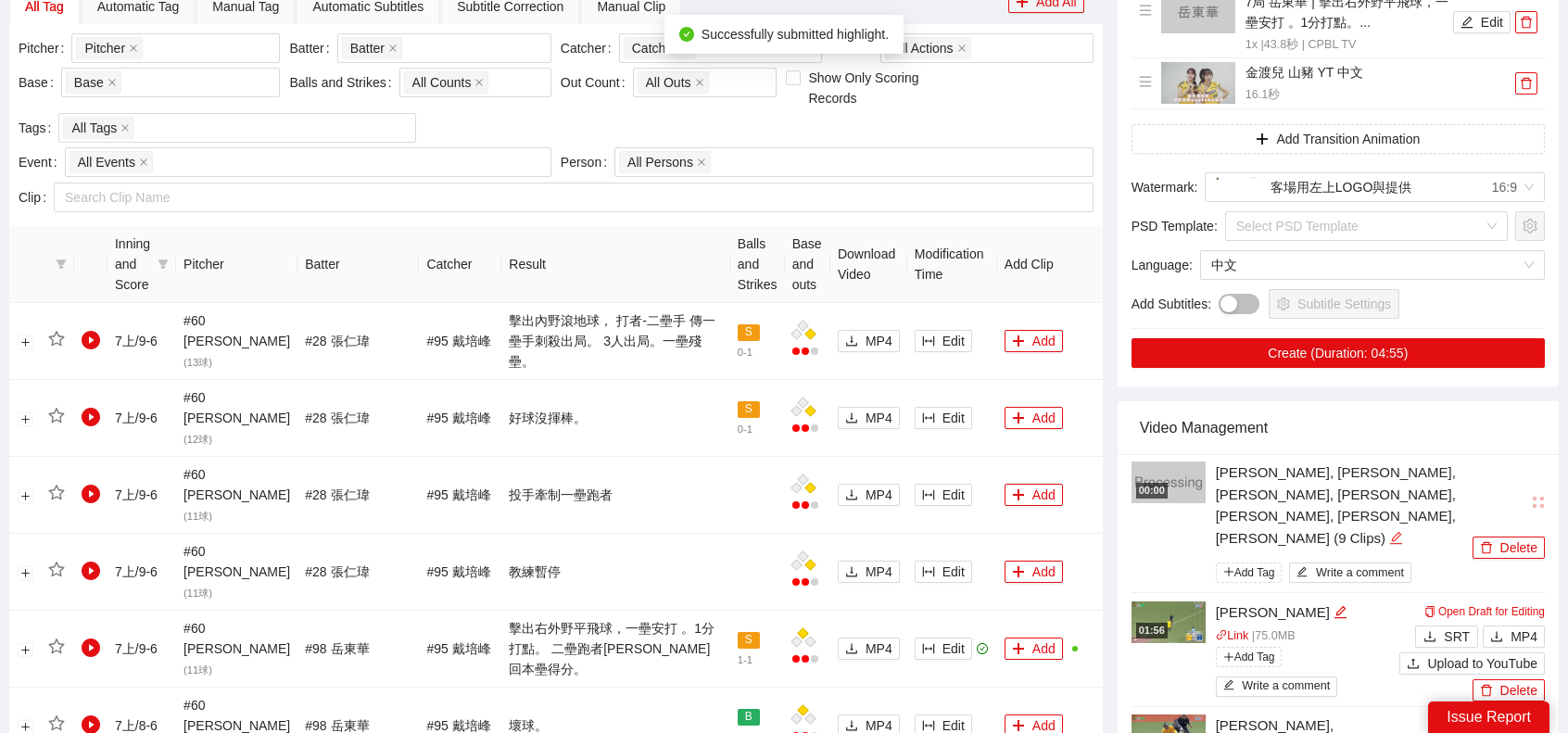
click at [1391, 532] on icon "edit" at bounding box center [1396, 538] width 12 height 12
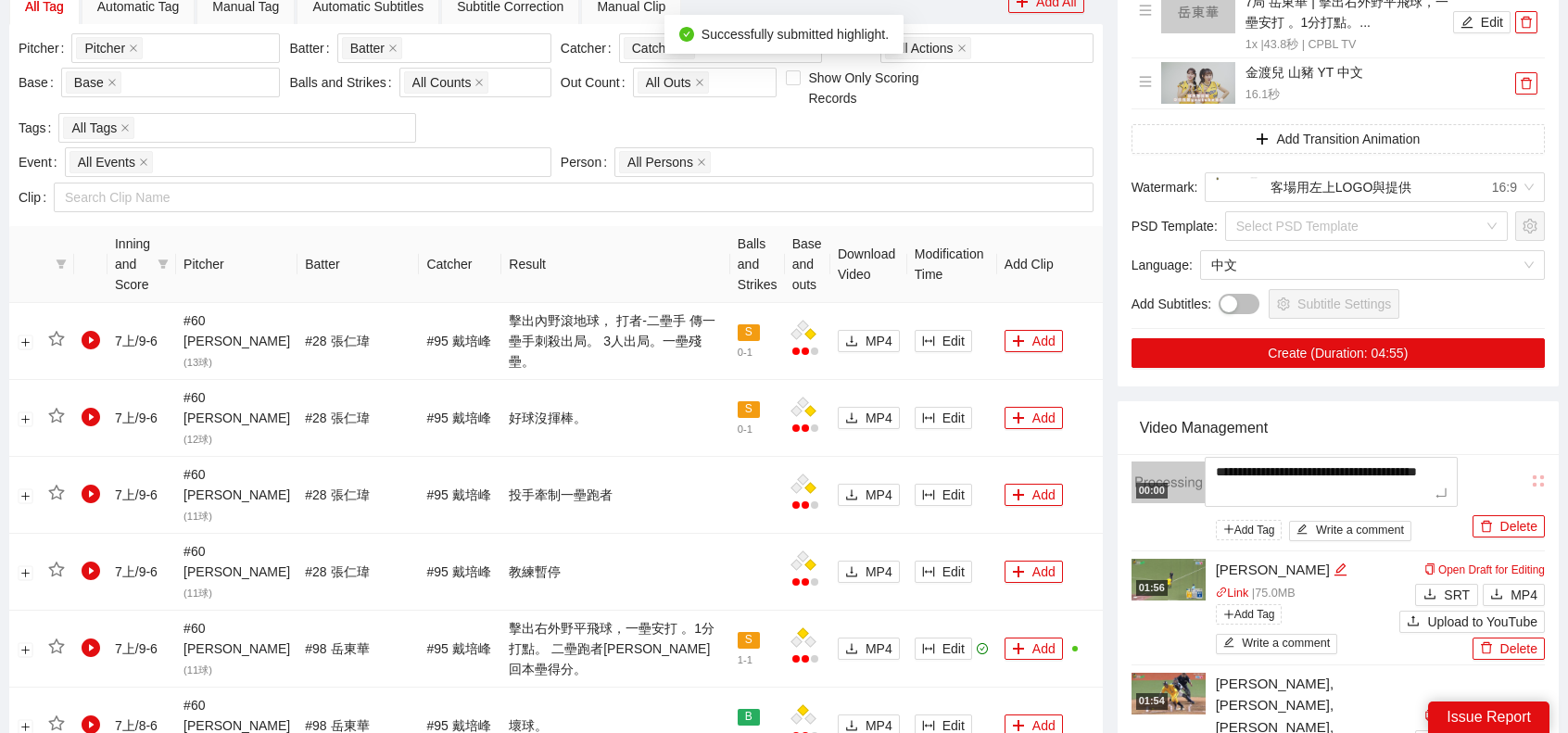
type textarea "*"
type textarea "**"
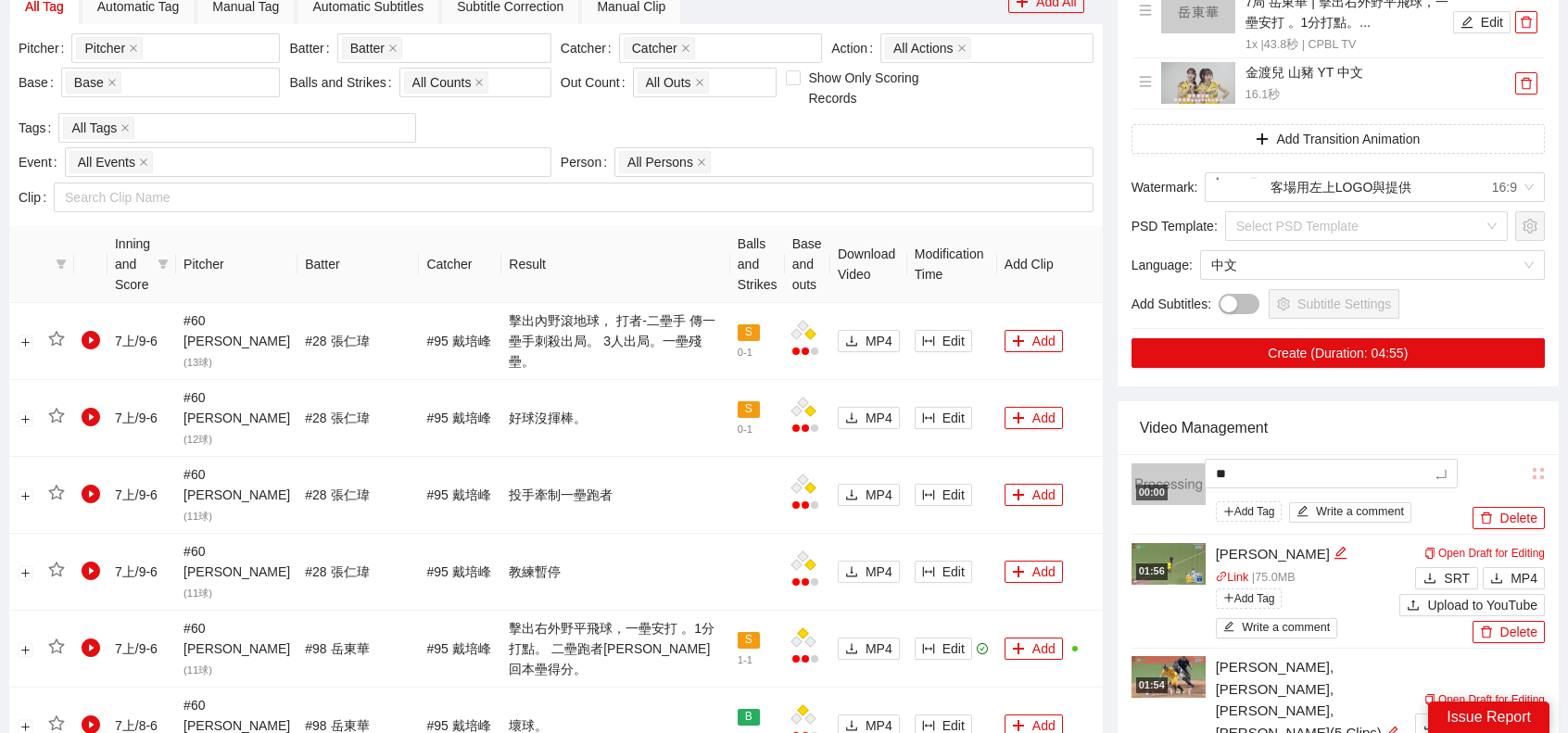
type textarea "*"
type textarea "**"
type textarea "***"
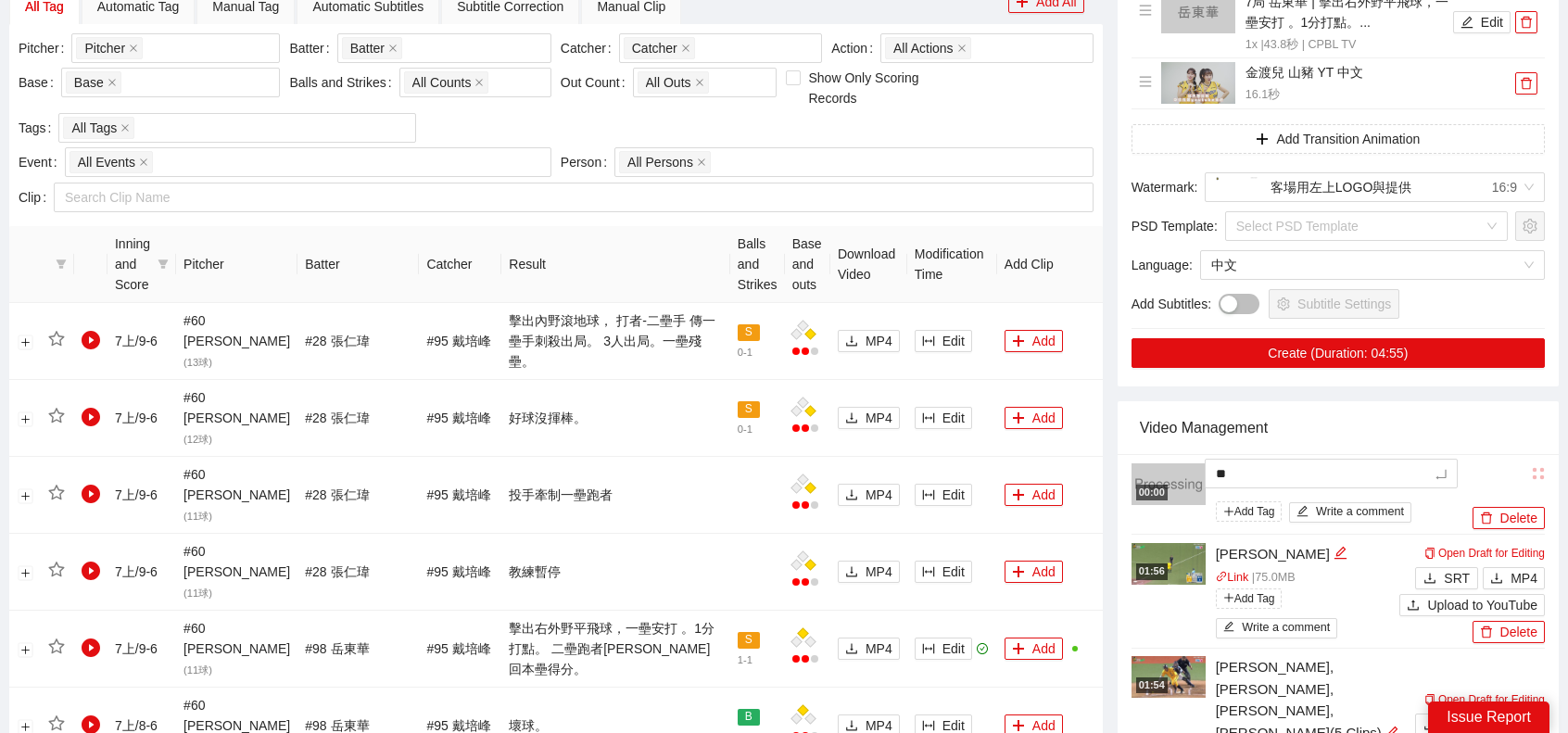
type textarea "***"
type textarea "****"
type textarea "**"
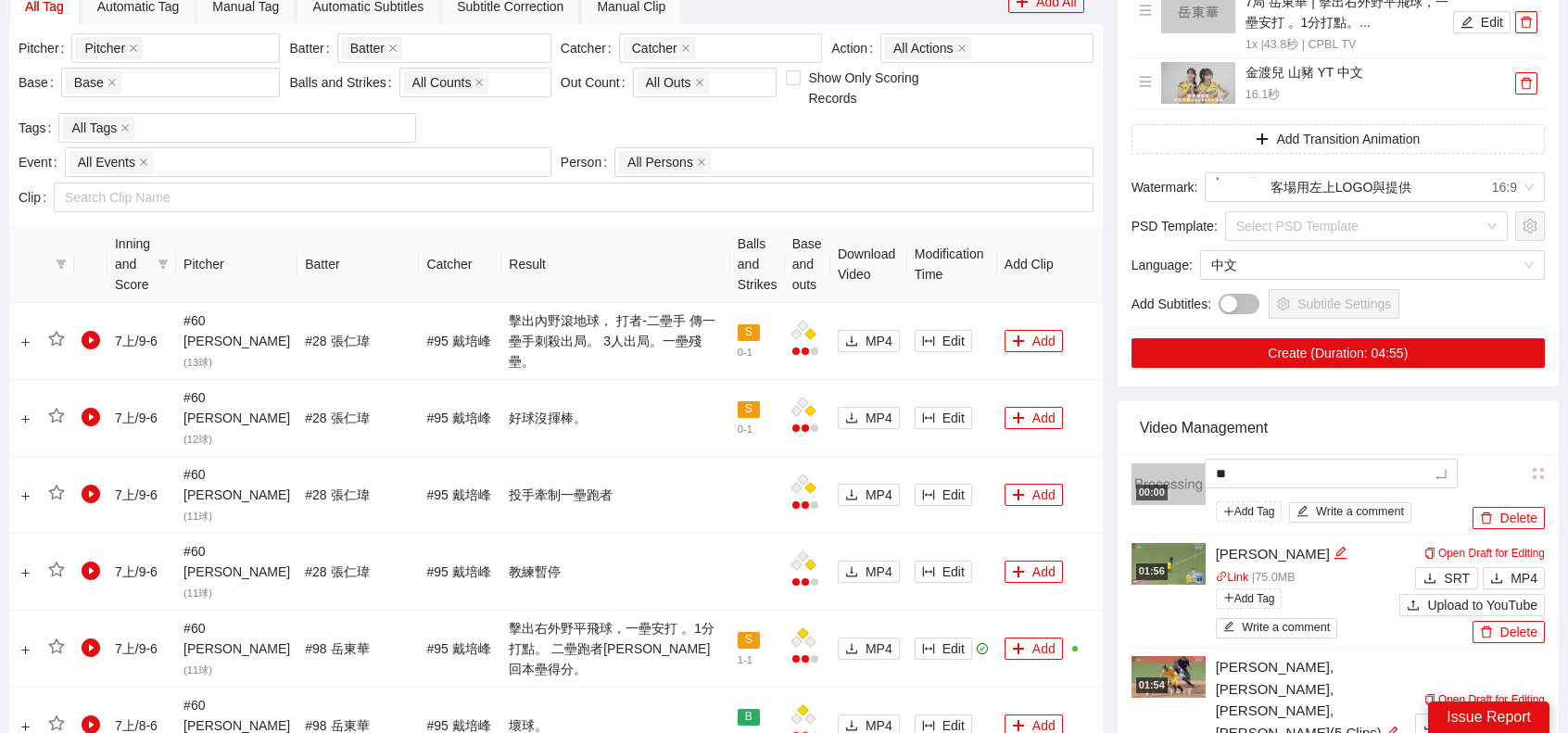
type textarea "***"
type textarea "****"
type textarea "*****"
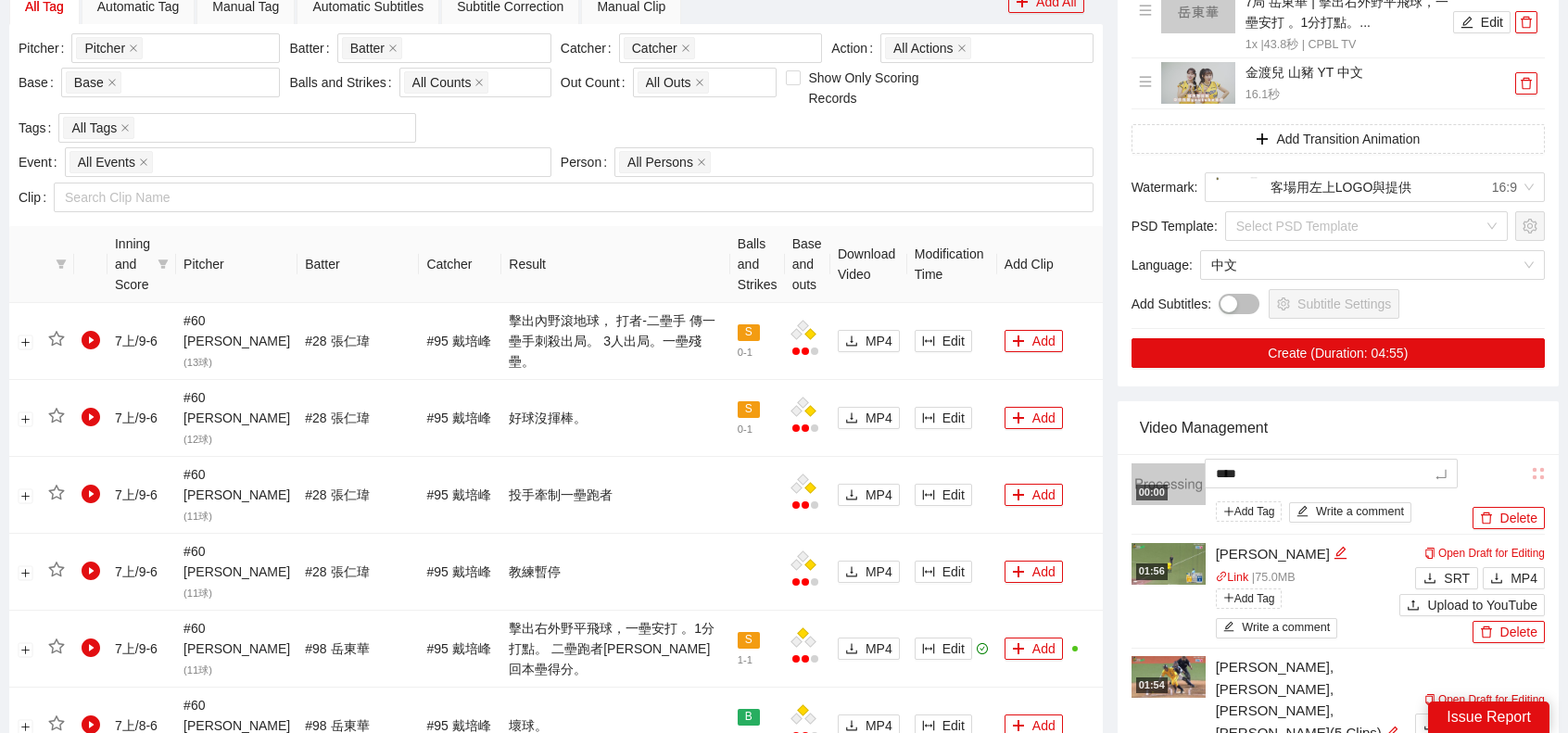
type textarea "*****"
type textarea "****"
type textarea "*****"
type textarea "******"
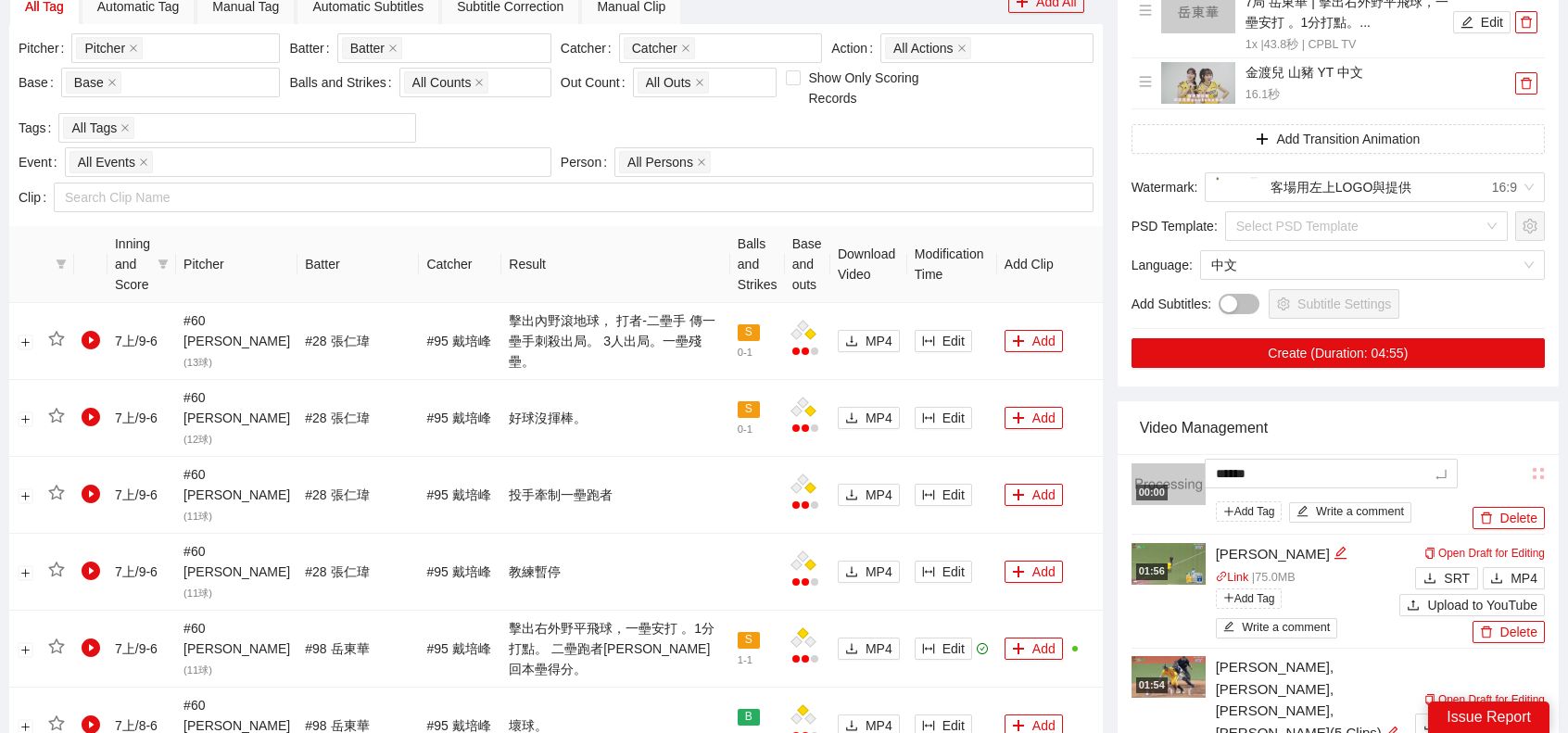
type textarea "*******"
type textarea "*****"
type textarea "******"
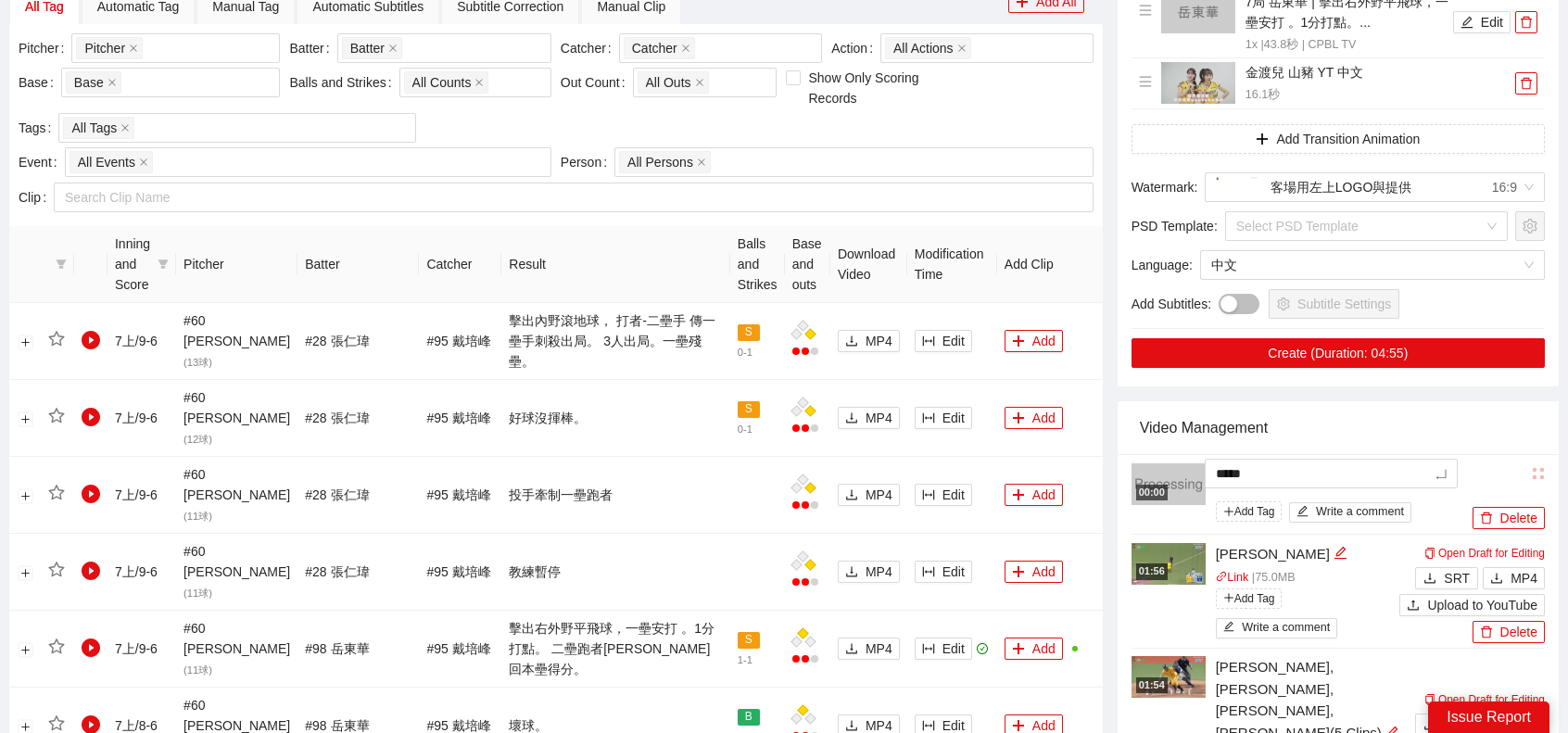
type textarea "******"
type textarea "*******"
type textarea "******"
type textarea "*******"
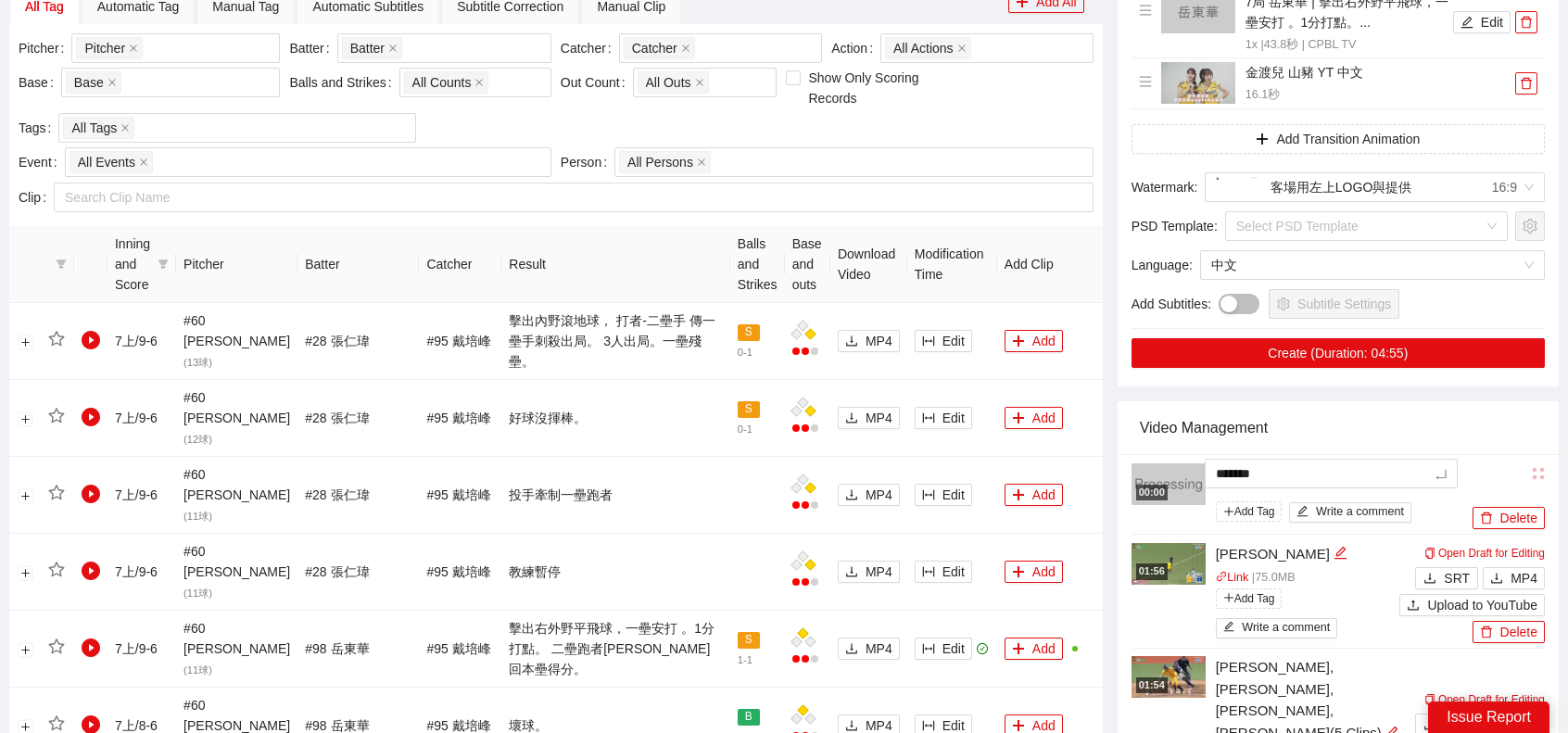
type textarea "*******"
type textarea "********"
type textarea "*********"
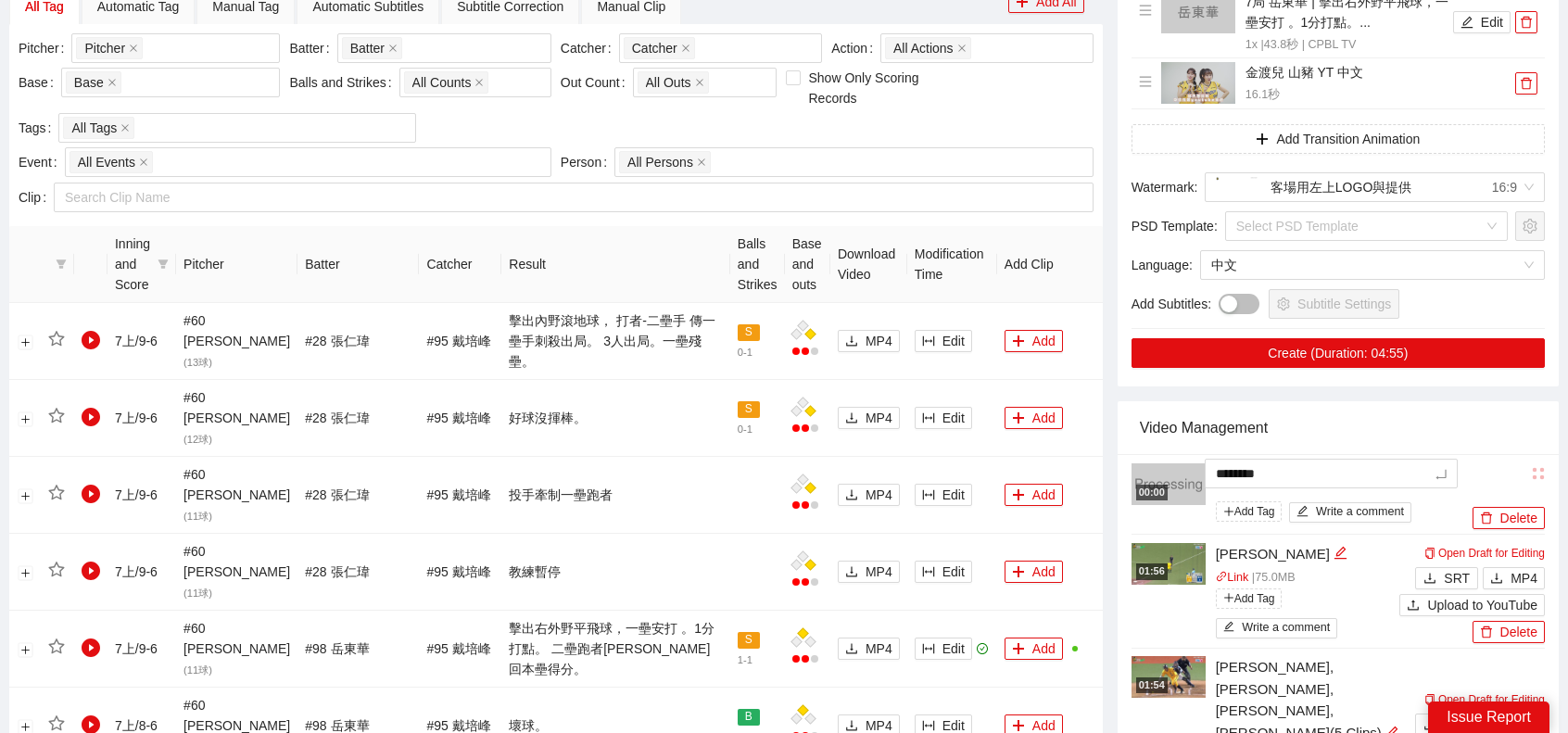
type textarea "*********"
type textarea "********"
type textarea "*********"
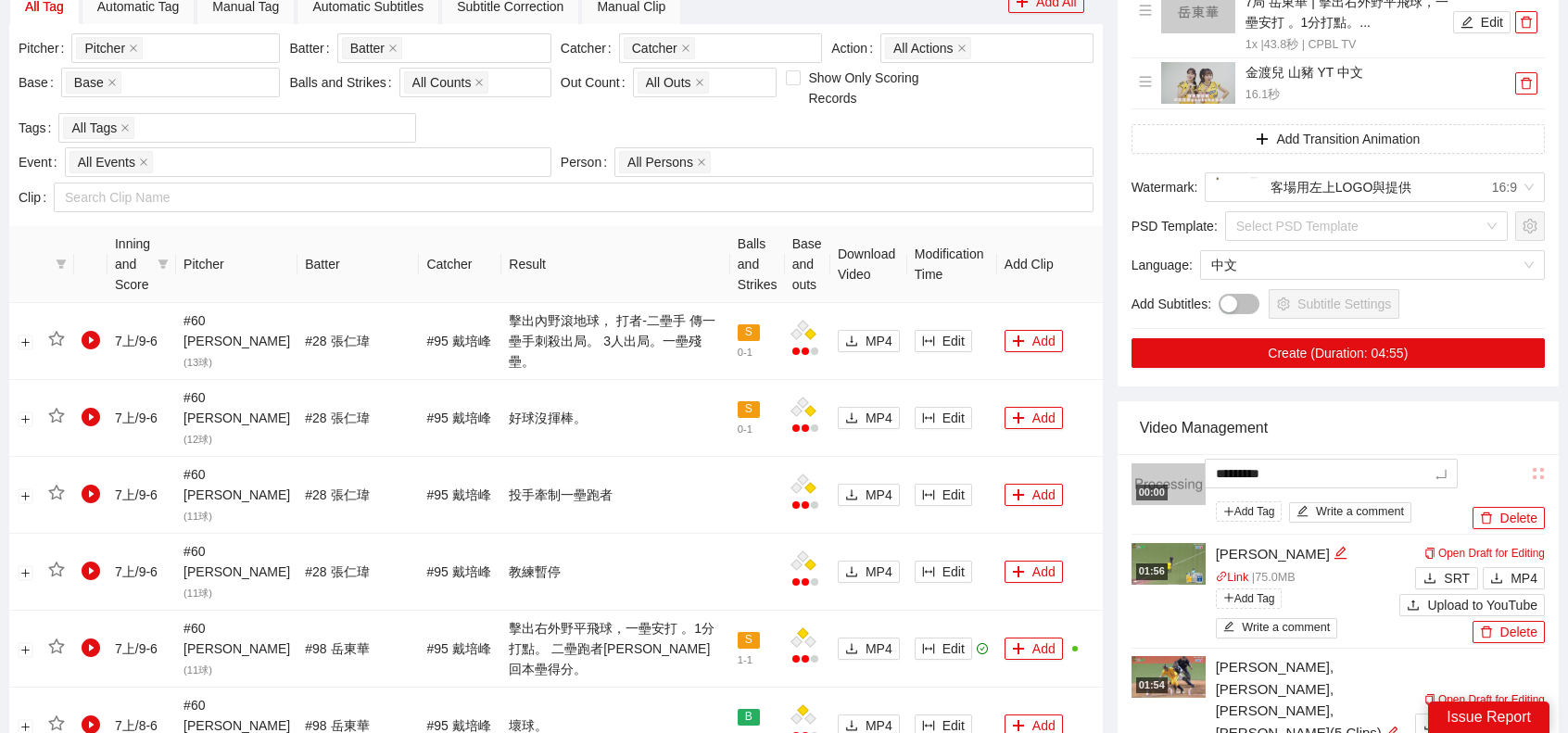
type textarea "**********"
type textarea "*********"
type textarea "**********"
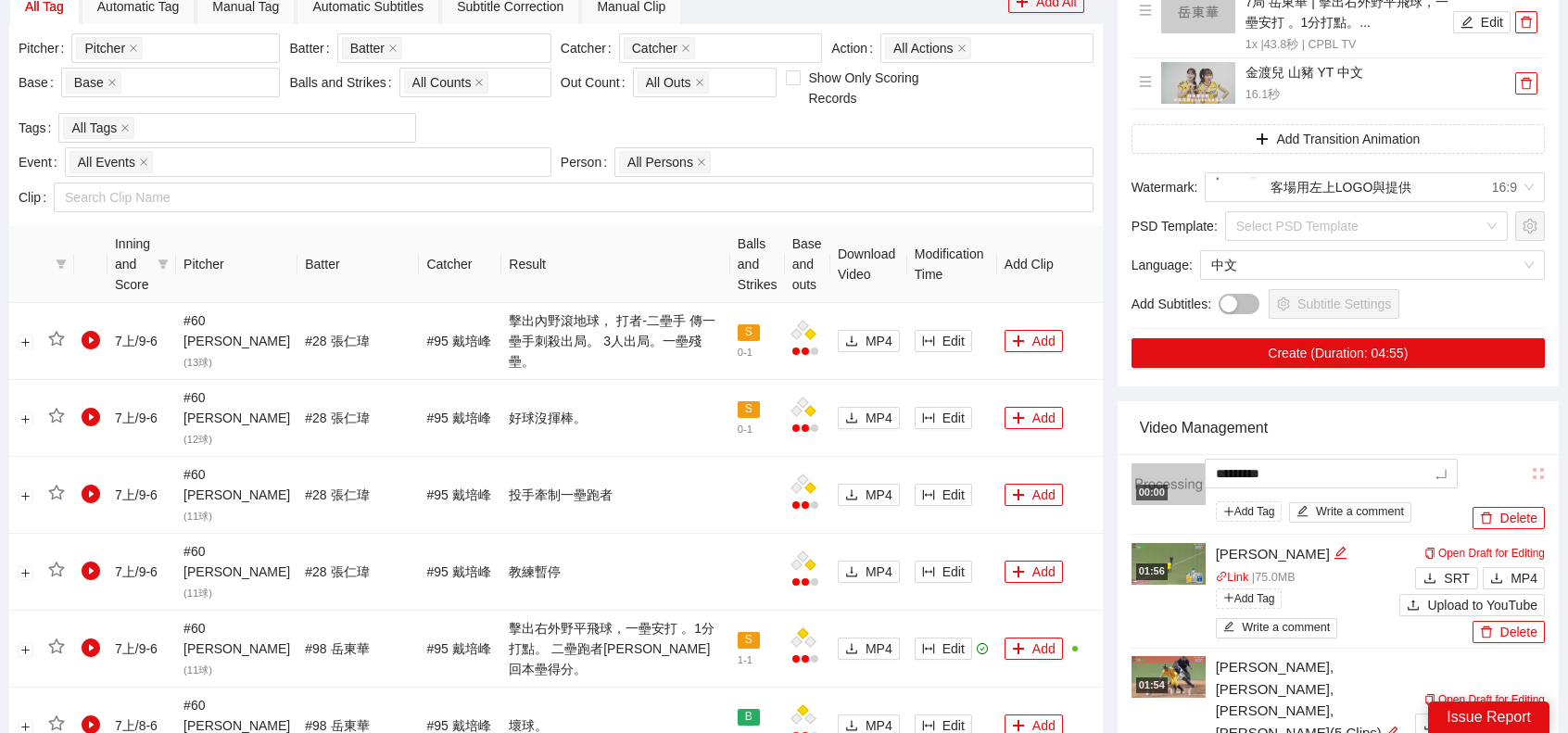
type textarea "**********"
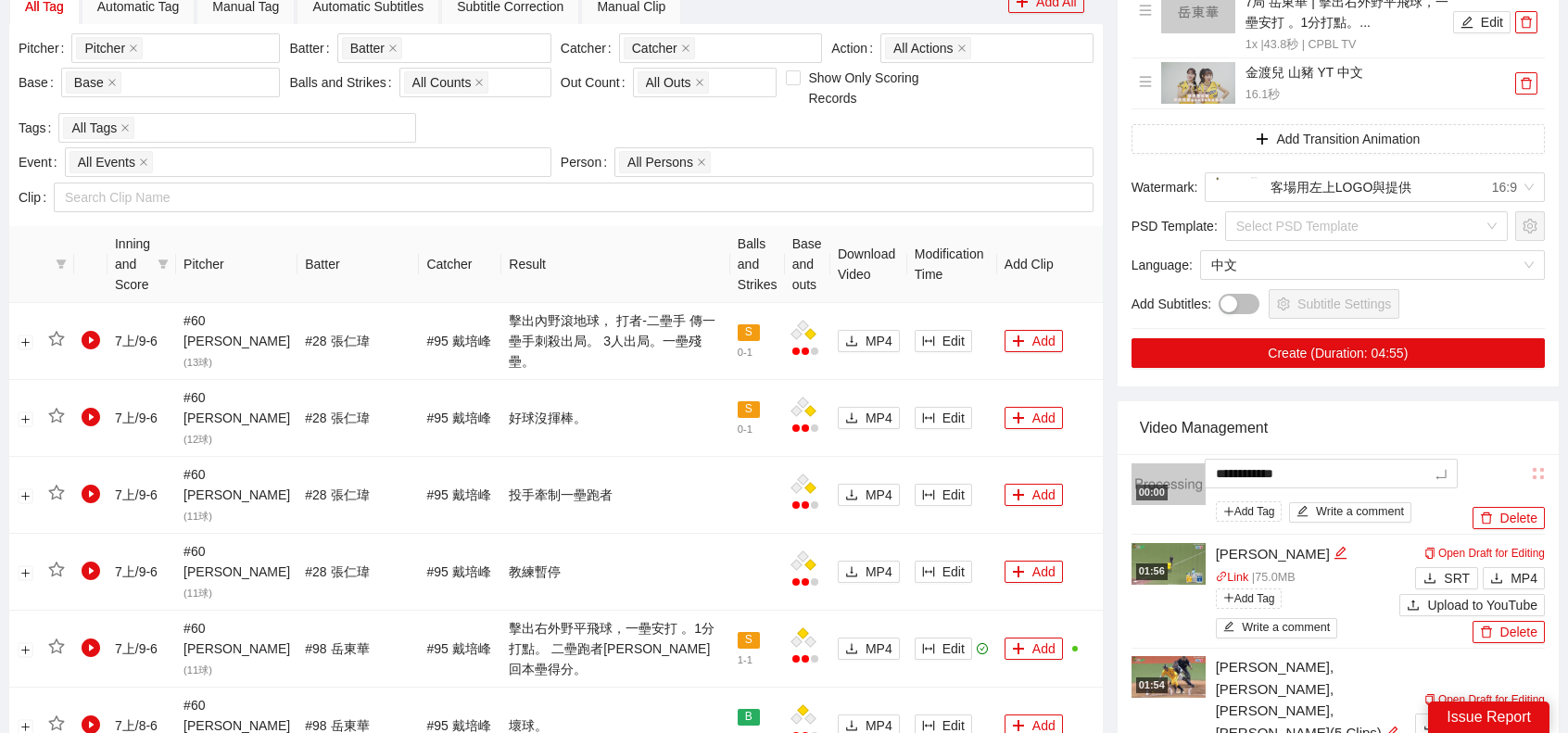
type textarea "**********"
drag, startPoint x: 1355, startPoint y: 326, endPoint x: 1366, endPoint y: 294, distance: 33.8
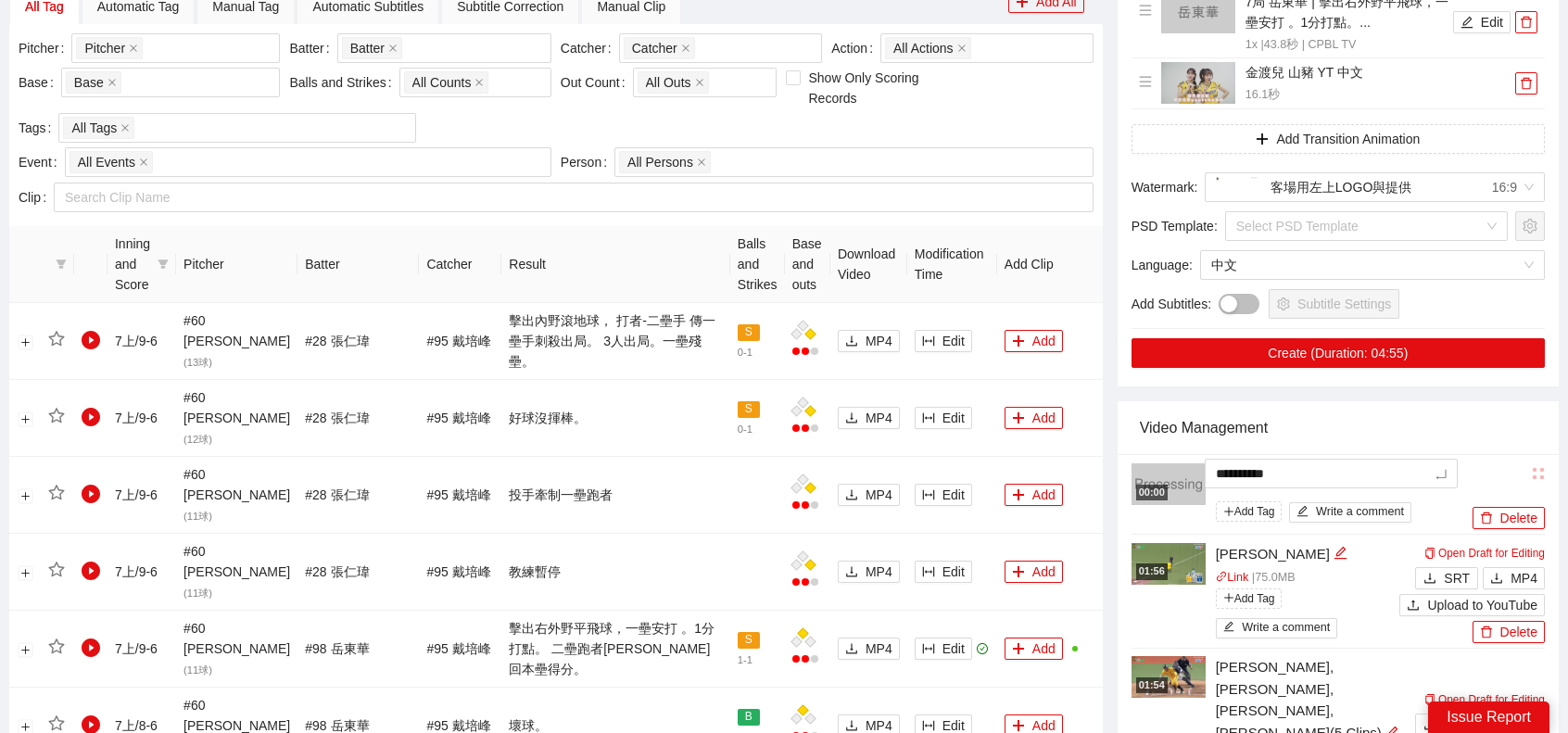
click at [1359, 401] on div "Video Management" at bounding box center [1338, 427] width 396 height 53
click at [1431, 468] on icon "edit" at bounding box center [1437, 475] width 14 height 14
click at [1308, 459] on textarea "**********" at bounding box center [1330, 474] width 253 height 30
click at [1318, 459] on textarea "**********" at bounding box center [1330, 474] width 253 height 30
type textarea "*********"
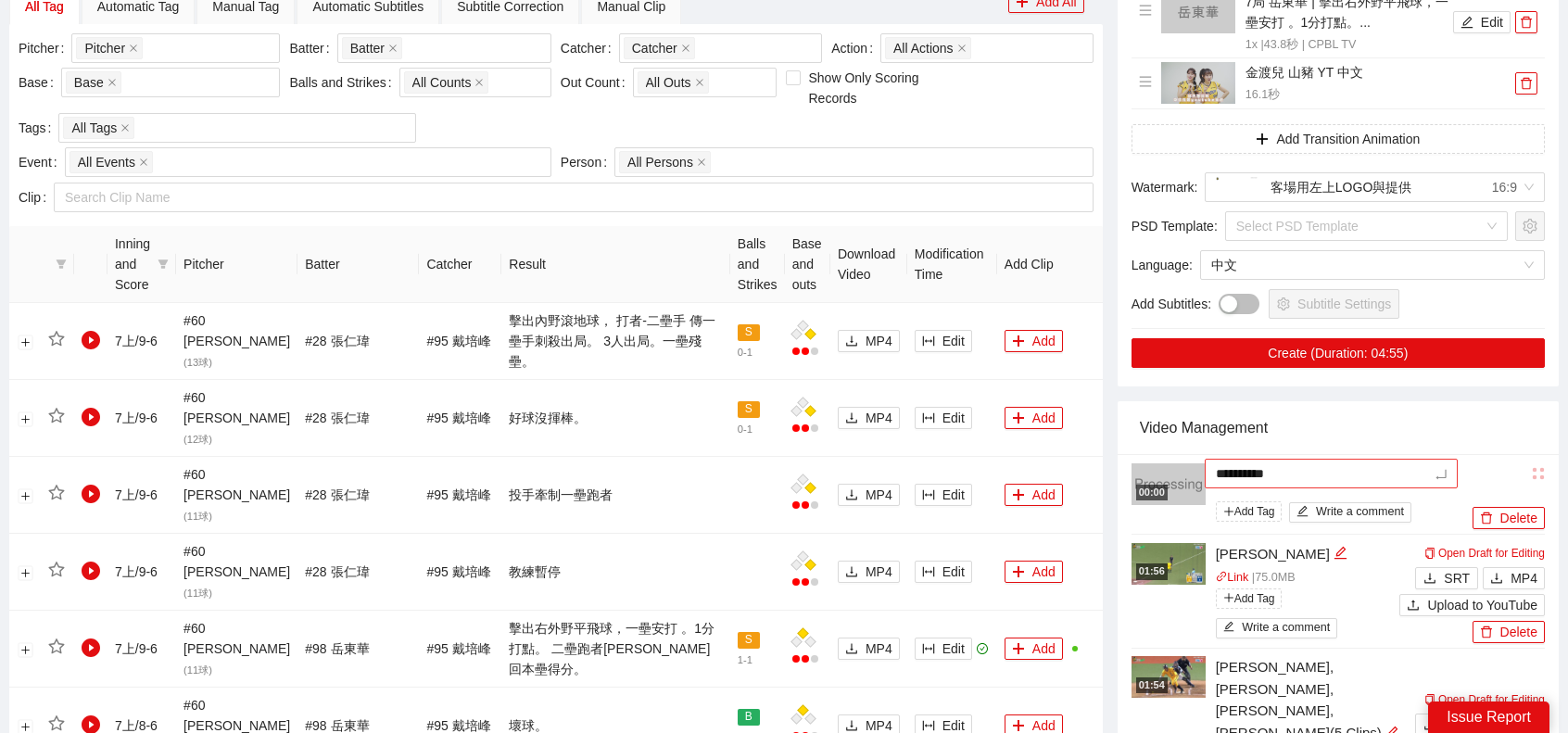
type textarea "*********"
type textarea "**********"
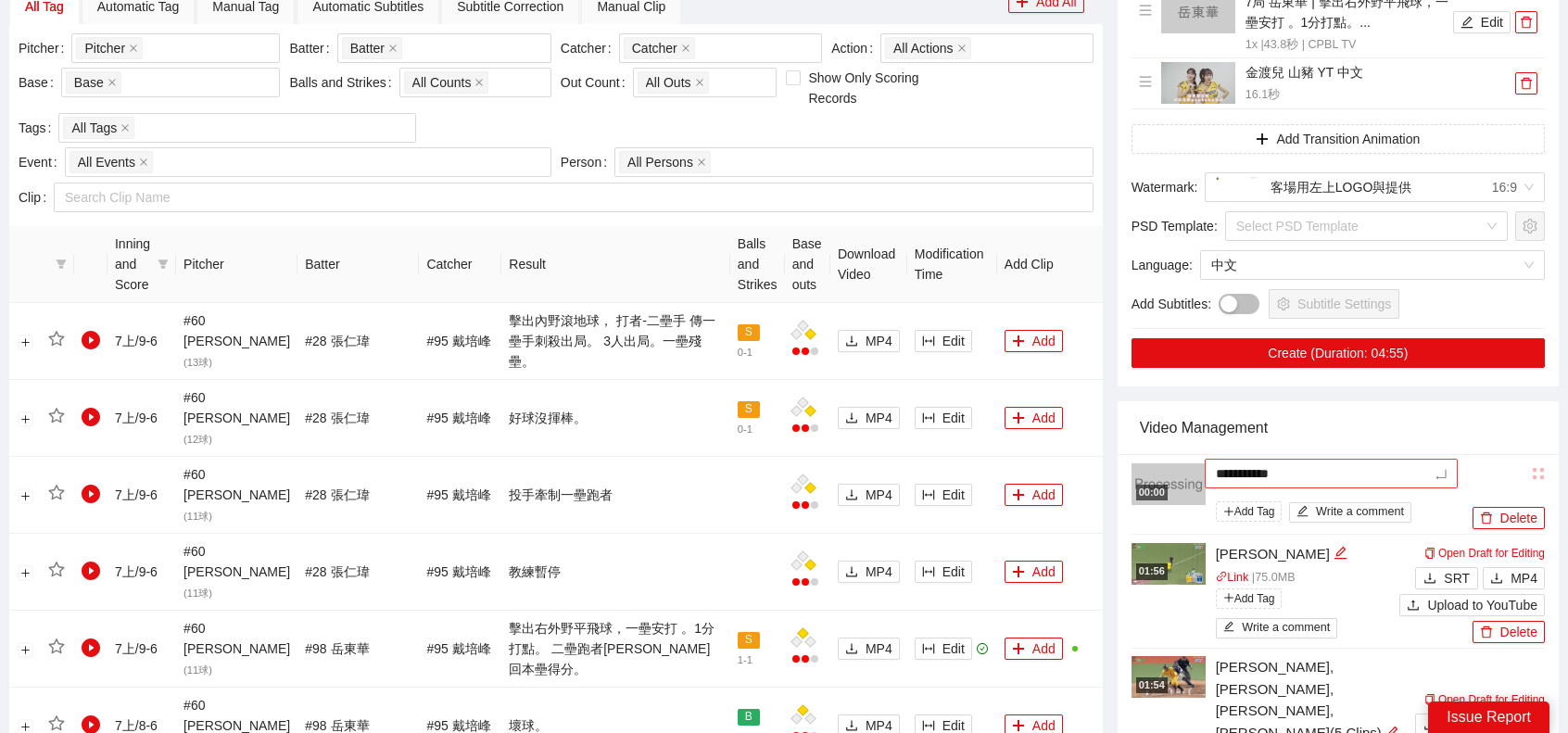
type textarea "**********"
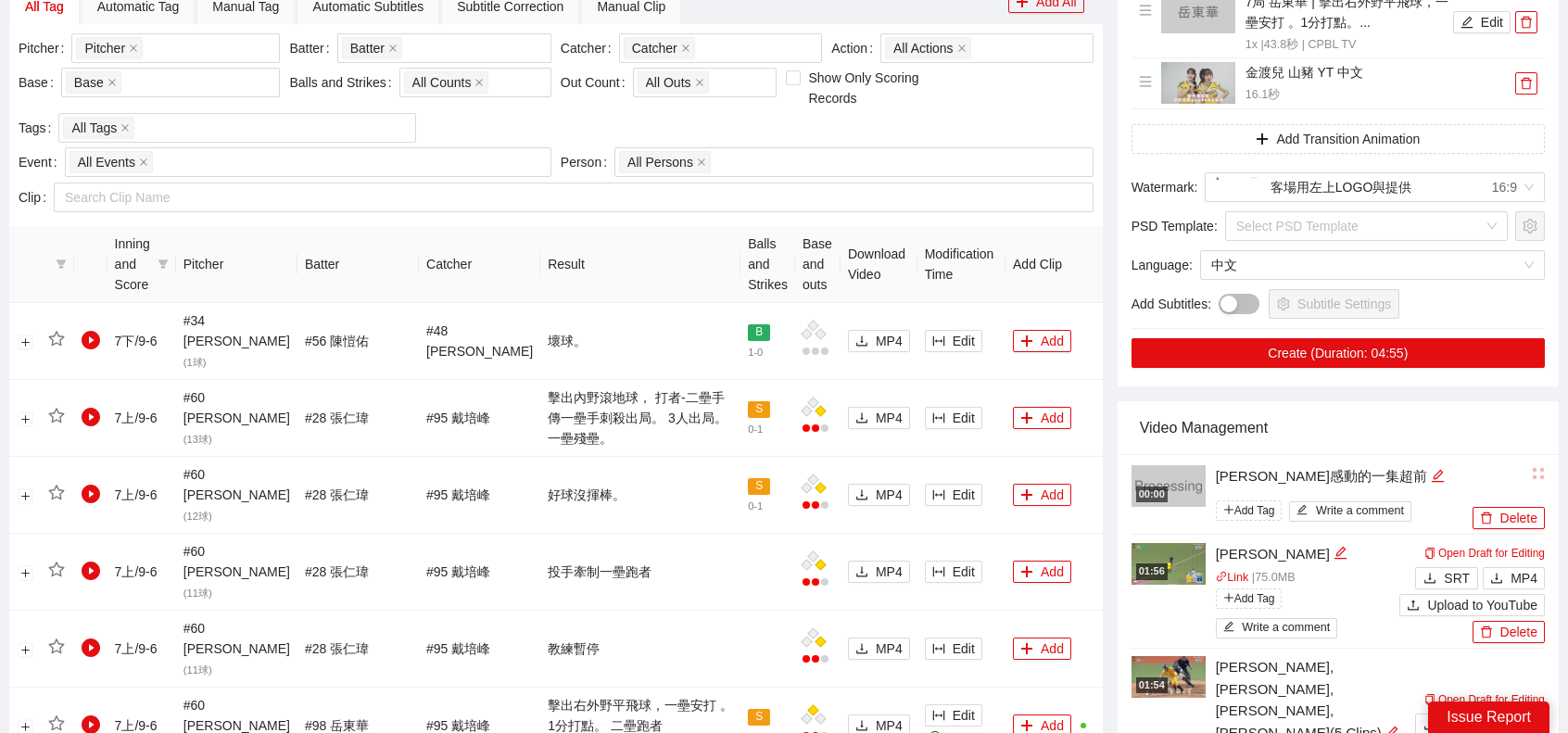
click at [1389, 401] on div "Video Management" at bounding box center [1338, 427] width 396 height 53
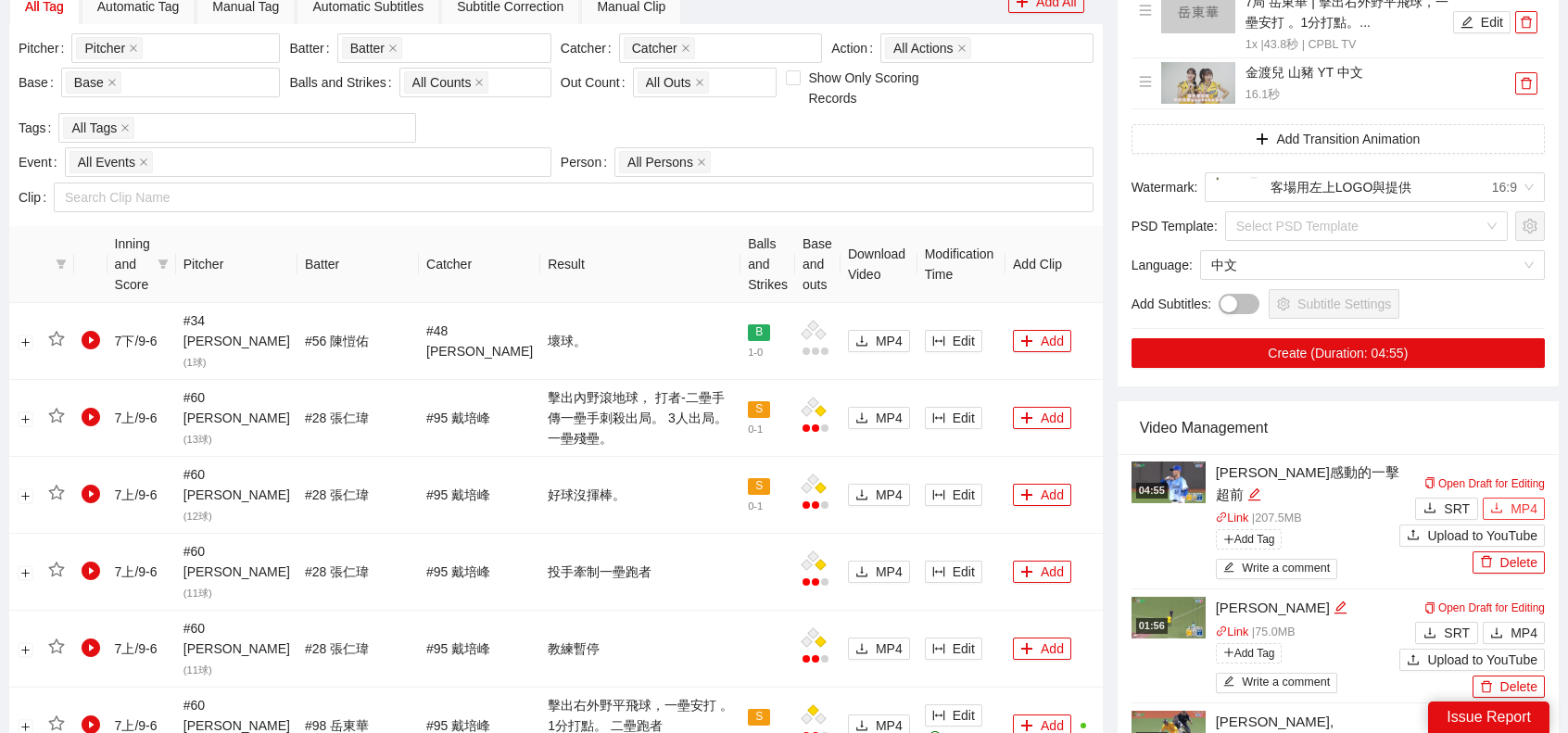
click at [1526, 498] on span "MP4" at bounding box center [1524, 509] width 27 height 21
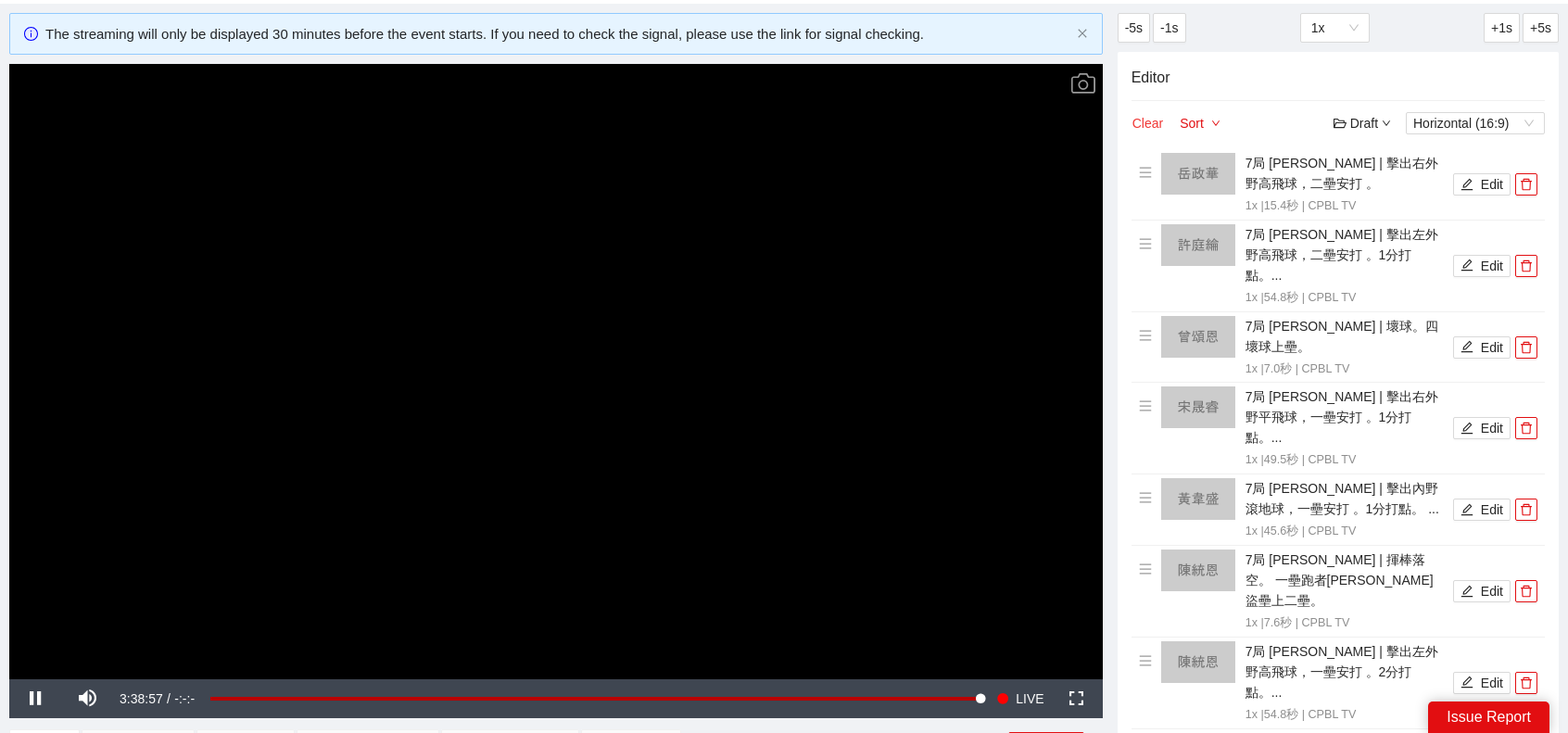
click at [1152, 121] on button "Clear" at bounding box center [1147, 123] width 33 height 23
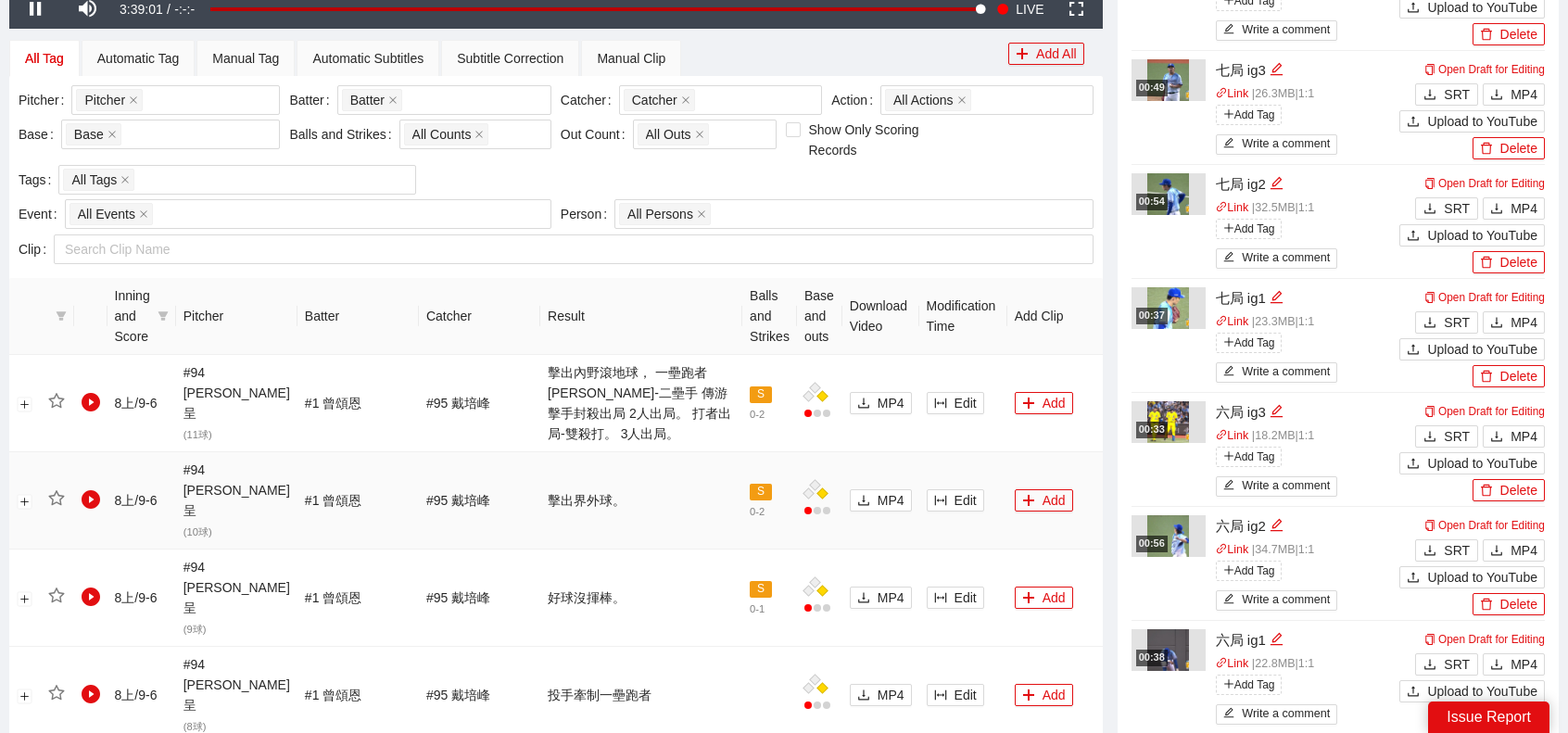
scroll to position [649, 0]
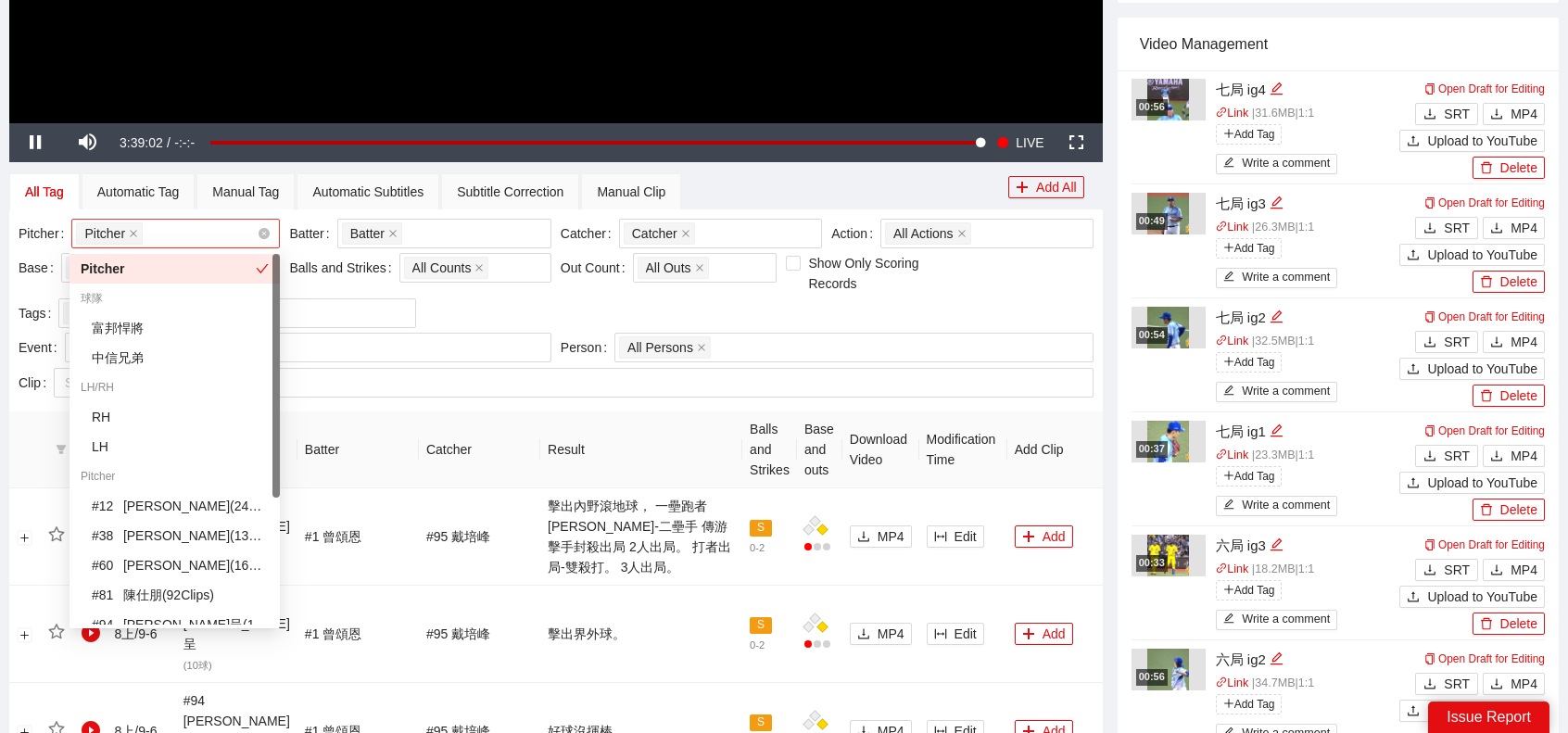
click at [204, 233] on div "Pitcher + 0 ..." at bounding box center [166, 234] width 180 height 26
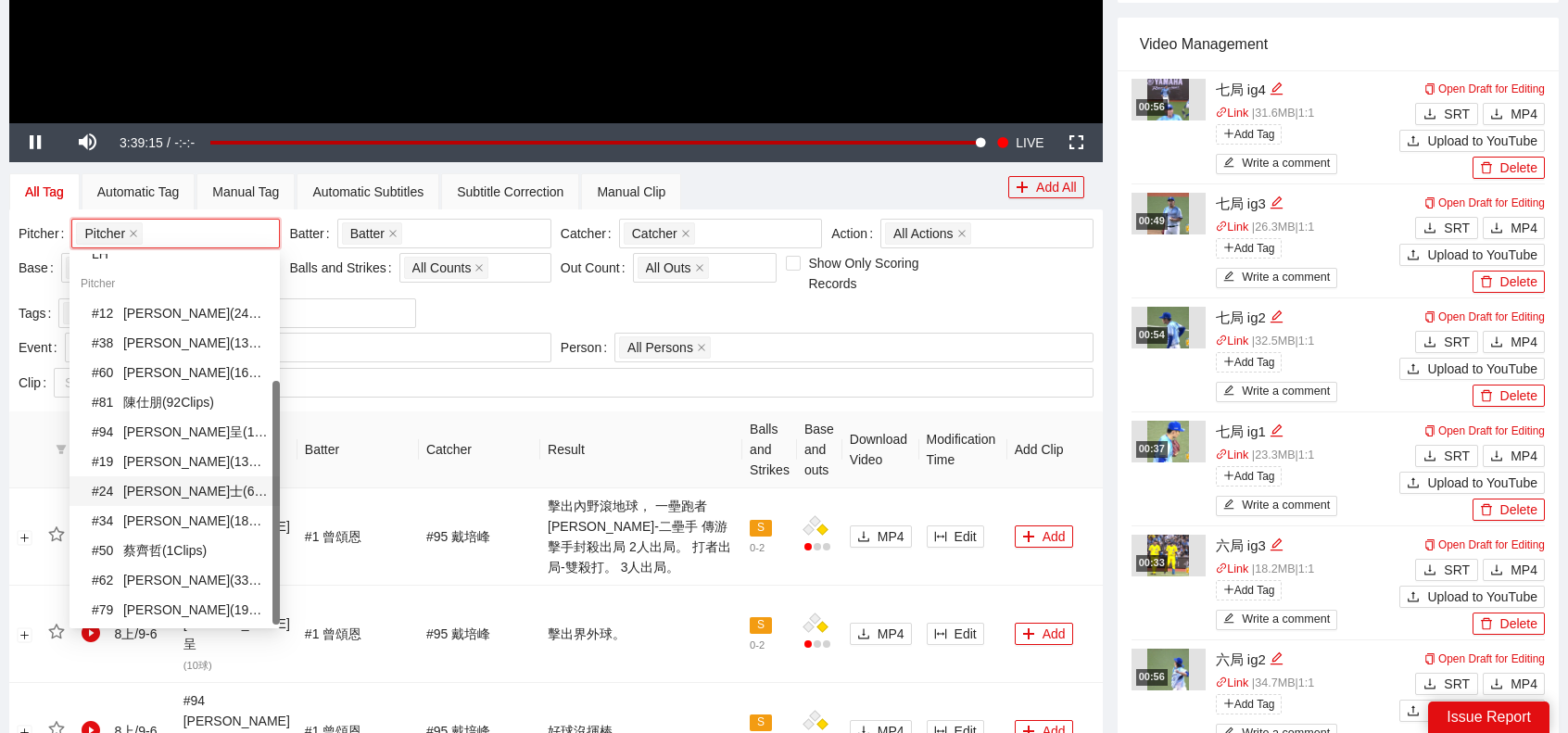
scroll to position [741, 0]
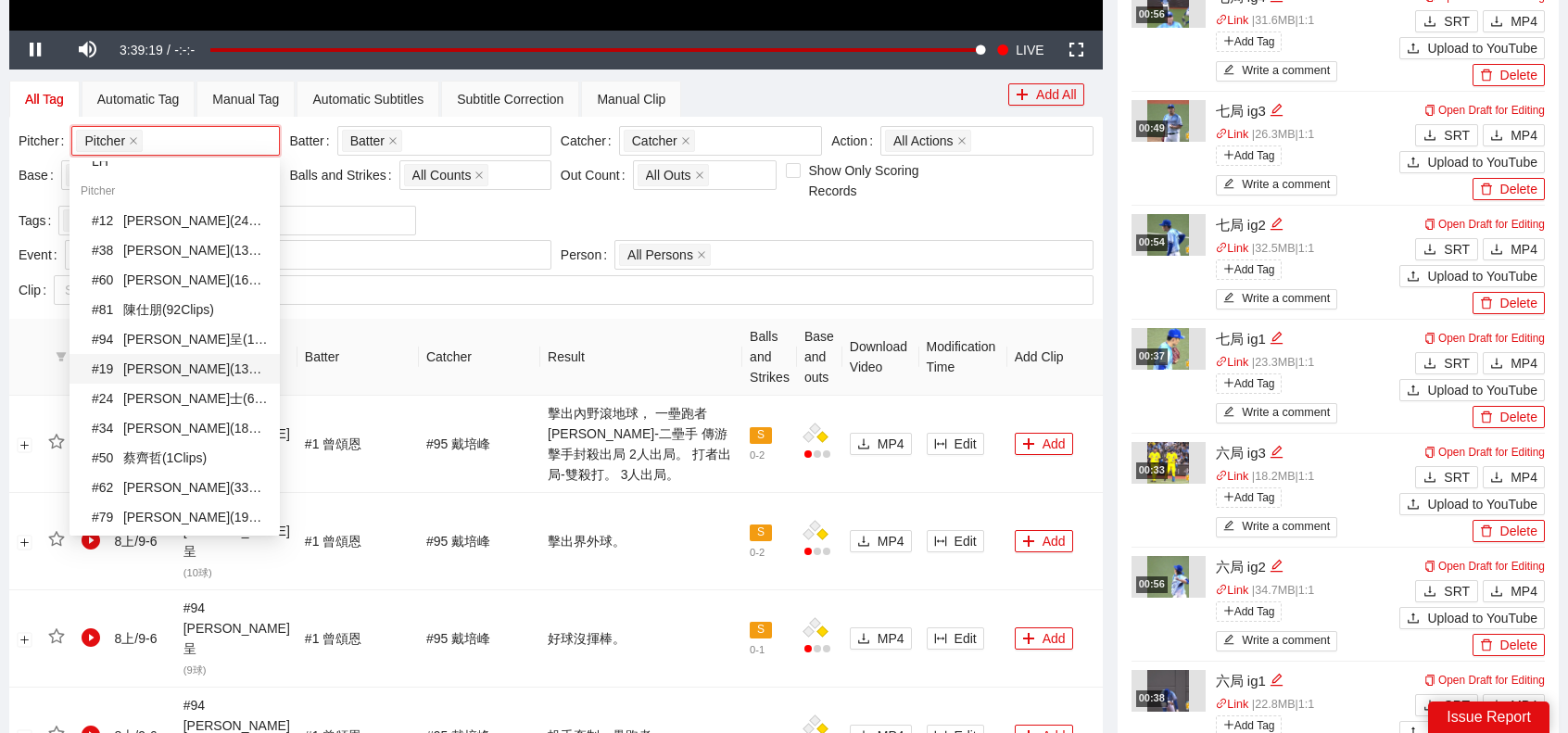
click at [158, 366] on div "# 19 [PERSON_NAME]( 13 Clips )" at bounding box center [180, 369] width 177 height 21
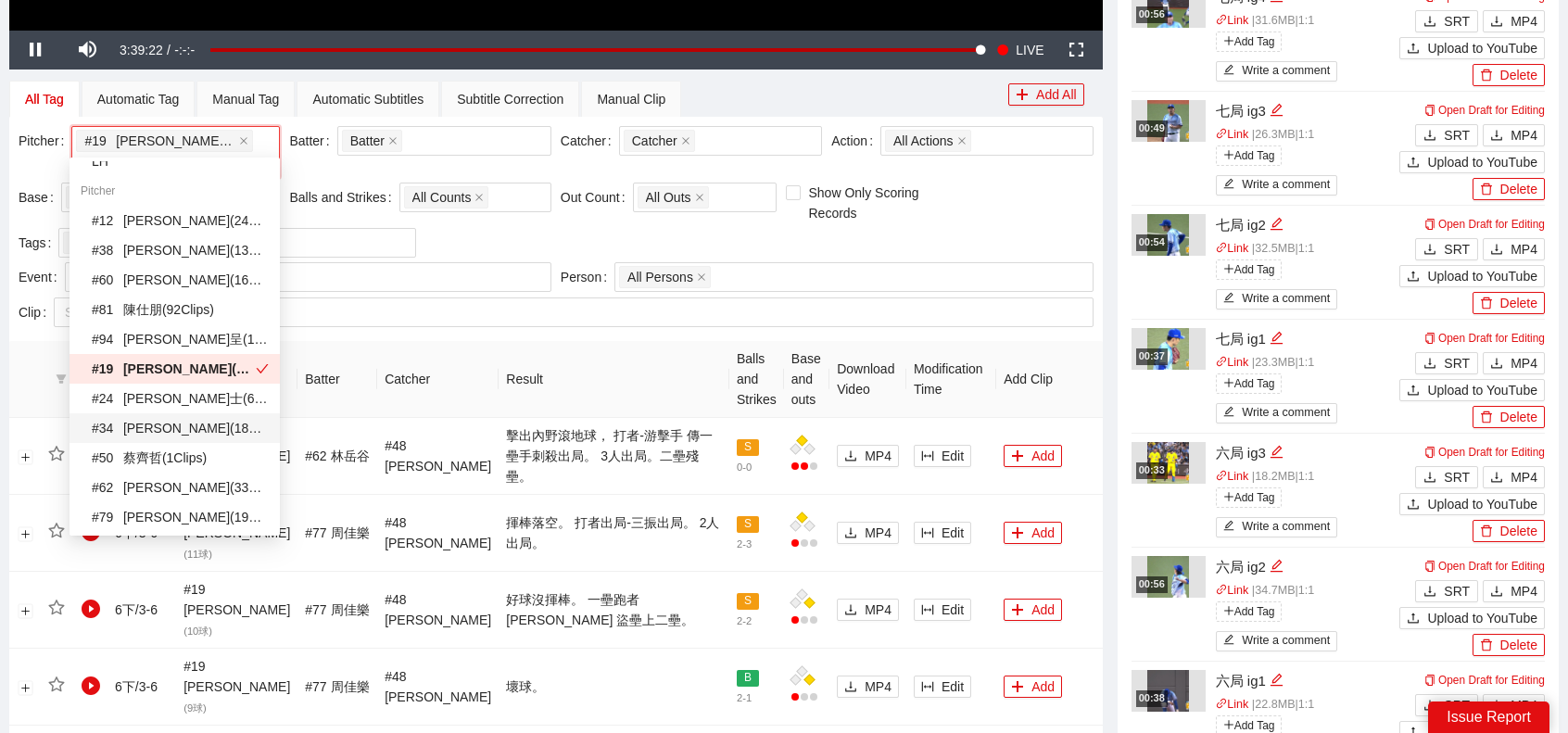
click at [161, 421] on div "# 34 [PERSON_NAME]( 18 Clips )" at bounding box center [180, 428] width 177 height 21
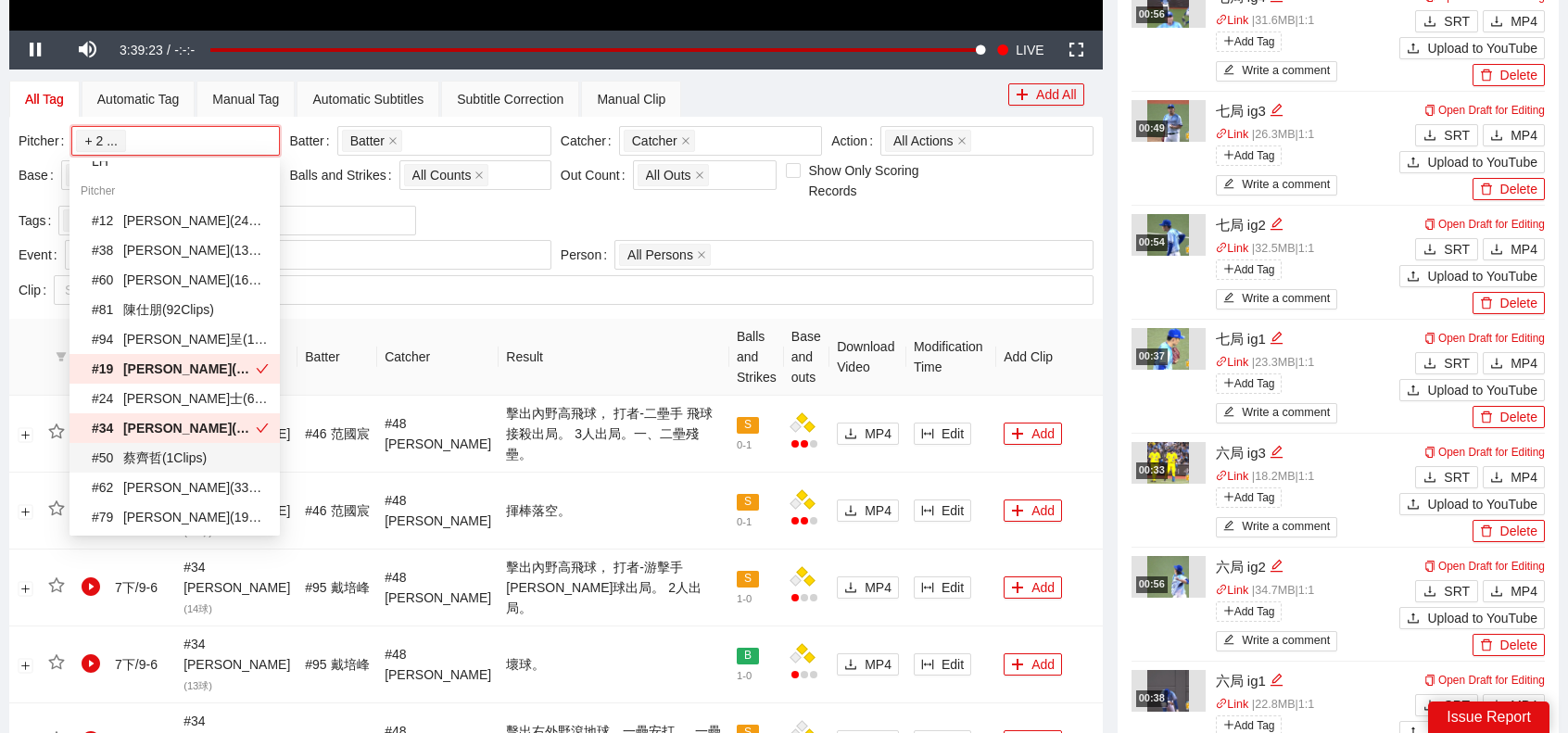
click at [161, 466] on div "# 50 [PERSON_NAME]( 1 Clips )" at bounding box center [180, 458] width 177 height 21
click at [623, 342] on th "Result" at bounding box center [614, 358] width 231 height 77
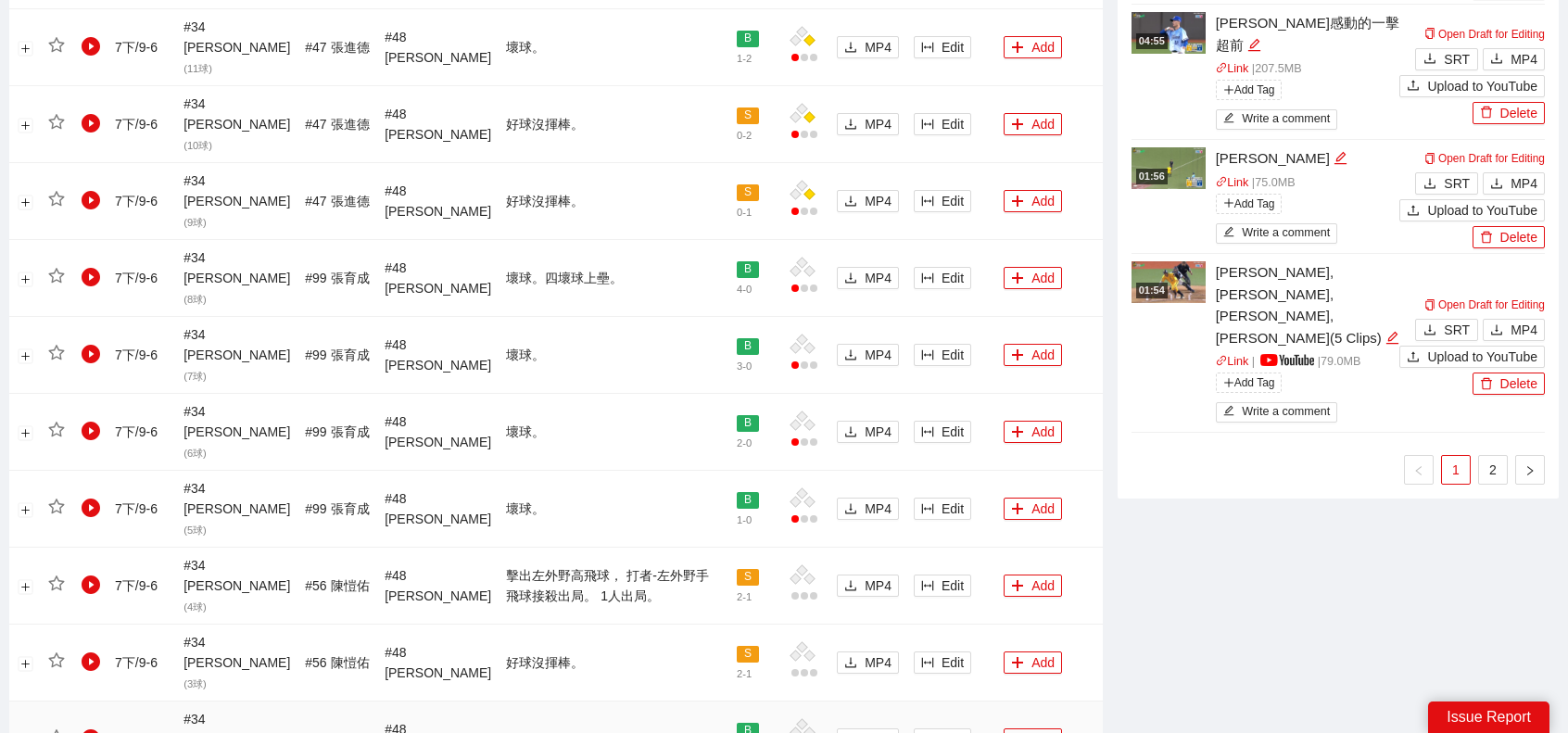
scroll to position [1737, 0]
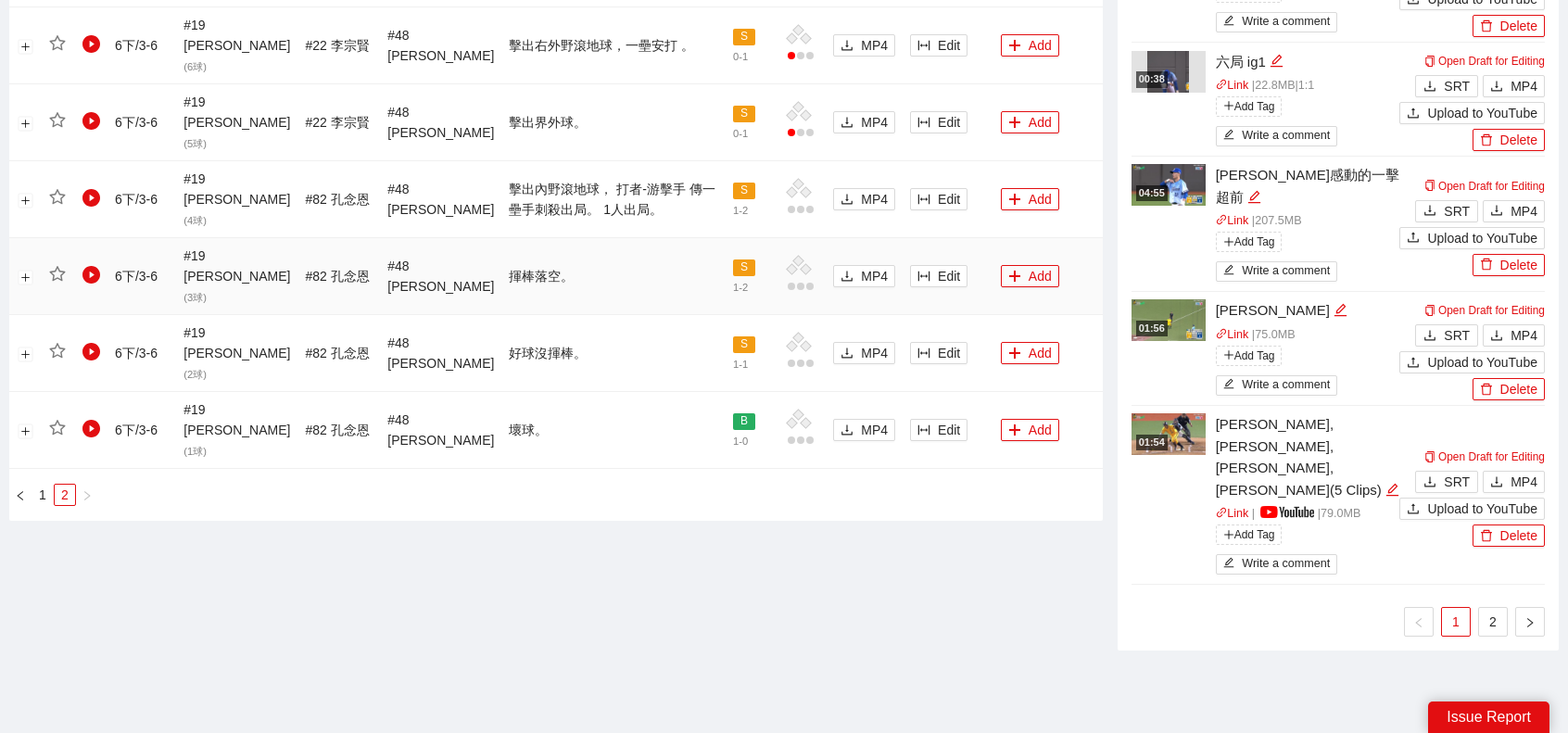
scroll to position [897, 0]
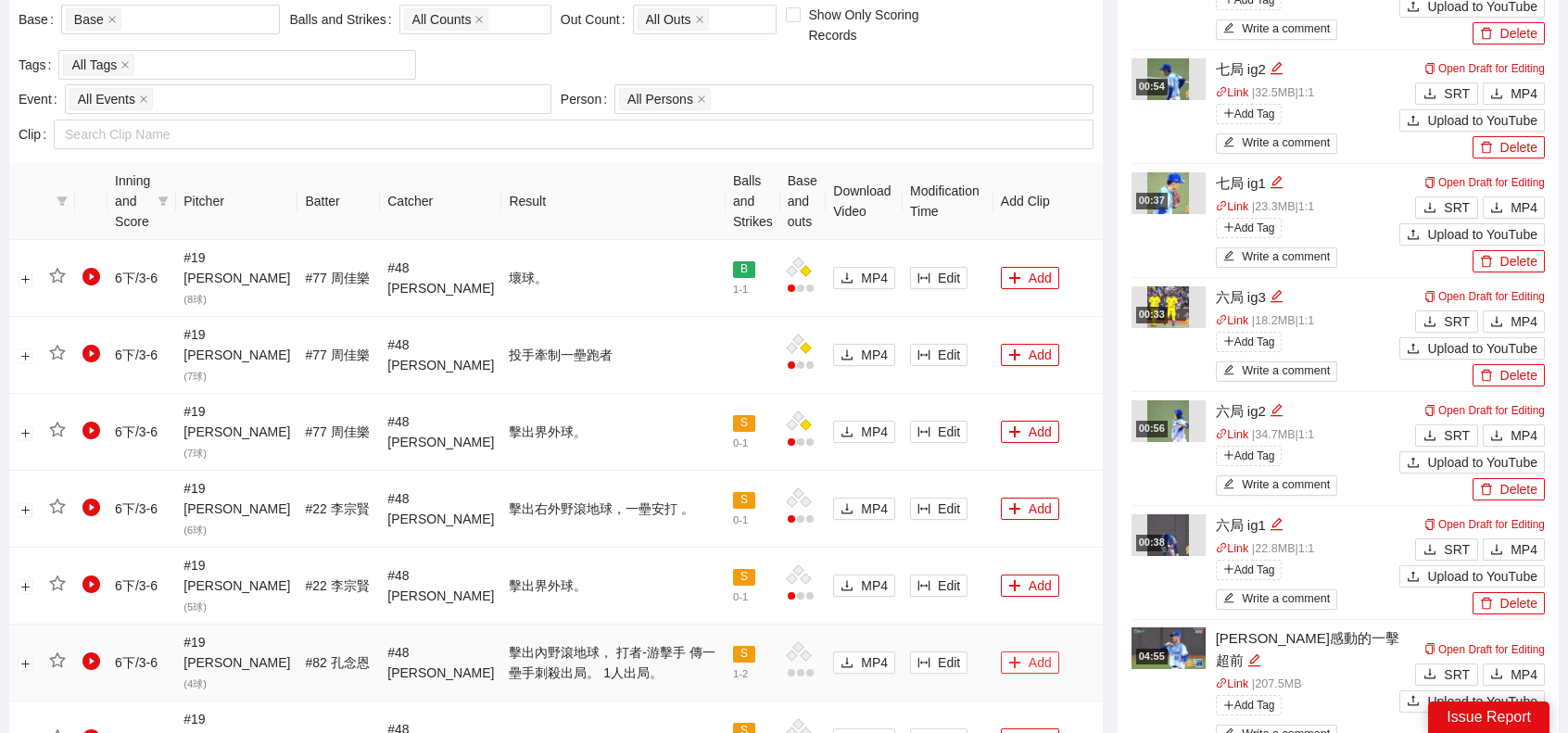
click at [1029, 651] on button "Add" at bounding box center [1030, 663] width 58 height 23
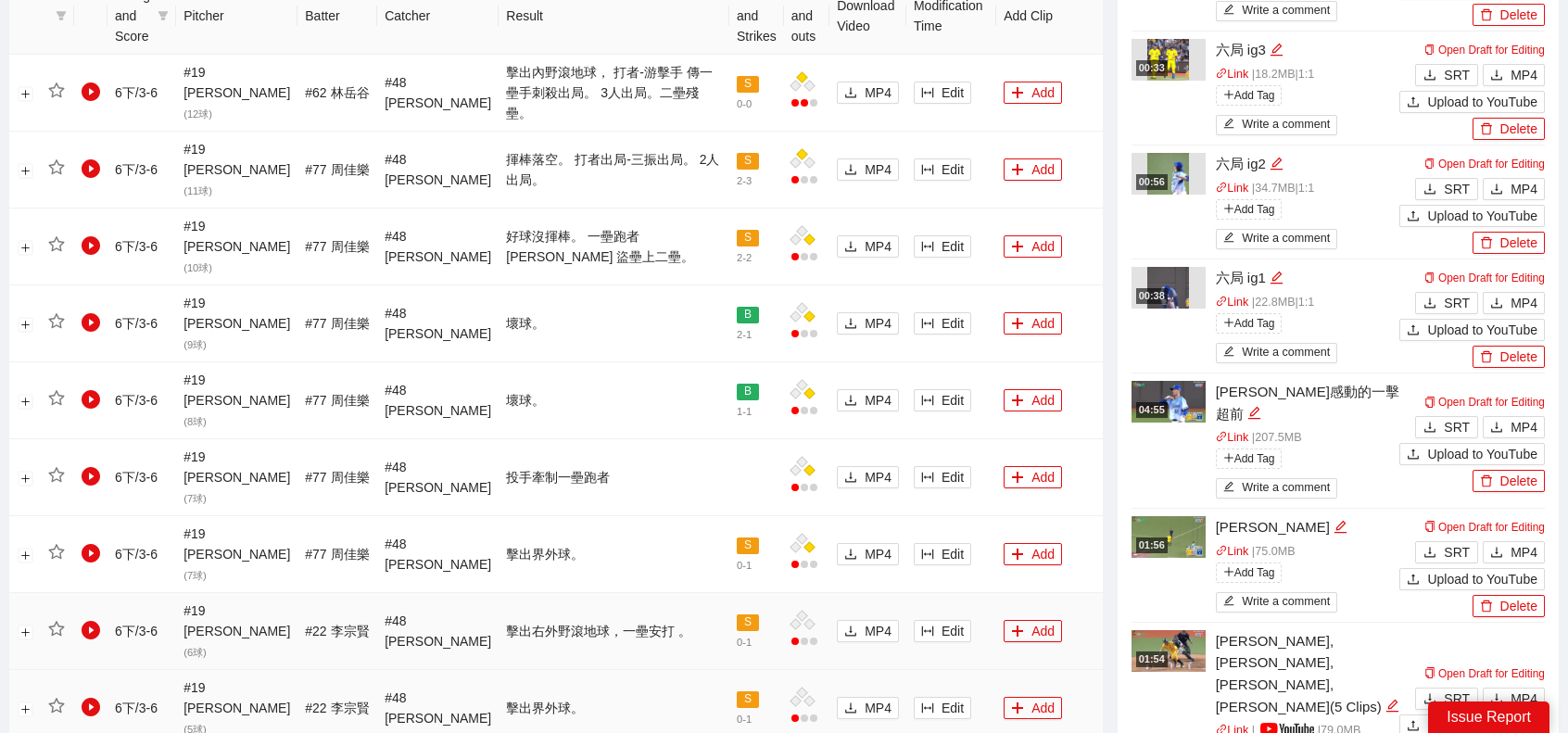
scroll to position [1082, 0]
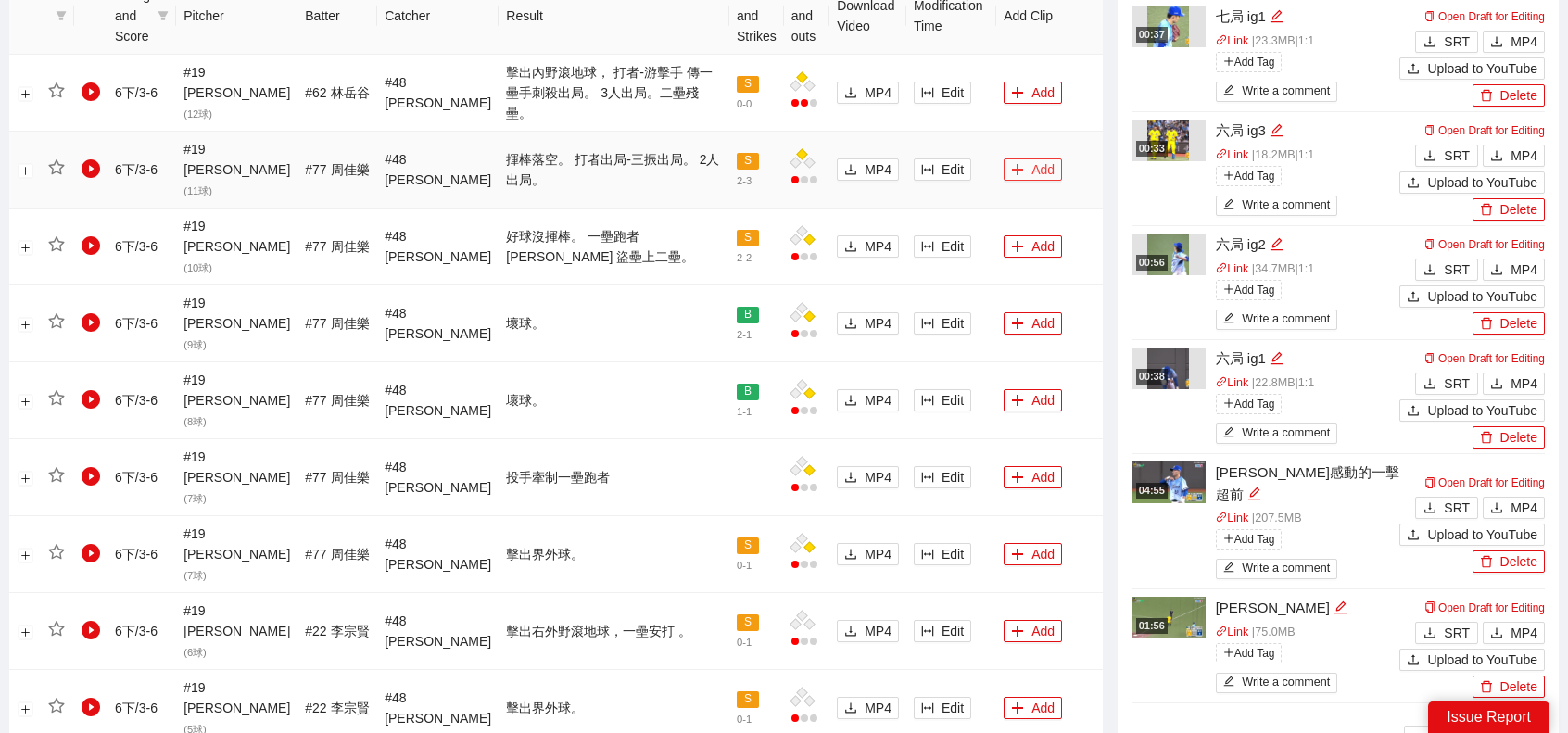
click at [1029, 159] on button "Add" at bounding box center [1033, 170] width 58 height 23
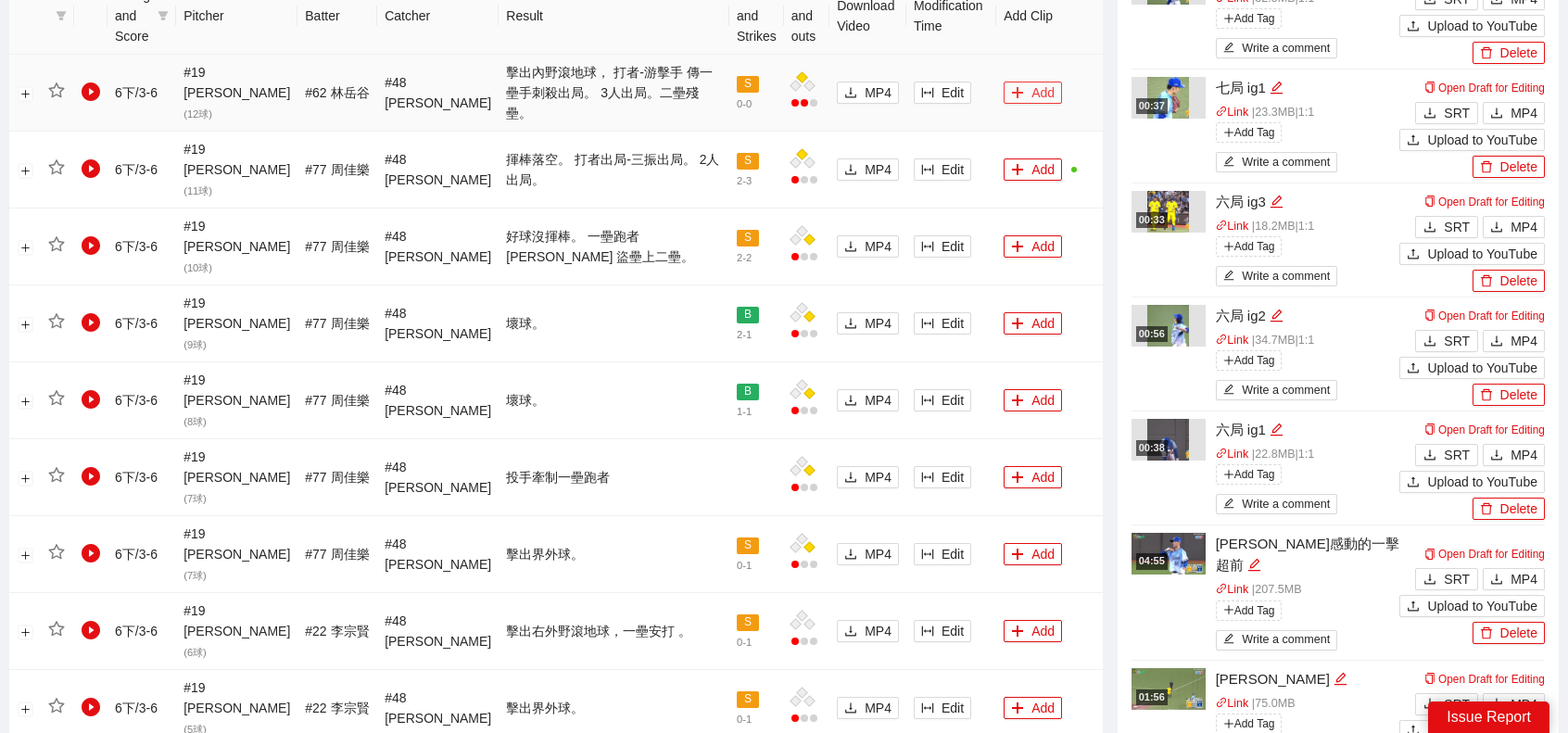
click at [1035, 87] on button "Add" at bounding box center [1033, 93] width 58 height 23
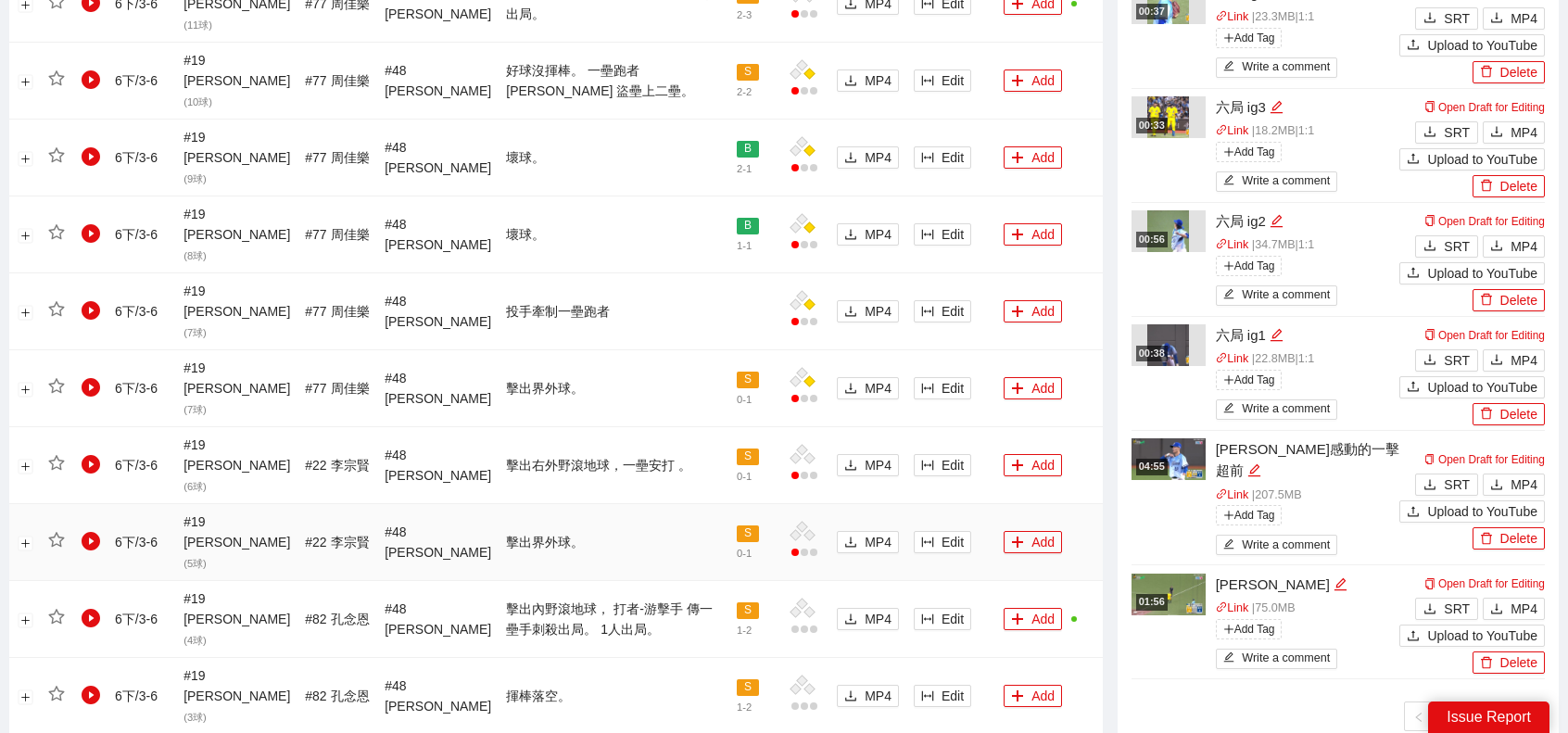
scroll to position [1386, 0]
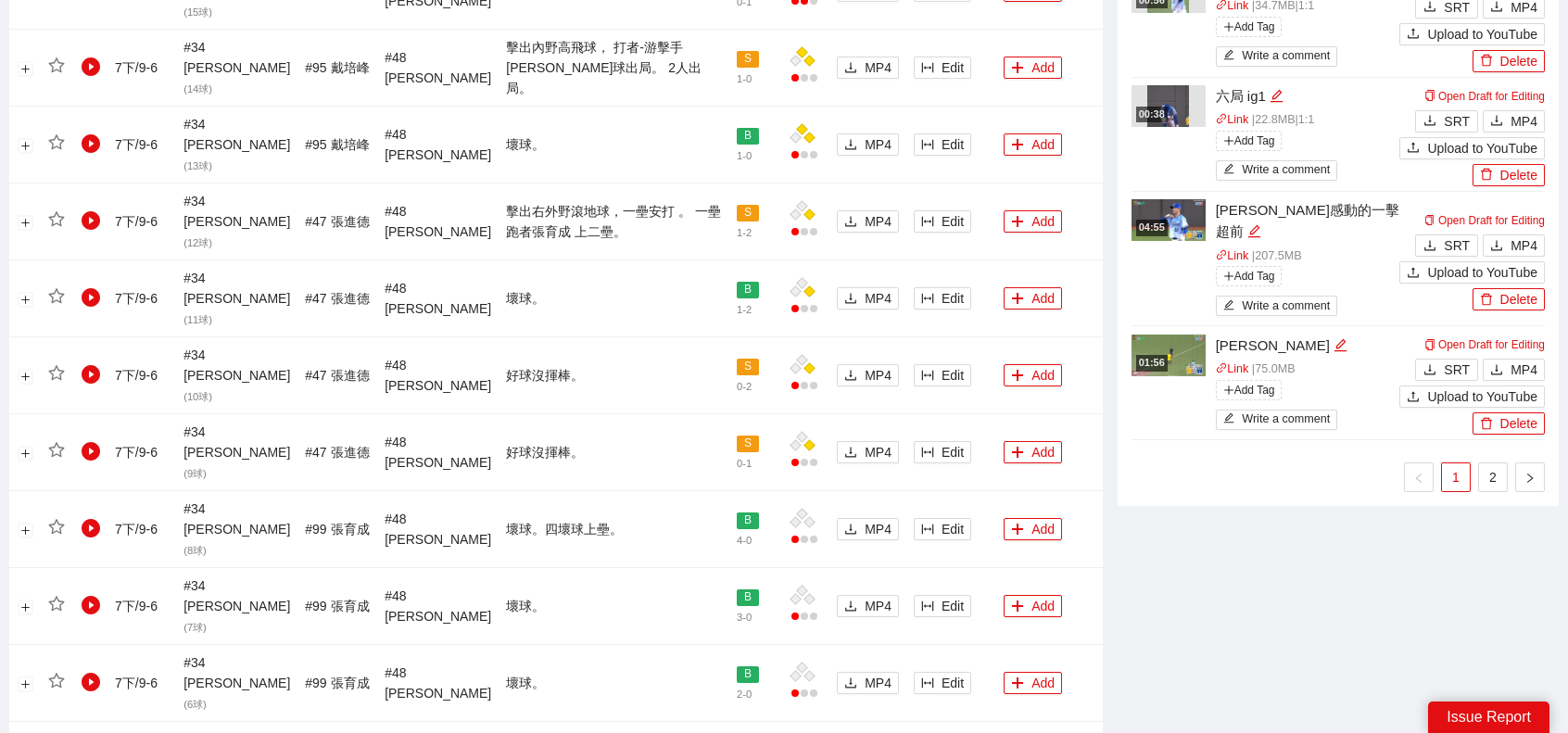
scroll to position [1664, 0]
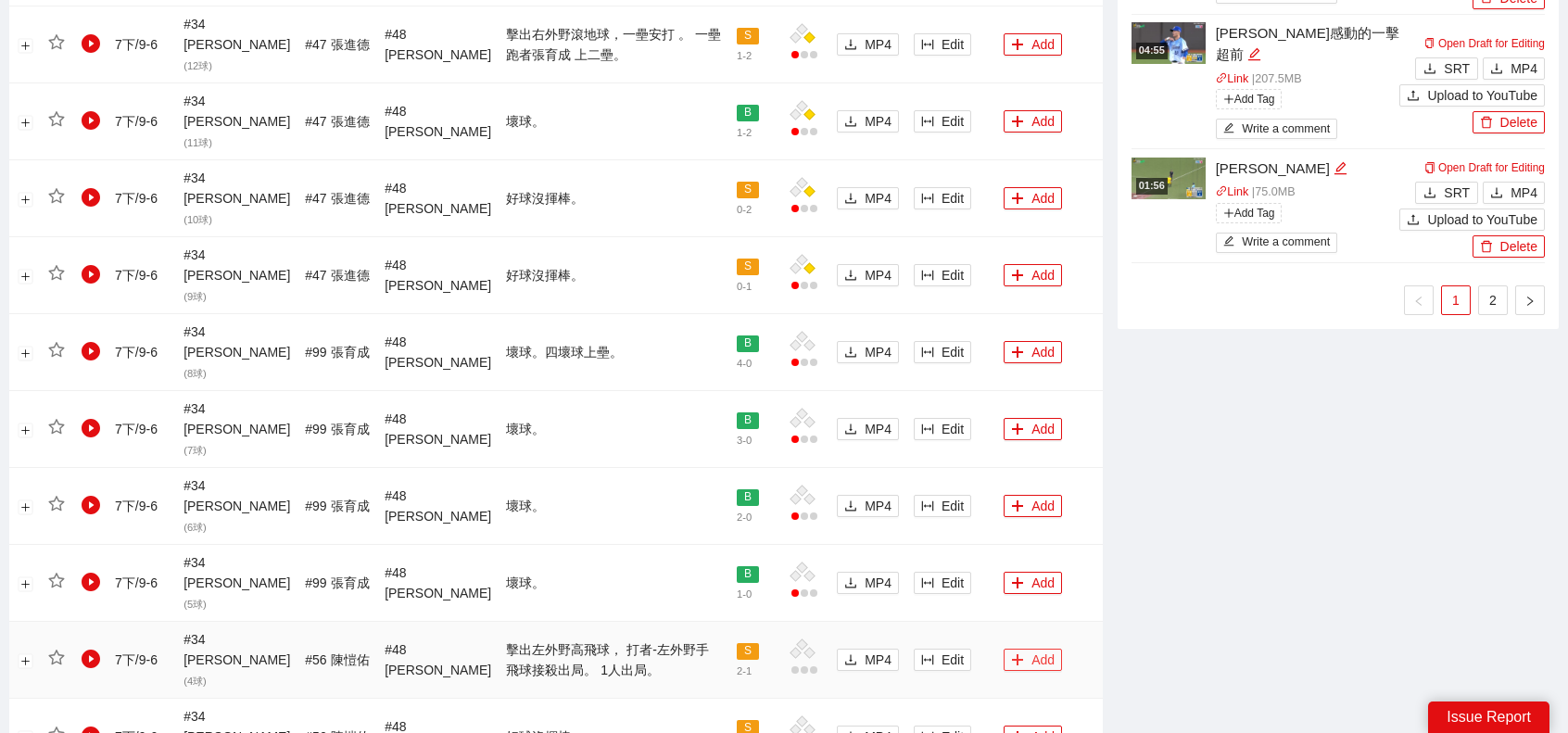
click at [1011, 653] on icon "plus" at bounding box center [1018, 660] width 13 height 13
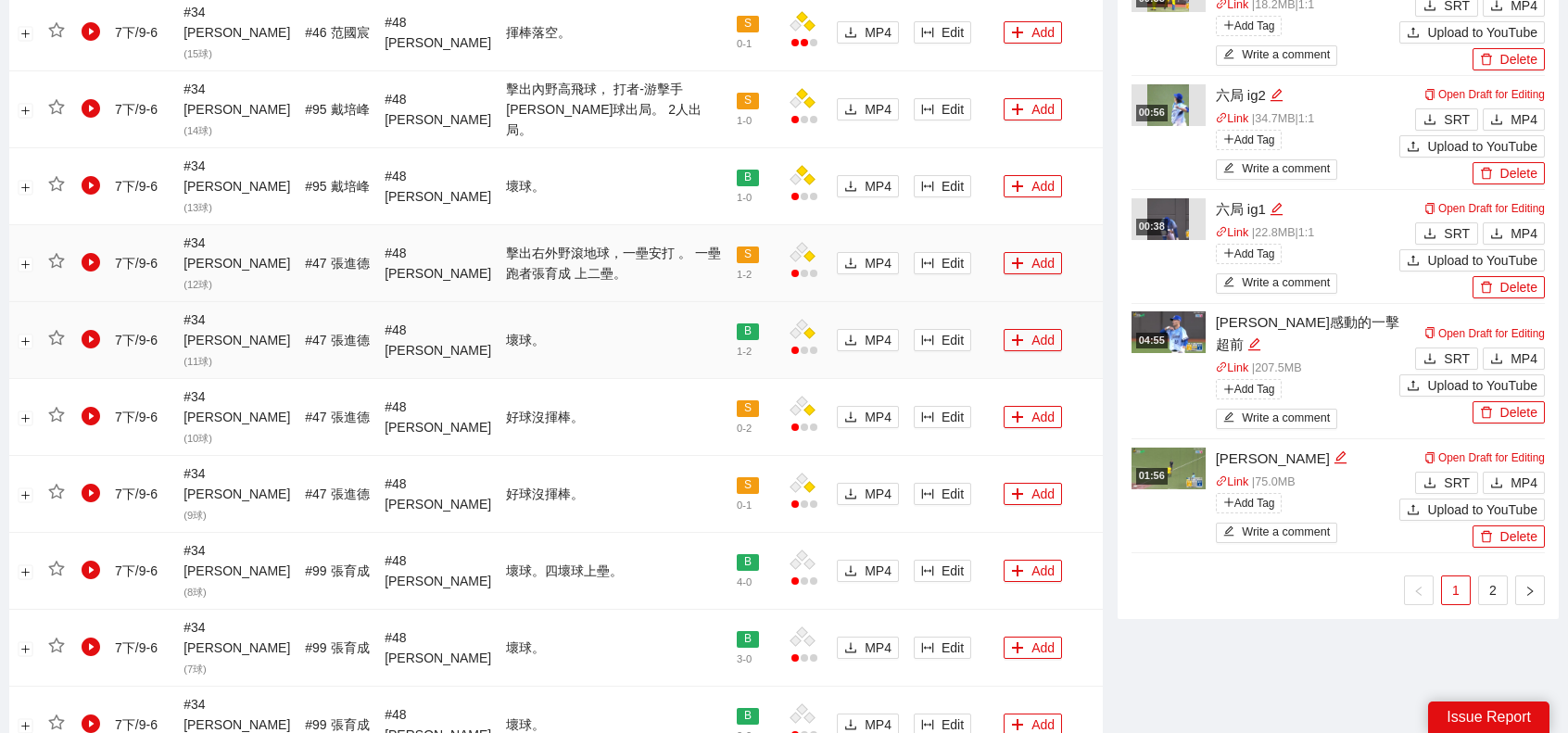
scroll to position [1293, 0]
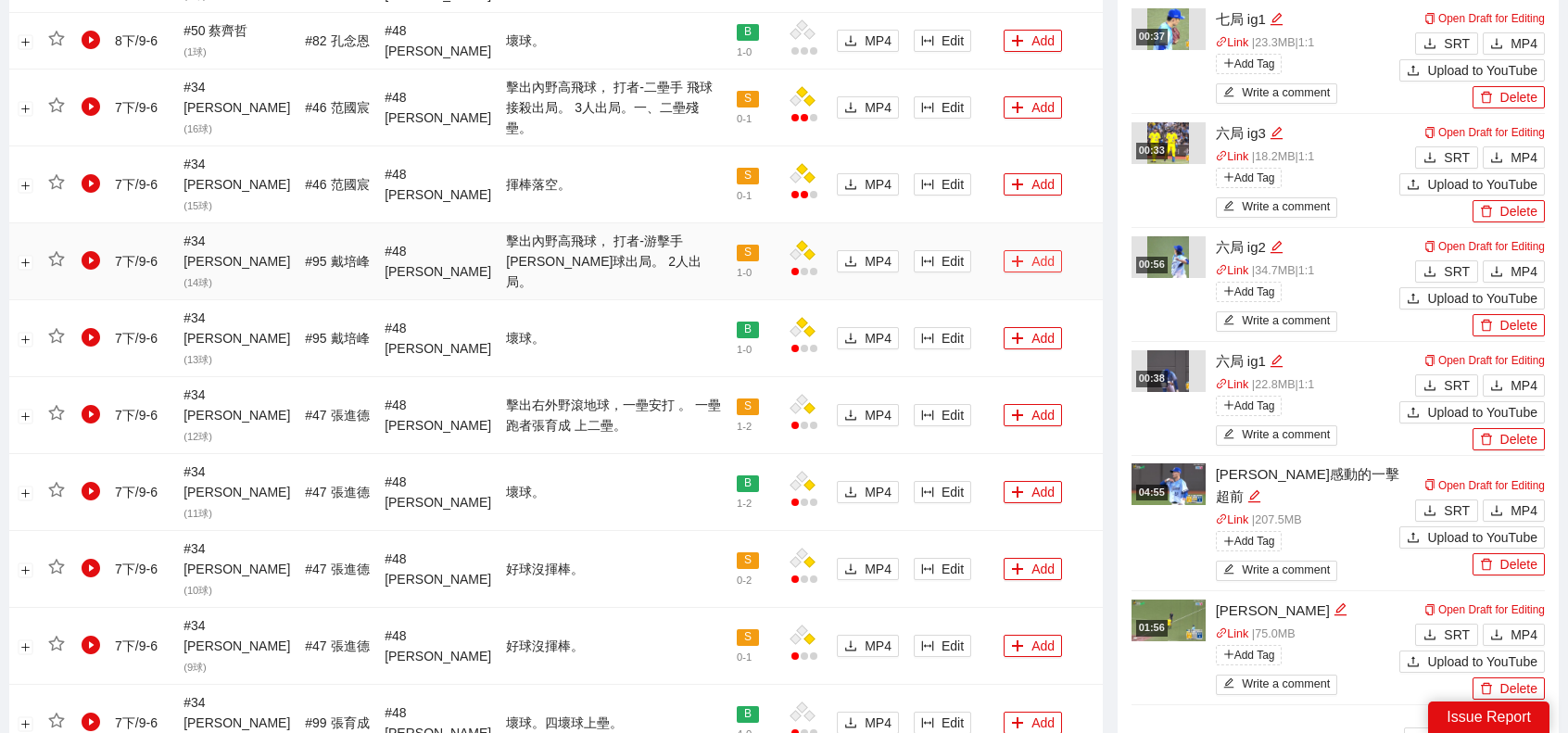
click at [1029, 251] on button "Add" at bounding box center [1033, 262] width 58 height 23
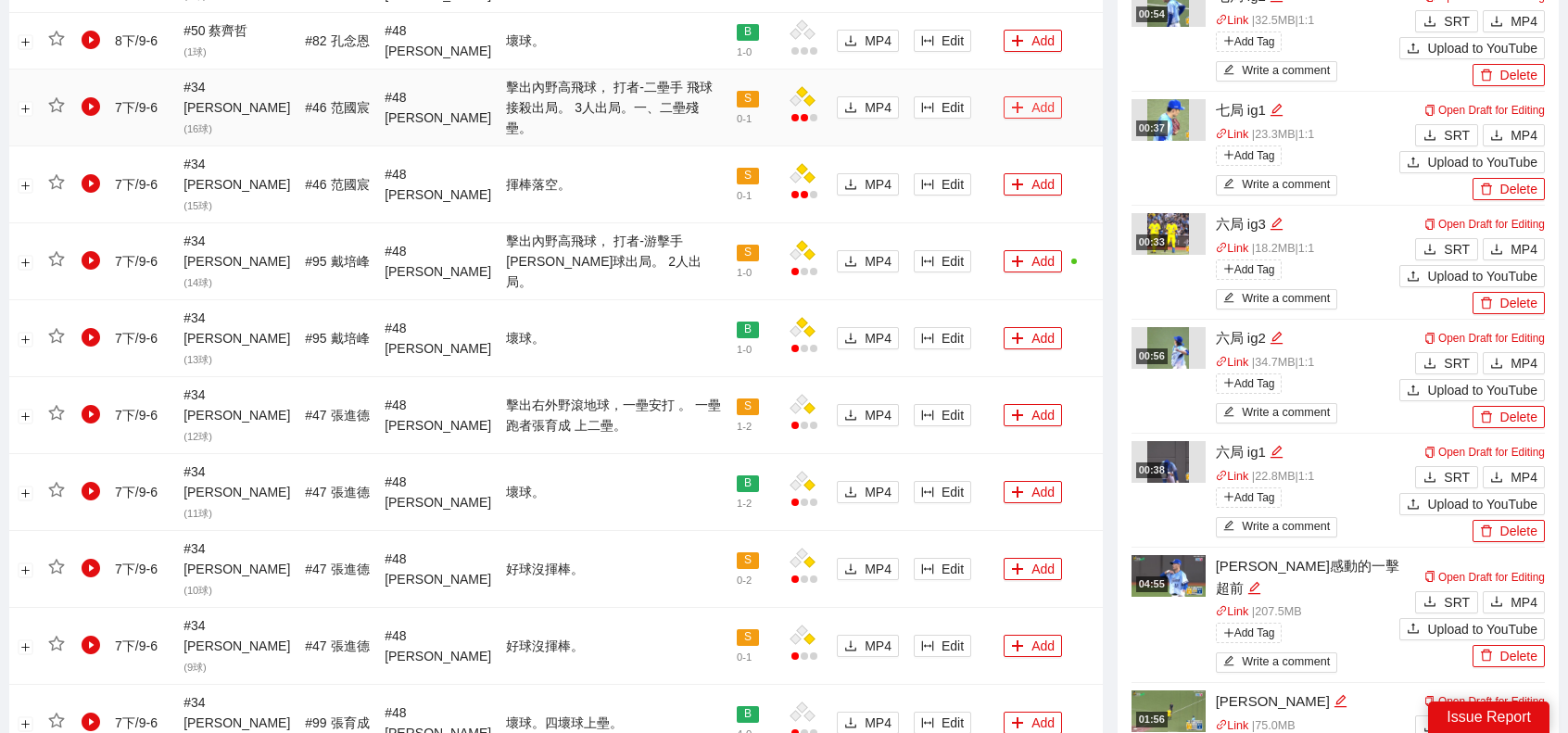
click at [1022, 97] on button "Add" at bounding box center [1033, 108] width 58 height 23
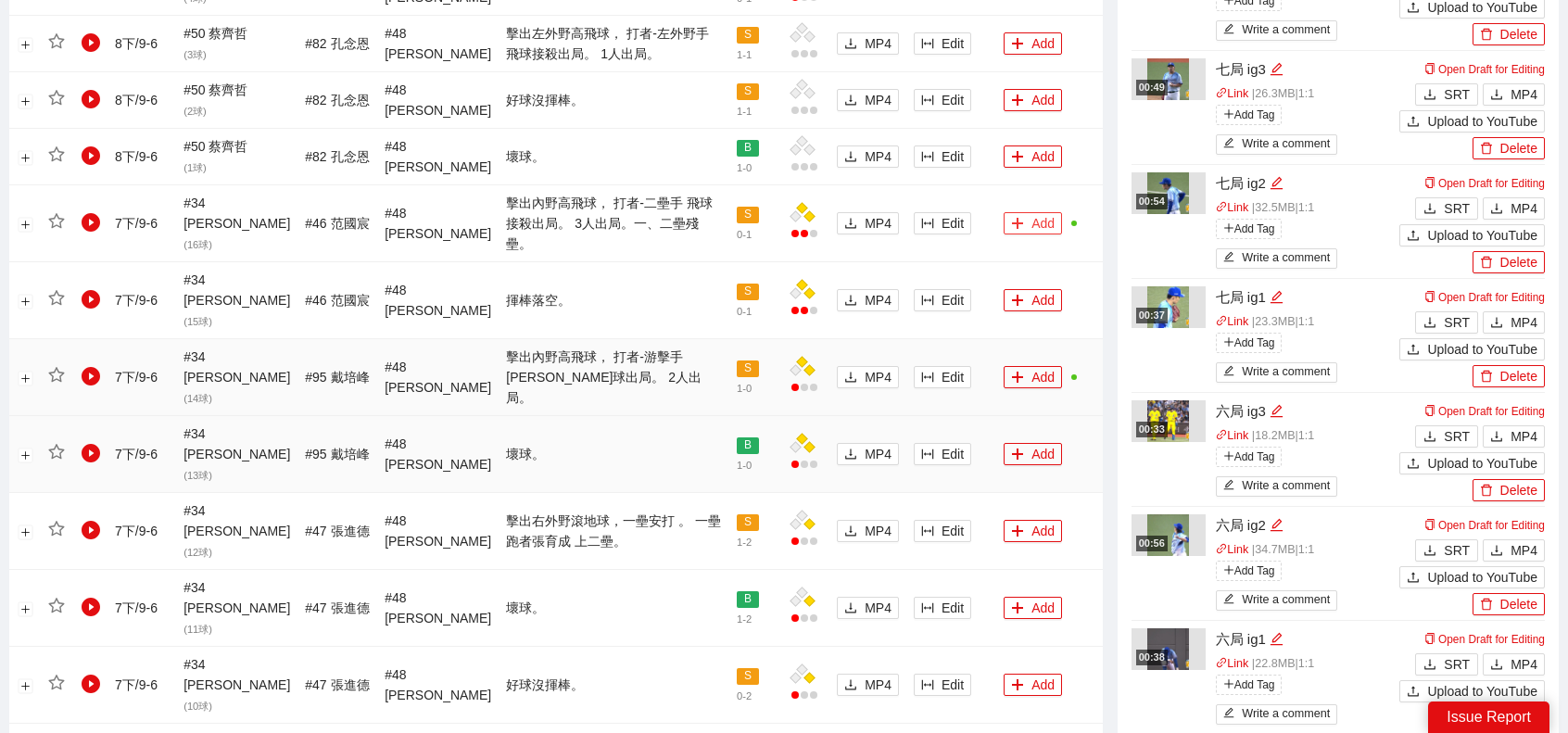
scroll to position [1016, 0]
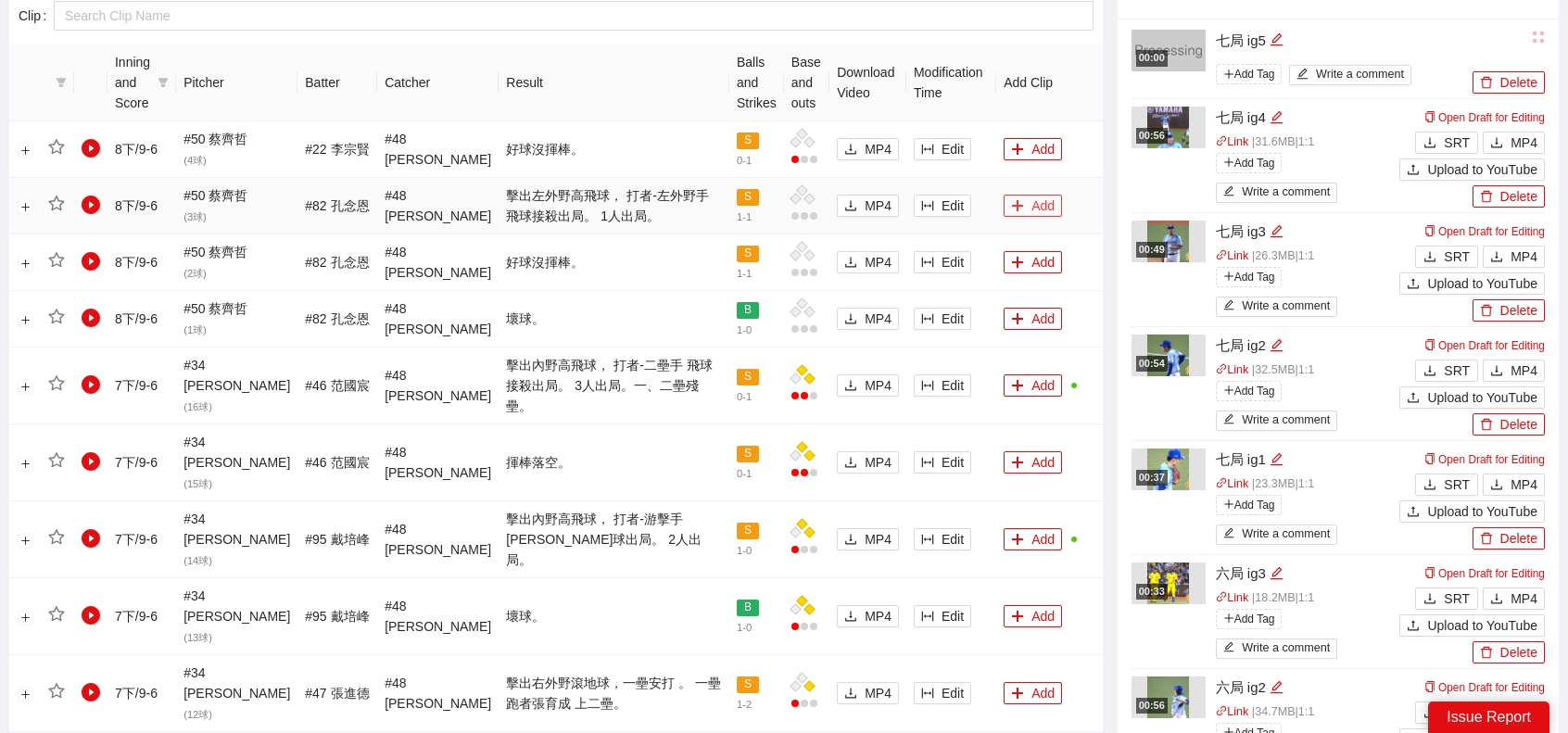
click at [1036, 210] on button "Add" at bounding box center [1033, 206] width 58 height 23
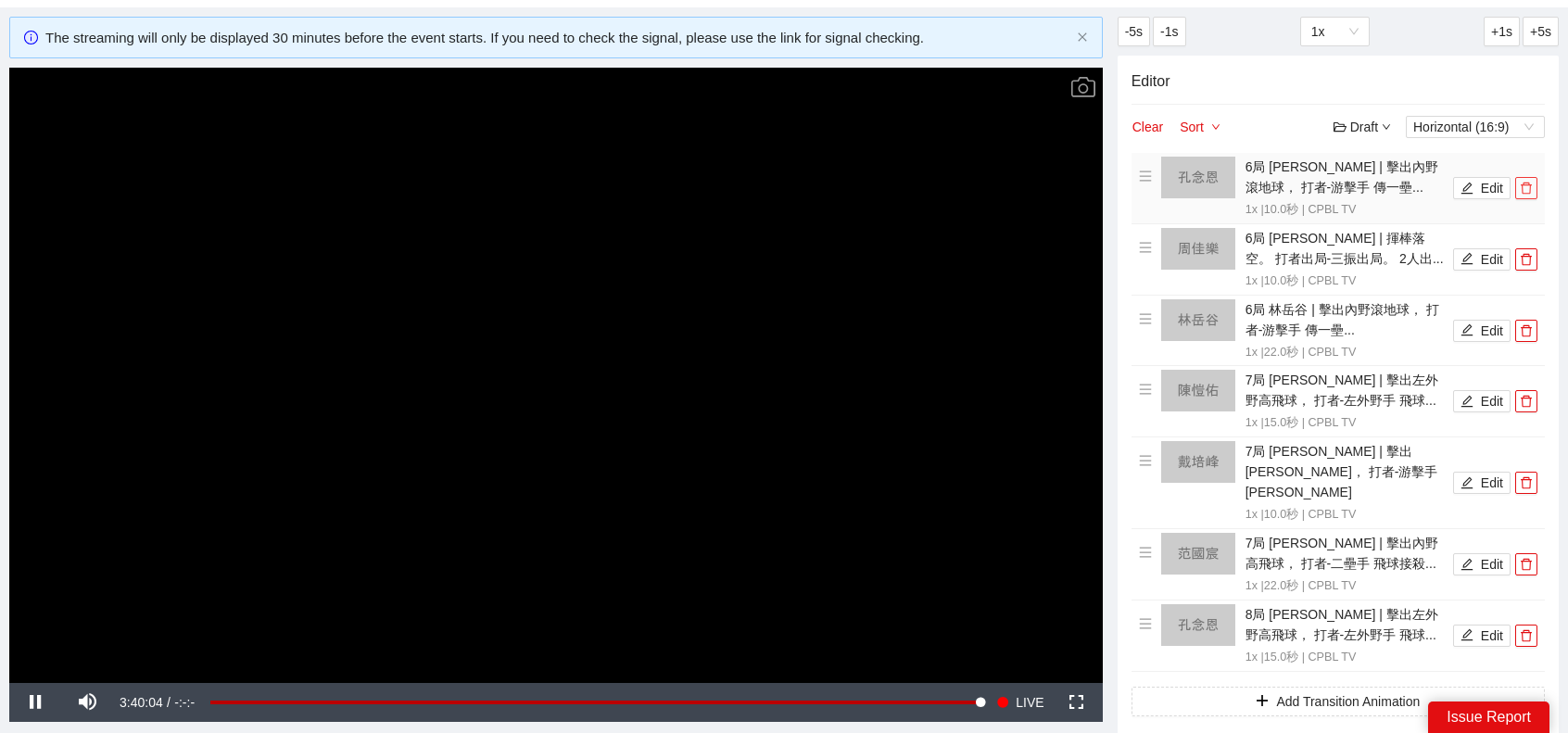
scroll to position [0, 0]
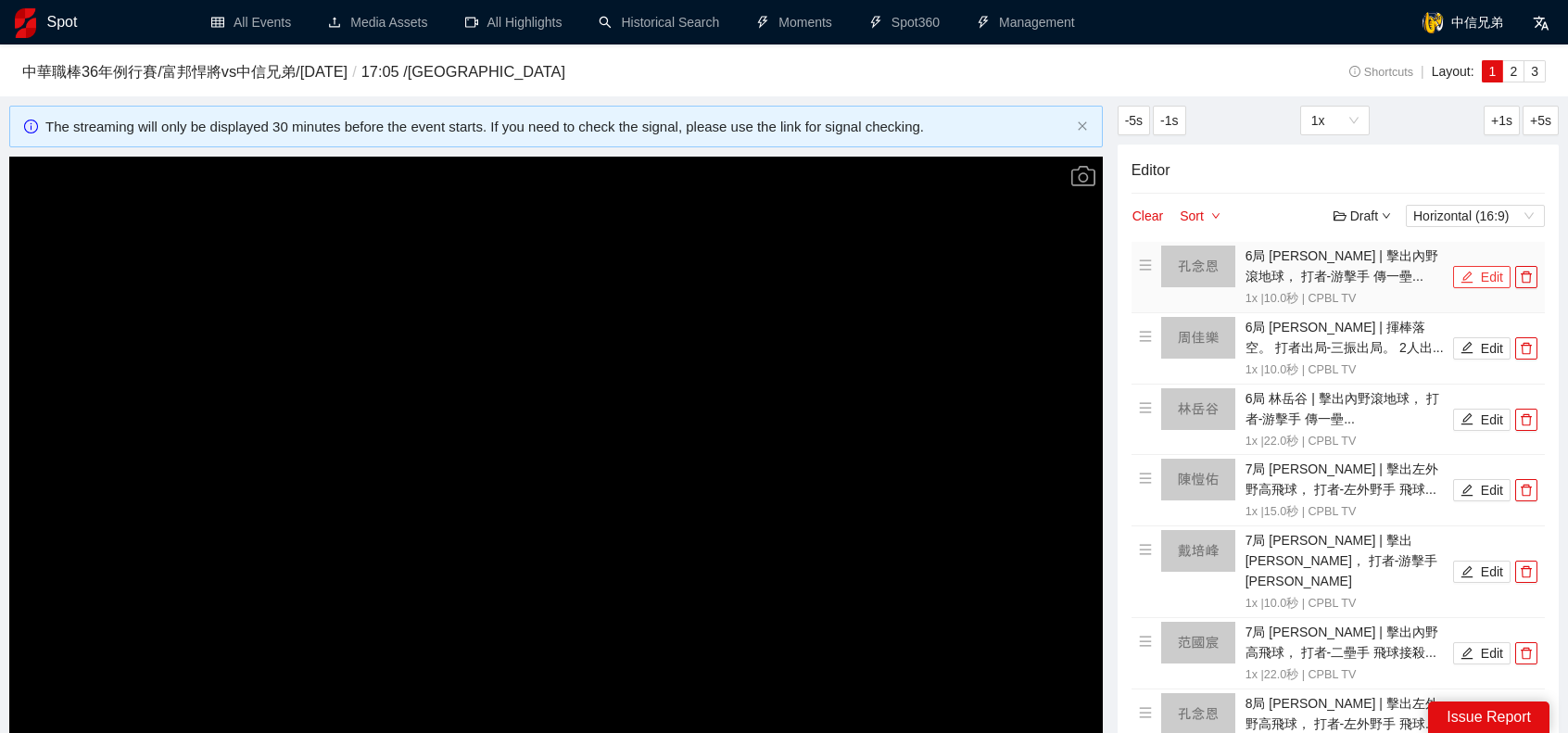
click at [1491, 267] on button "Edit" at bounding box center [1482, 277] width 57 height 23
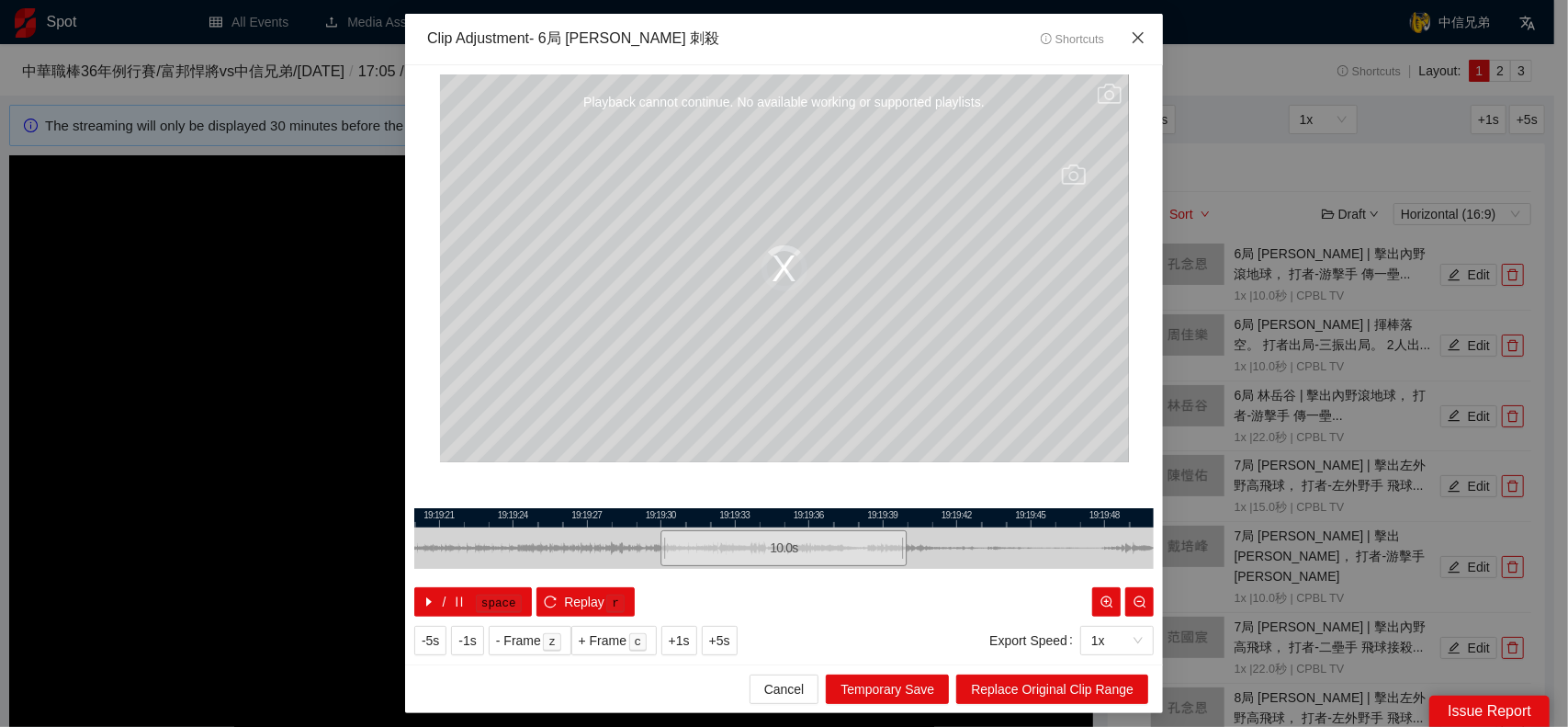
click at [1139, 45] on icon "close" at bounding box center [1138, 38] width 15 height 15
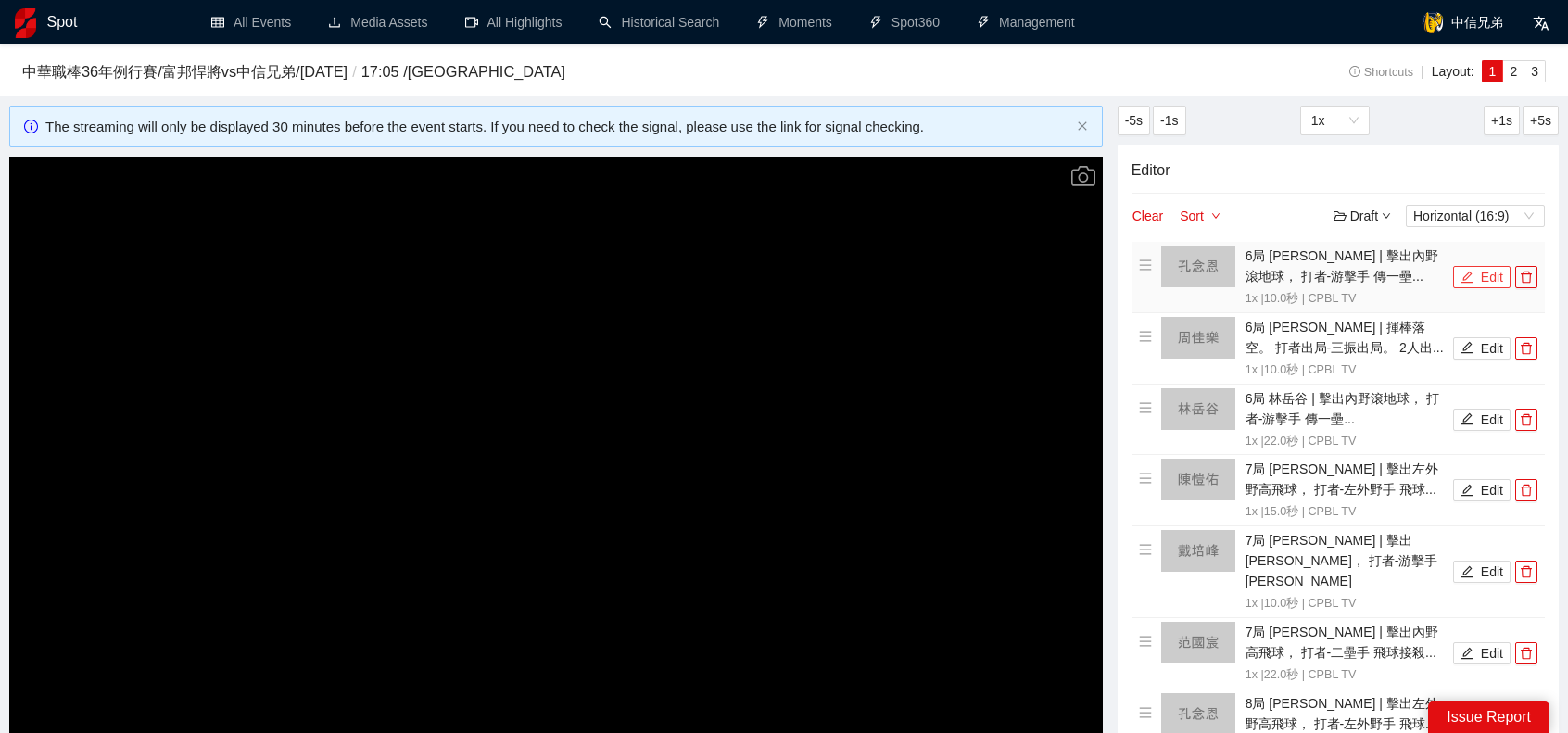
click at [1484, 270] on button "Edit" at bounding box center [1482, 277] width 57 height 23
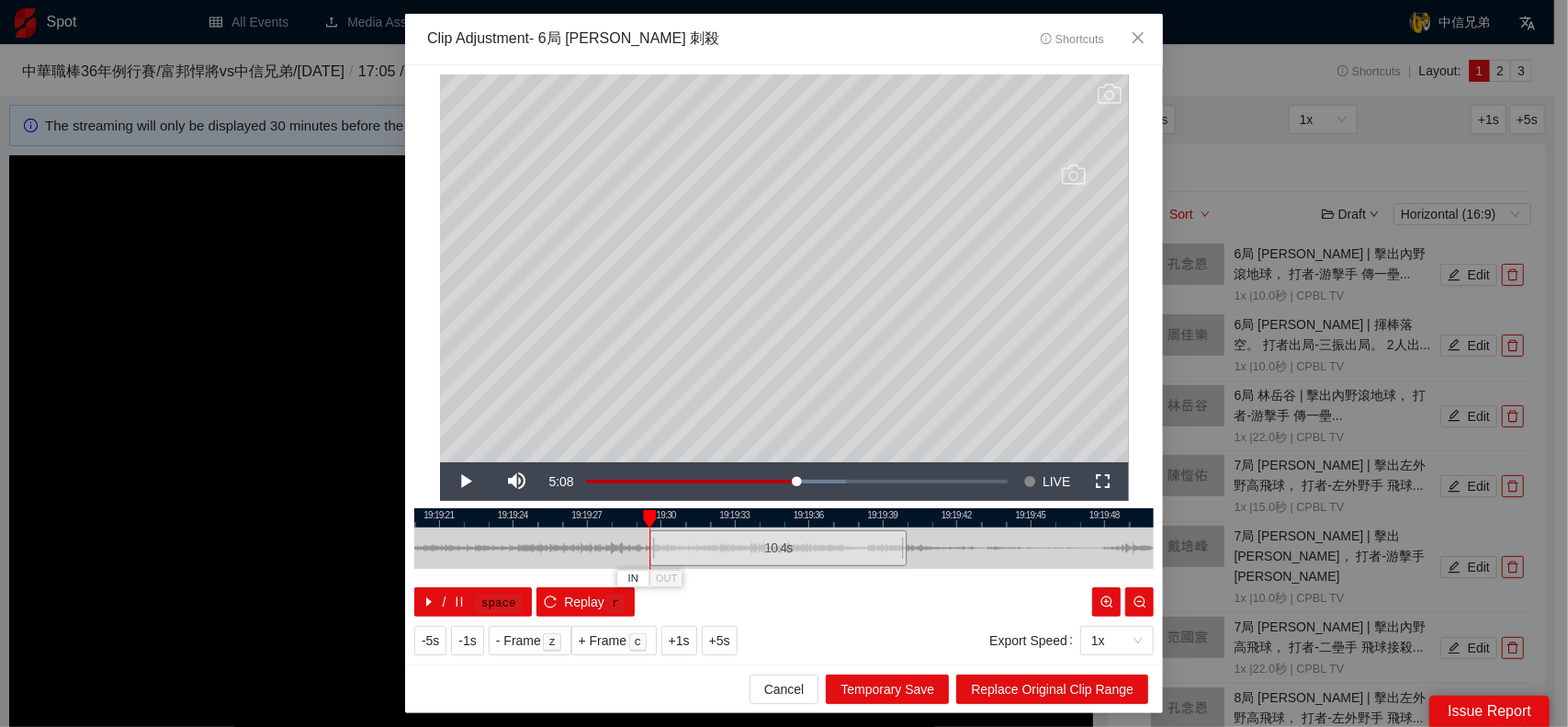
drag, startPoint x: 662, startPoint y: 542, endPoint x: 650, endPoint y: 541, distance: 12.0
click at [650, 541] on div at bounding box center [652, 548] width 11 height 41
drag, startPoint x: 907, startPoint y: 550, endPoint x: 998, endPoint y: 548, distance: 91.0
click at [998, 548] on div "19:19:18 19:19:21 19:19:24 19:19:27 19:19:30 19:19:33 19:19:36 19:19:39 19:19:4…" at bounding box center [784, 562] width 740 height 108
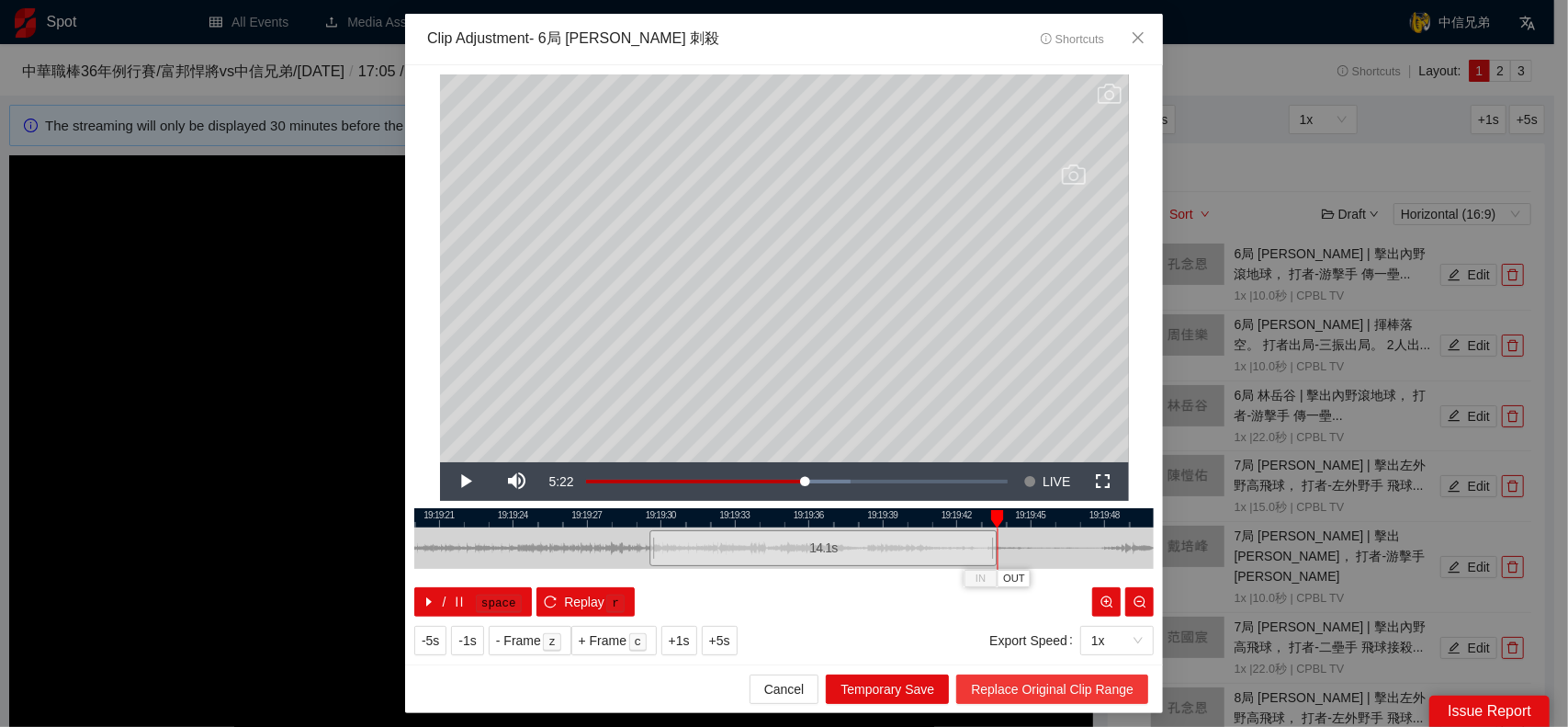
click at [1081, 698] on span "Replace Original Clip Range" at bounding box center [1052, 689] width 163 height 20
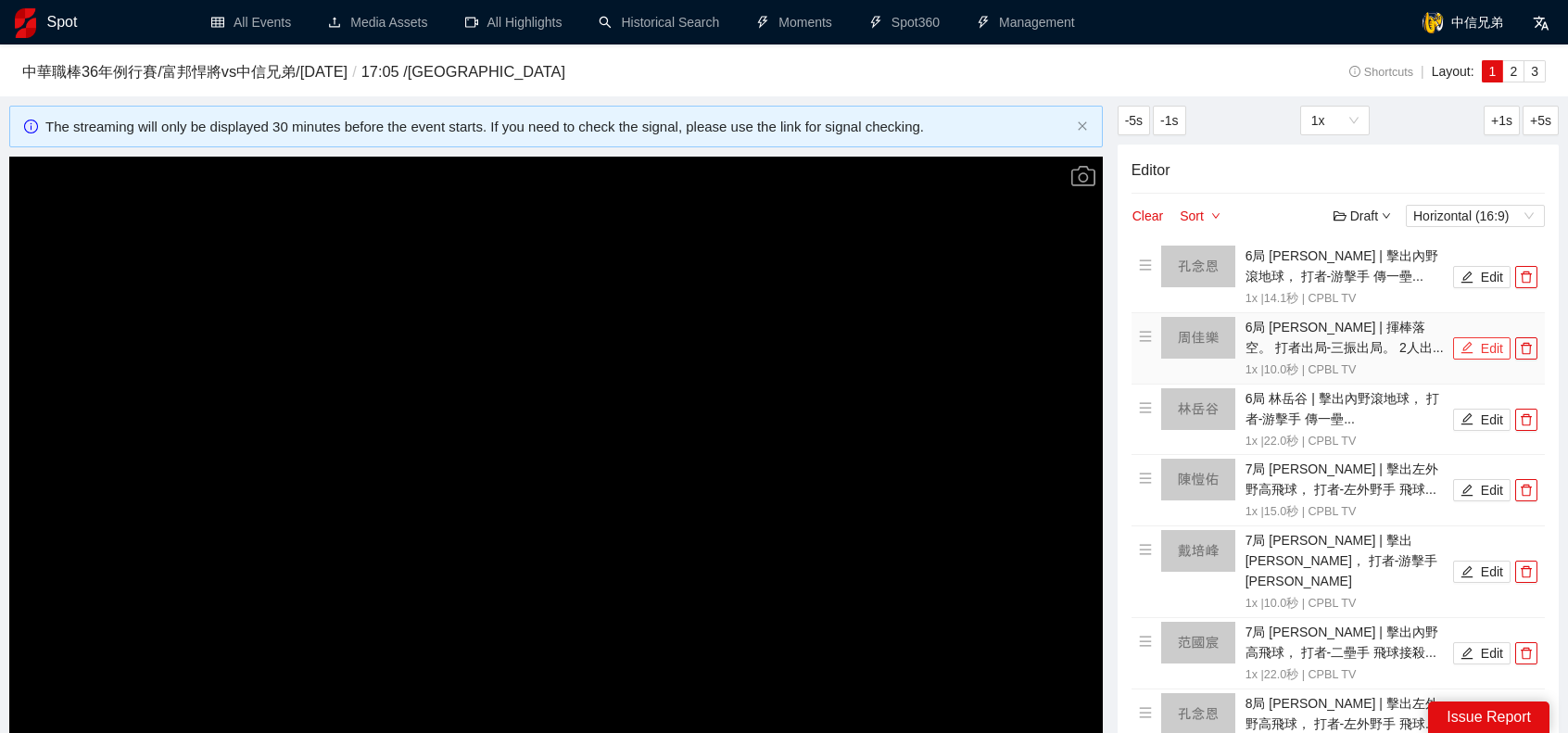
click at [1485, 349] on button "Edit" at bounding box center [1482, 348] width 57 height 23
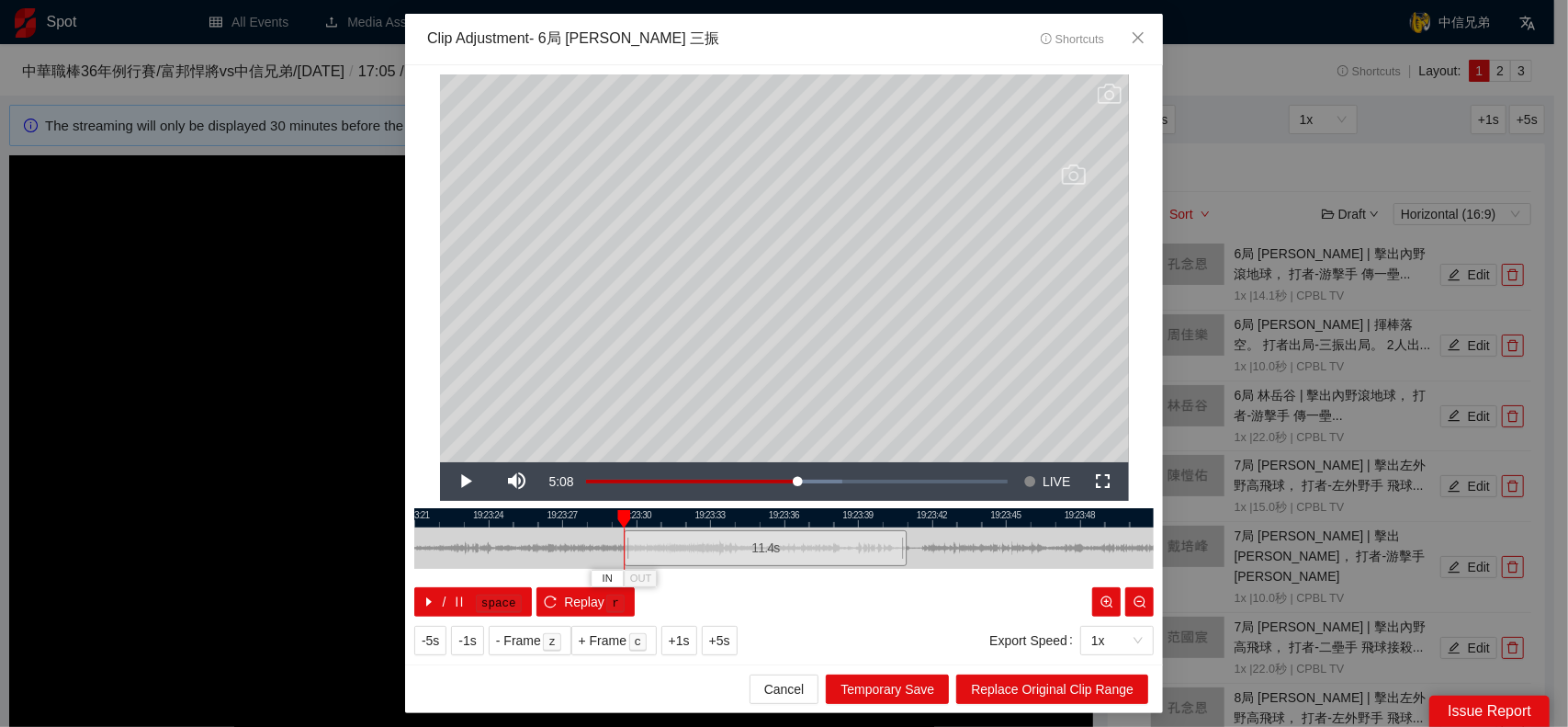
drag, startPoint x: 661, startPoint y: 550, endPoint x: 623, endPoint y: 550, distance: 38.0
click at [623, 550] on div "19:23:21 19:23:24 19:23:27 19:23:30 19:23:33 19:23:36 19:23:39 19:23:42 19:23:4…" at bounding box center [784, 562] width 740 height 108
drag, startPoint x: 915, startPoint y: 542, endPoint x: 1075, endPoint y: 534, distance: 160.2
click at [1075, 534] on div at bounding box center [1074, 548] width 11 height 41
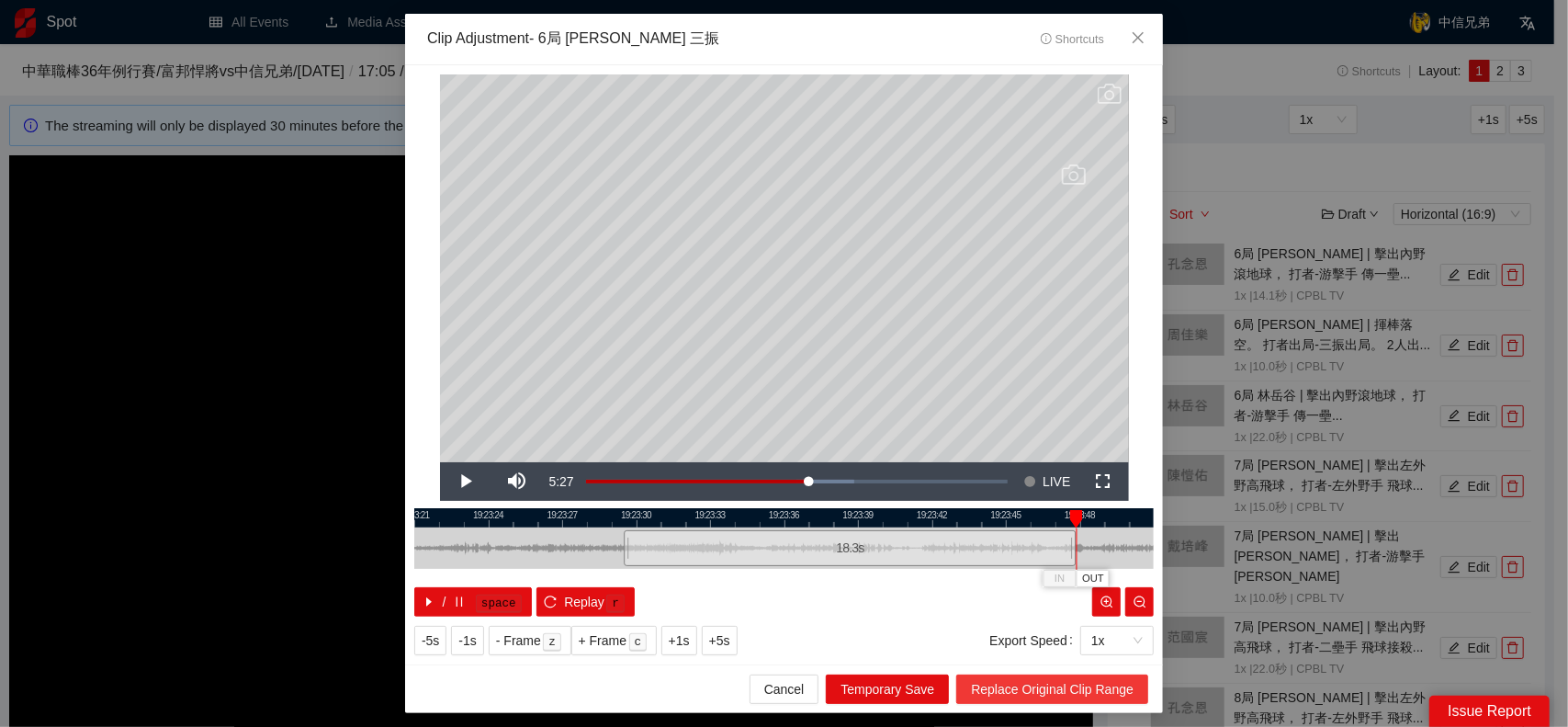
click at [1056, 687] on span "Replace Original Clip Range" at bounding box center [1052, 689] width 163 height 20
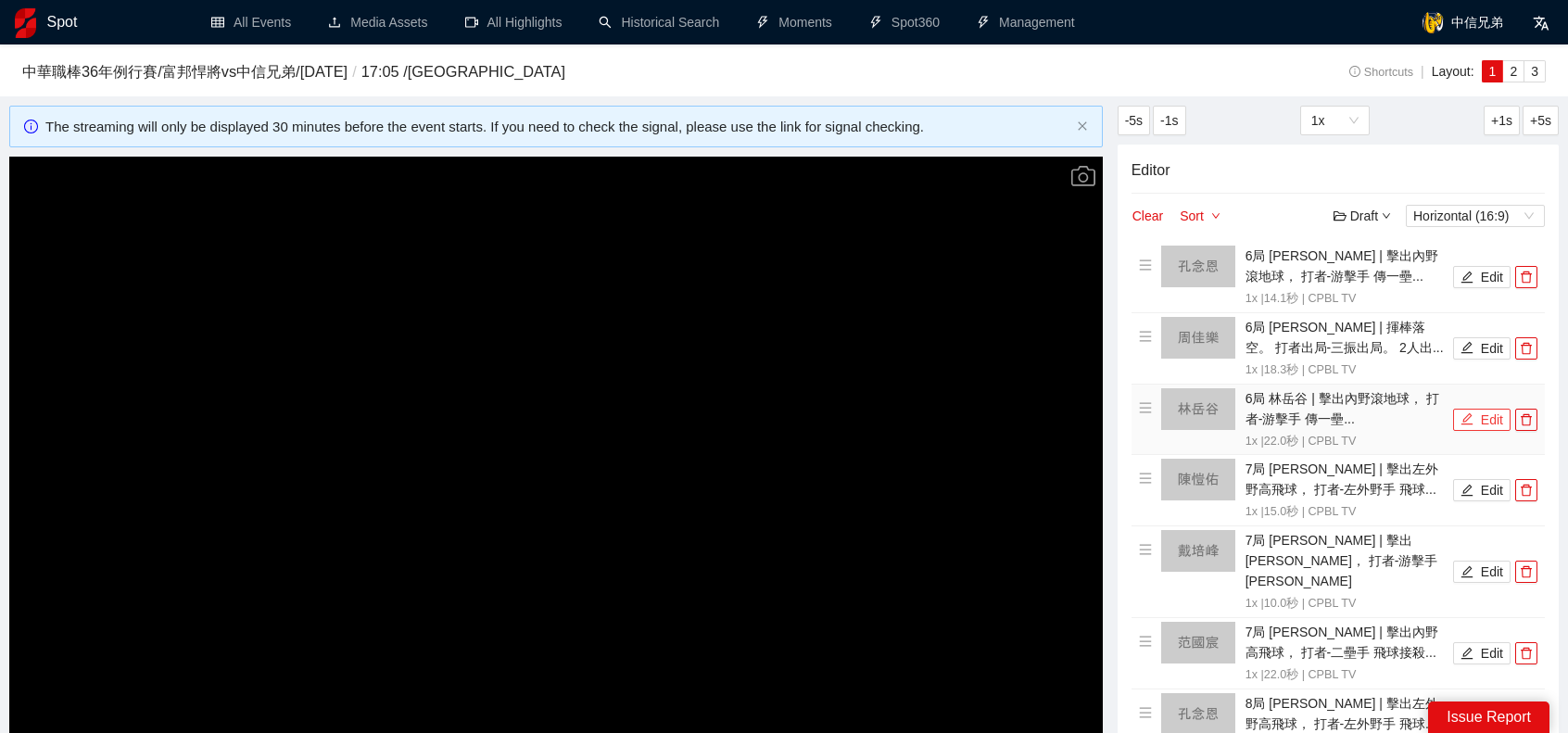
click at [1475, 419] on button "Edit" at bounding box center [1482, 420] width 57 height 23
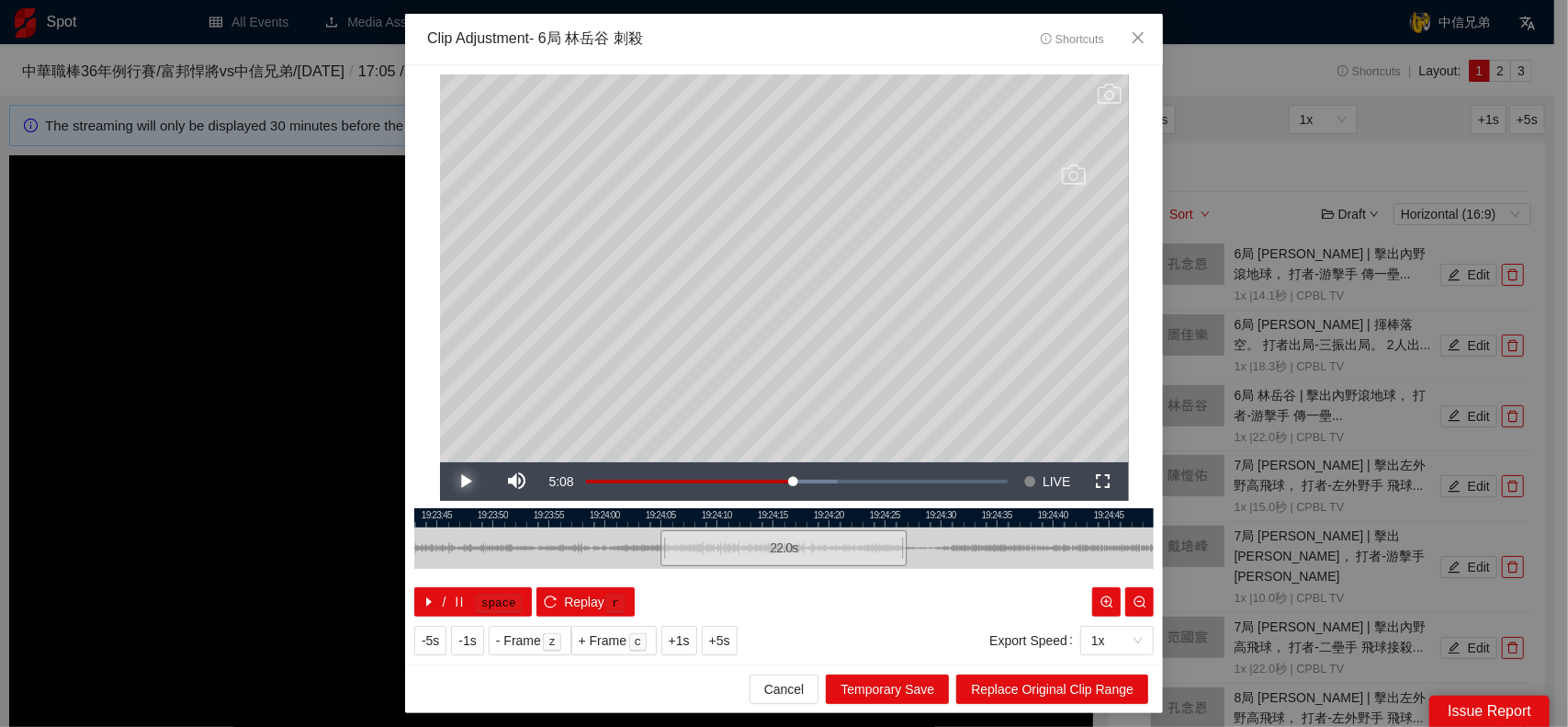
click at [465, 481] on span "Video Player" at bounding box center [465, 481] width 0 height 0
drag, startPoint x: 905, startPoint y: 551, endPoint x: 886, endPoint y: 548, distance: 19.2
click at [886, 548] on div at bounding box center [885, 548] width 11 height 41
click at [1079, 691] on span "Replace Original Clip Range" at bounding box center [1052, 689] width 163 height 20
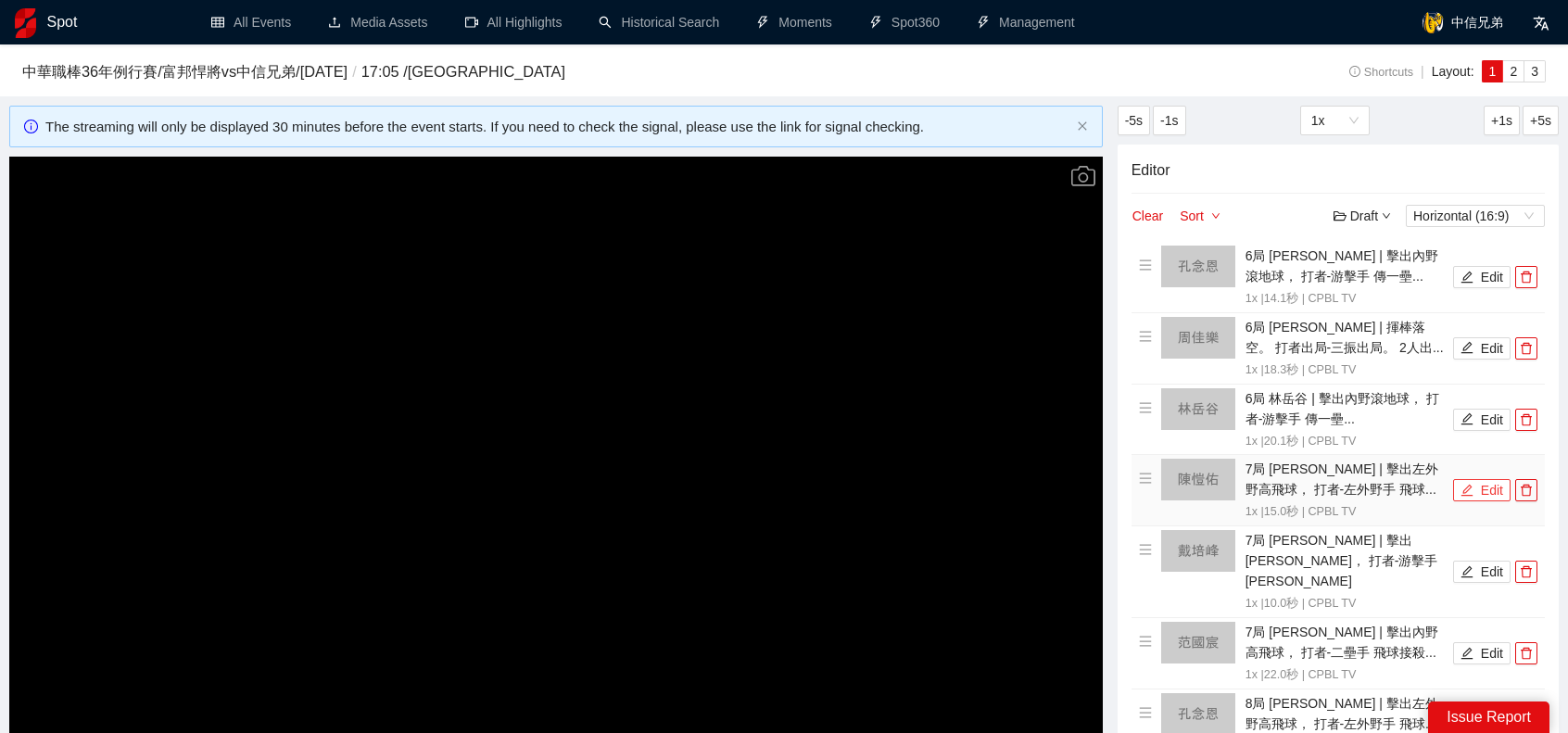
click at [1475, 488] on button "Edit" at bounding box center [1482, 490] width 57 height 23
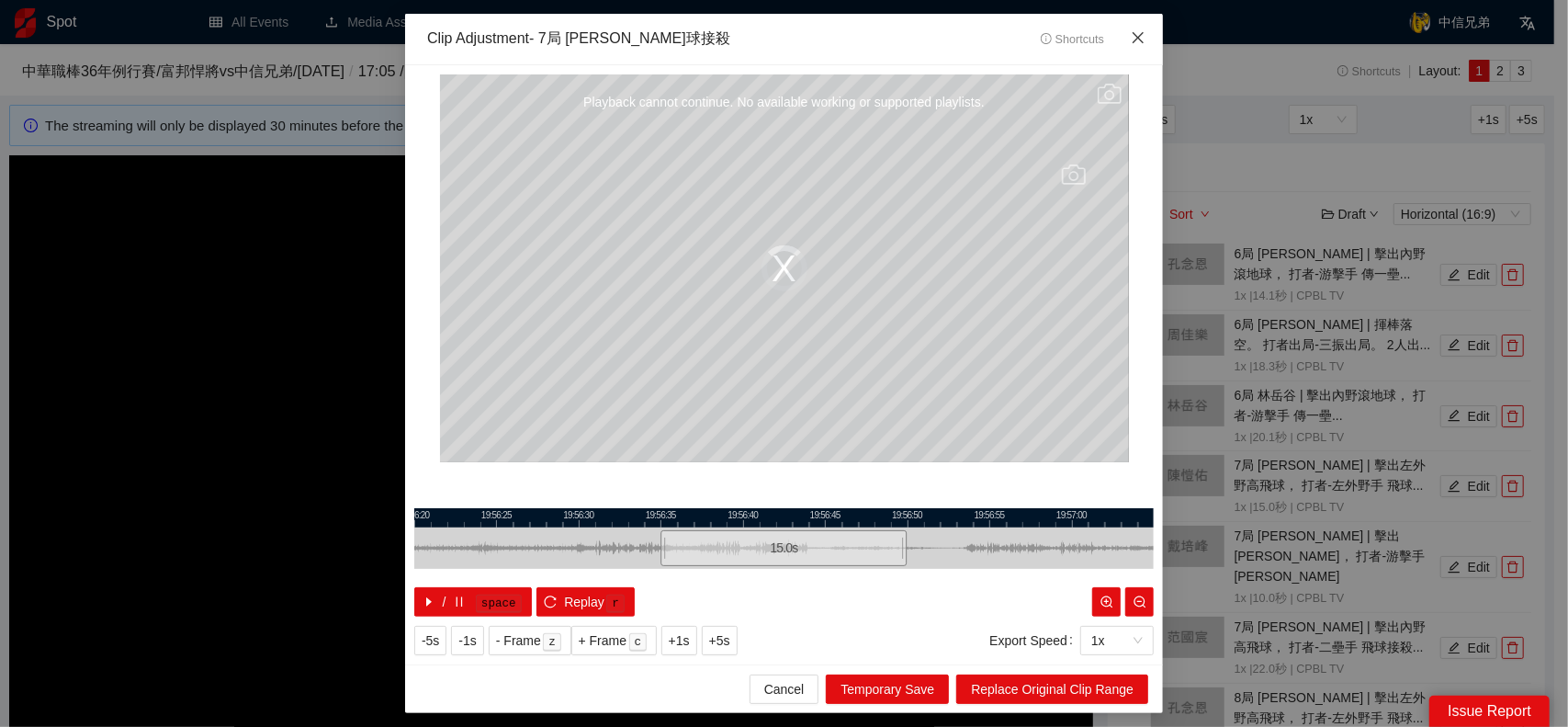
drag, startPoint x: 1146, startPoint y: 45, endPoint x: 1435, endPoint y: 286, distance: 376.3
click at [1146, 45] on span "Close" at bounding box center [1137, 38] width 49 height 49
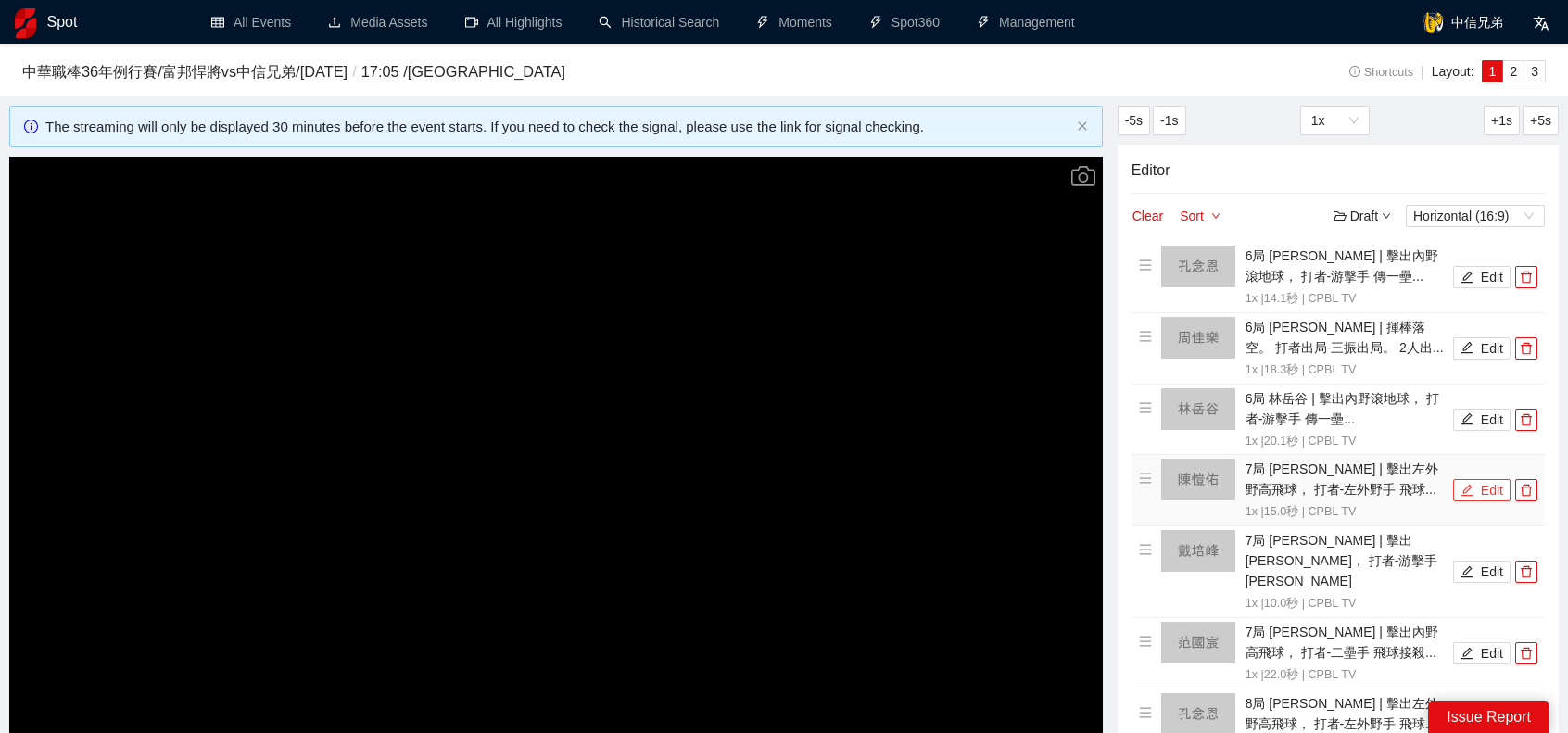
click at [1492, 489] on button "Edit" at bounding box center [1482, 490] width 57 height 23
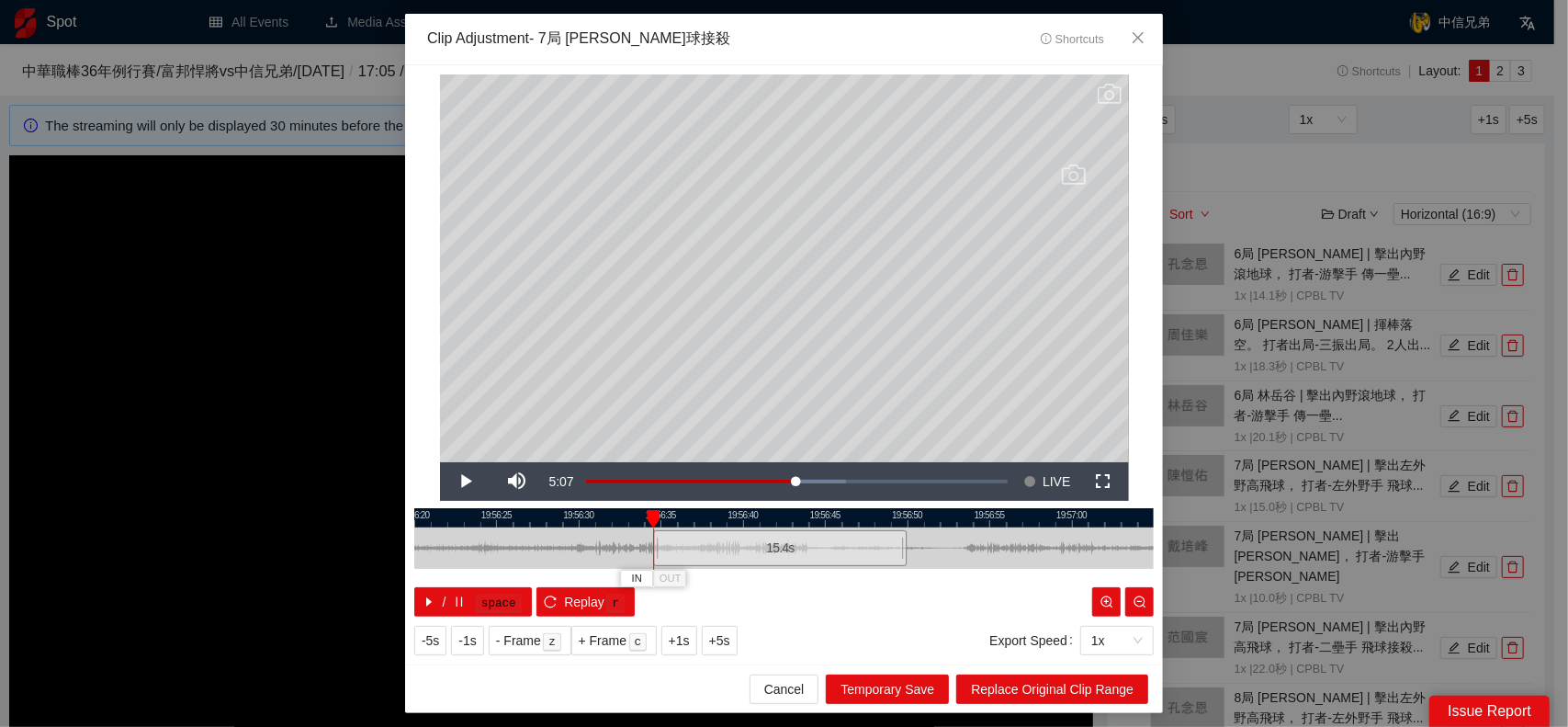
click at [658, 543] on div at bounding box center [656, 548] width 11 height 41
drag, startPoint x: 908, startPoint y: 543, endPoint x: 884, endPoint y: 541, distance: 24.1
click at [884, 541] on div at bounding box center [880, 548] width 11 height 41
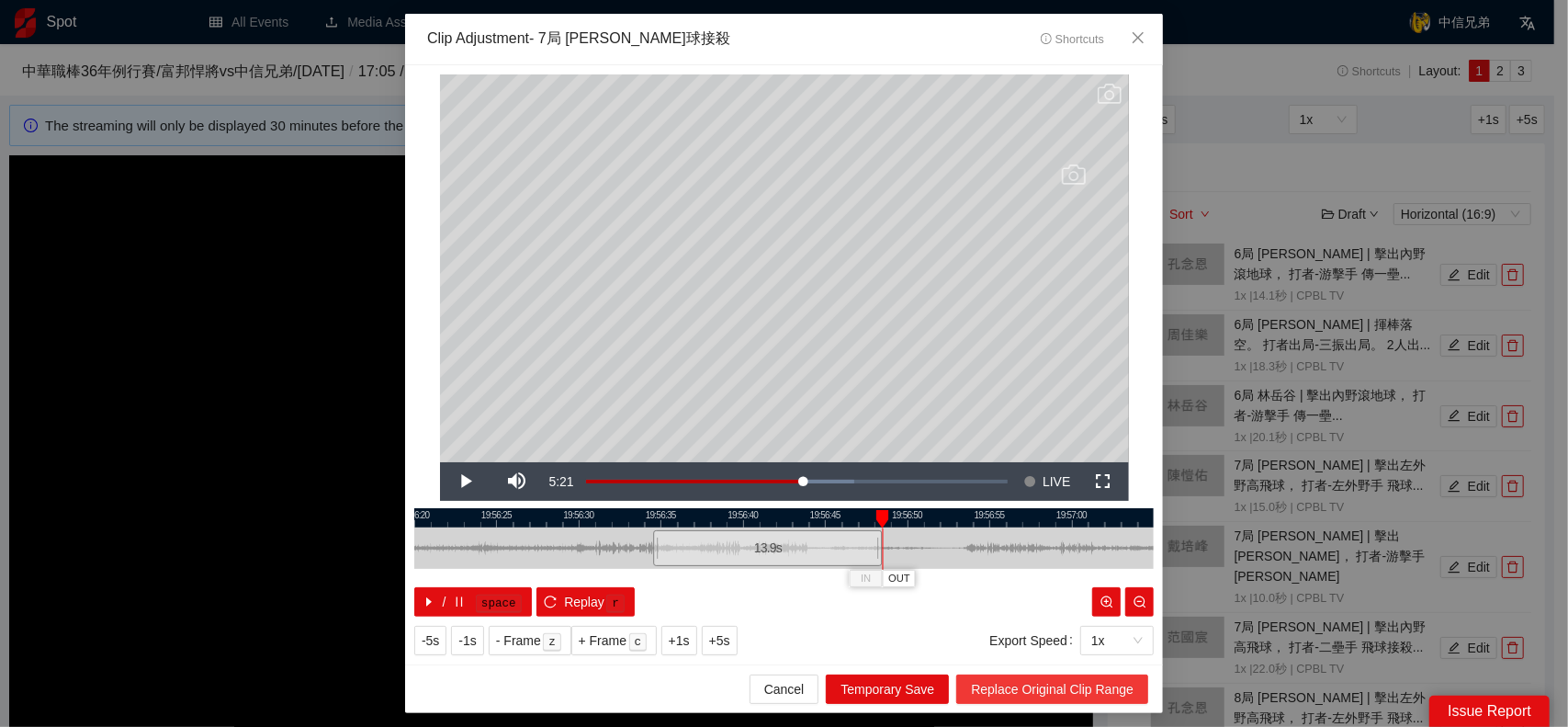
click at [1075, 690] on span "Replace Original Clip Range" at bounding box center [1052, 689] width 163 height 20
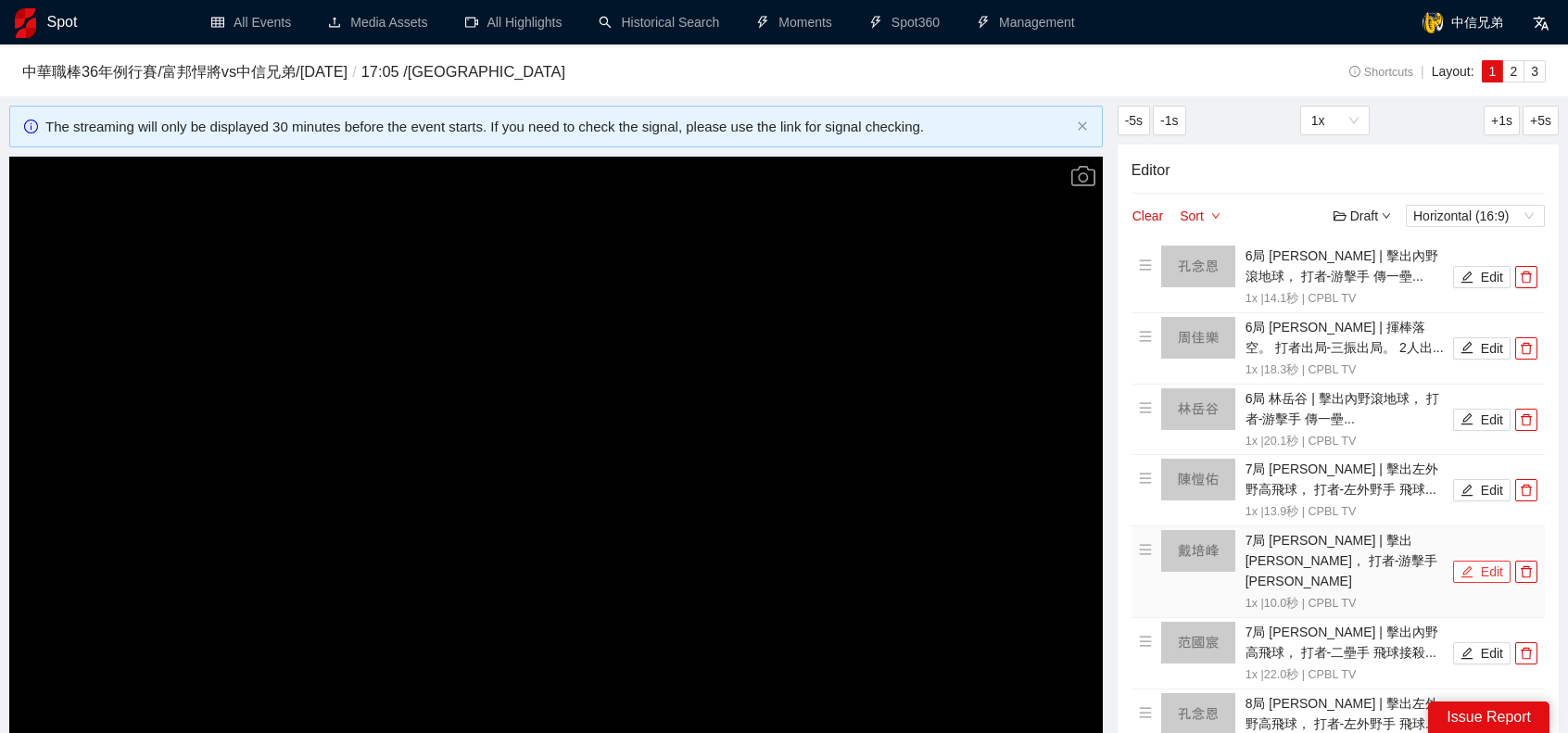
click at [1481, 560] on button "Edit" at bounding box center [1482, 572] width 57 height 23
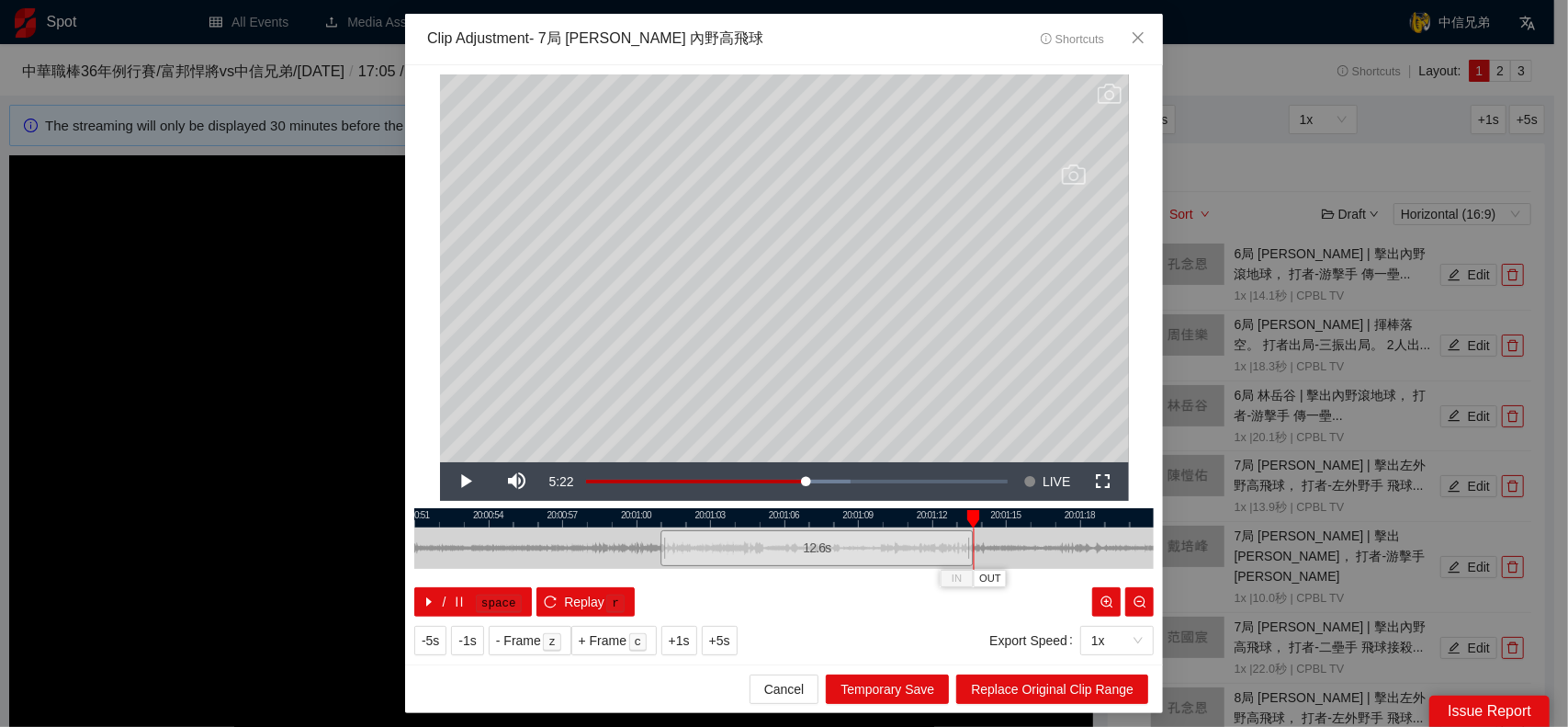
drag, startPoint x: 902, startPoint y: 548, endPoint x: 968, endPoint y: 546, distance: 66.0
click at [968, 546] on div at bounding box center [971, 548] width 11 height 41
click at [1083, 680] on span "Replace Original Clip Range" at bounding box center [1052, 689] width 163 height 20
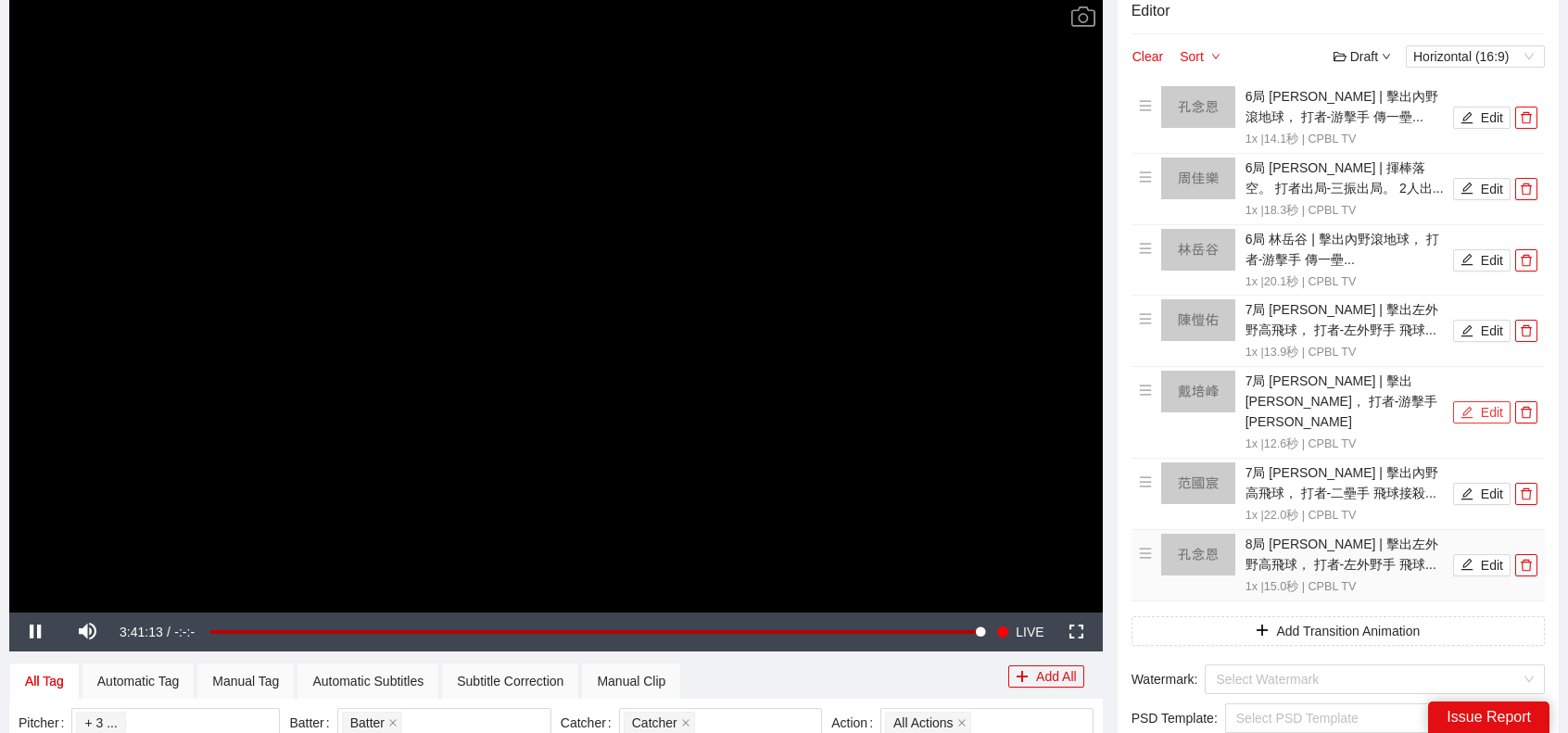
scroll to position [185, 0]
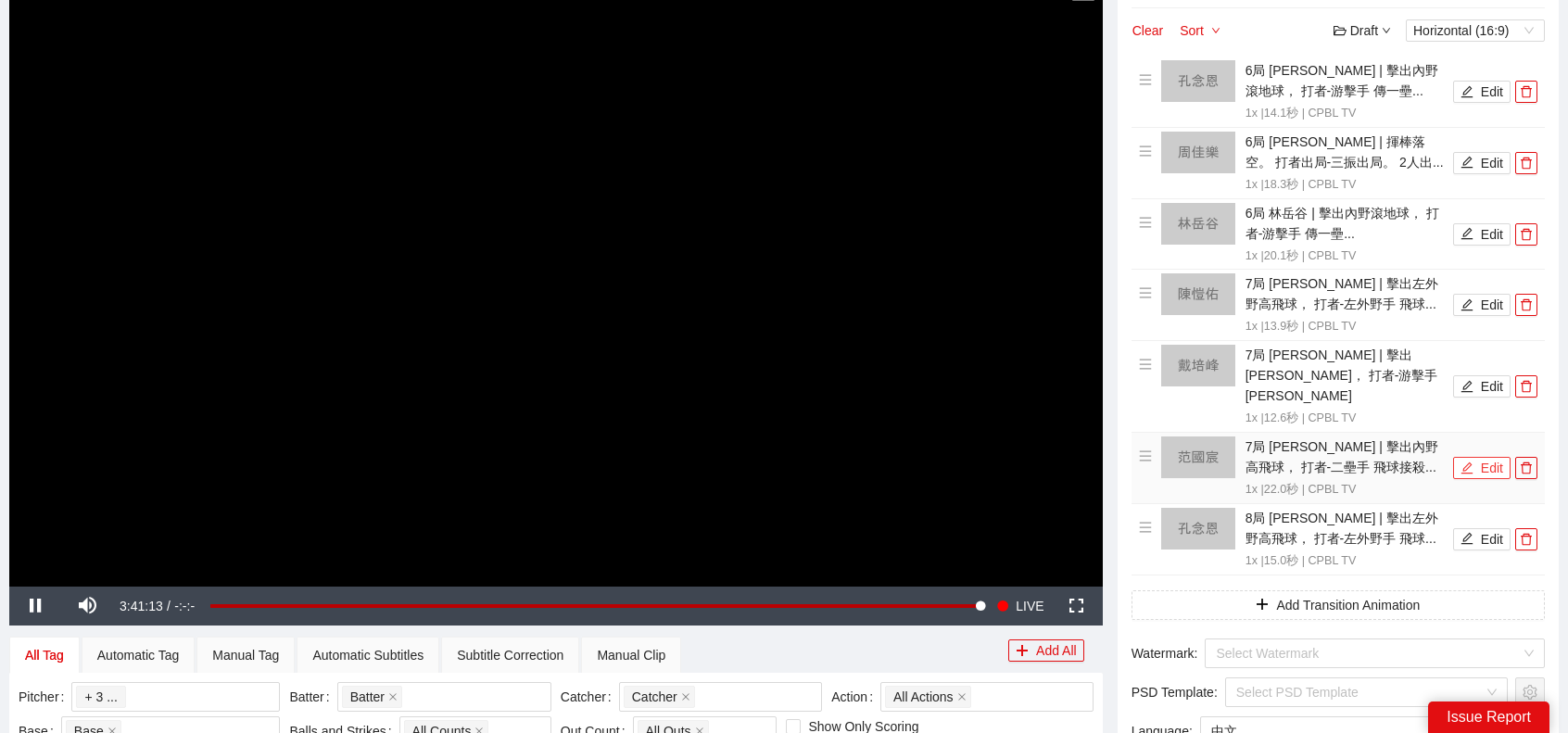
click at [1474, 457] on button "Edit" at bounding box center [1482, 468] width 57 height 23
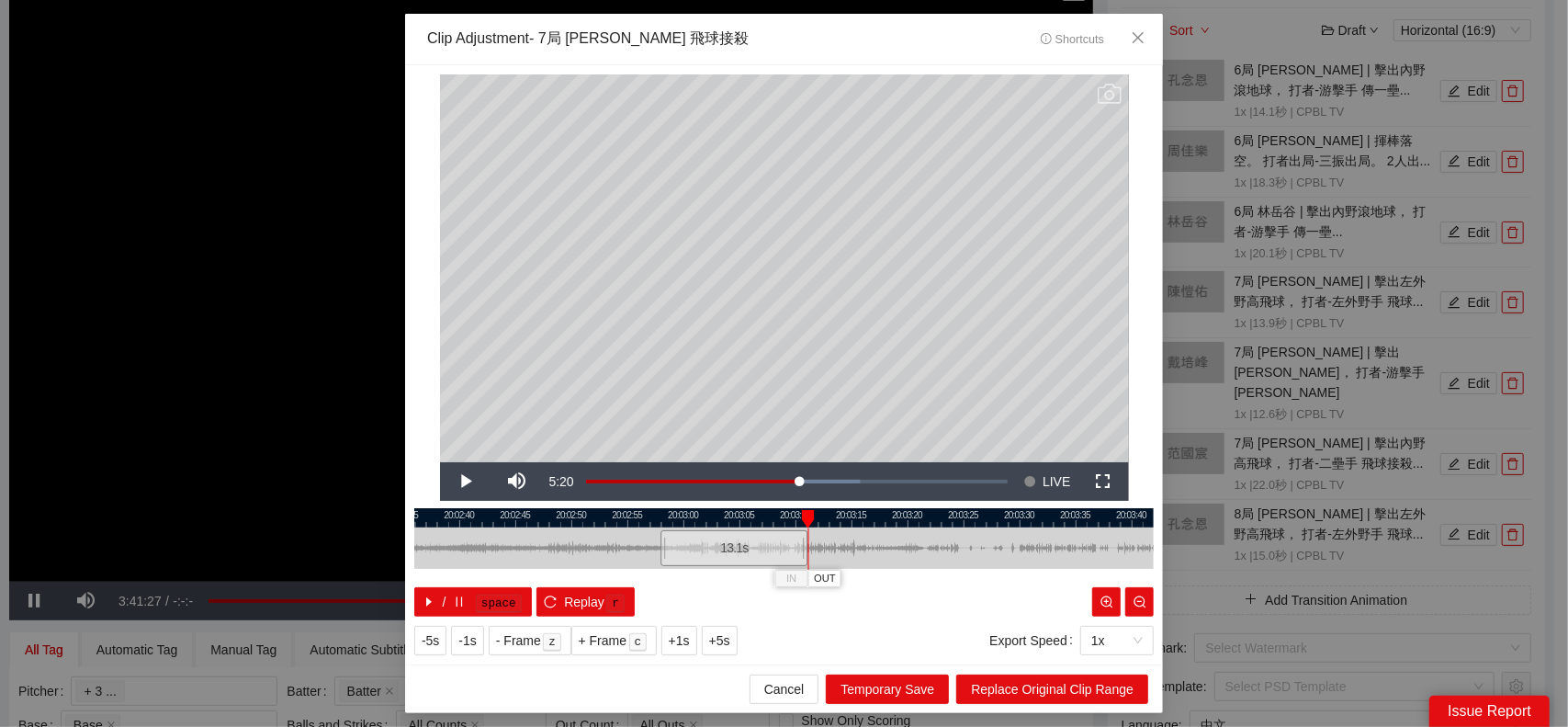
drag, startPoint x: 903, startPoint y: 545, endPoint x: 805, endPoint y: 547, distance: 98.0
click at [805, 547] on div at bounding box center [807, 548] width 11 height 41
click at [1049, 679] on span "Replace Original Clip Range" at bounding box center [1052, 689] width 163 height 20
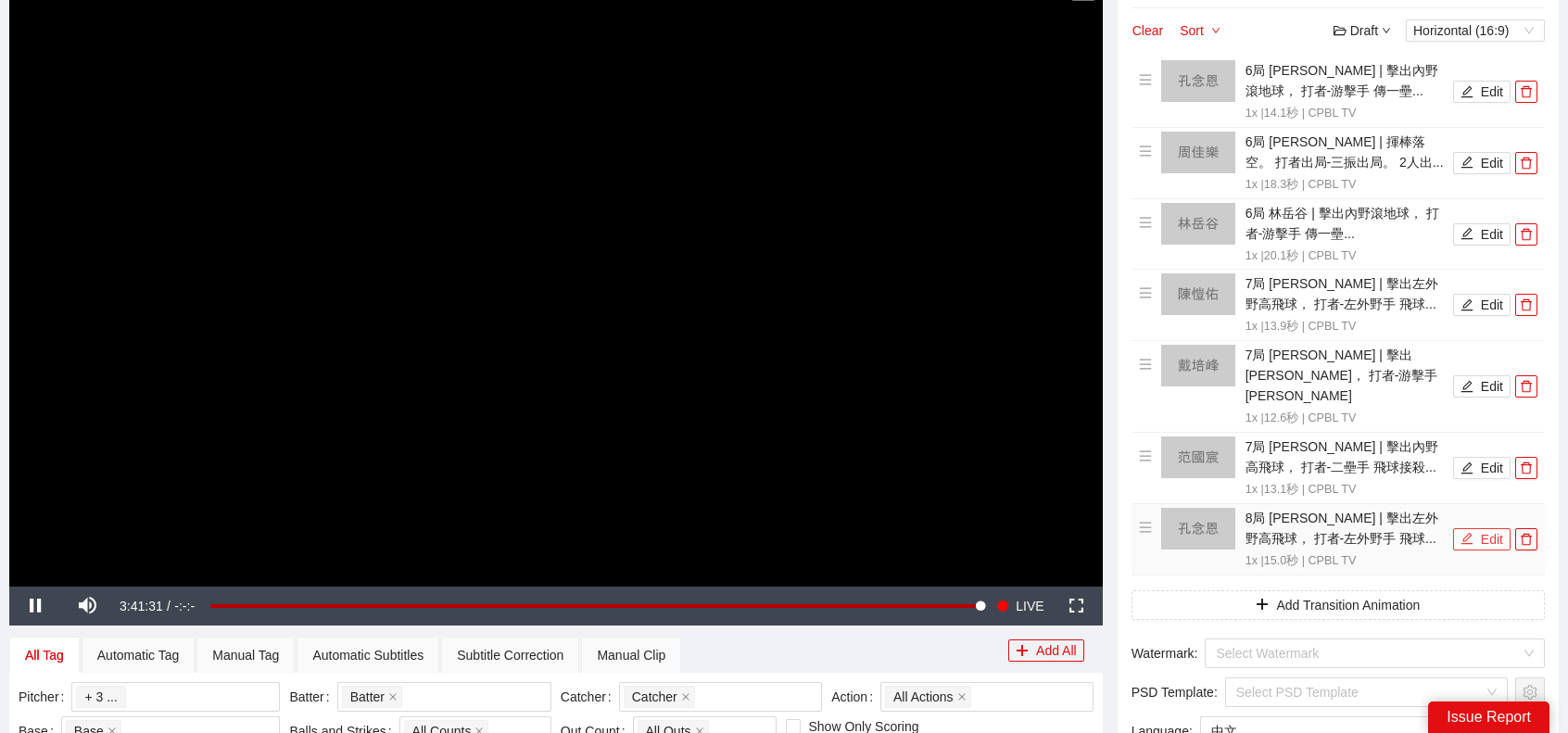
click at [1470, 533] on icon "edit" at bounding box center [1468, 539] width 12 height 12
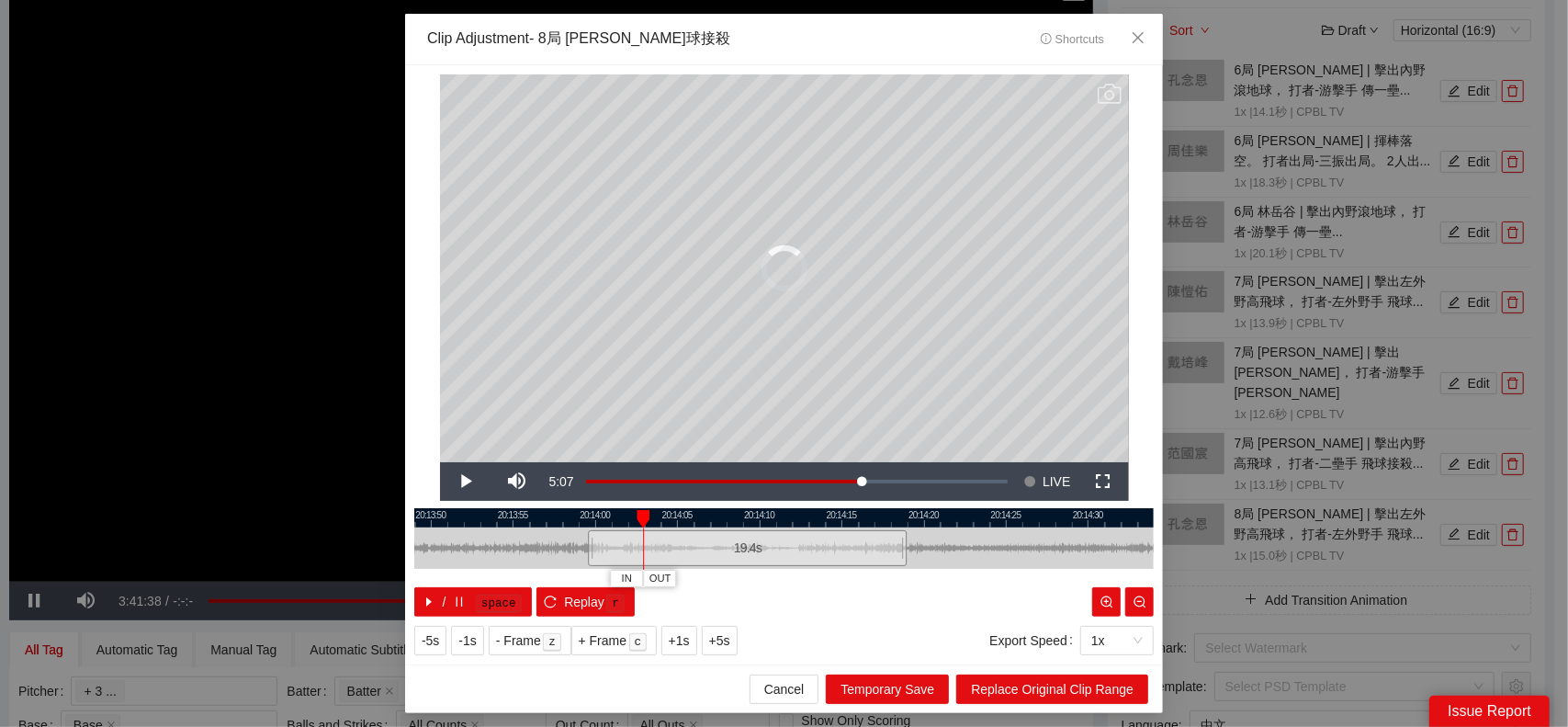
drag, startPoint x: 666, startPoint y: 550, endPoint x: 594, endPoint y: 547, distance: 72.1
click at [594, 547] on div at bounding box center [591, 548] width 11 height 41
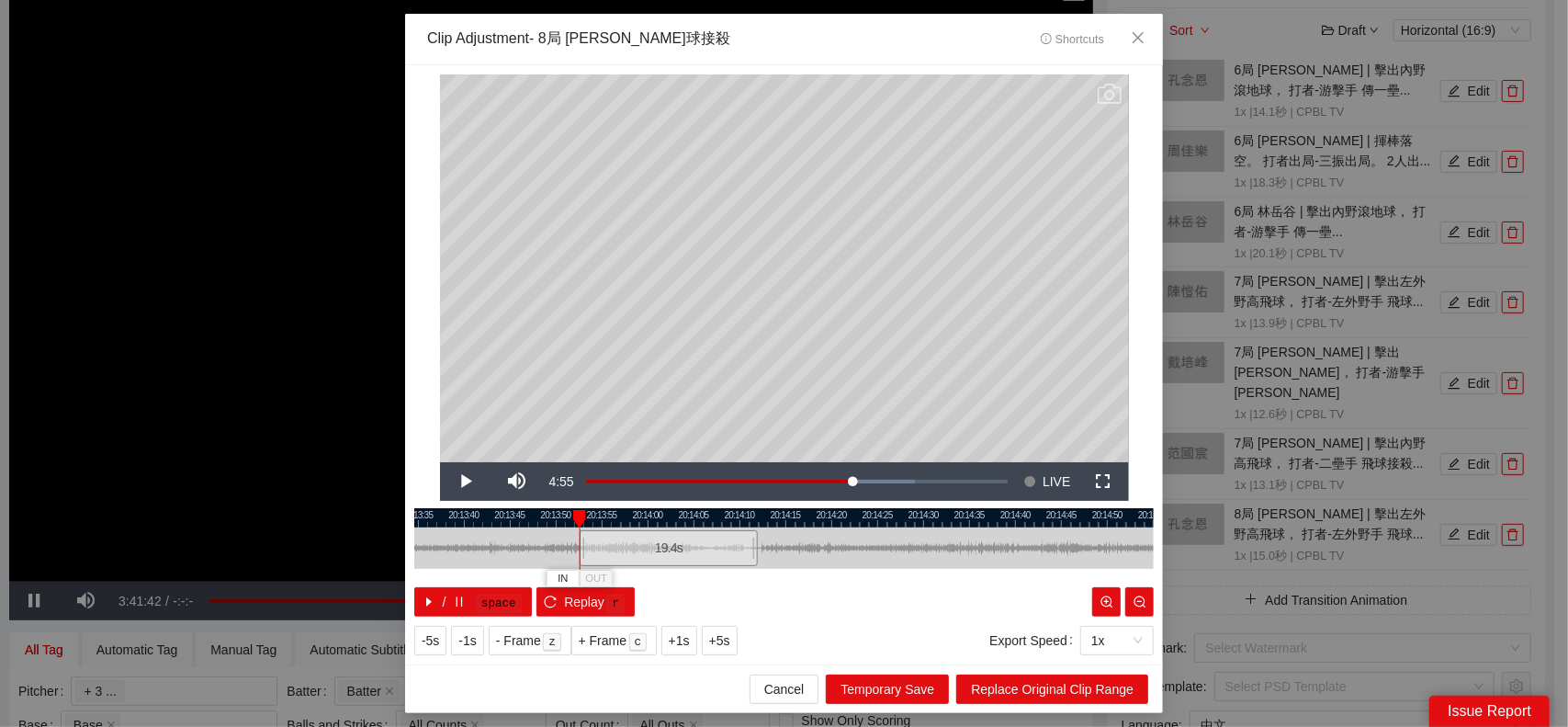
drag, startPoint x: 744, startPoint y: 552, endPoint x: 679, endPoint y: 552, distance: 65.0
click at [679, 552] on div "19.4 s" at bounding box center [668, 548] width 178 height 35
drag, startPoint x: 751, startPoint y: 550, endPoint x: 685, endPoint y: 554, distance: 66.1
click at [685, 554] on div at bounding box center [689, 548] width 11 height 41
drag, startPoint x: 687, startPoint y: 540, endPoint x: 698, endPoint y: 543, distance: 11.4
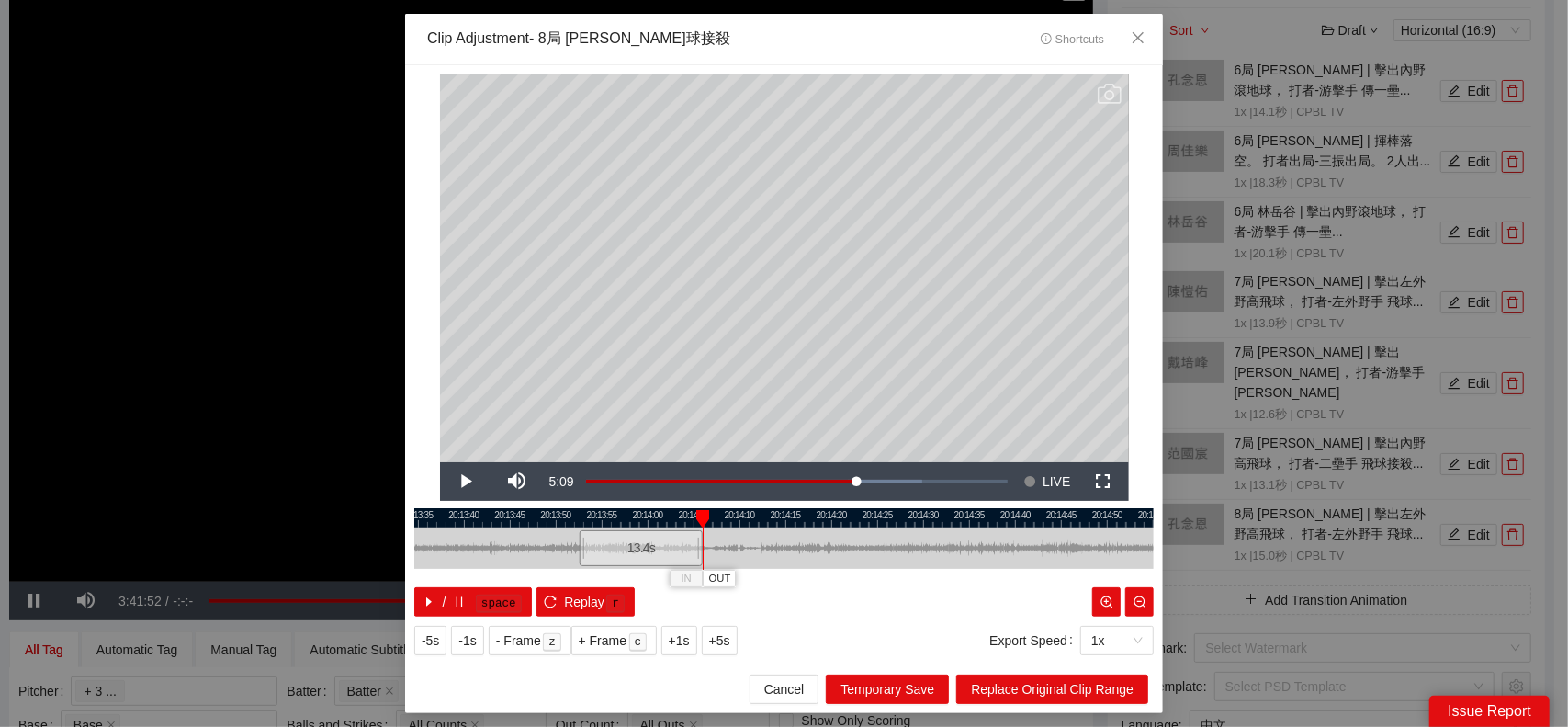
click at [698, 543] on div at bounding box center [700, 548] width 11 height 41
click at [1080, 684] on span "Replace Original Clip Range" at bounding box center [1052, 689] width 163 height 20
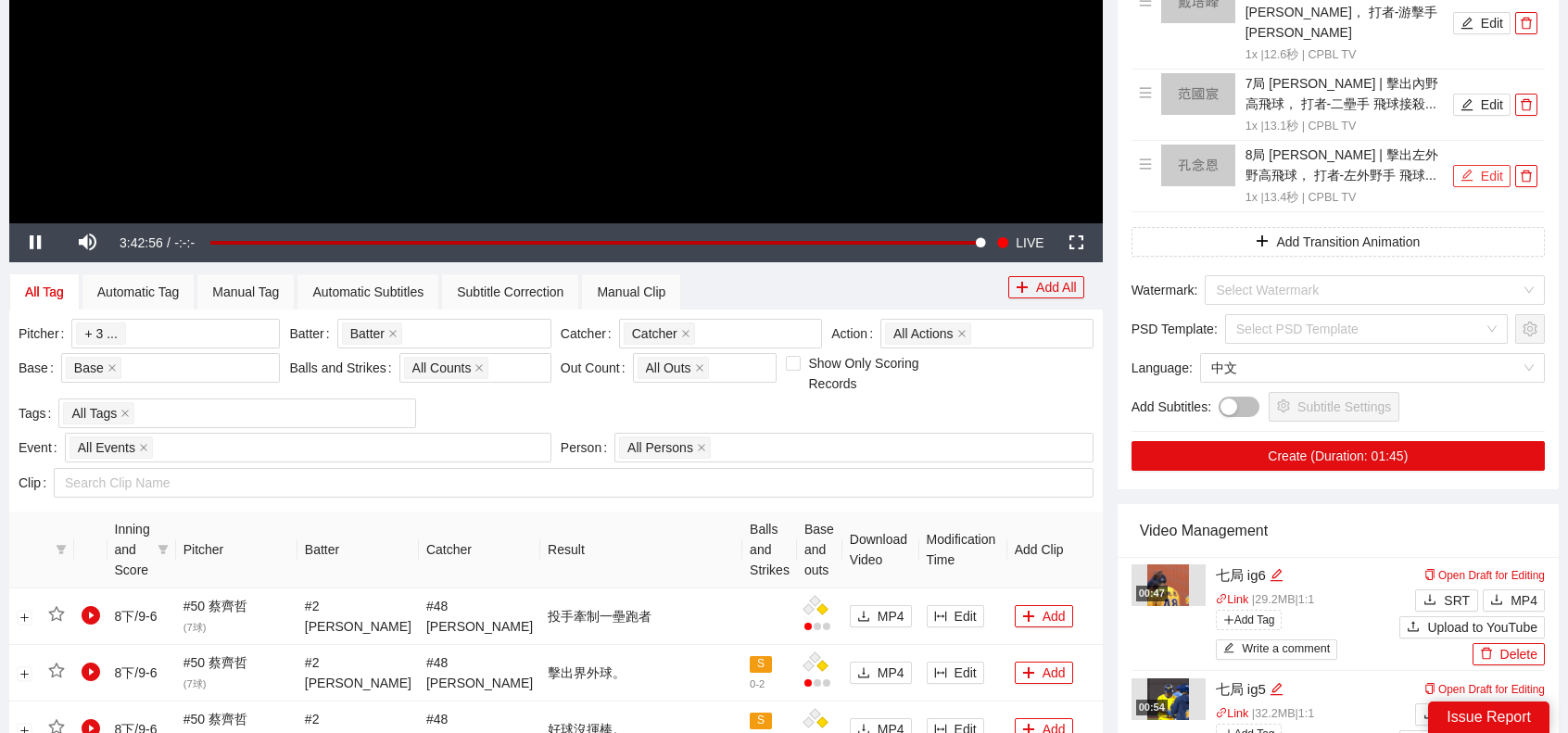
scroll to position [741, 0]
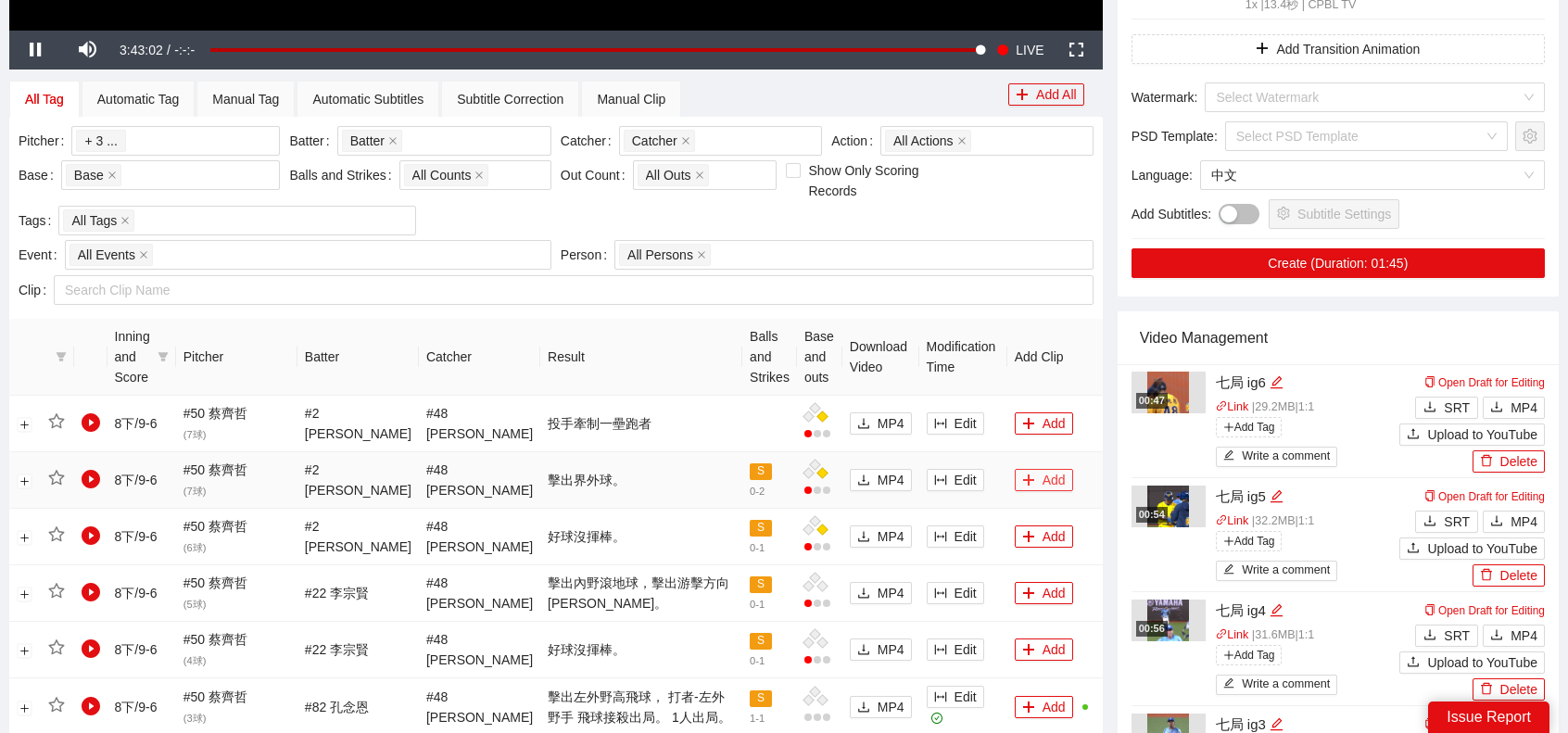
click at [1025, 477] on button "Add" at bounding box center [1044, 480] width 58 height 23
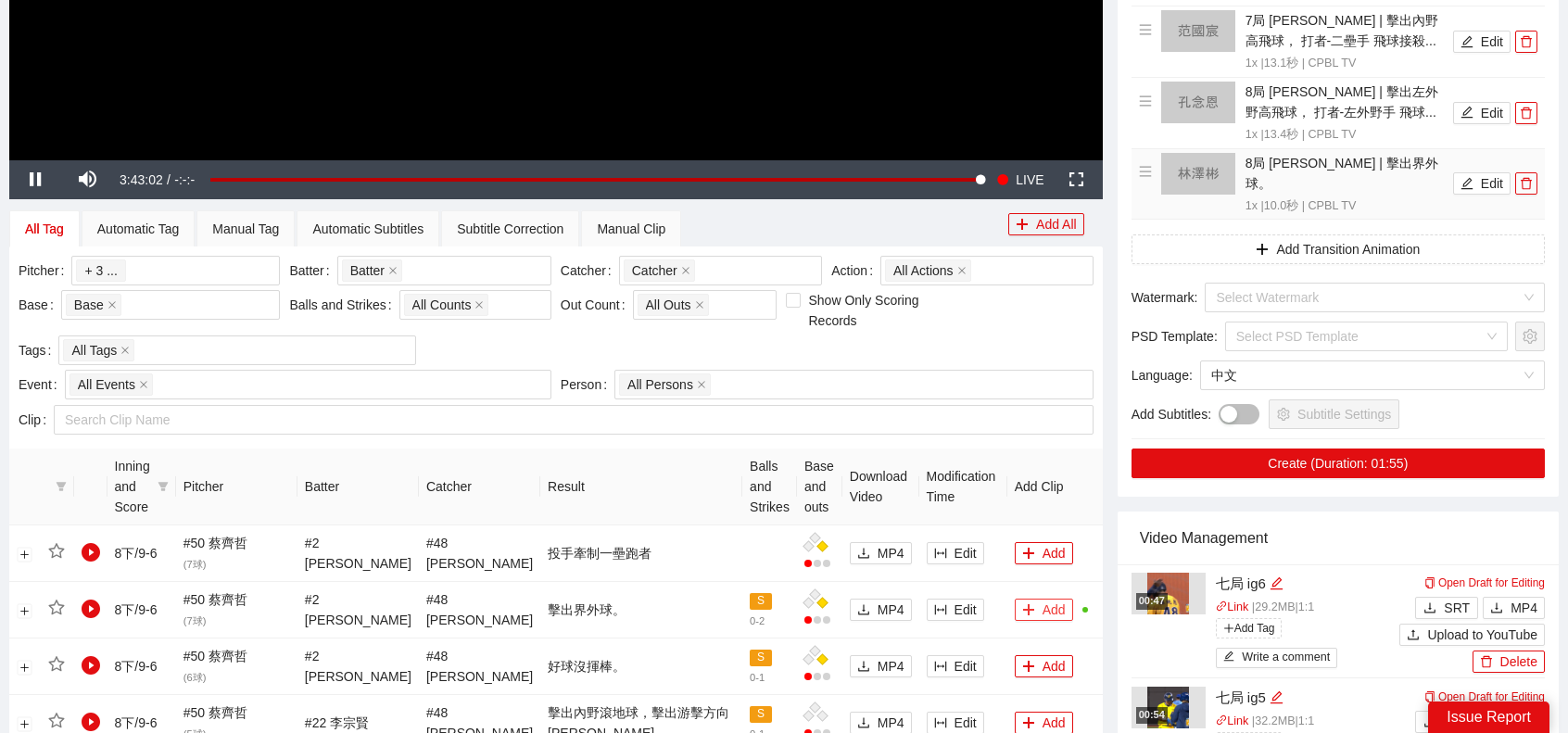
scroll to position [464, 0]
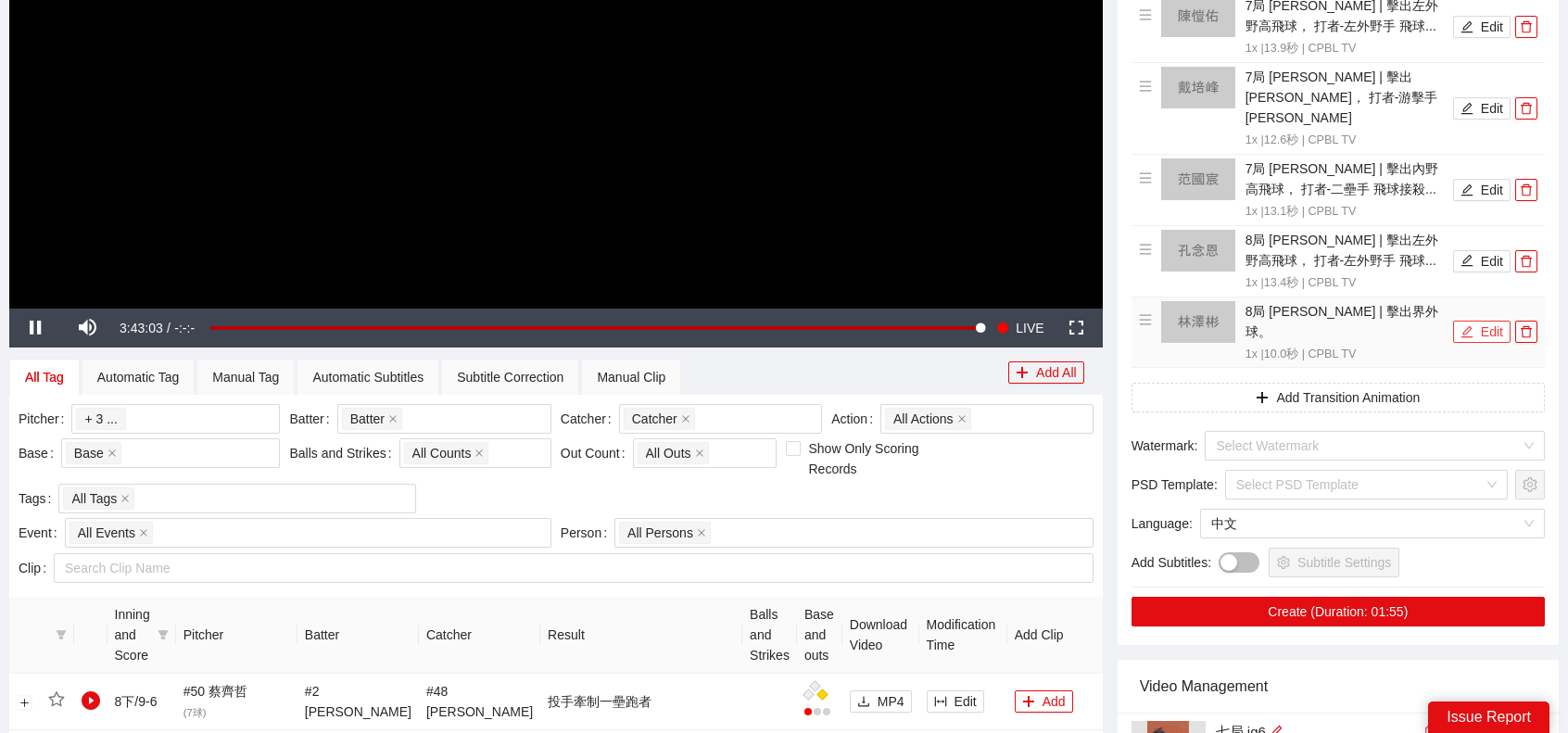
click at [1467, 325] on icon "edit" at bounding box center [1468, 331] width 13 height 13
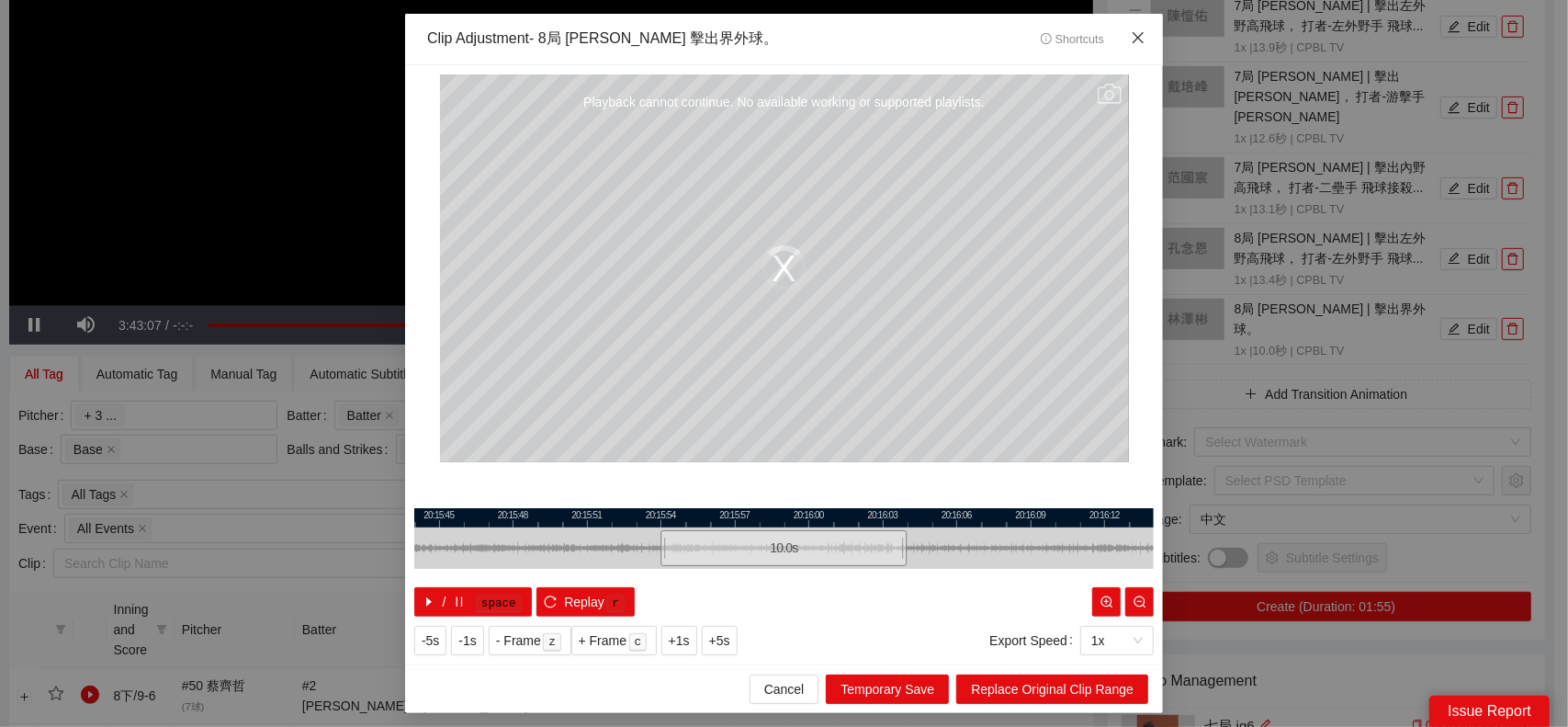
click at [1145, 39] on icon "close" at bounding box center [1138, 38] width 15 height 15
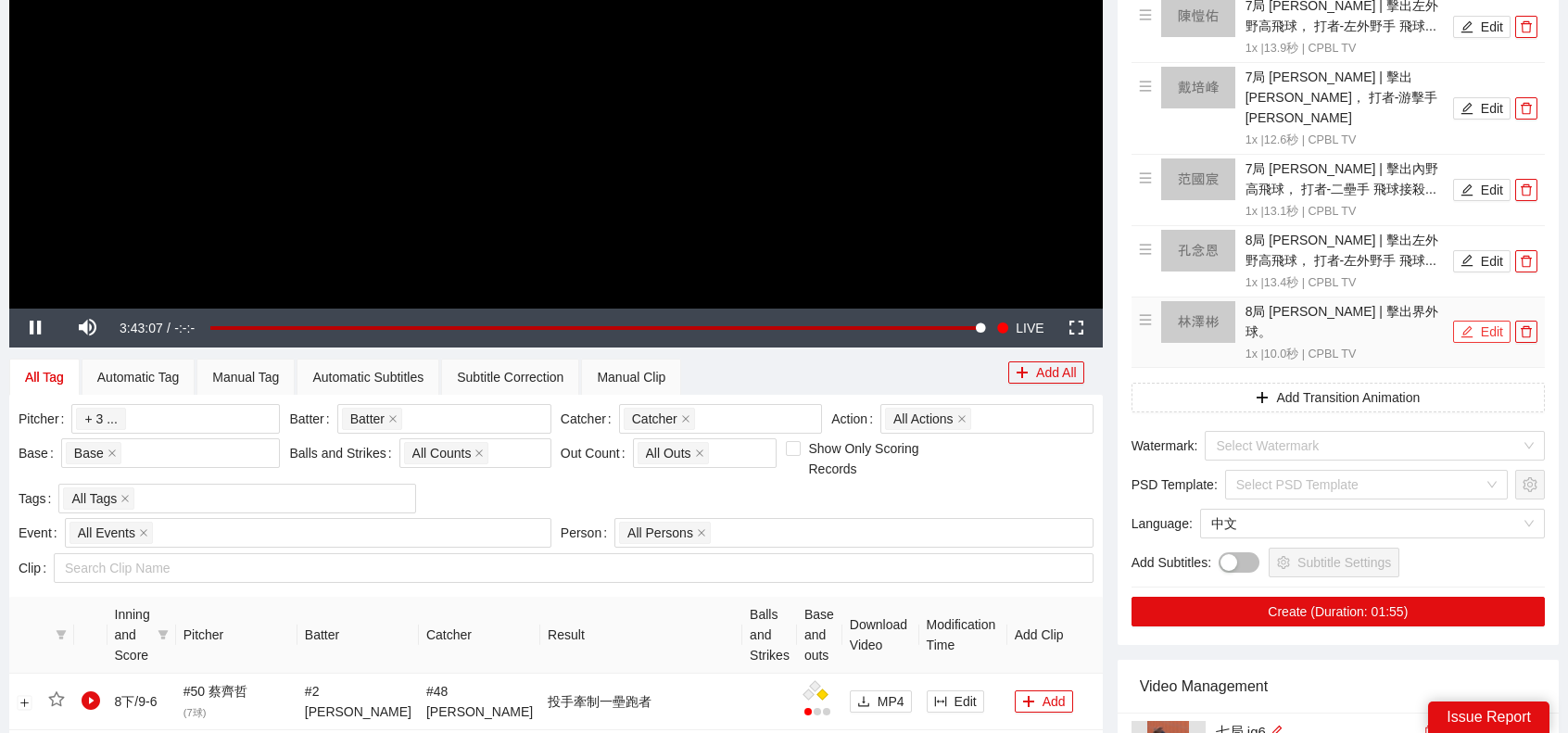
click at [1475, 321] on button "Edit" at bounding box center [1482, 332] width 57 height 23
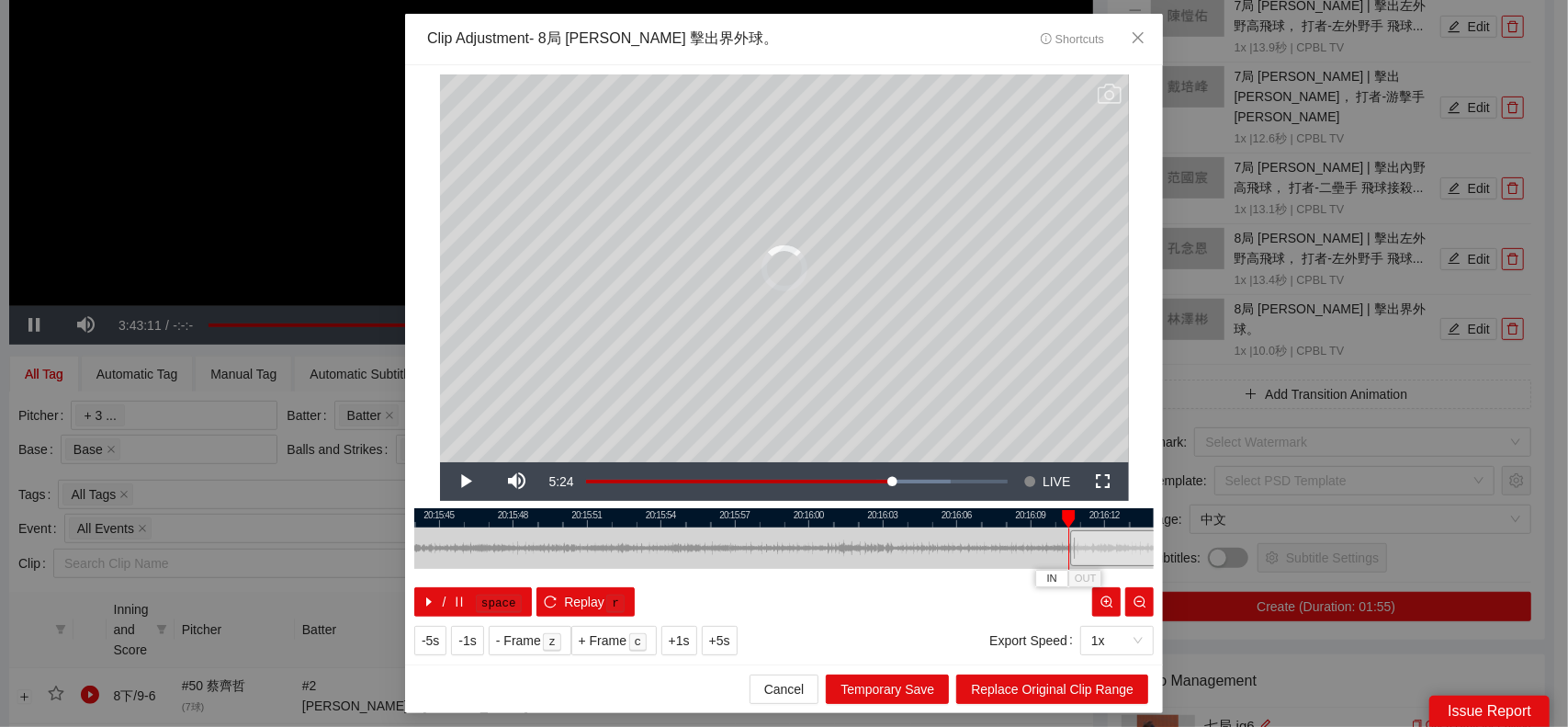
drag, startPoint x: 862, startPoint y: 558, endPoint x: 1262, endPoint y: 563, distance: 400.0
click at [1266, 564] on div "**********" at bounding box center [784, 363] width 1568 height 727
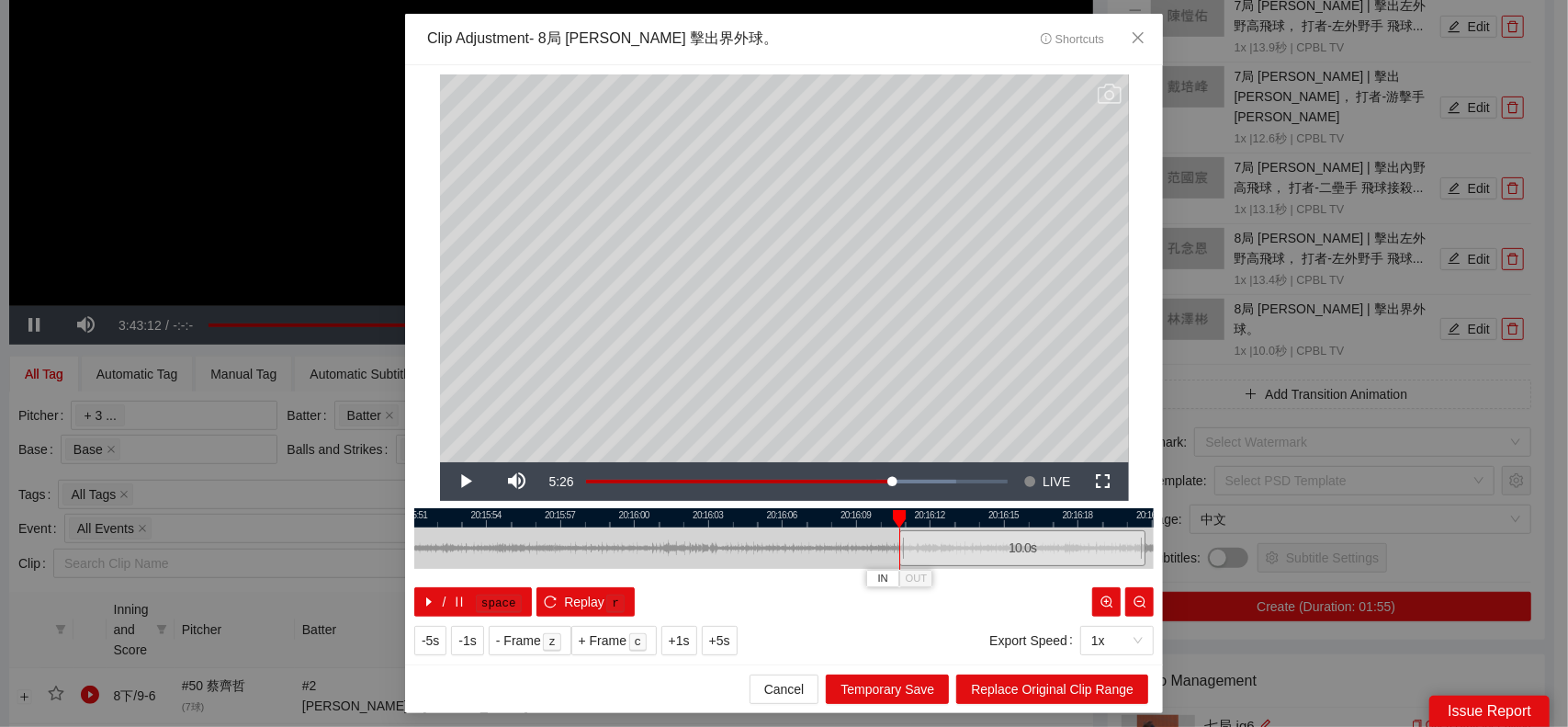
drag, startPoint x: 898, startPoint y: 543, endPoint x: 436, endPoint y: 552, distance: 462.1
click at [422, 554] on div at bounding box center [610, 548] width 740 height 41
drag, startPoint x: 650, startPoint y: 546, endPoint x: 985, endPoint y: 564, distance: 335.5
click at [1091, 564] on div "10.0 s" at bounding box center [1162, 548] width 247 height 35
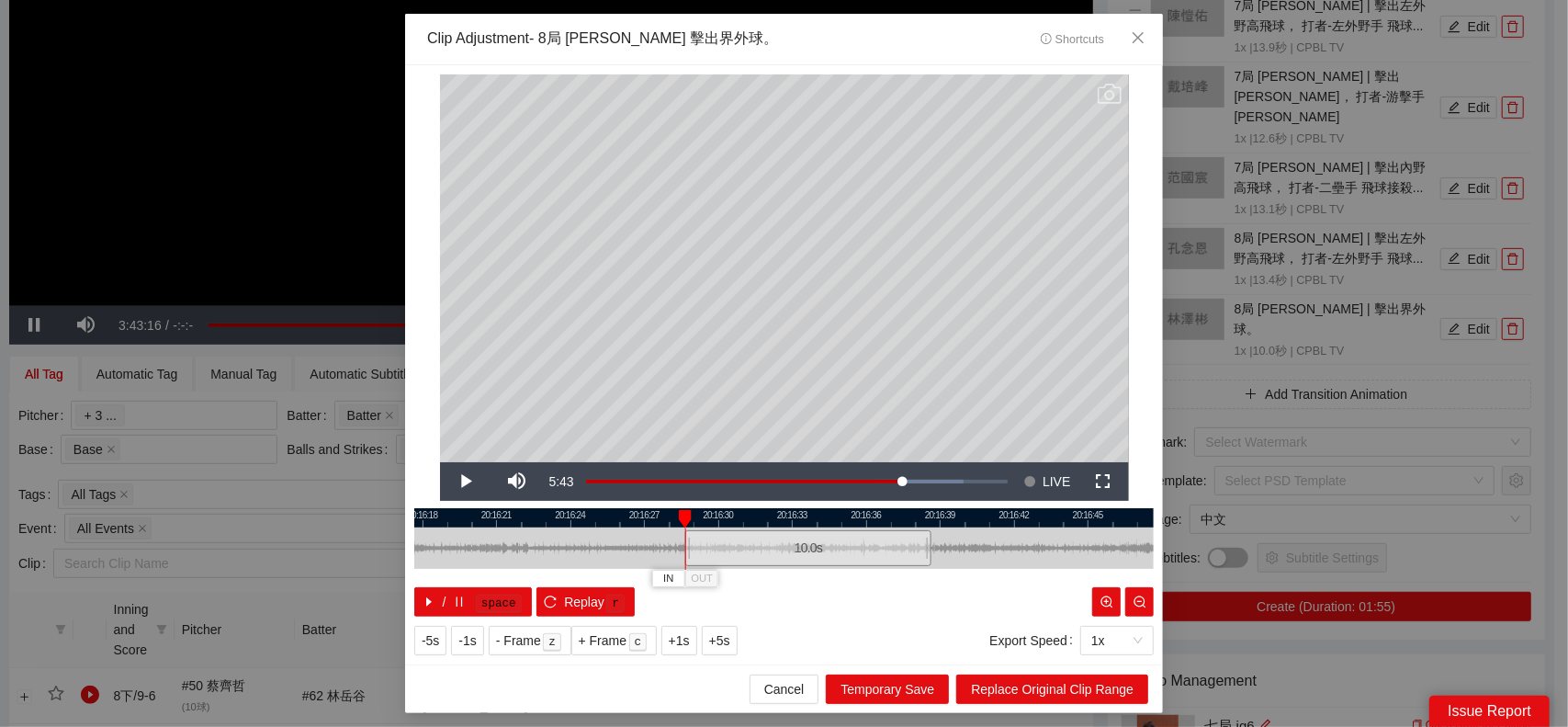
drag, startPoint x: 610, startPoint y: 554, endPoint x: 594, endPoint y: 542, distance: 20.0
click at [538, 551] on div at bounding box center [430, 548] width 740 height 41
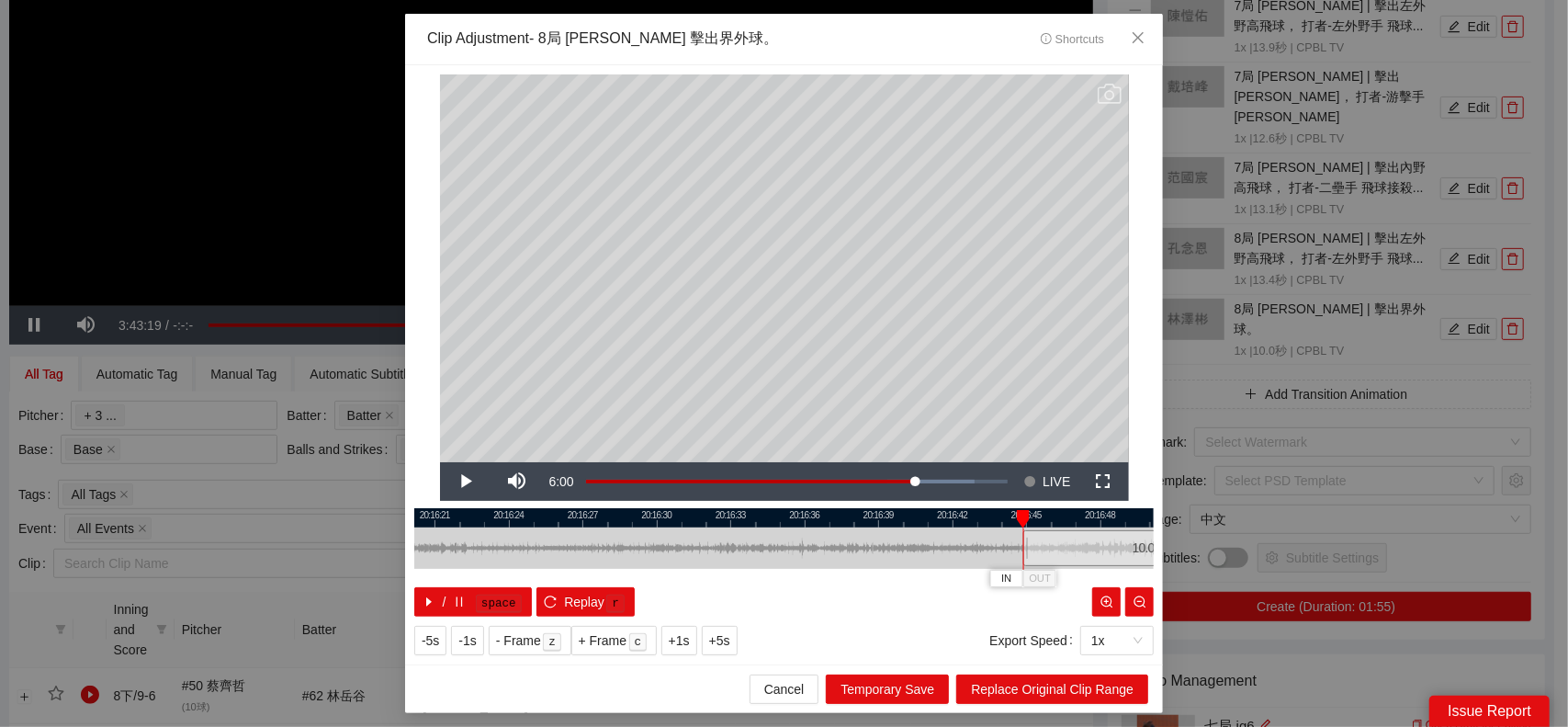
drag, startPoint x: 741, startPoint y: 544, endPoint x: 1094, endPoint y: 539, distance: 353.0
click at [1128, 546] on div "10.0 s" at bounding box center [1146, 548] width 247 height 35
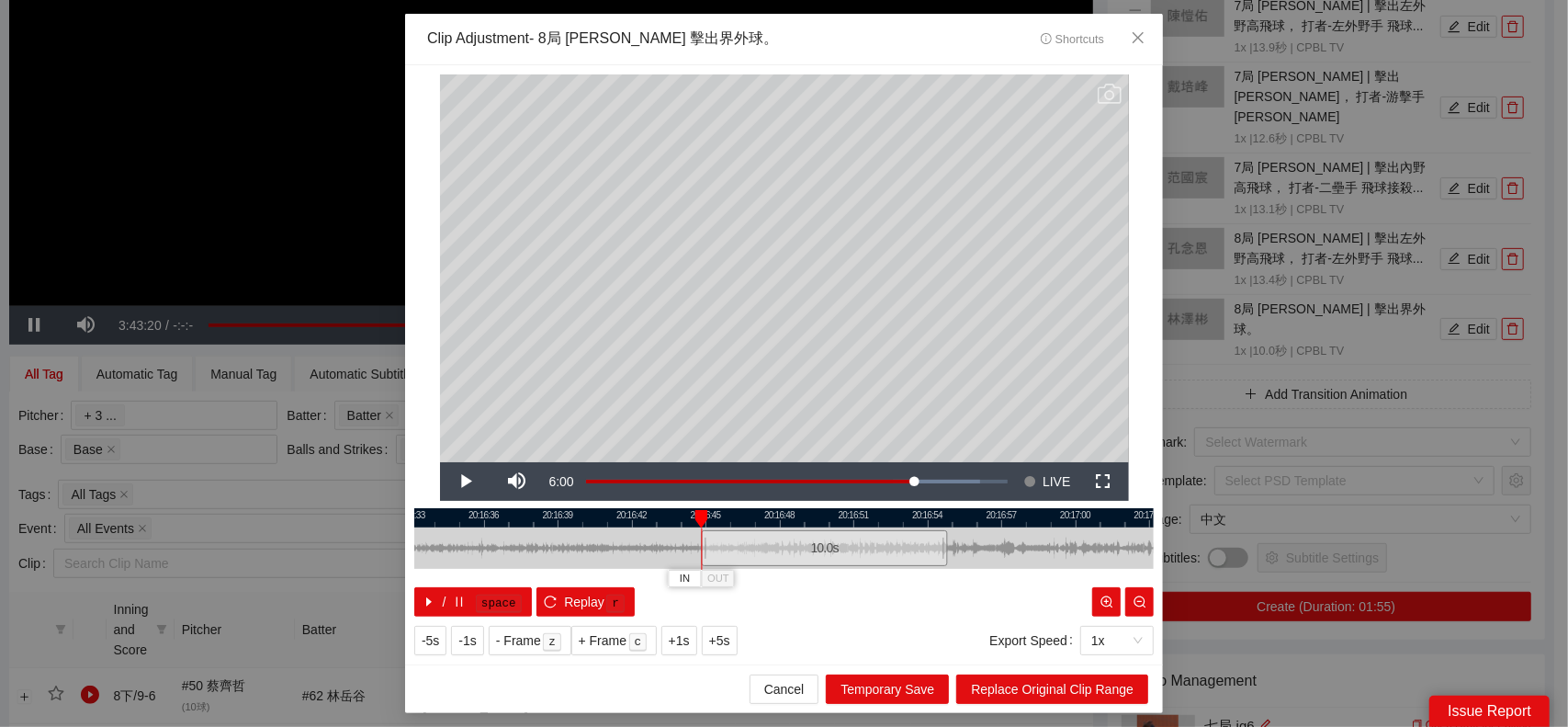
drag, startPoint x: 852, startPoint y: 552, endPoint x: 790, endPoint y: 556, distance: 62.1
click at [593, 552] on div at bounding box center [463, 548] width 740 height 41
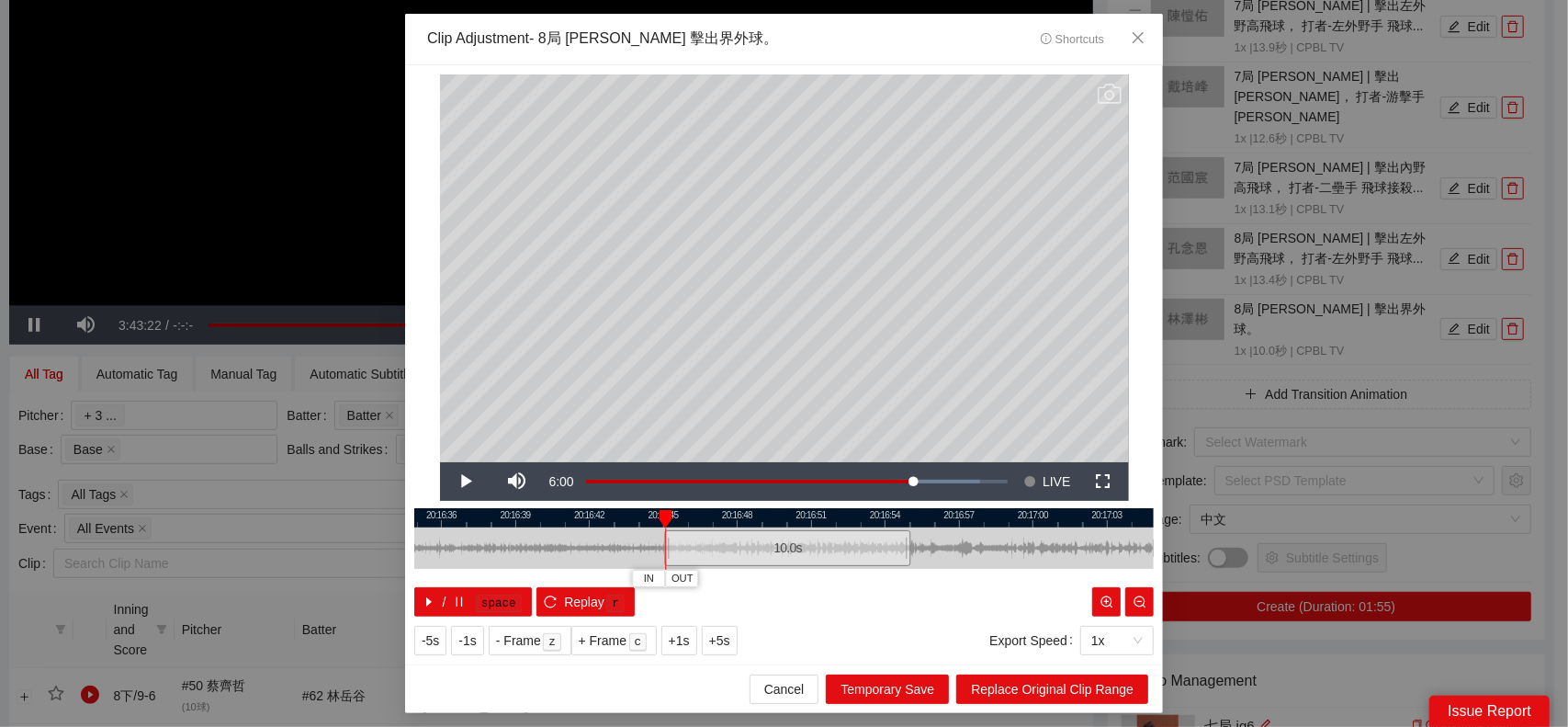
drag, startPoint x: 792, startPoint y: 559, endPoint x: 775, endPoint y: 558, distance: 17.0
click at [775, 558] on div "10.0 s" at bounding box center [787, 548] width 247 height 35
drag, startPoint x: 908, startPoint y: 546, endPoint x: 986, endPoint y: 545, distance: 78.0
click at [986, 545] on div at bounding box center [985, 548] width 11 height 41
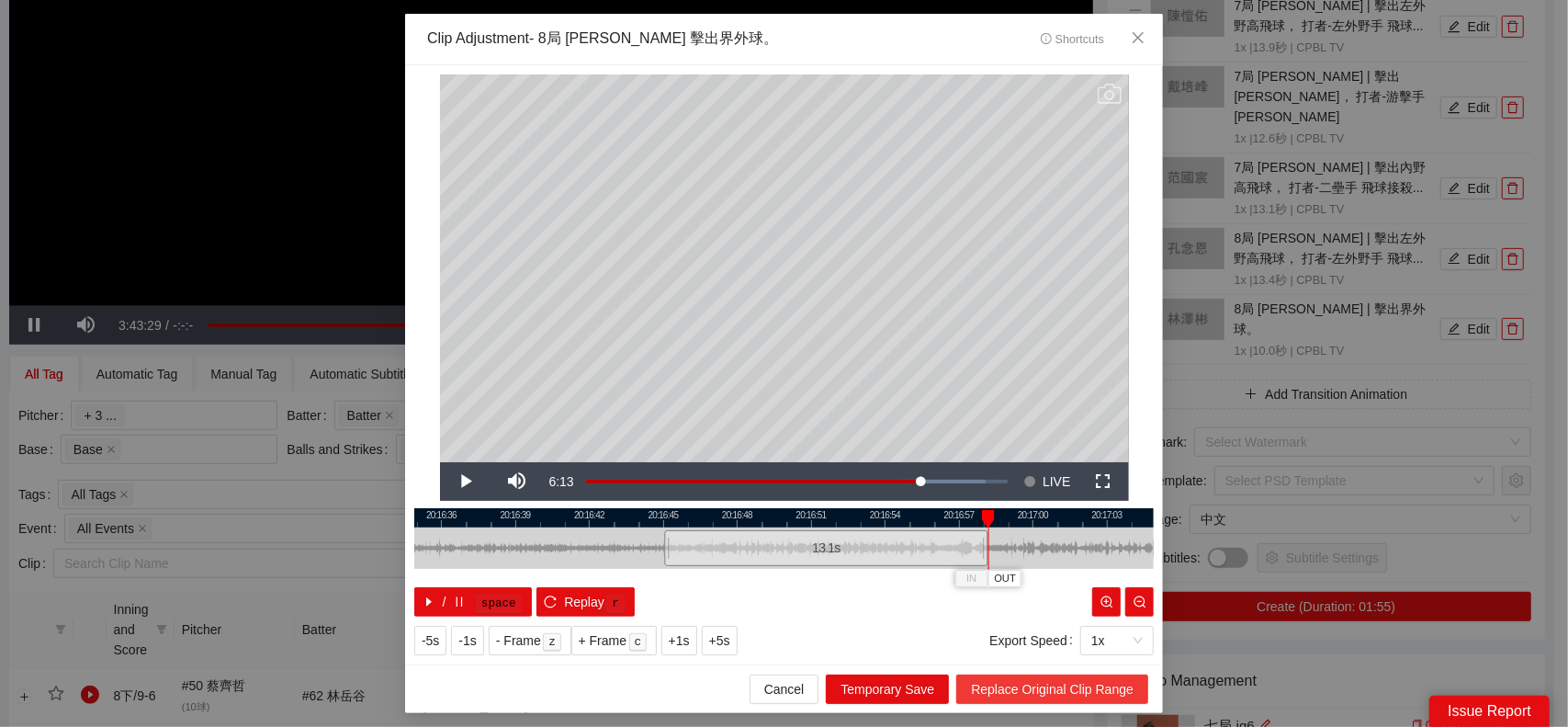
click at [1079, 686] on span "Replace Original Clip Range" at bounding box center [1052, 689] width 163 height 20
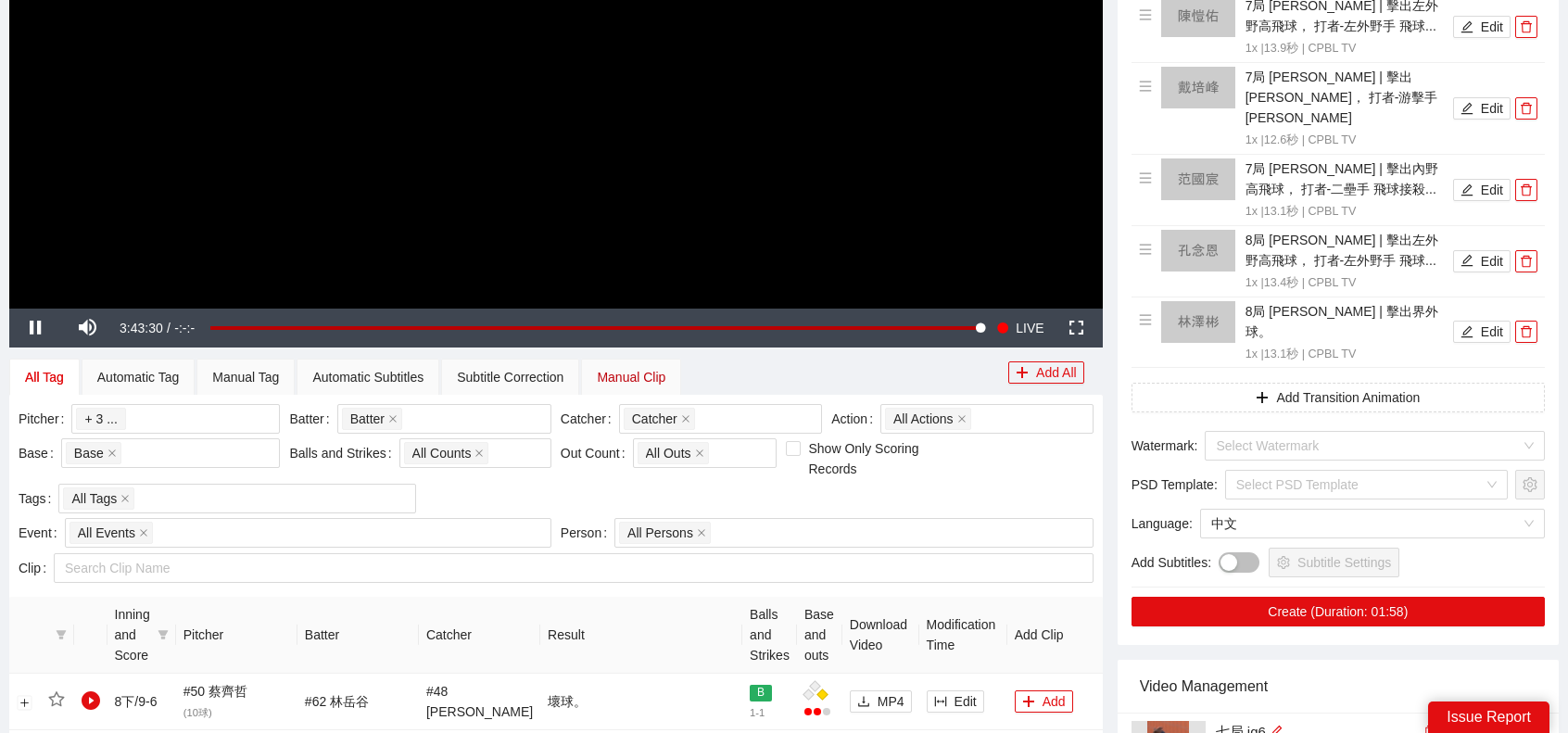
click at [644, 379] on div "Manual Clip" at bounding box center [631, 377] width 69 height 21
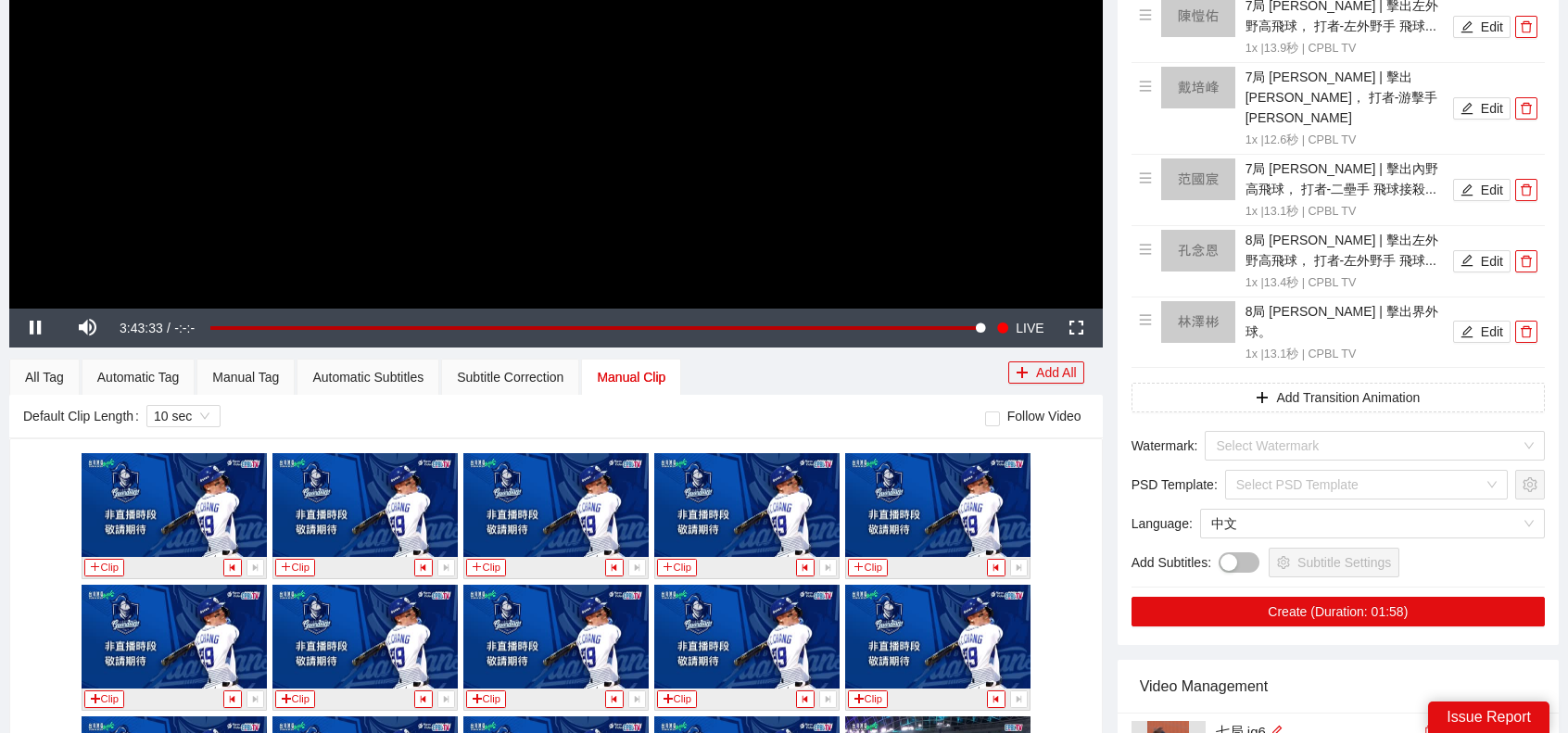
scroll to position [833, 0]
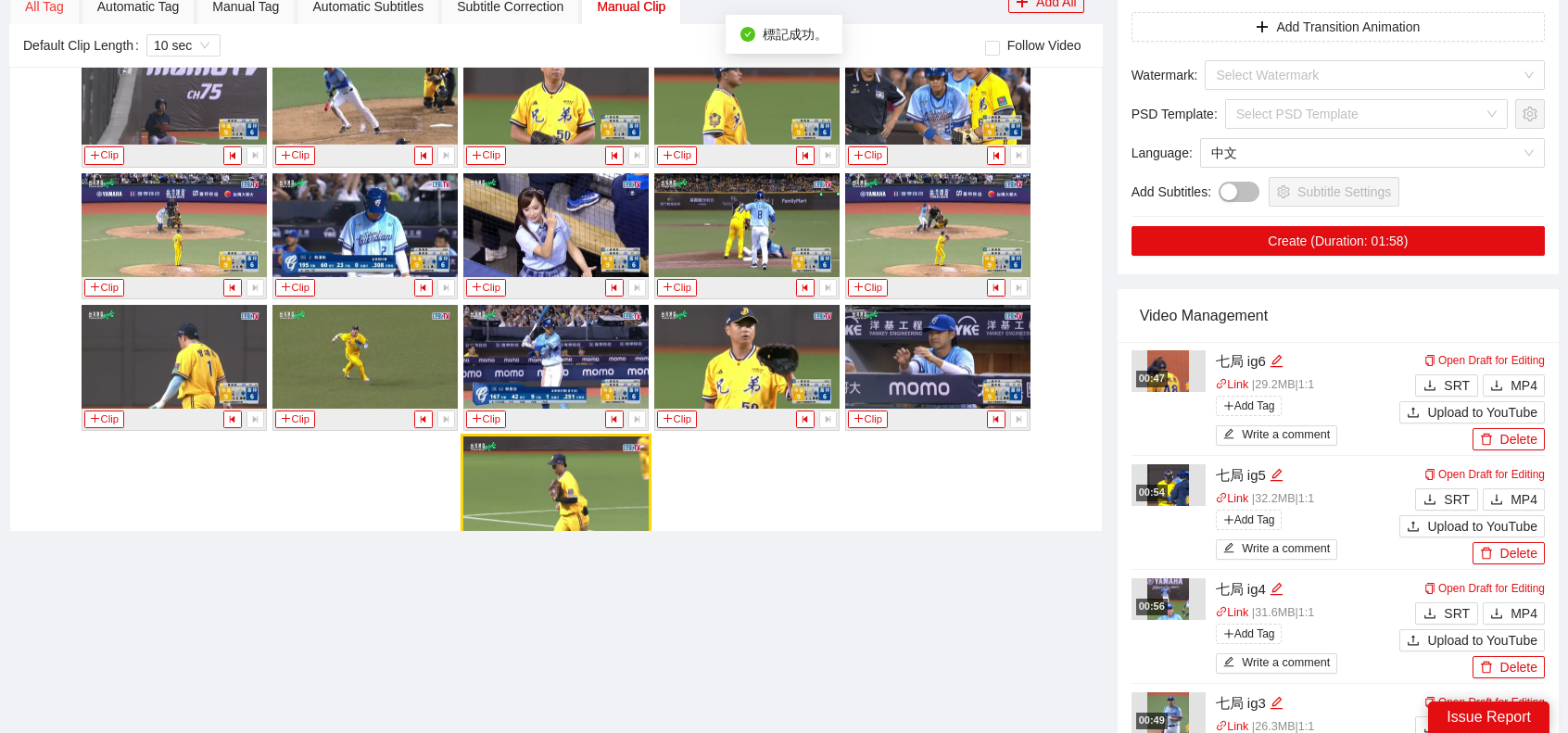
scroll to position [0, 0]
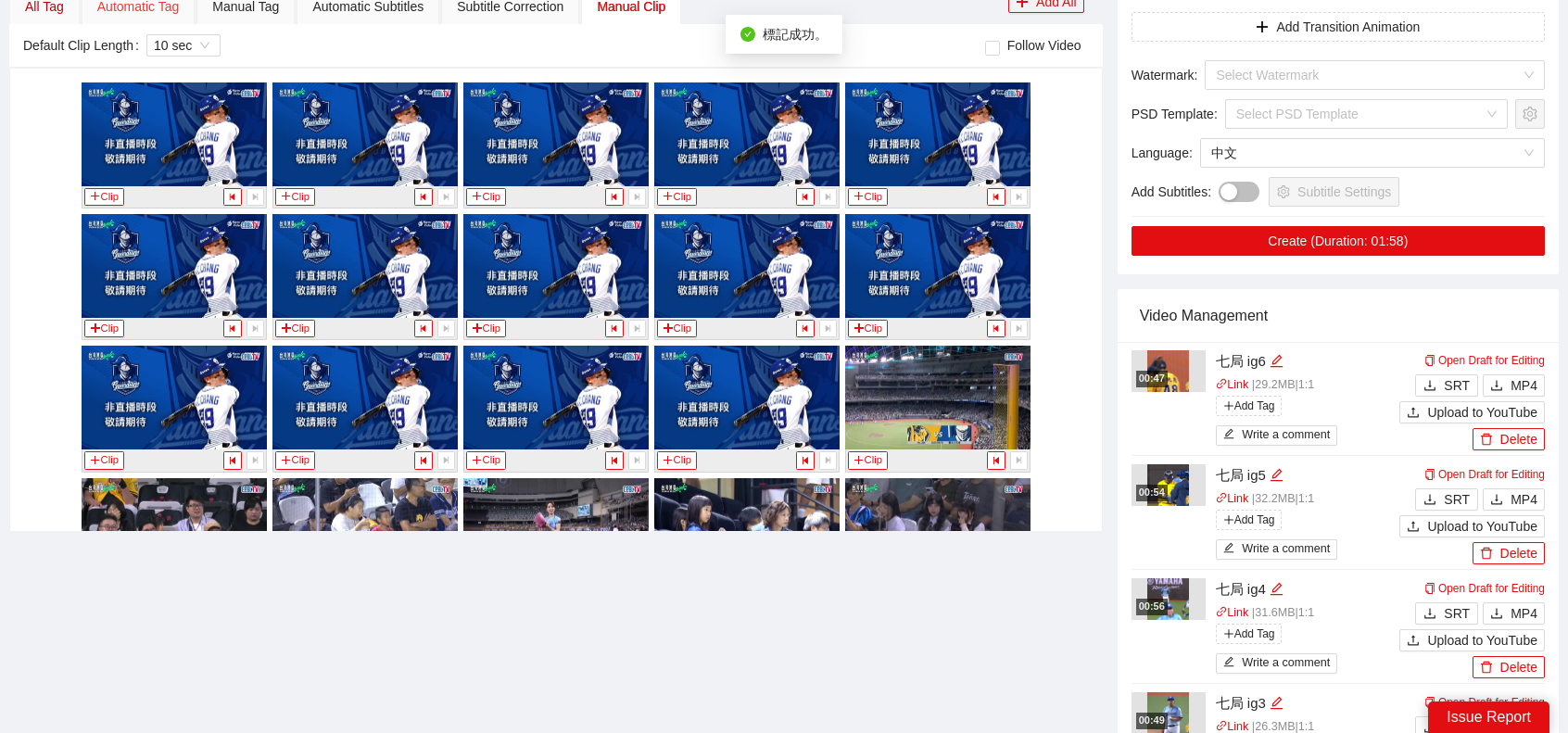
drag, startPoint x: 56, startPoint y: 566, endPoint x: 89, endPoint y: 573, distance: 33.7
click at [57, 17] on div "All Tag" at bounding box center [44, 7] width 38 height 21
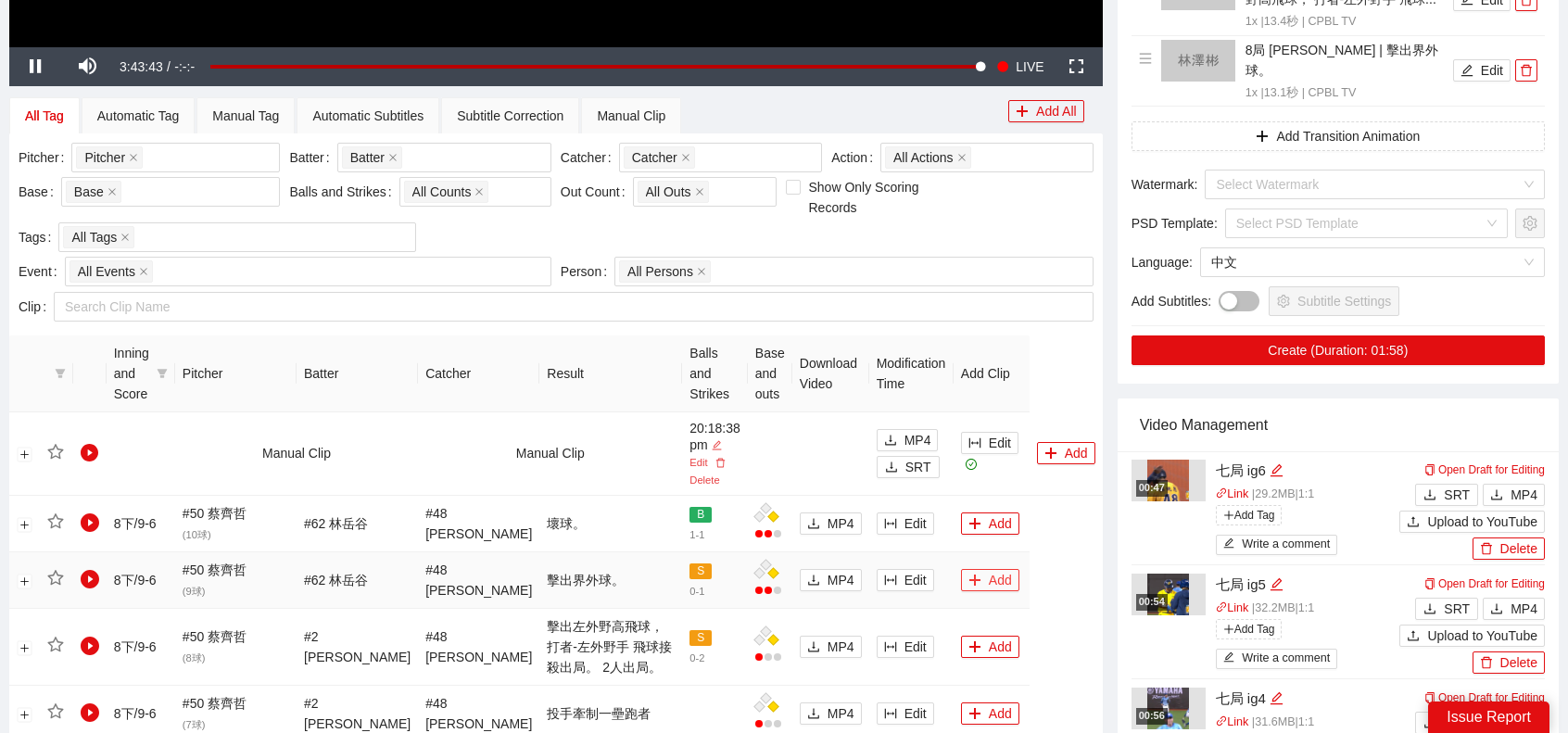
scroll to position [833, 0]
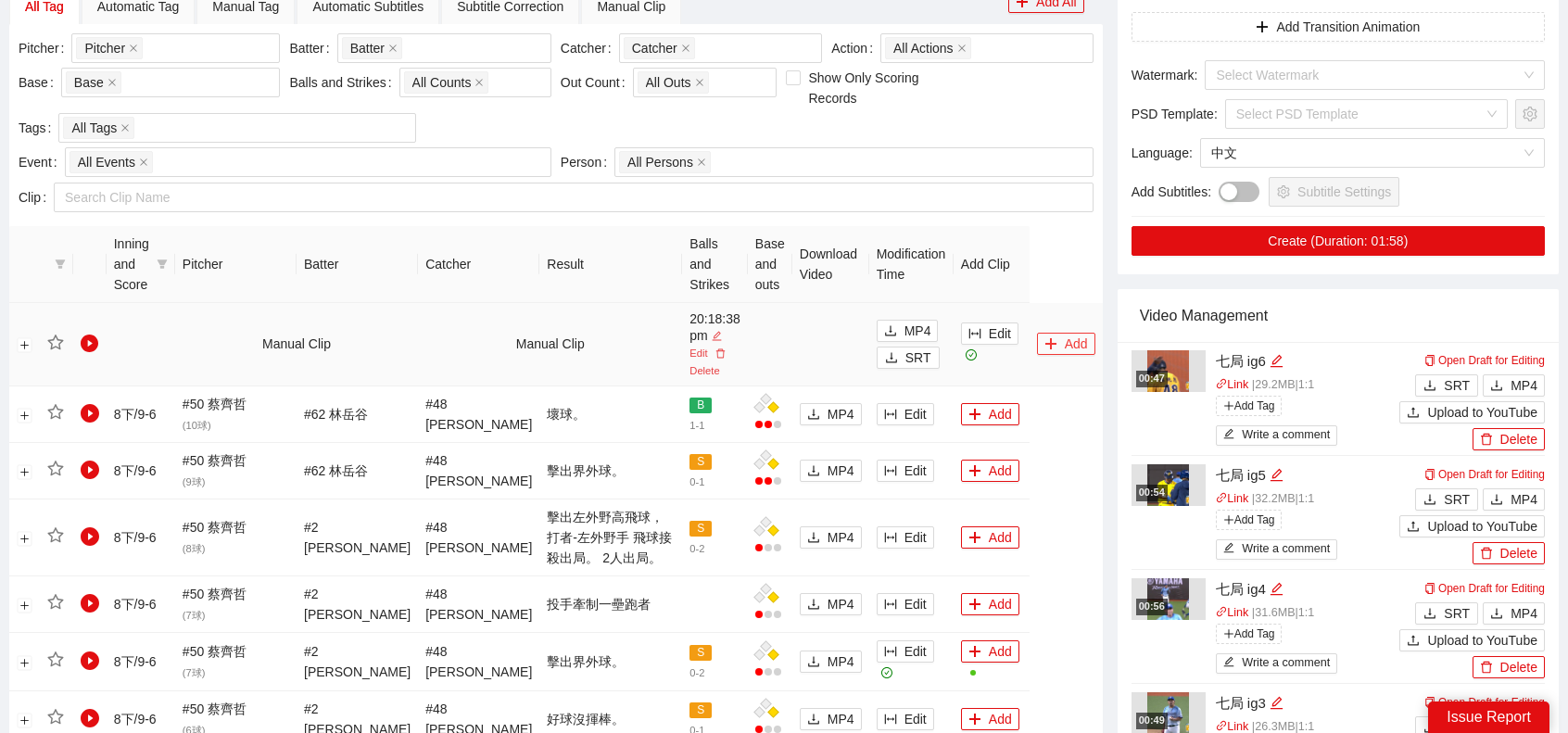
click at [1066, 345] on button "Add" at bounding box center [1067, 344] width 58 height 23
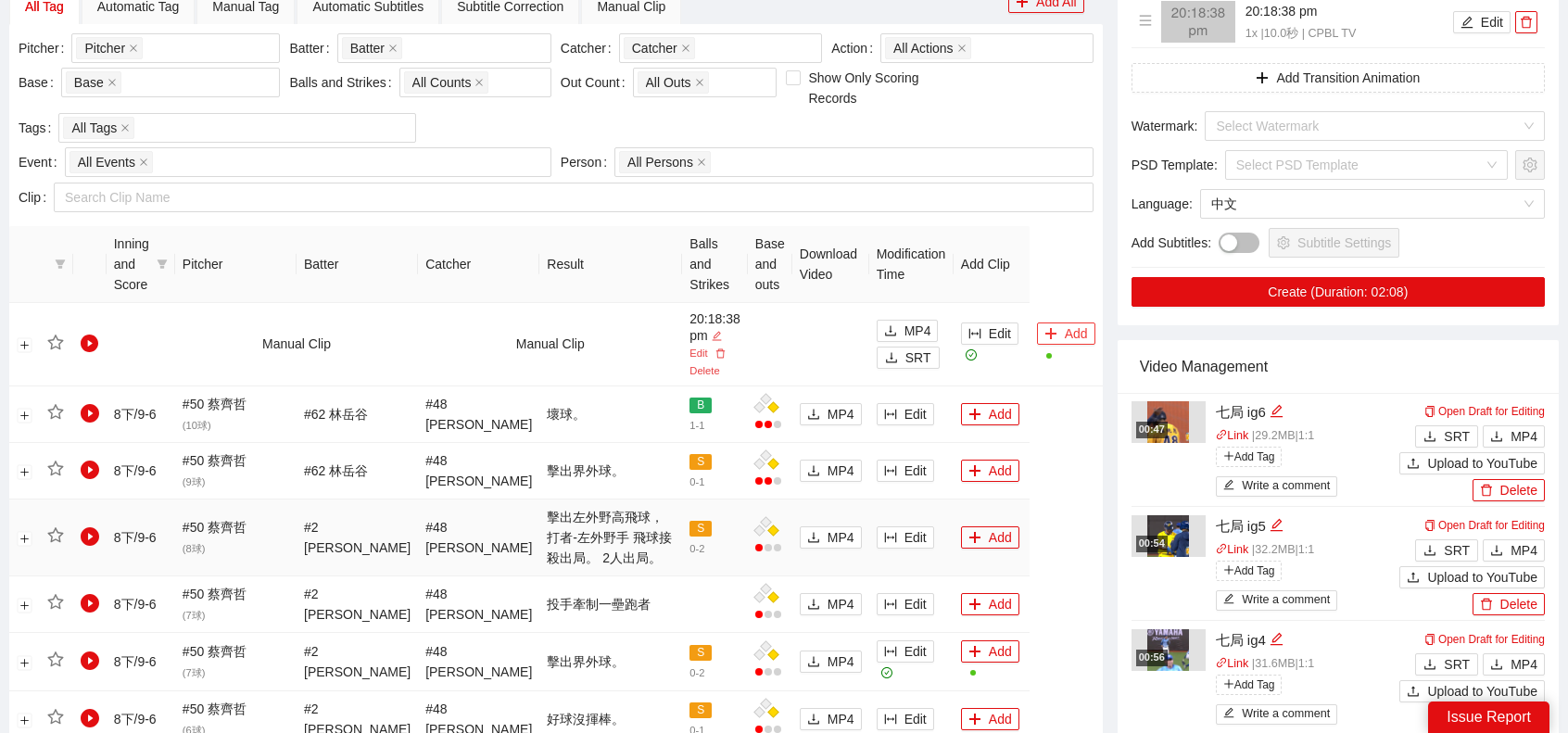
scroll to position [464, 0]
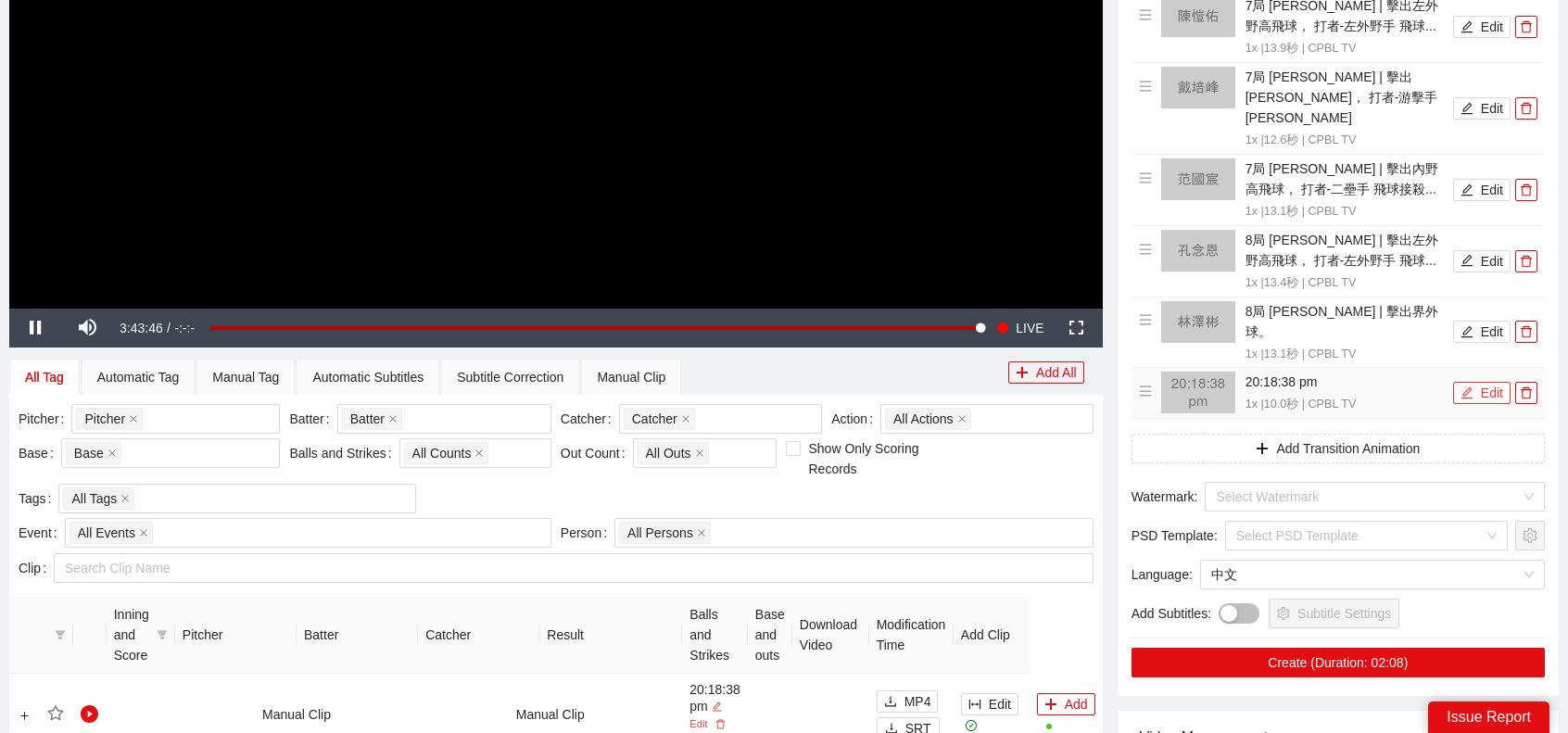
click at [1492, 382] on button "Edit" at bounding box center [1482, 393] width 57 height 23
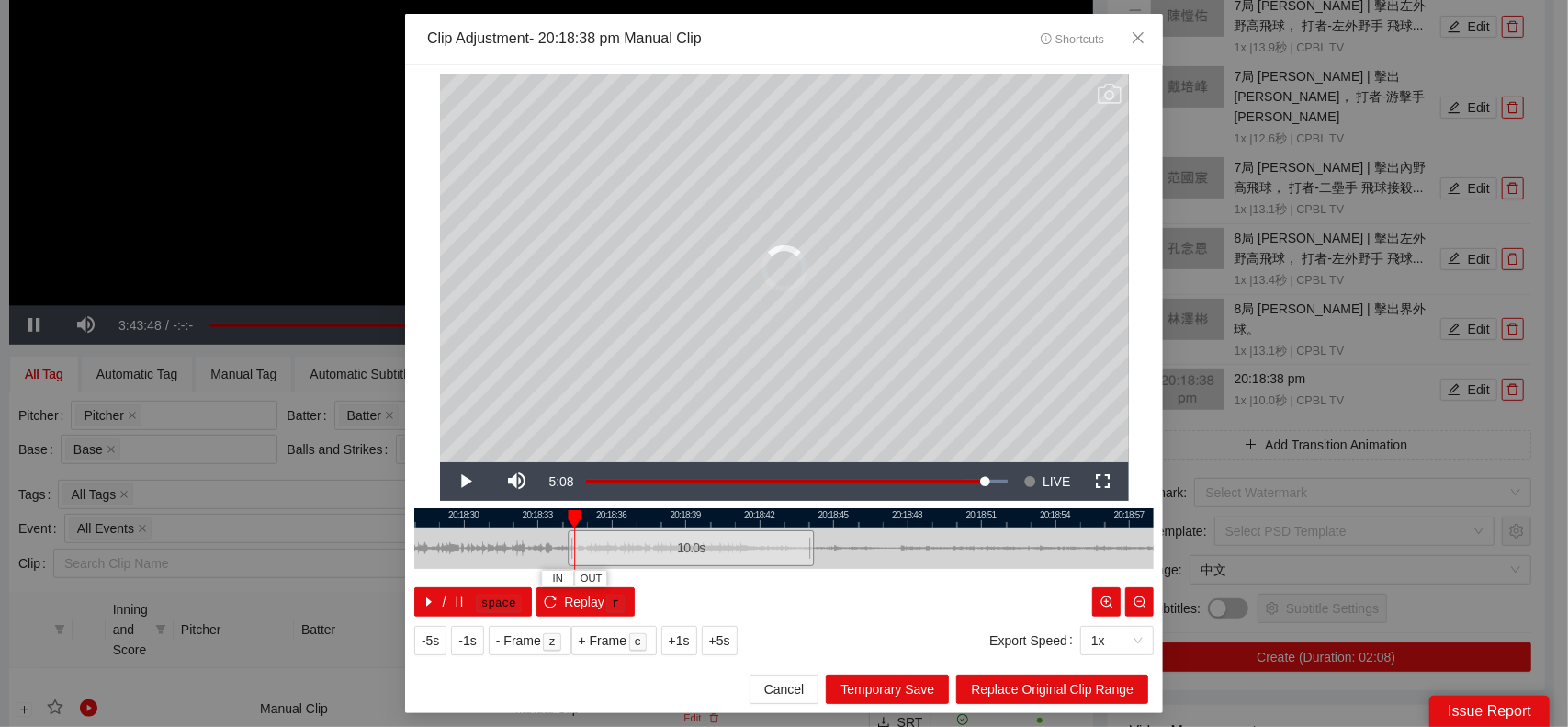
drag, startPoint x: 732, startPoint y: 554, endPoint x: 605, endPoint y: 556, distance: 127.0
click at [605, 556] on div "10.0 s" at bounding box center [690, 548] width 247 height 35
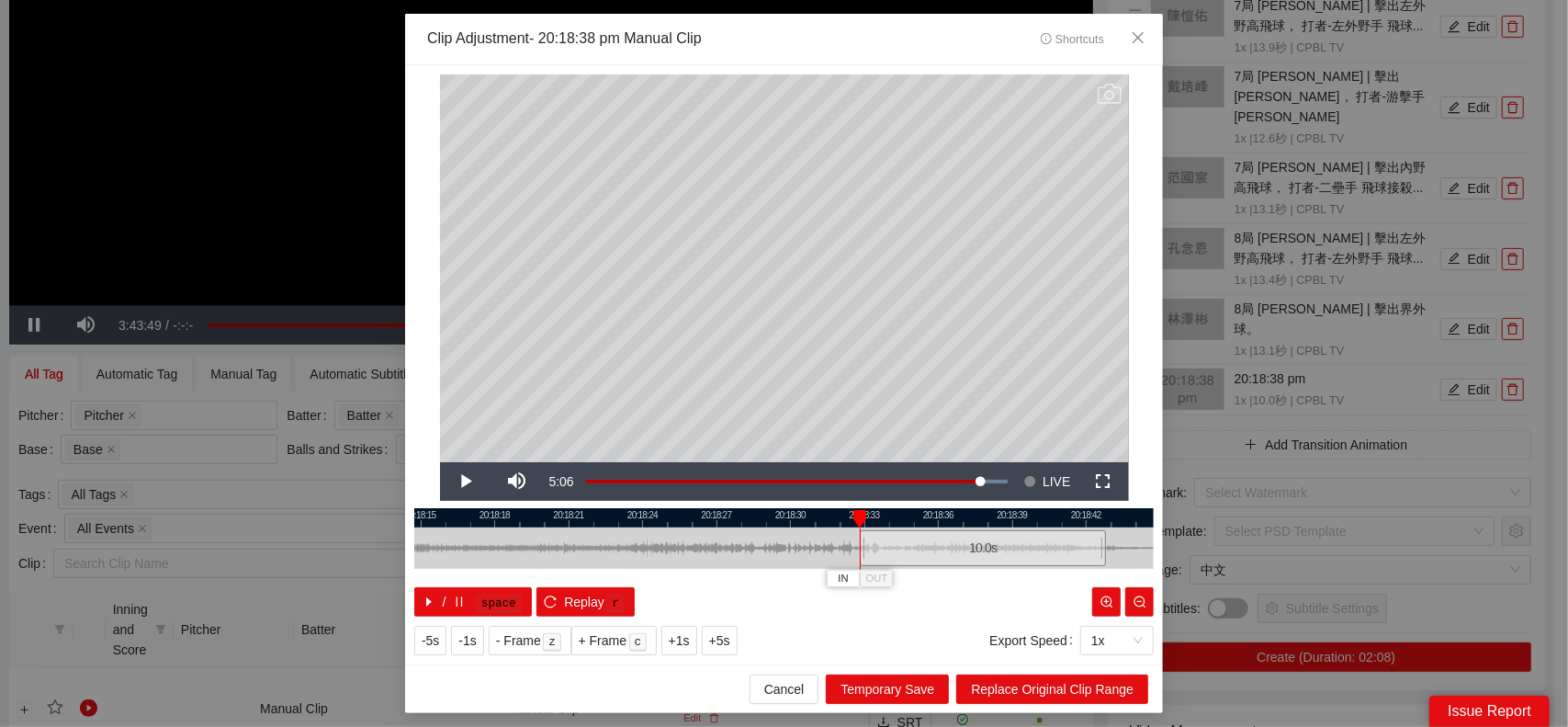
drag, startPoint x: 828, startPoint y: 560, endPoint x: 781, endPoint y: 556, distance: 47.2
click at [1154, 541] on div "**********" at bounding box center [784, 365] width 757 height 599
drag, startPoint x: 856, startPoint y: 541, endPoint x: 606, endPoint y: 552, distance: 250.2
click at [625, 554] on div at bounding box center [631, 548] width 11 height 41
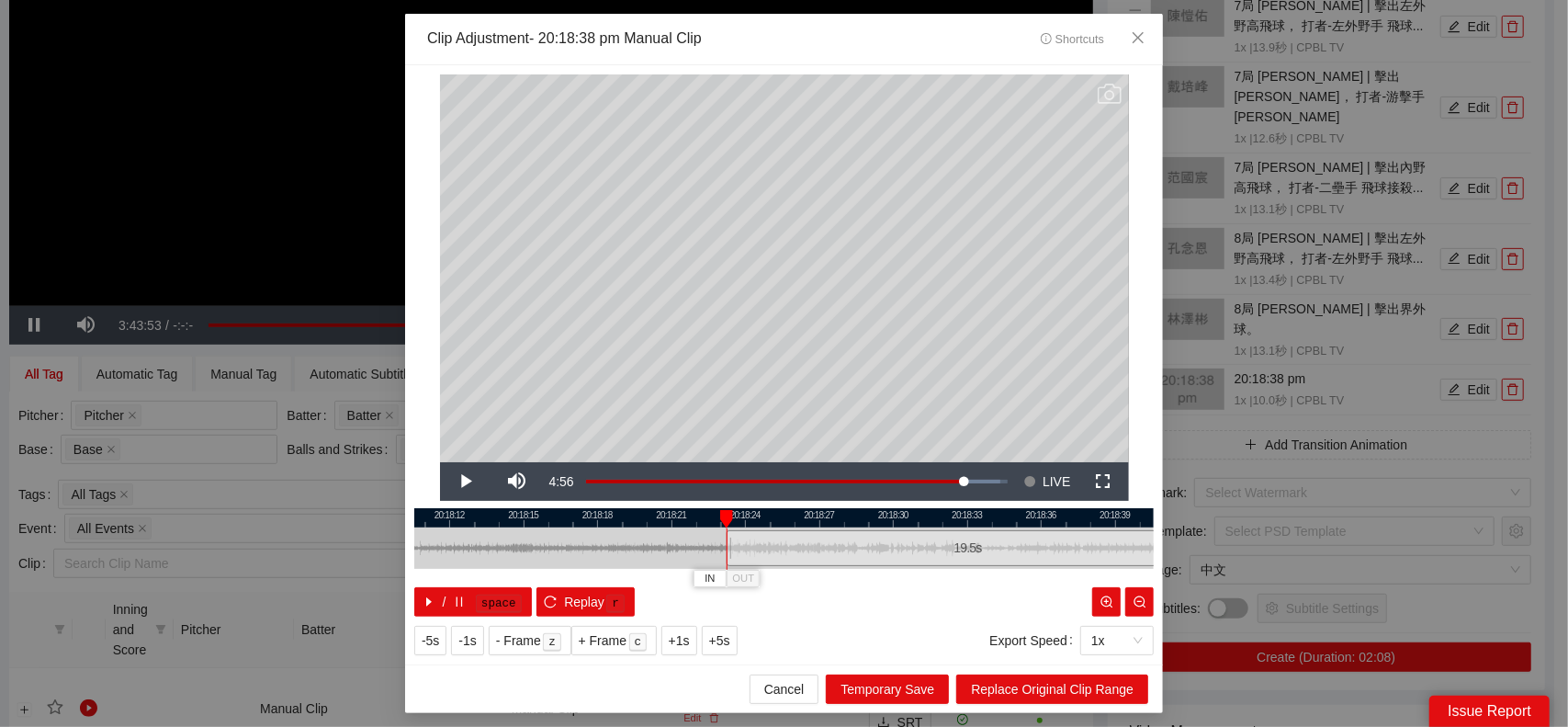
drag, startPoint x: 566, startPoint y: 552, endPoint x: 728, endPoint y: 558, distance: 162.1
click at [676, 558] on div at bounding box center [889, 548] width 740 height 41
drag, startPoint x: 734, startPoint y: 540, endPoint x: 694, endPoint y: 534, distance: 40.4
click at [694, 534] on div at bounding box center [694, 548] width 11 height 41
drag, startPoint x: 620, startPoint y: 545, endPoint x: 455, endPoint y: 532, distance: 165.5
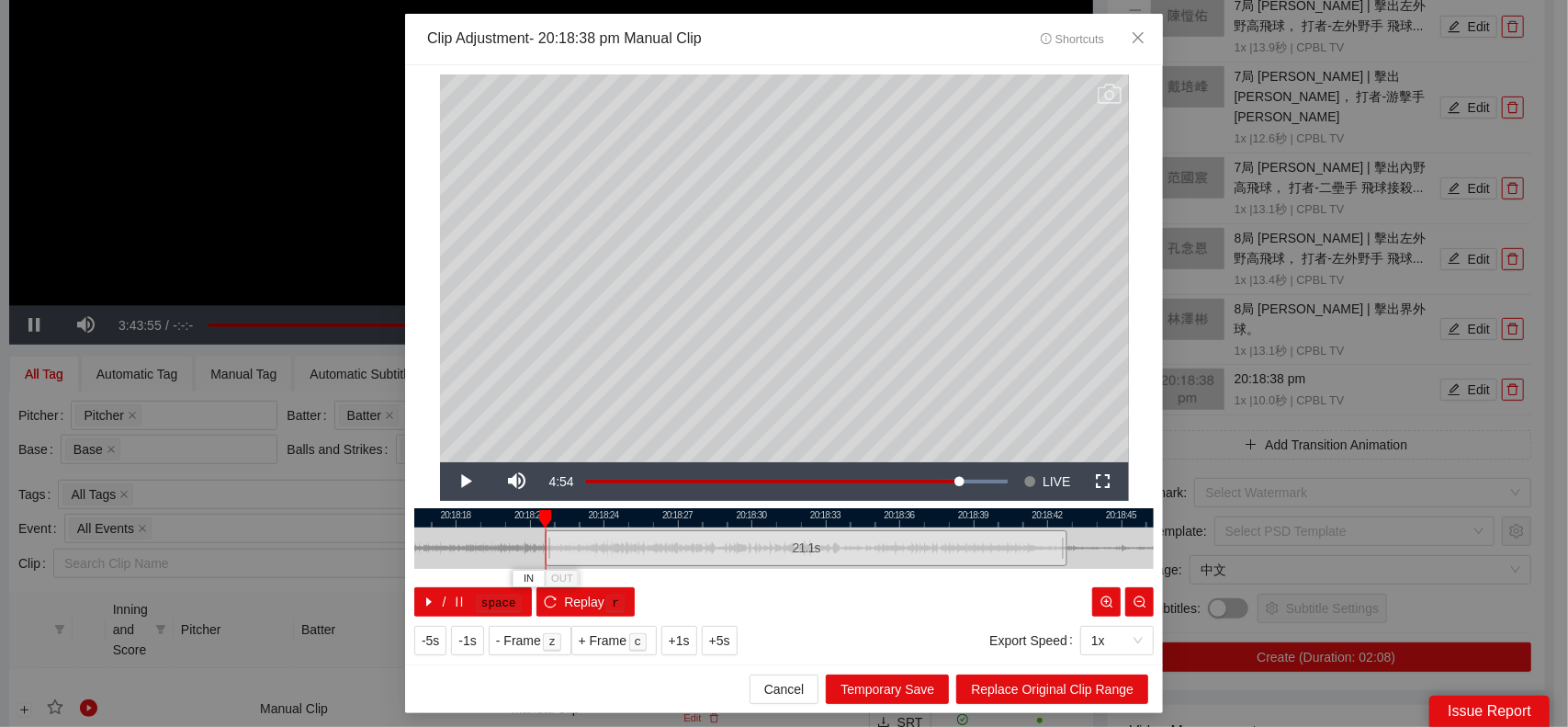
click at [455, 532] on div at bounding box center [637, 548] width 740 height 41
click at [1041, 547] on div "21.1 s" at bounding box center [790, 548] width 522 height 35
drag, startPoint x: 453, startPoint y: 543, endPoint x: 784, endPoint y: 537, distance: 331.1
click at [451, 543] on div at bounding box center [751, 548] width 740 height 41
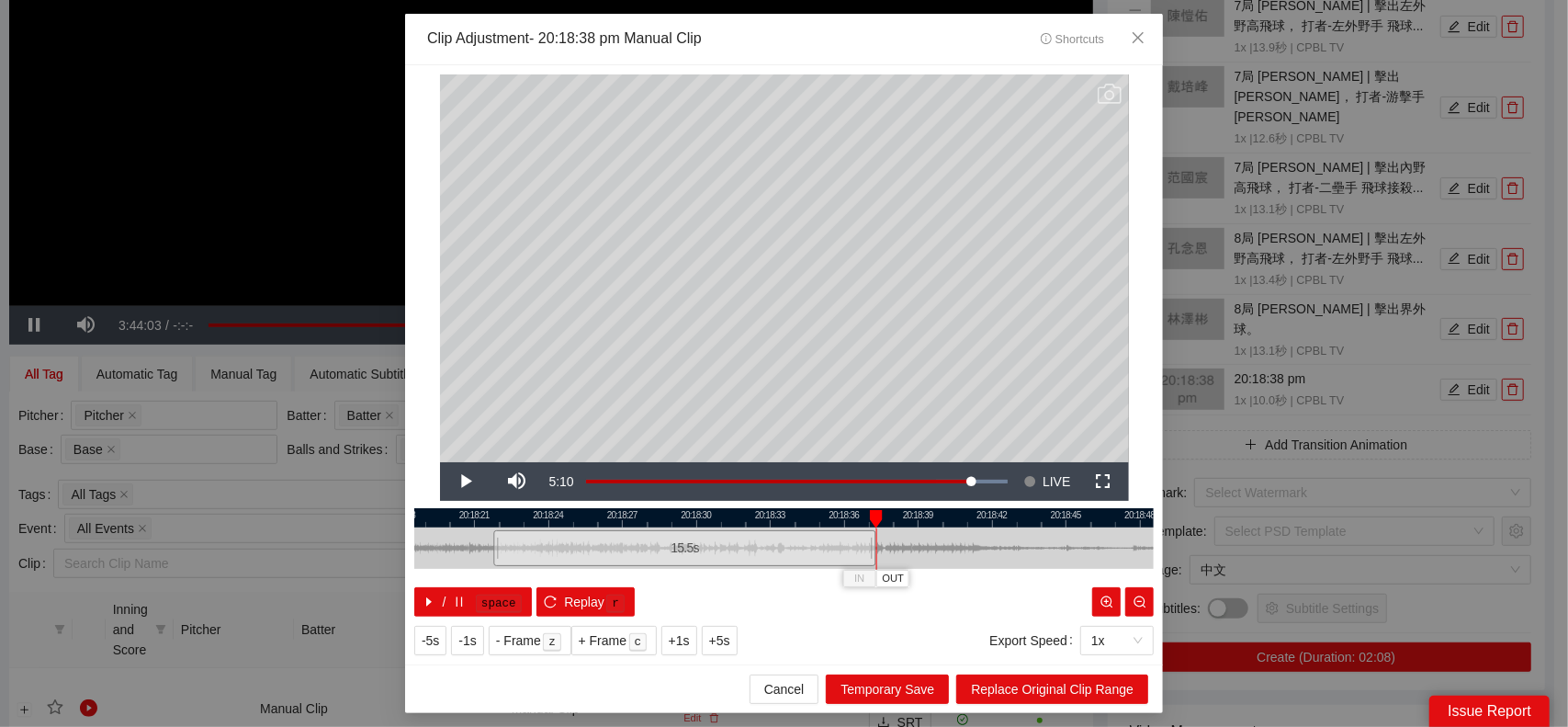
drag, startPoint x: 1012, startPoint y: 539, endPoint x: 872, endPoint y: 550, distance: 140.4
click at [872, 550] on div at bounding box center [874, 548] width 11 height 41
click at [1019, 677] on button "Replace Original Clip Range" at bounding box center [1052, 690] width 192 height 30
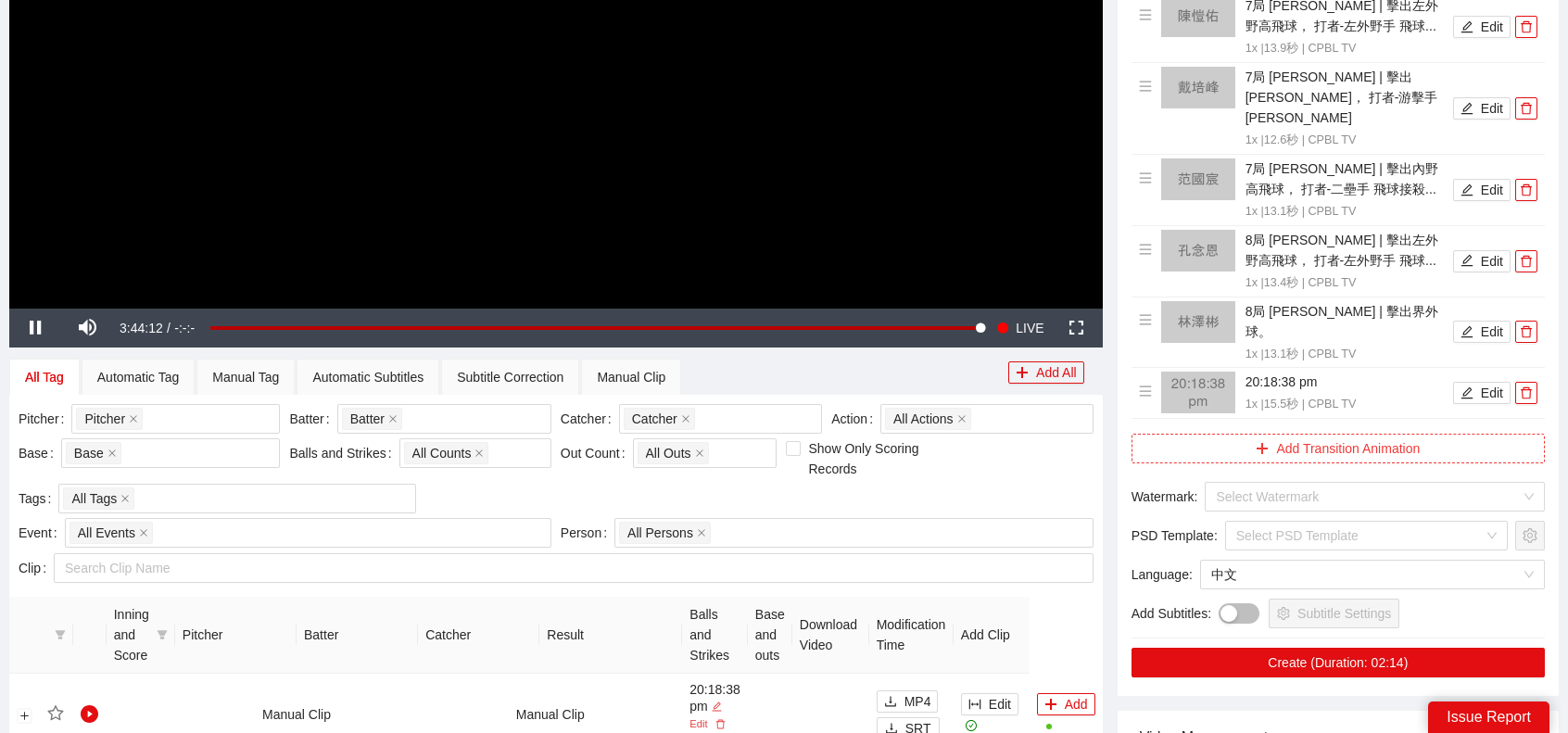
click at [1356, 434] on button "Add Transition Animation" at bounding box center [1338, 449] width 413 height 30
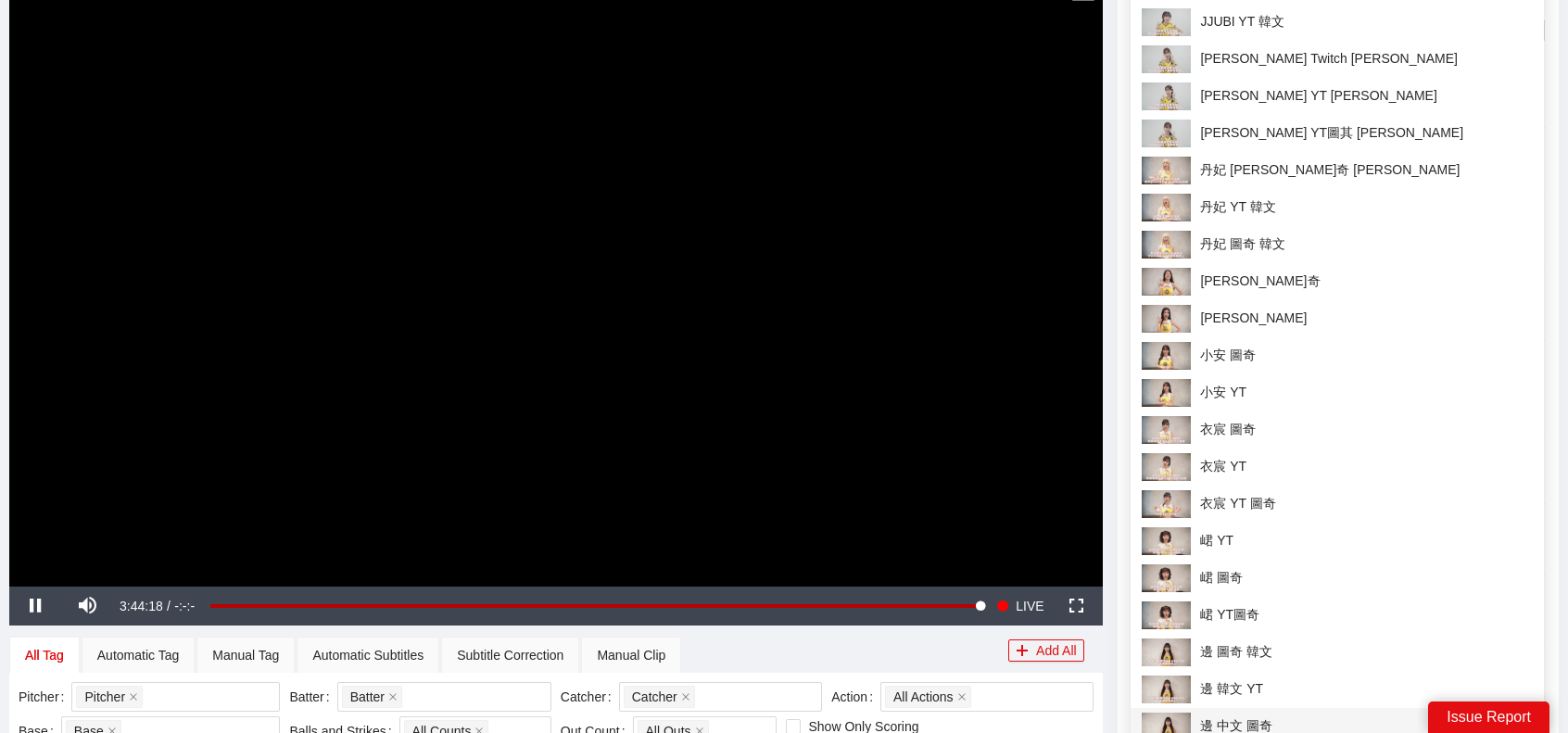
scroll to position [649, 0]
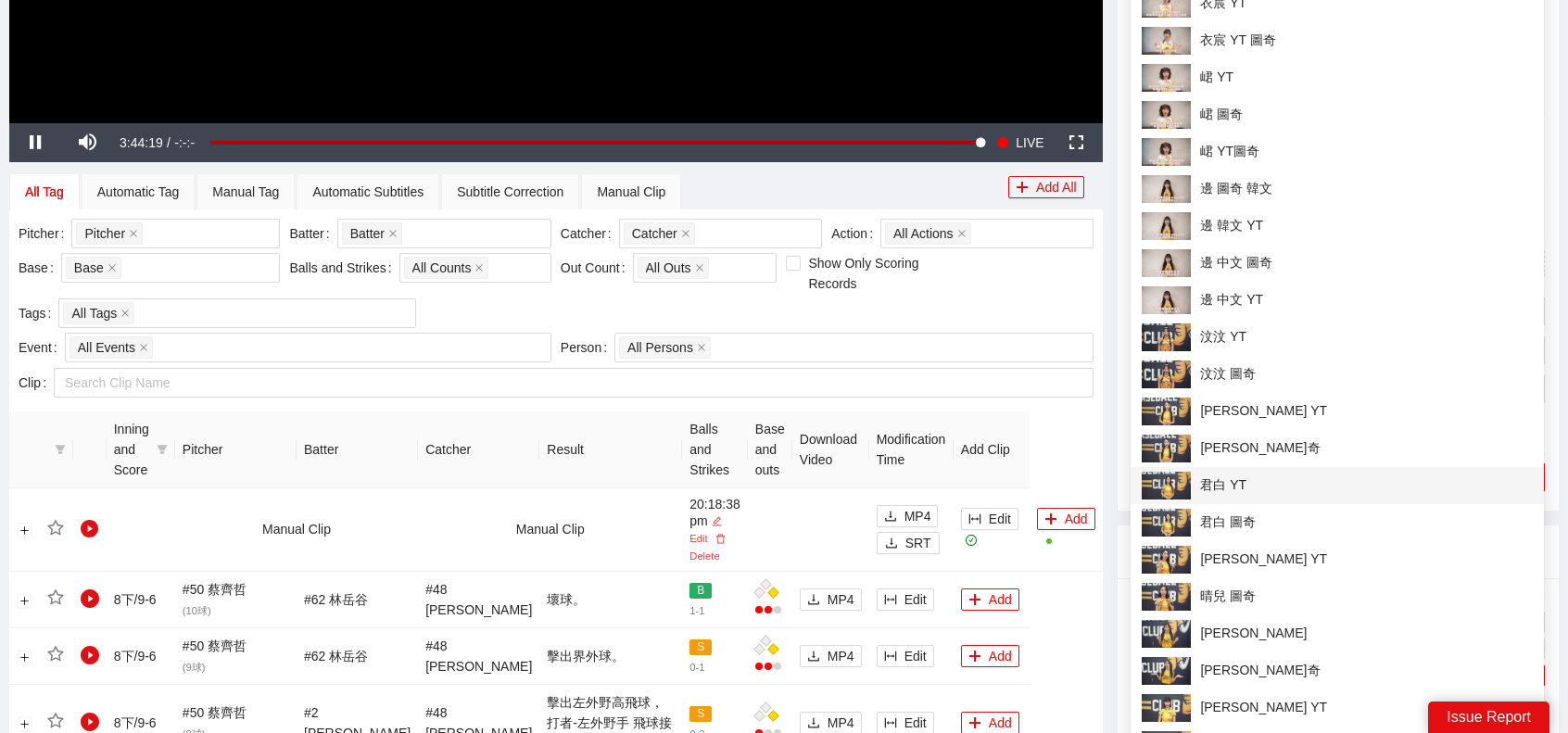
click at [1286, 481] on span "君白 YT" at bounding box center [1337, 485] width 392 height 28
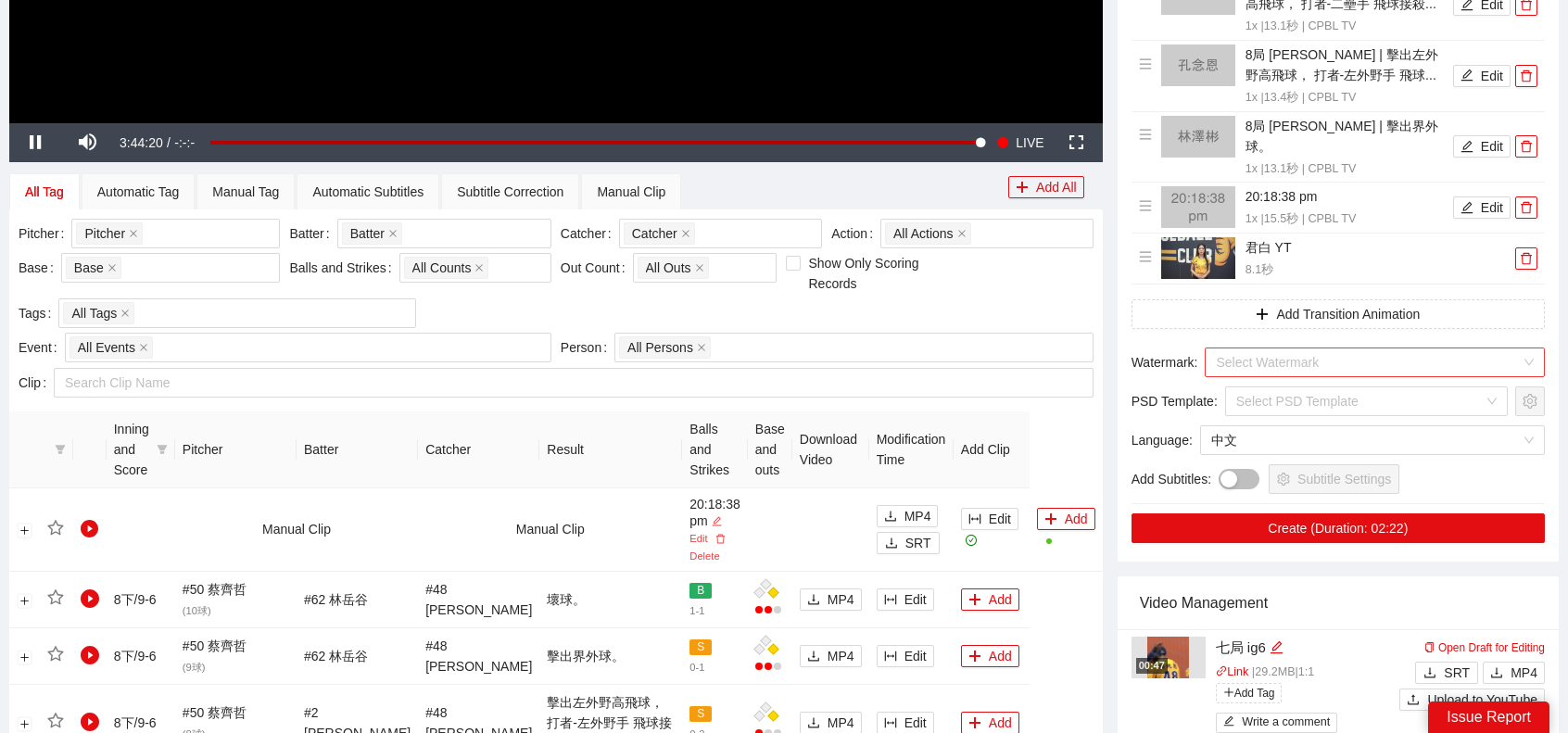
scroll to position [556, 0]
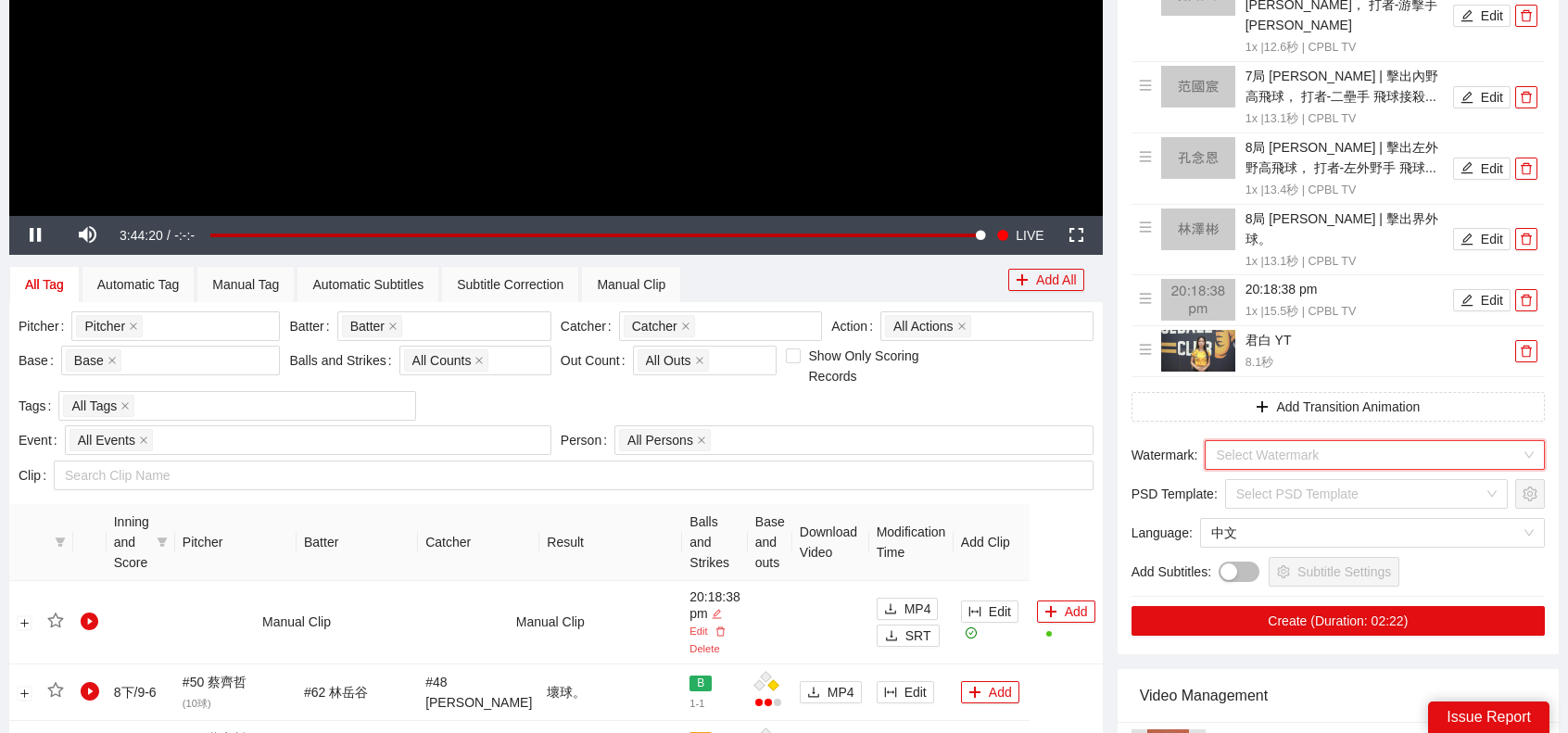
click at [1368, 441] on input "search" at bounding box center [1368, 455] width 305 height 28
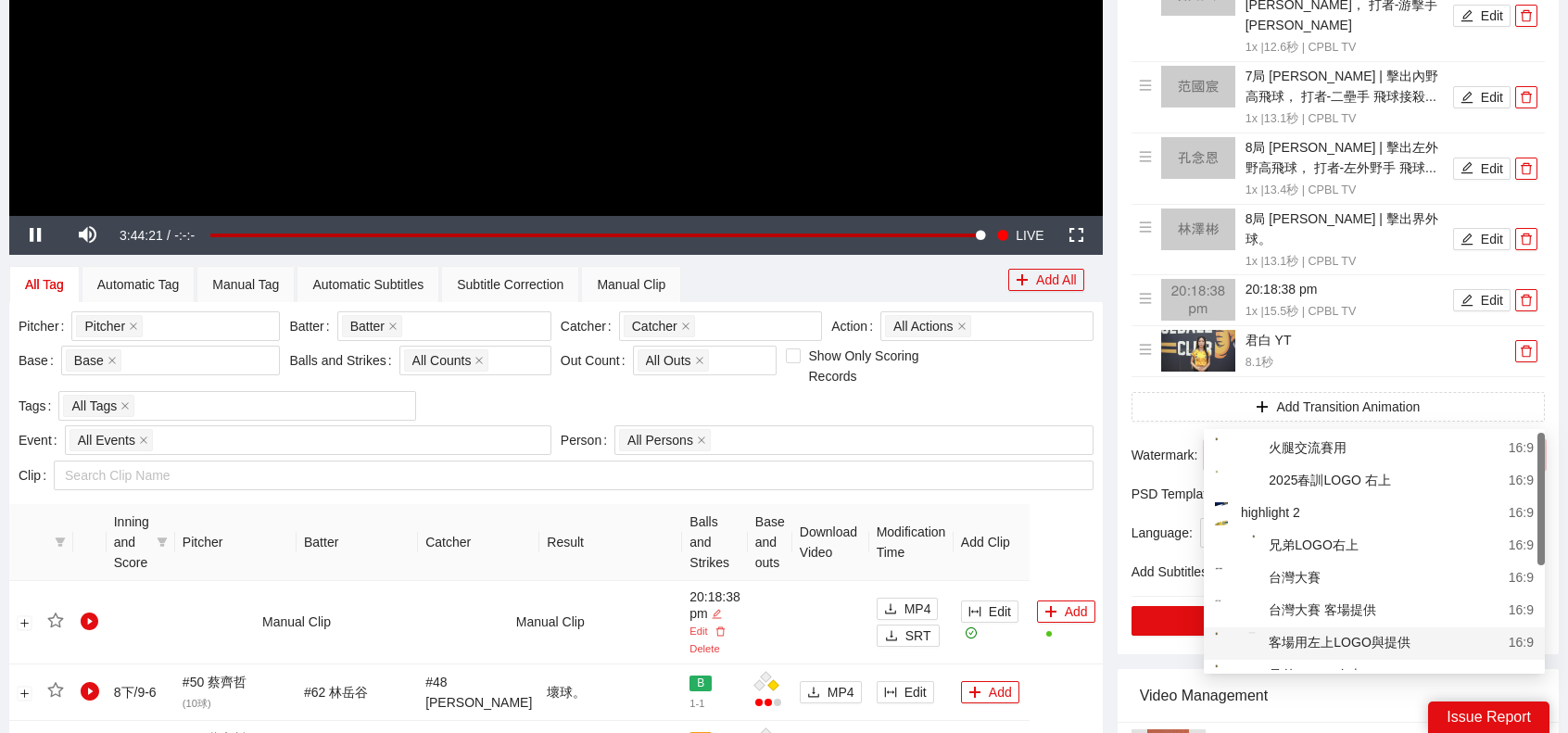
click at [1360, 636] on div "客場用左上LOGO與提供" at bounding box center [1313, 643] width 195 height 23
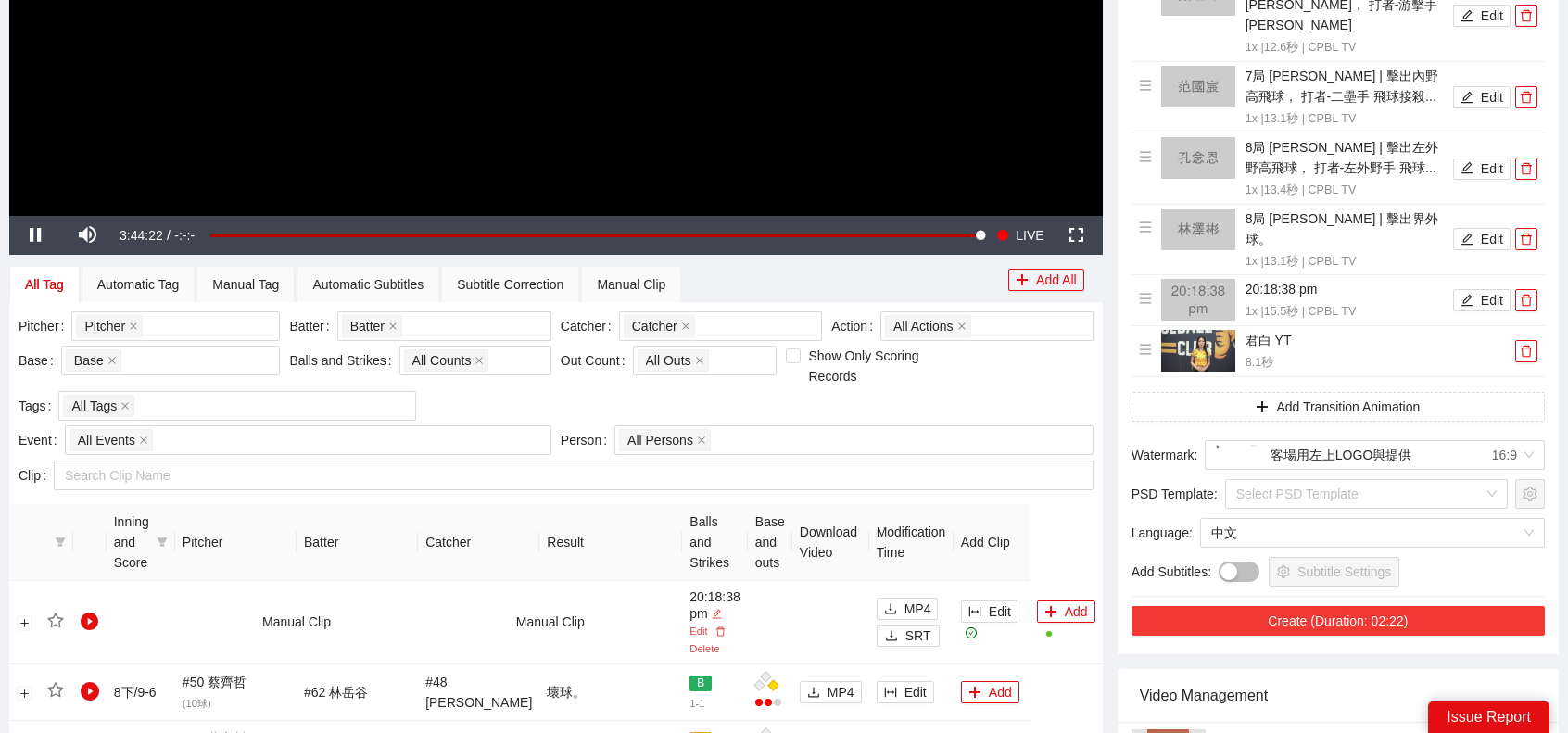
click at [1318, 606] on button "Create (Duration: 02:22)" at bounding box center [1338, 621] width 413 height 30
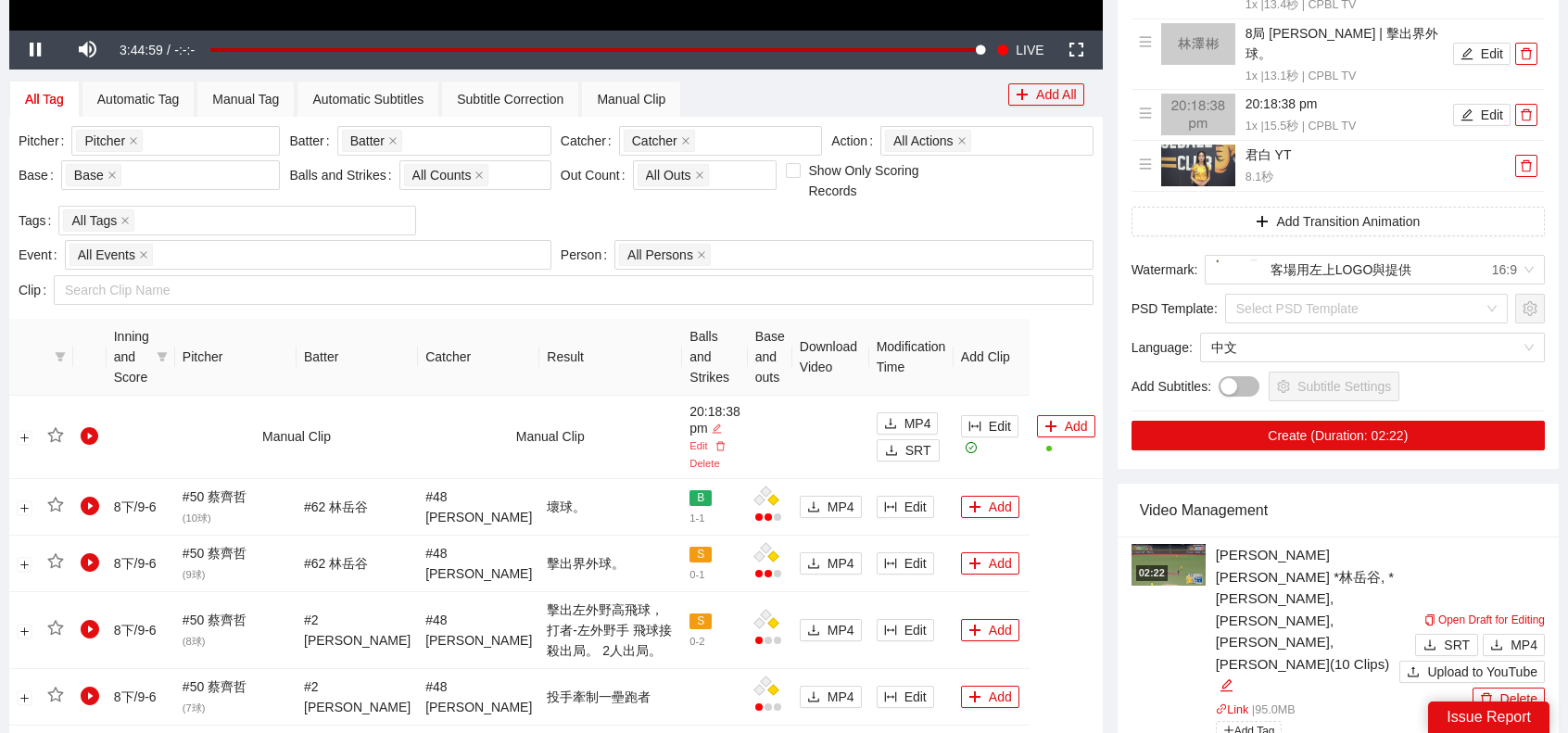
click at [1294, 558] on div "[PERSON_NAME] [PERSON_NAME] *林岳谷, *[PERSON_NAME], [PERSON_NAME], [PERSON_NAME],…" at bounding box center [1308, 619] width 184 height 153
click at [1234, 679] on icon "edit" at bounding box center [1226, 685] width 14 height 14
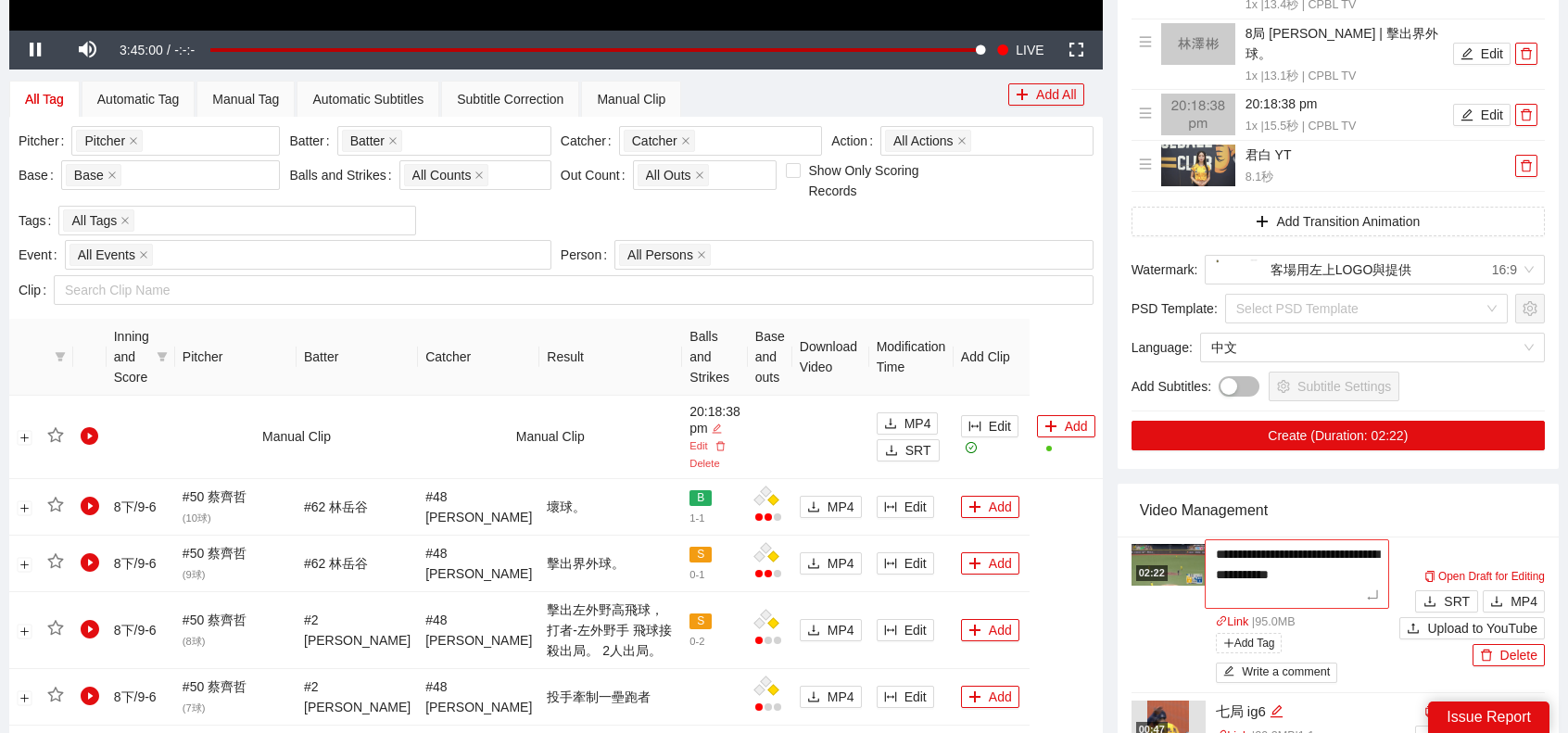
type textarea "*"
type textarea "**"
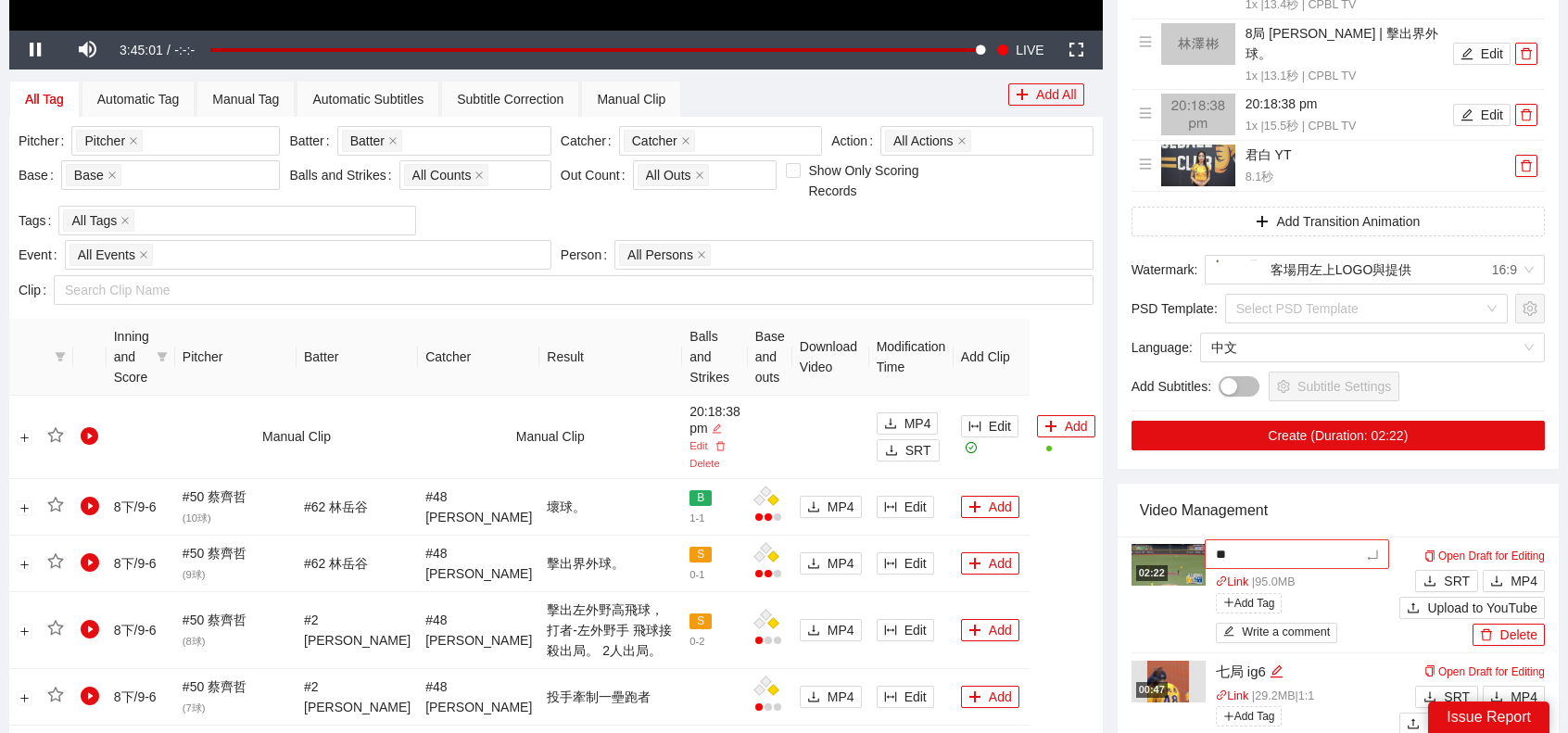
type textarea "*"
type textarea "**"
type textarea "***"
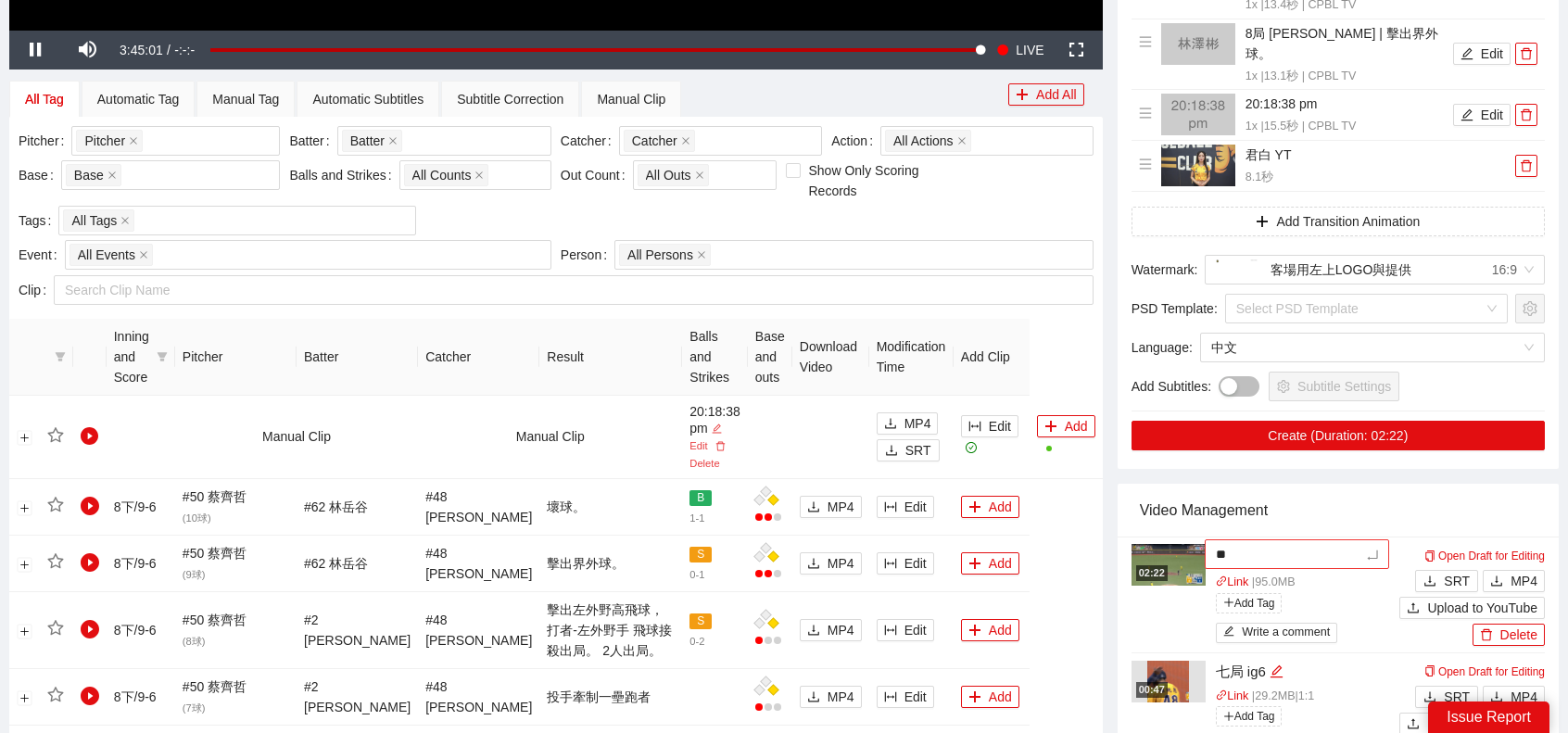
type textarea "***"
type textarea "**"
type textarea "***"
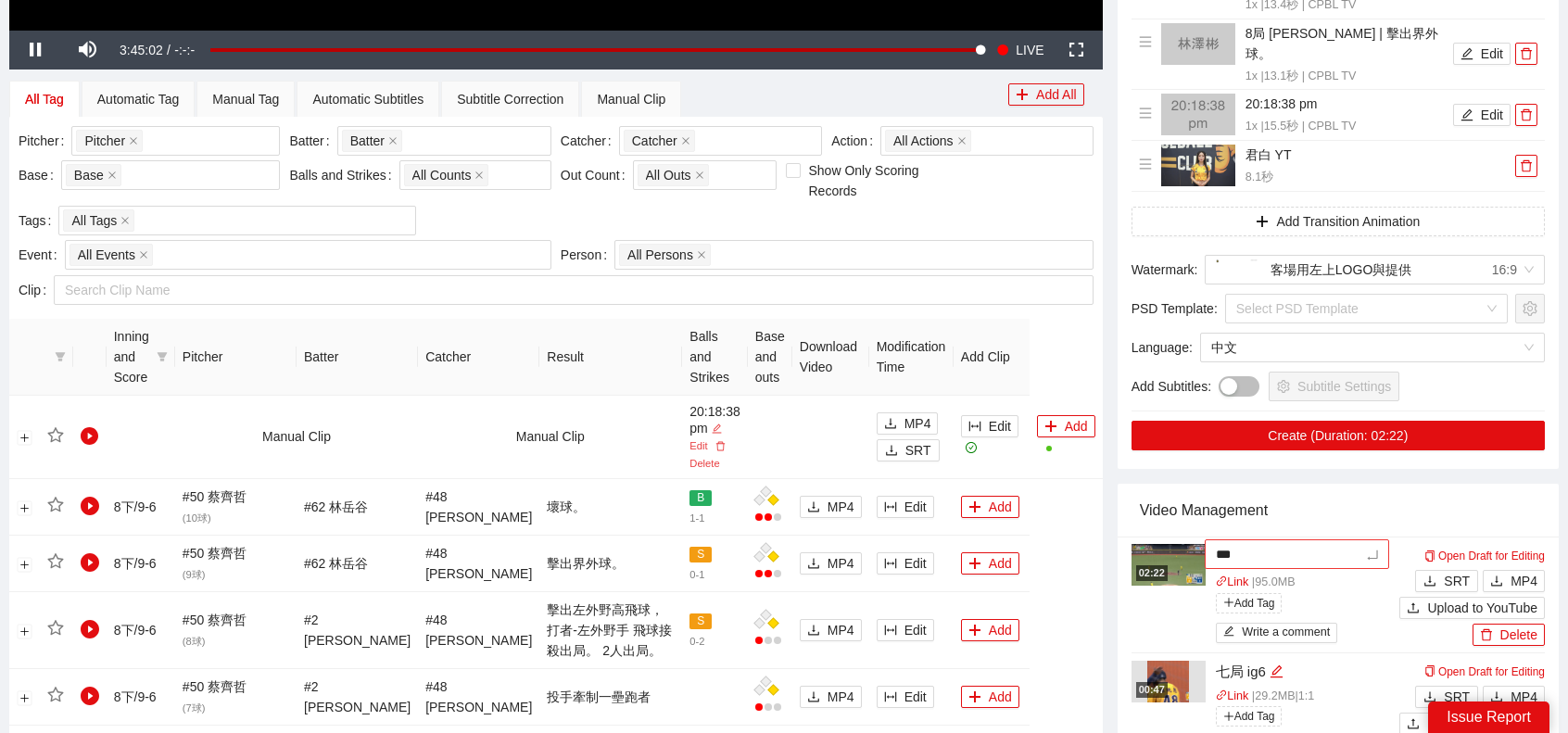
type textarea "****"
type textarea "***"
type textarea "****"
type textarea "*****"
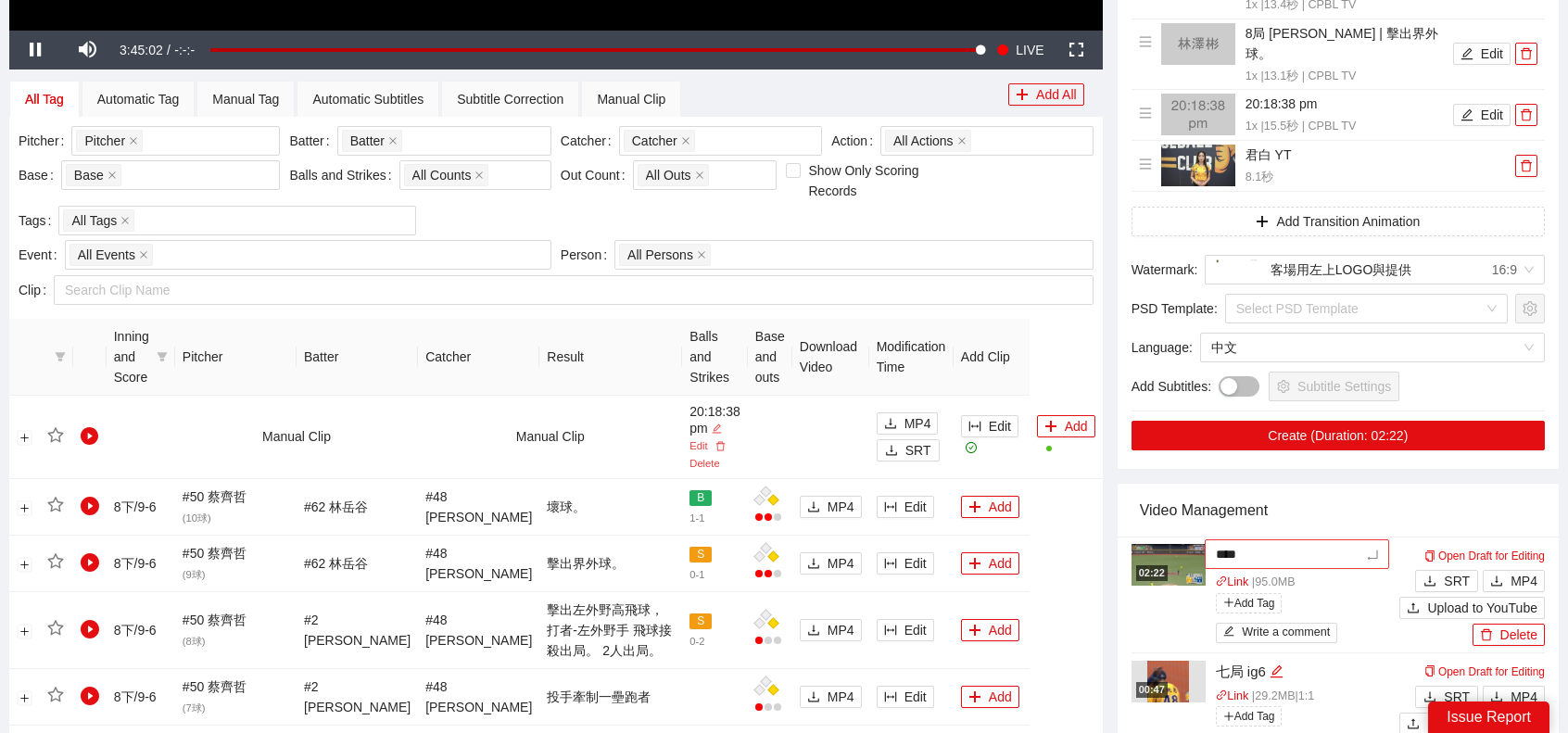
type textarea "*****"
type textarea "****"
type textarea "*****"
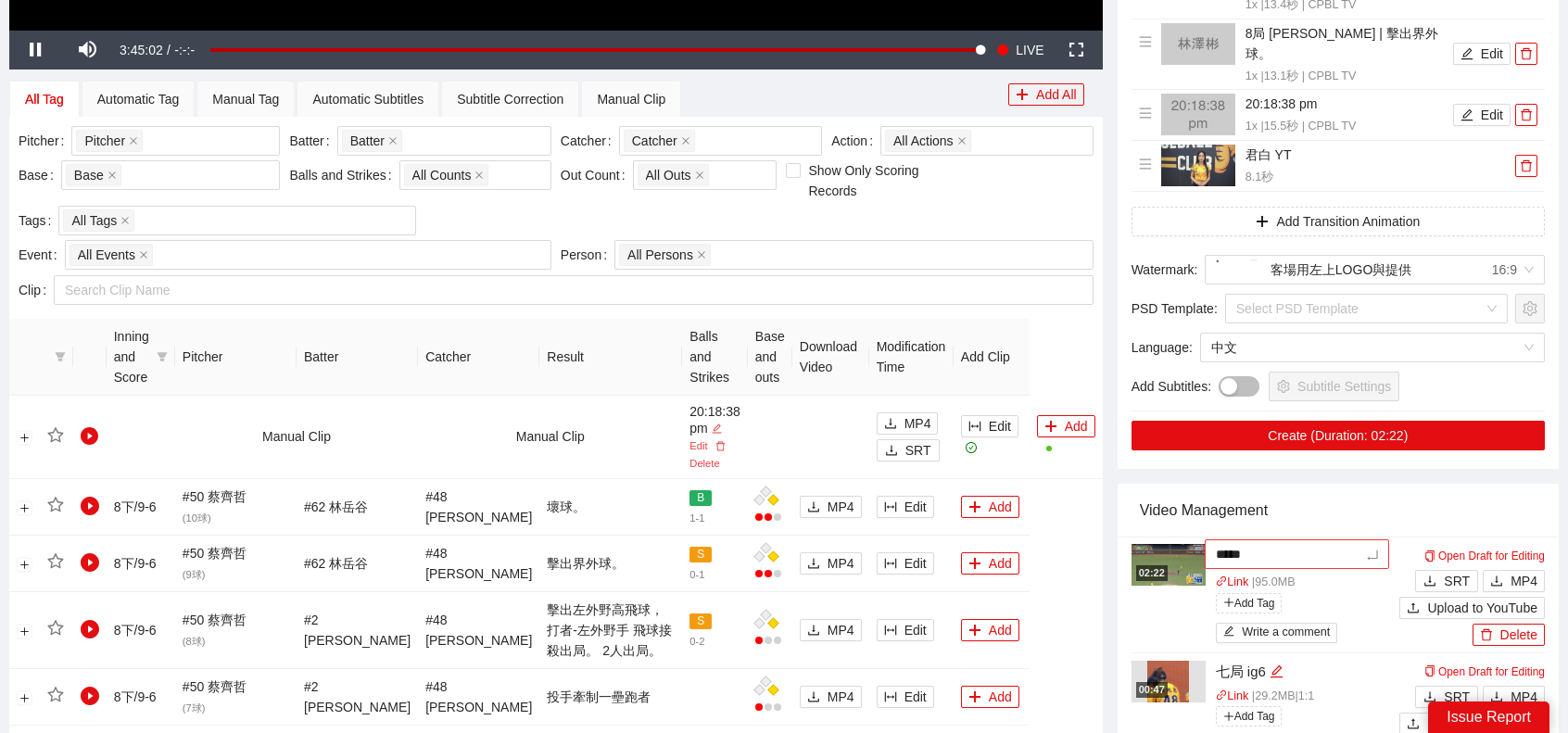
type textarea "******"
type textarea "*****"
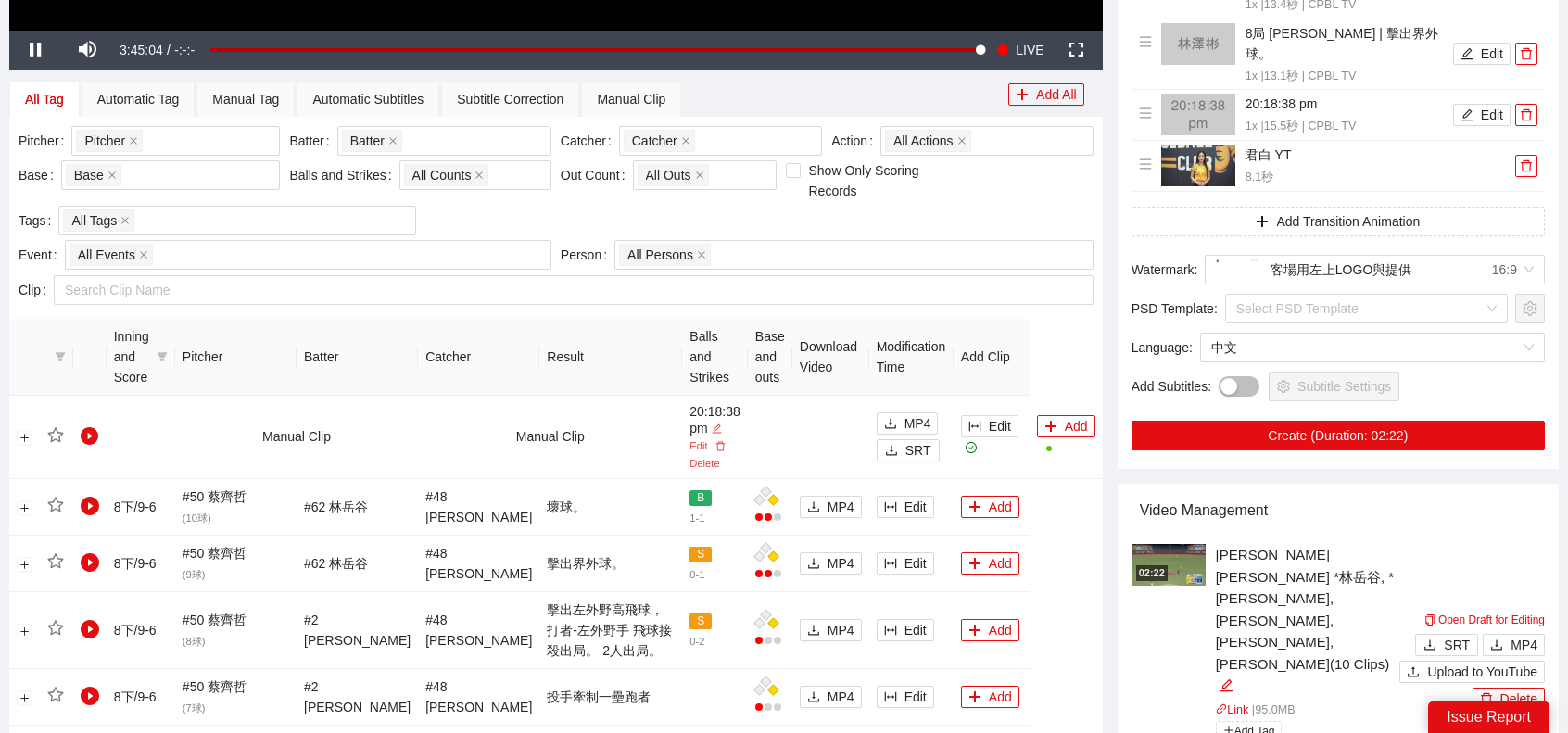
click at [1349, 483] on div "Video Management" at bounding box center [1338, 510] width 396 height 53
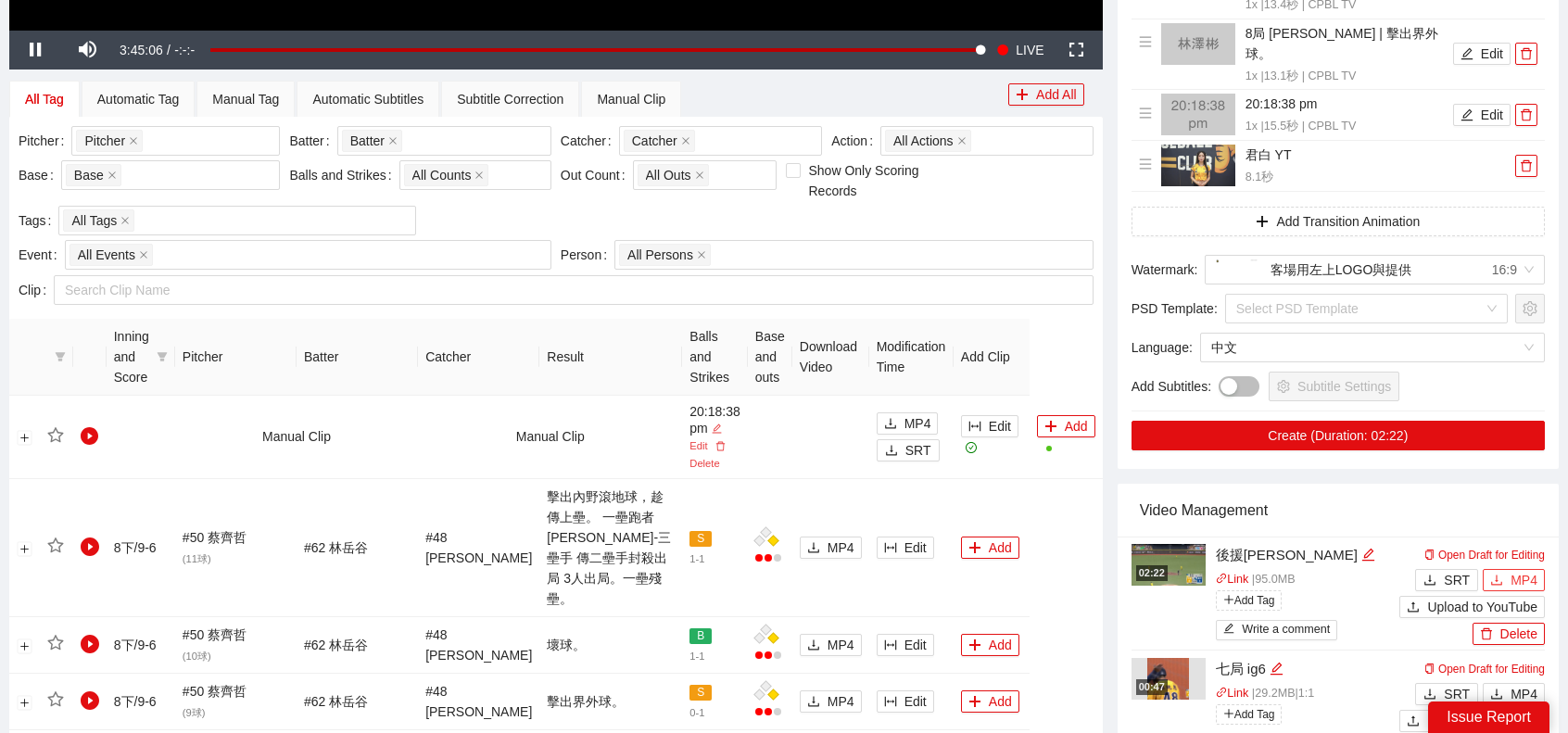
click at [1522, 570] on span "MP4" at bounding box center [1524, 580] width 27 height 21
